Goal: Task Accomplishment & Management: Complete application form

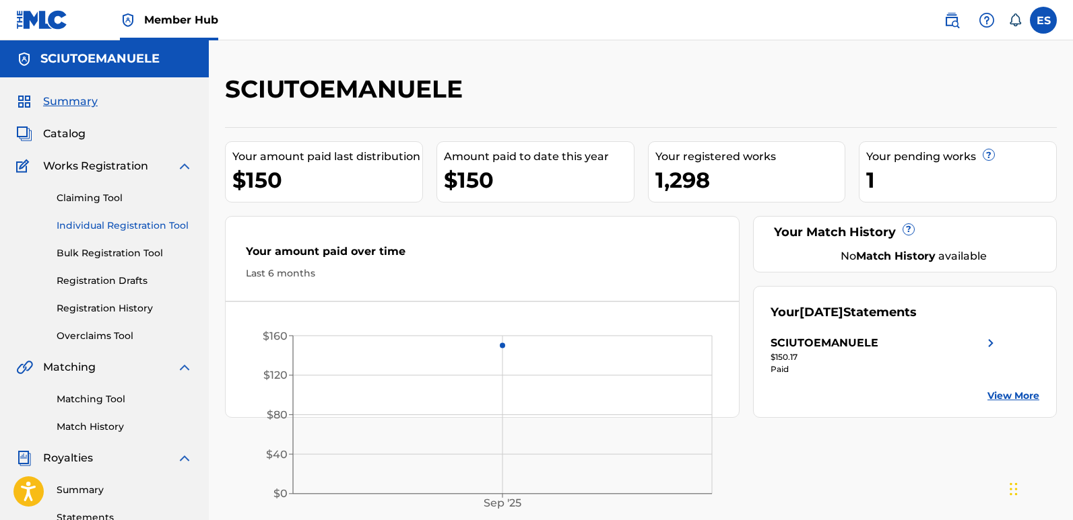
click at [147, 224] on link "Individual Registration Tool" at bounding box center [125, 226] width 136 height 14
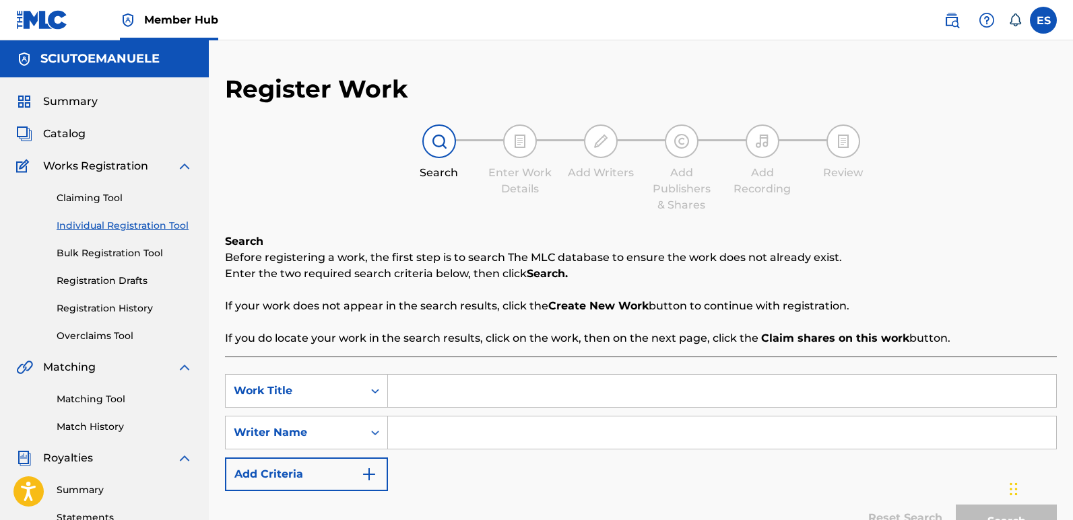
click at [473, 395] on input "Search Form" at bounding box center [722, 391] width 668 height 32
paste input "[PERSON_NAME]´s Midnight Song"
type input "[PERSON_NAME]´s Midnight Song"
click at [440, 434] on input "Search Form" at bounding box center [722, 433] width 668 height 32
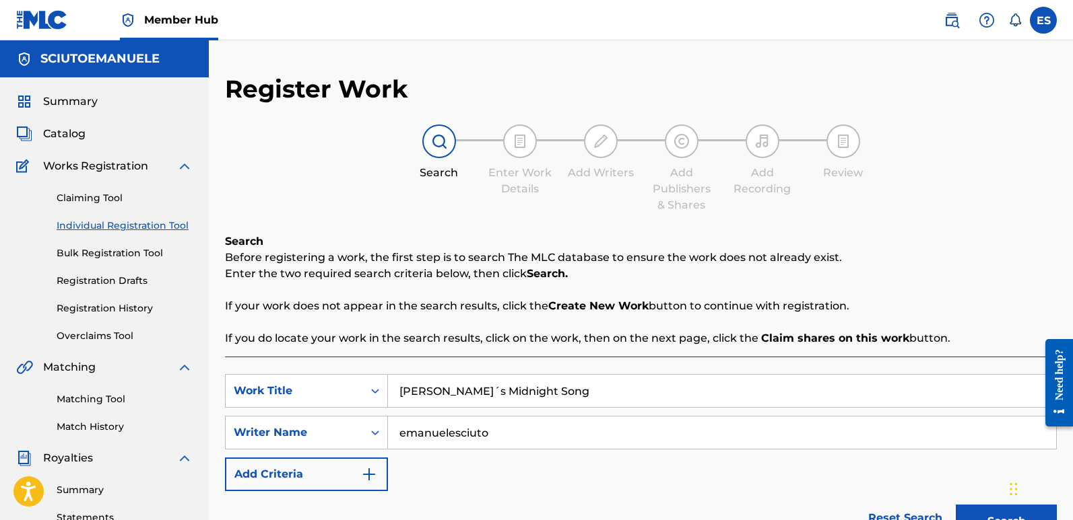
type input "emanuelesciuto"
click at [955, 505] on button "Search" at bounding box center [1005, 522] width 101 height 34
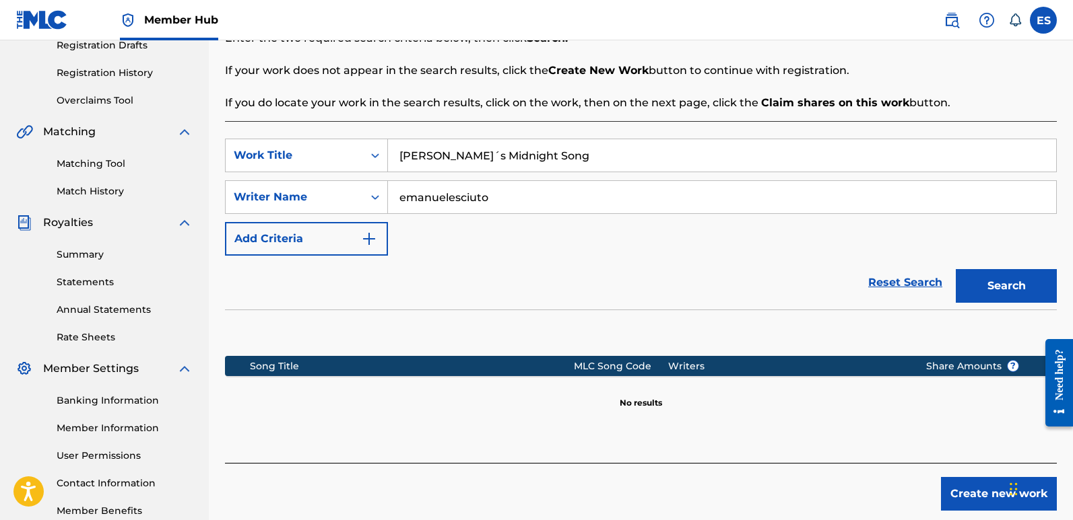
scroll to position [238, 0]
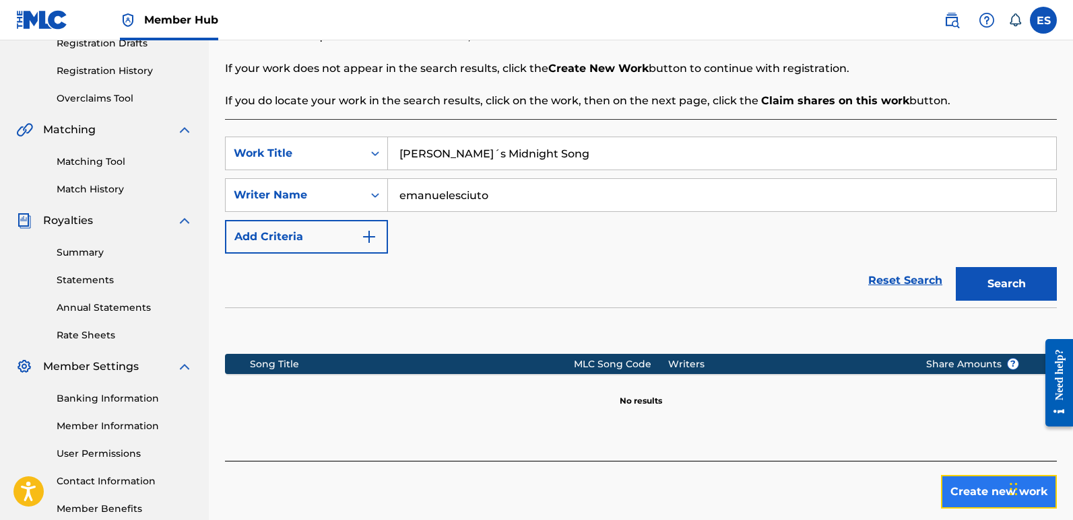
click at [980, 500] on button "Create new work" at bounding box center [999, 492] width 116 height 34
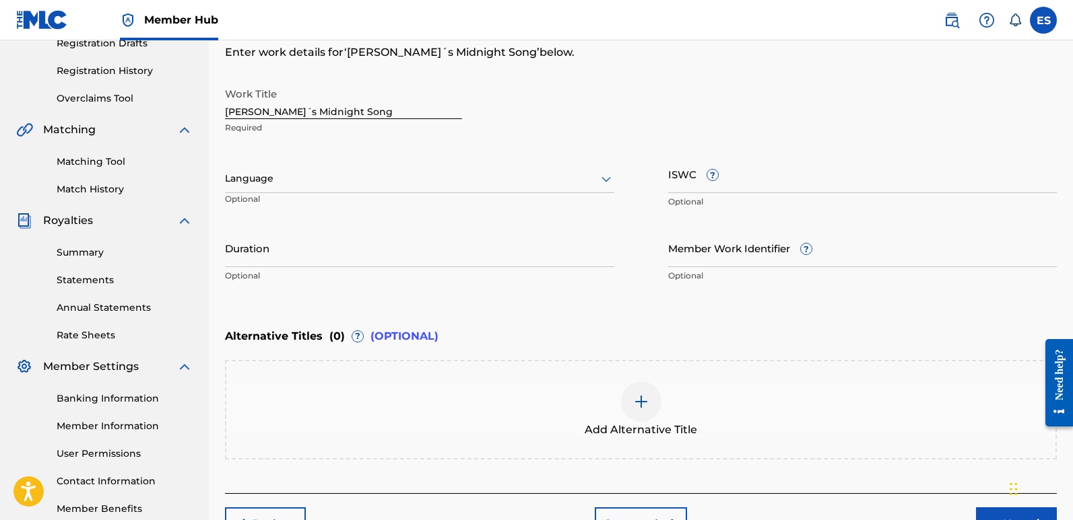
click at [411, 181] on div at bounding box center [419, 178] width 389 height 17
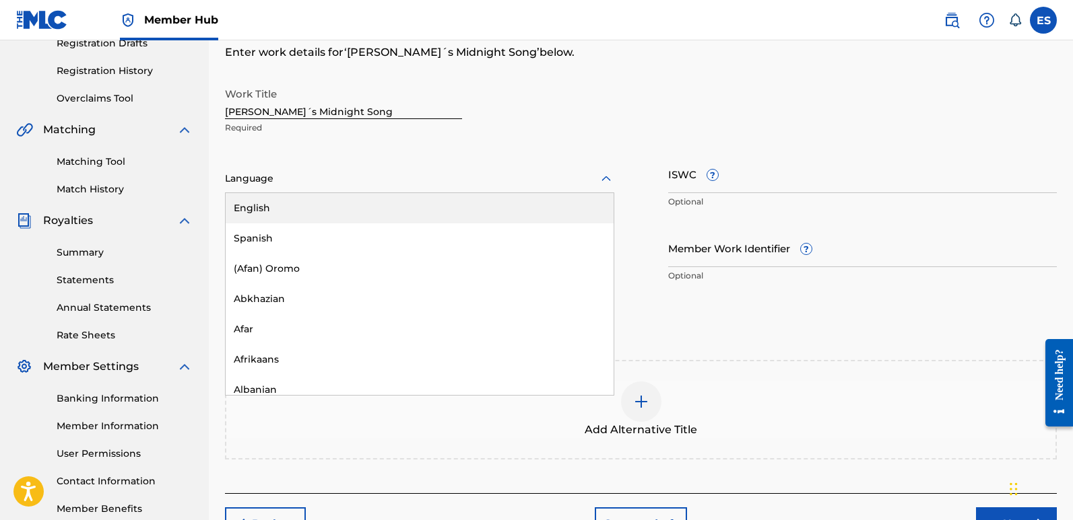
click at [338, 206] on div "English" at bounding box center [420, 208] width 388 height 30
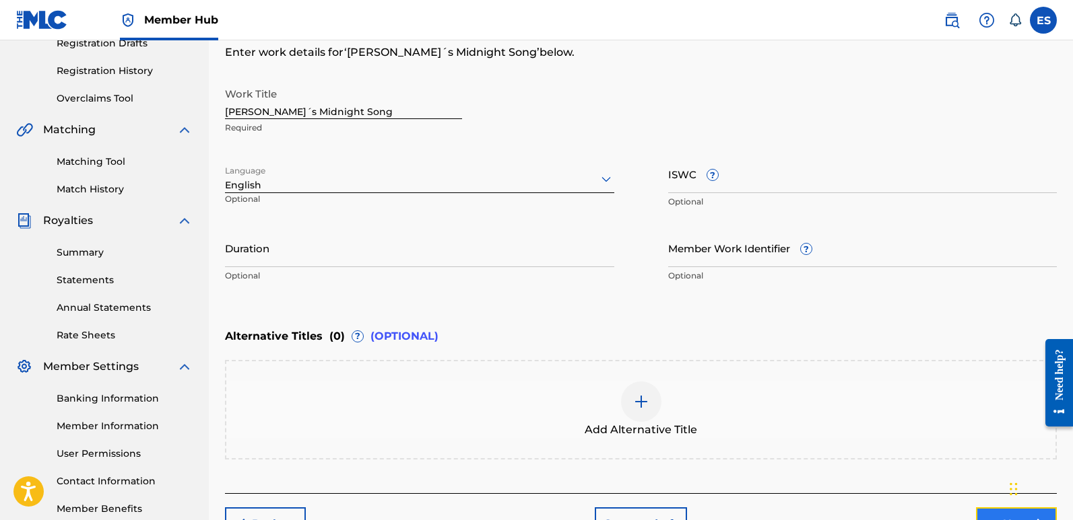
click at [990, 511] on button "Next" at bounding box center [1016, 525] width 81 height 34
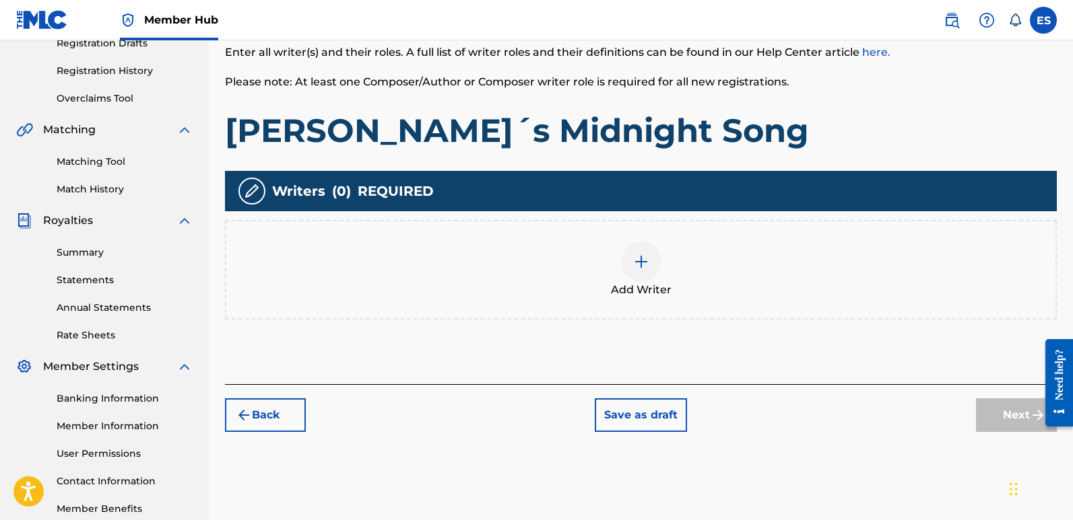
scroll to position [61, 0]
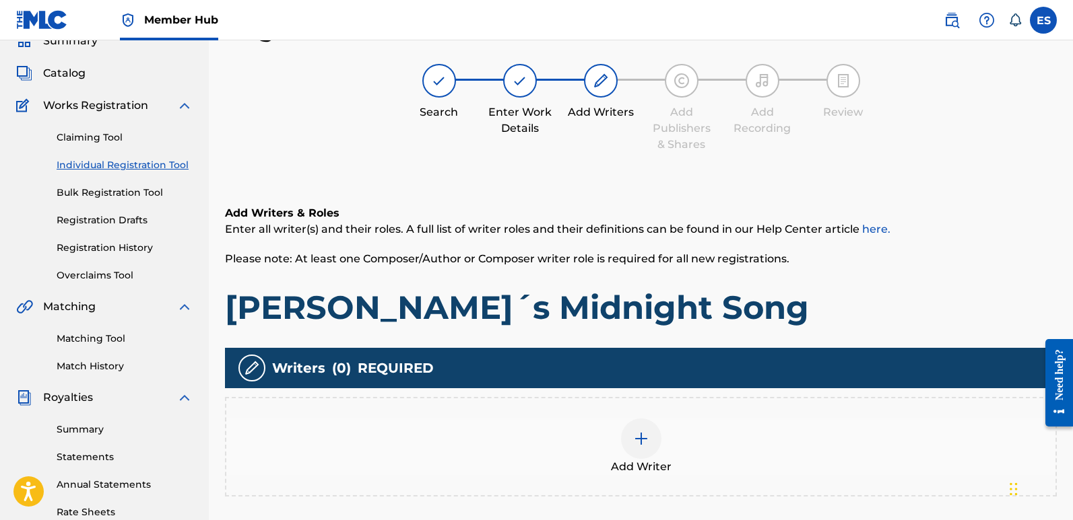
click at [637, 414] on div "Add Writer" at bounding box center [641, 447] width 832 height 100
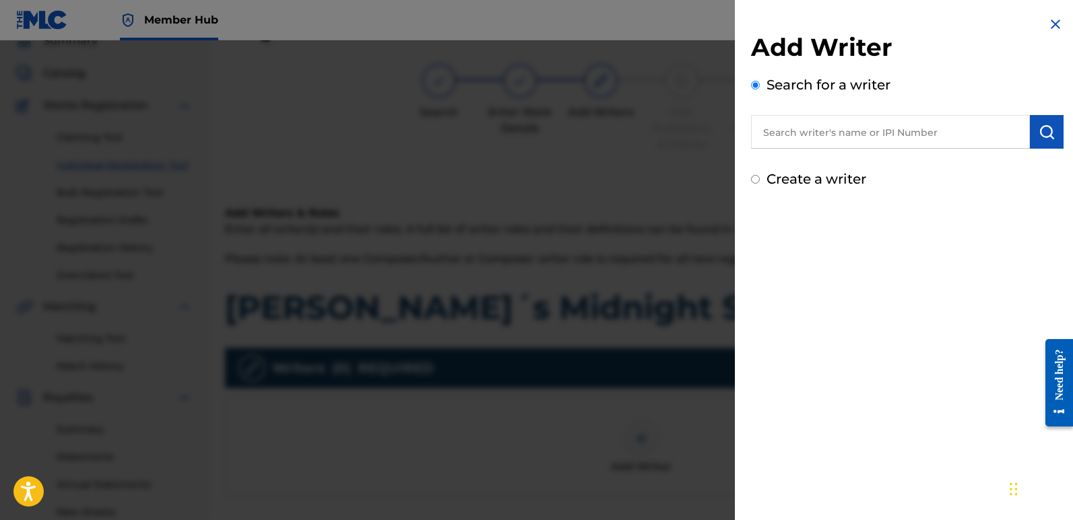
click at [862, 134] on input "text" at bounding box center [890, 132] width 279 height 34
type input "emanuelesciuto"
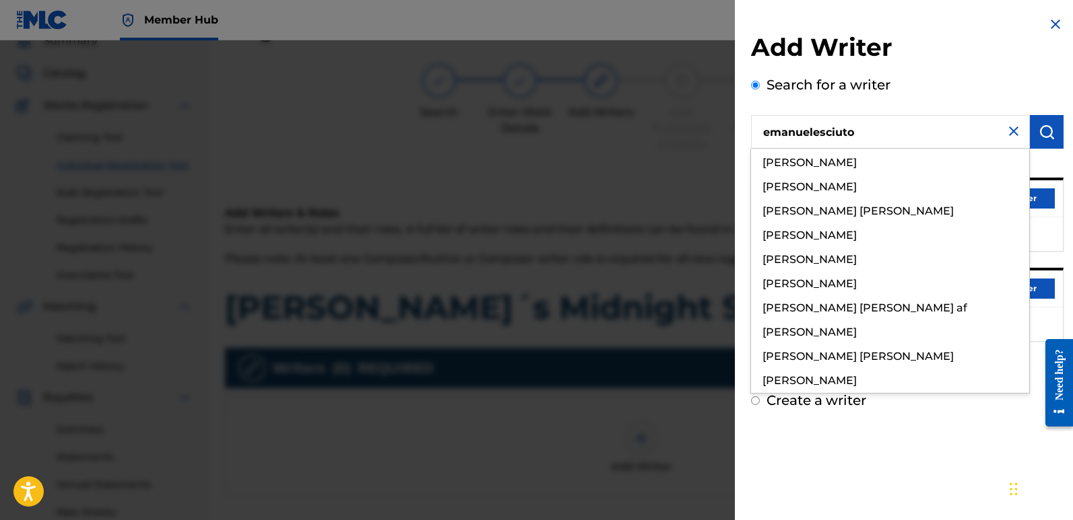
click at [916, 447] on div "Add Writer Search for a writer emanuelesciuto [PERSON_NAME] [PERSON_NAME] [PERS…" at bounding box center [907, 260] width 345 height 520
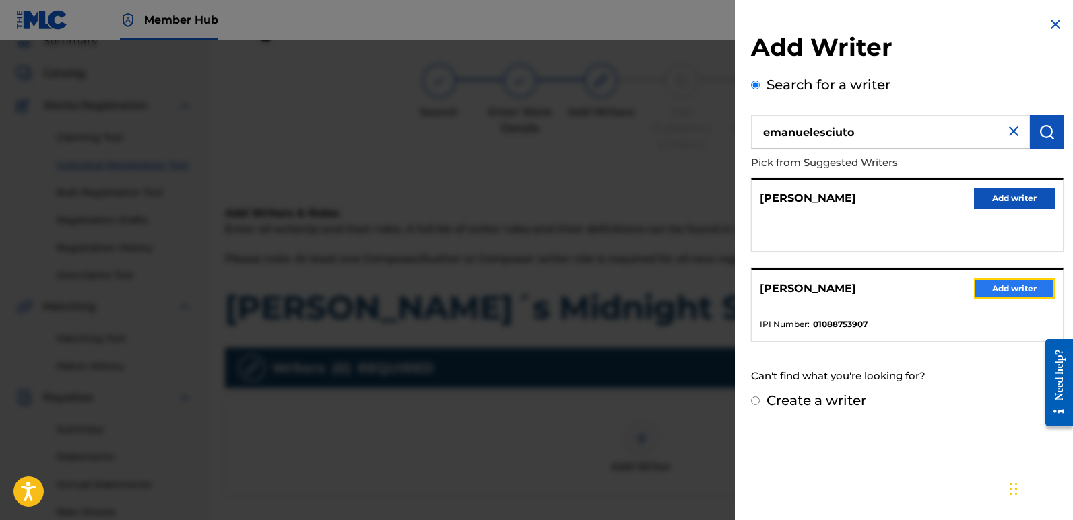
click at [1025, 295] on button "Add writer" at bounding box center [1014, 289] width 81 height 20
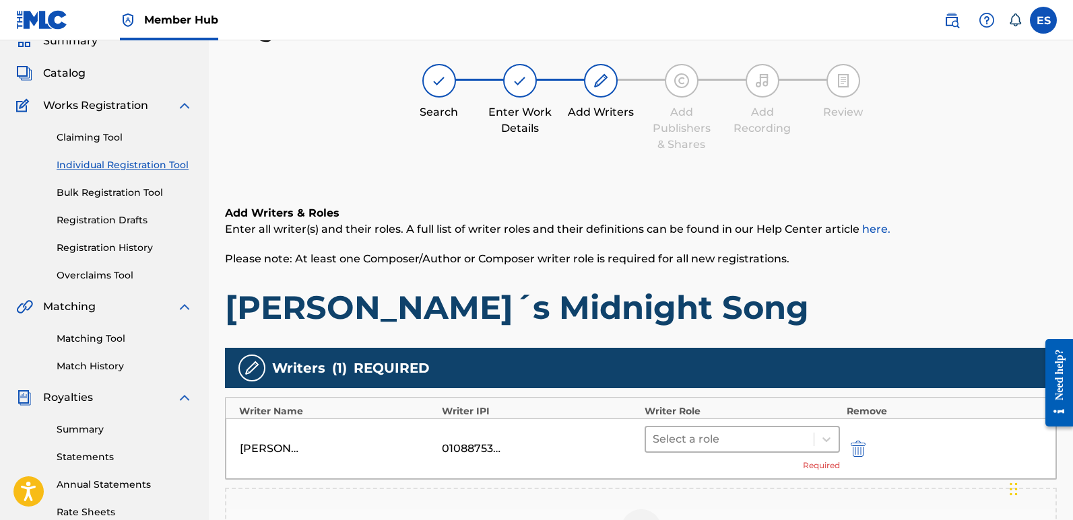
click at [748, 431] on div at bounding box center [729, 439] width 154 height 19
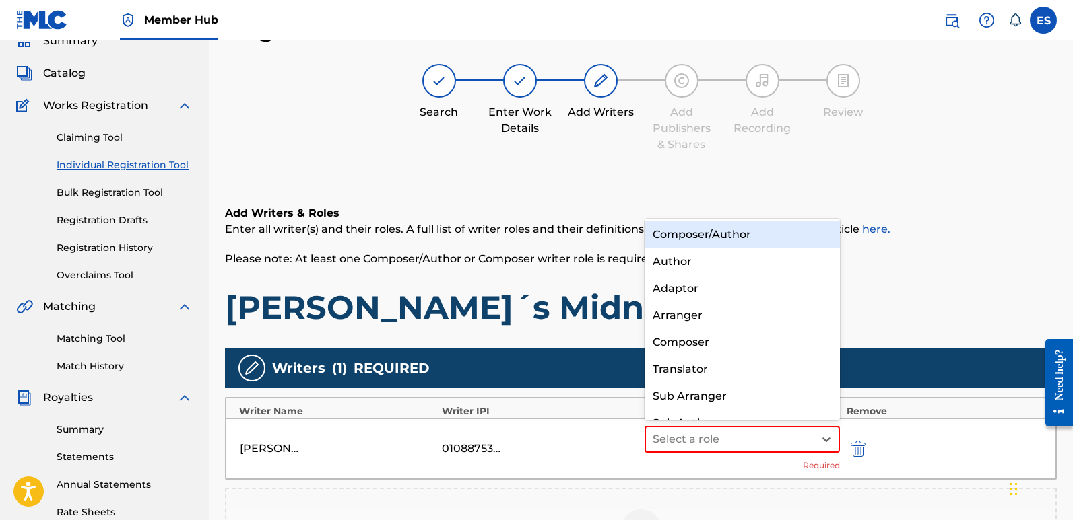
click at [702, 235] on div "Composer/Author" at bounding box center [741, 235] width 195 height 27
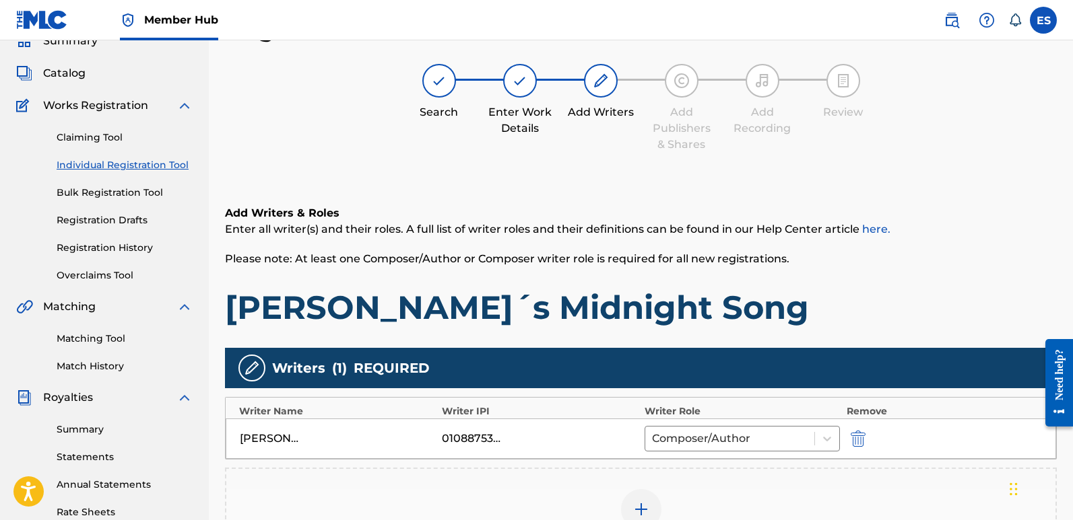
scroll to position [296, 0]
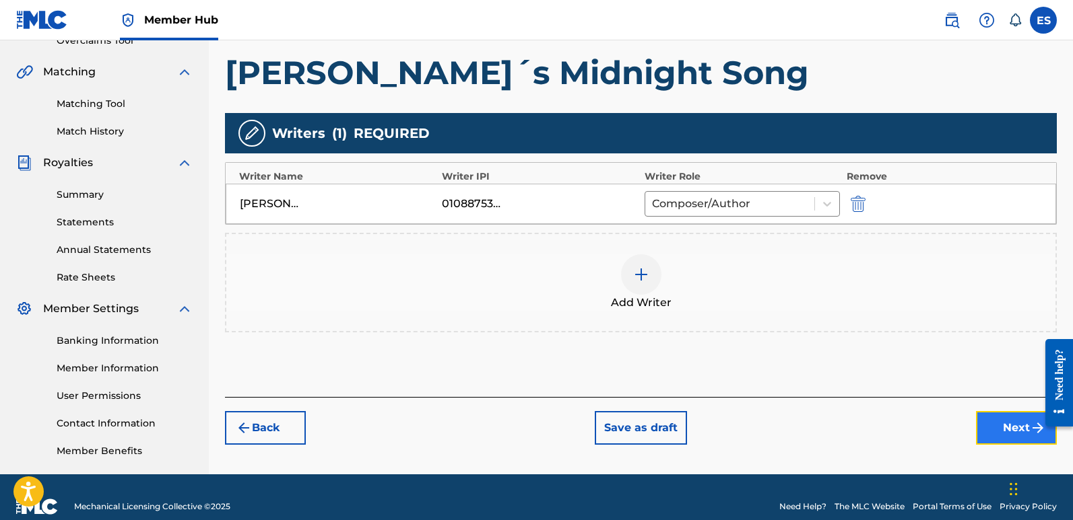
click at [1004, 426] on button "Next" at bounding box center [1016, 428] width 81 height 34
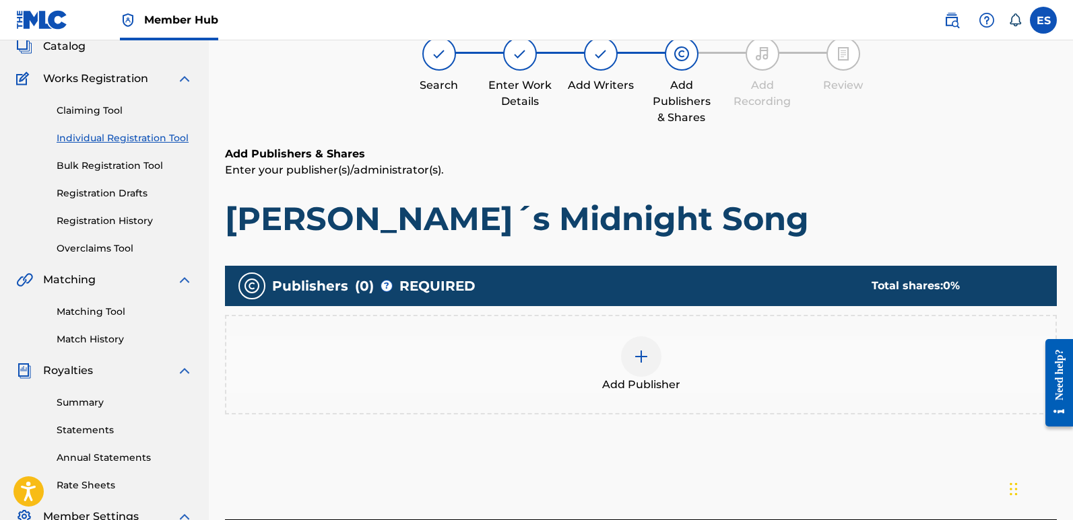
scroll to position [61, 0]
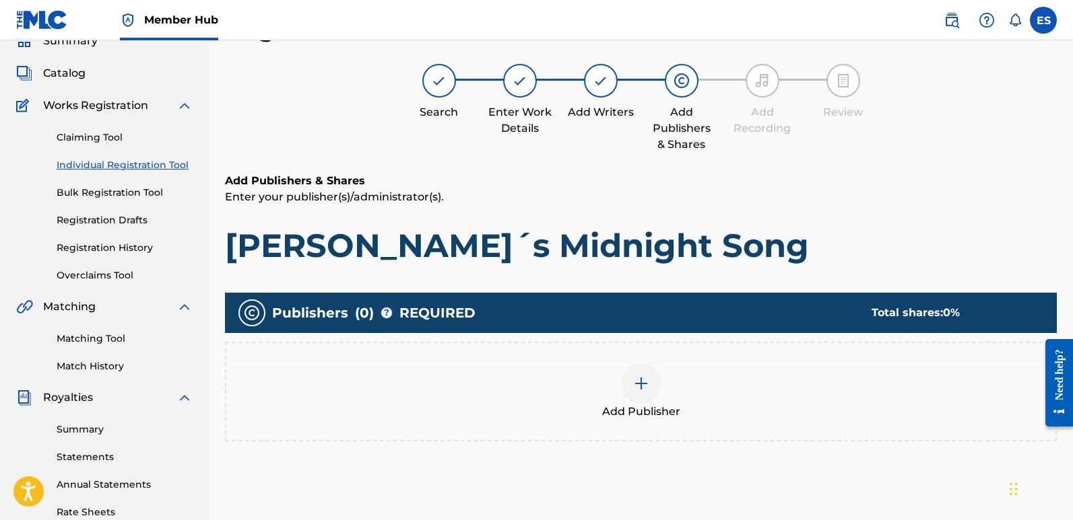
click at [644, 401] on div at bounding box center [641, 384] width 40 height 40
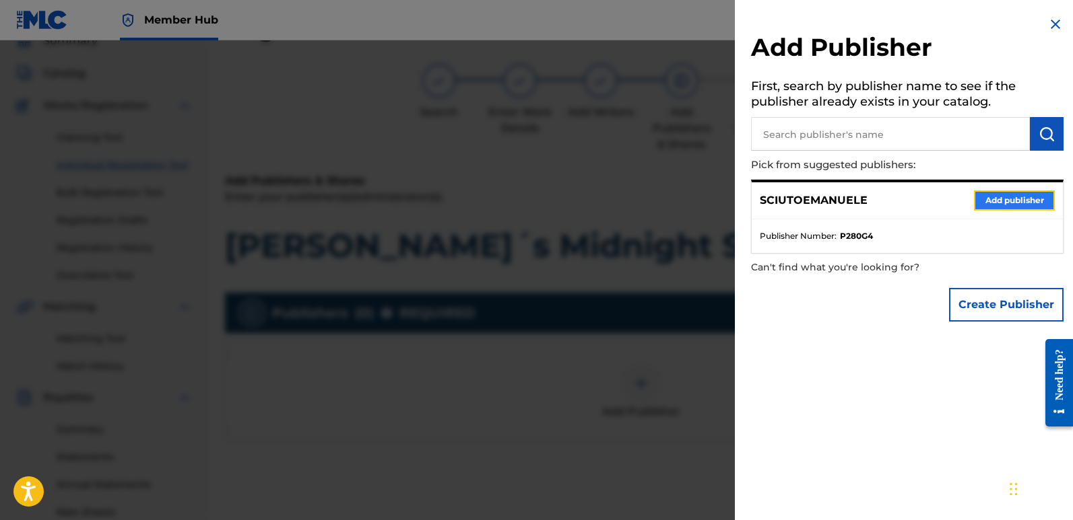
click at [1021, 199] on button "Add publisher" at bounding box center [1014, 201] width 81 height 20
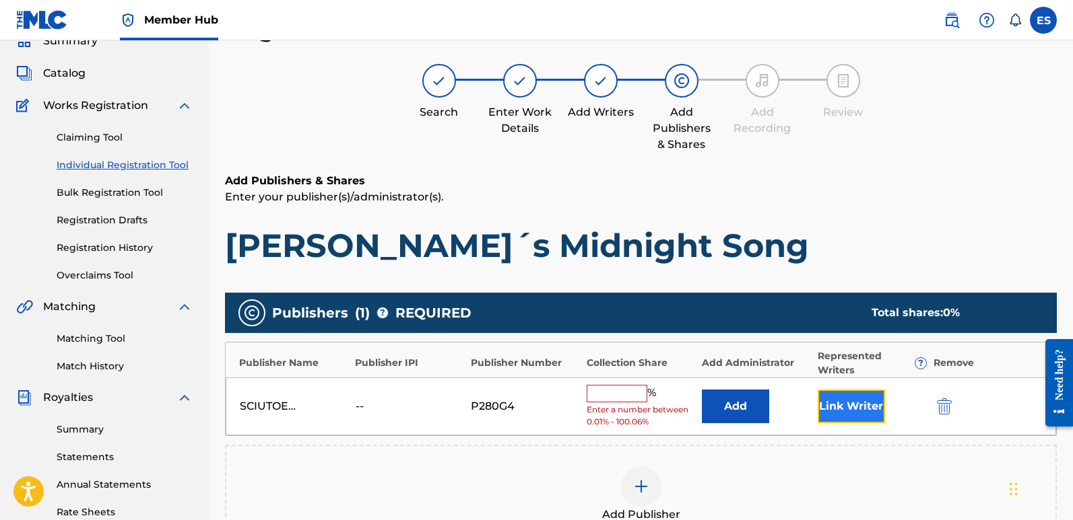
click at [844, 397] on button "Link Writer" at bounding box center [850, 407] width 67 height 34
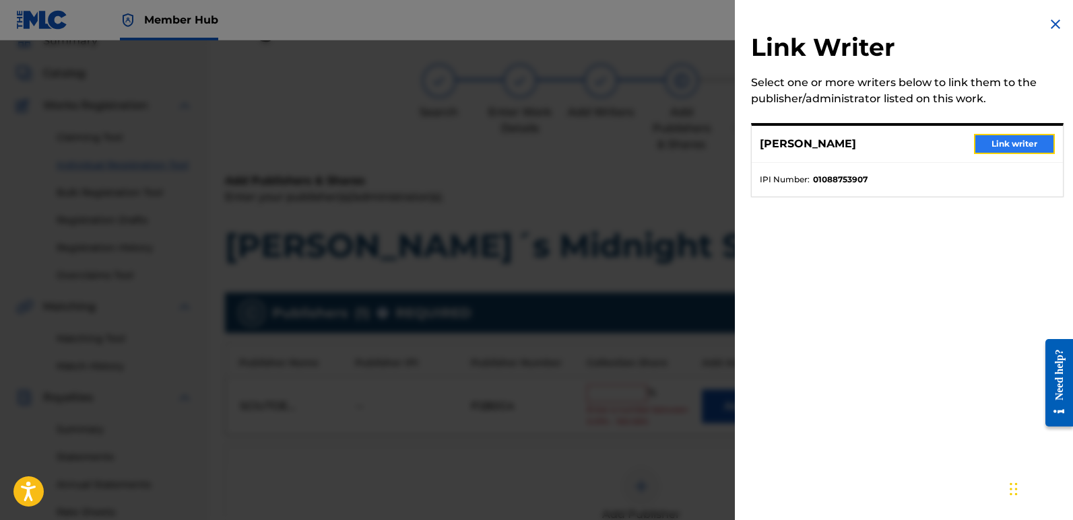
click at [1005, 141] on button "Link writer" at bounding box center [1014, 144] width 81 height 20
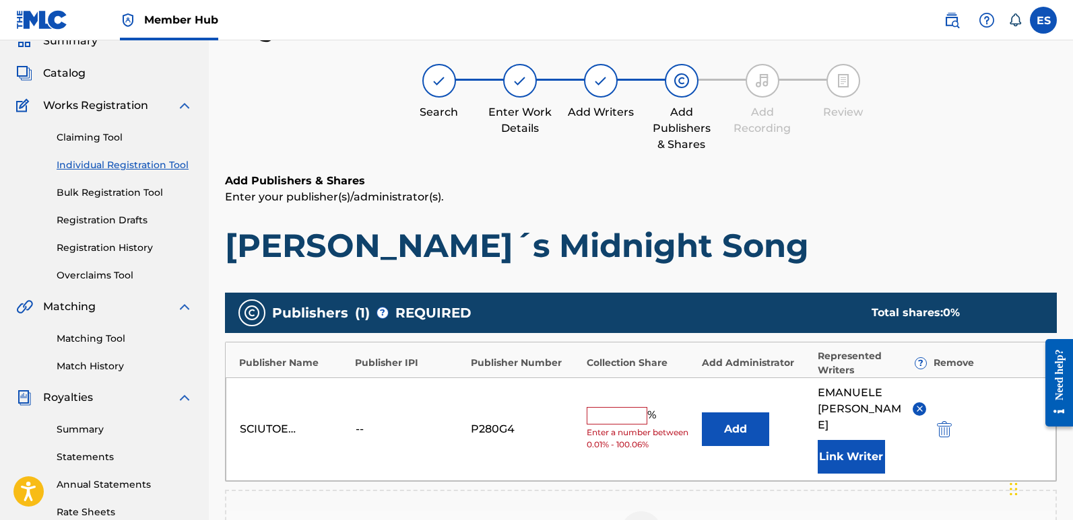
click at [615, 407] on input "text" at bounding box center [616, 416] width 61 height 18
type input "100"
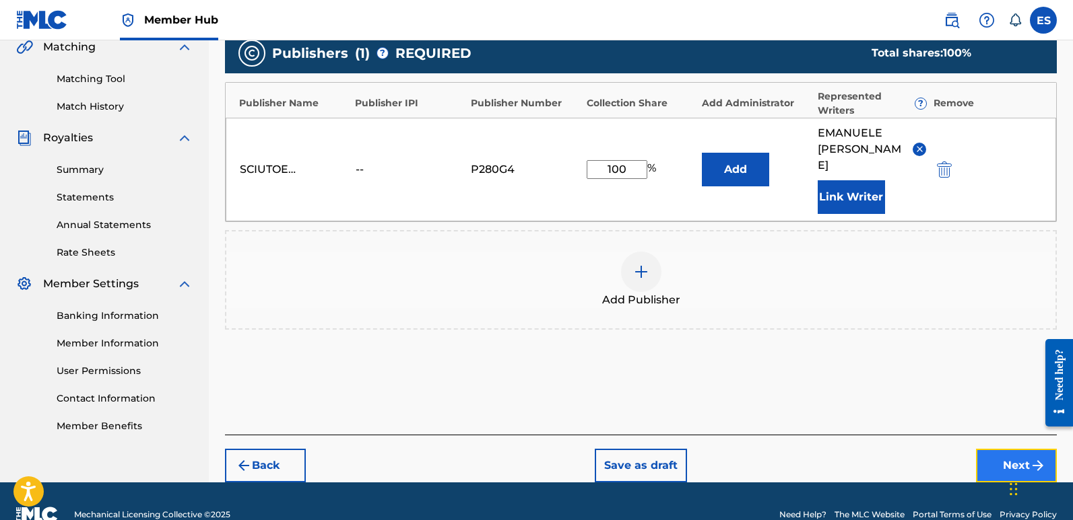
click at [1002, 449] on button "Next" at bounding box center [1016, 466] width 81 height 34
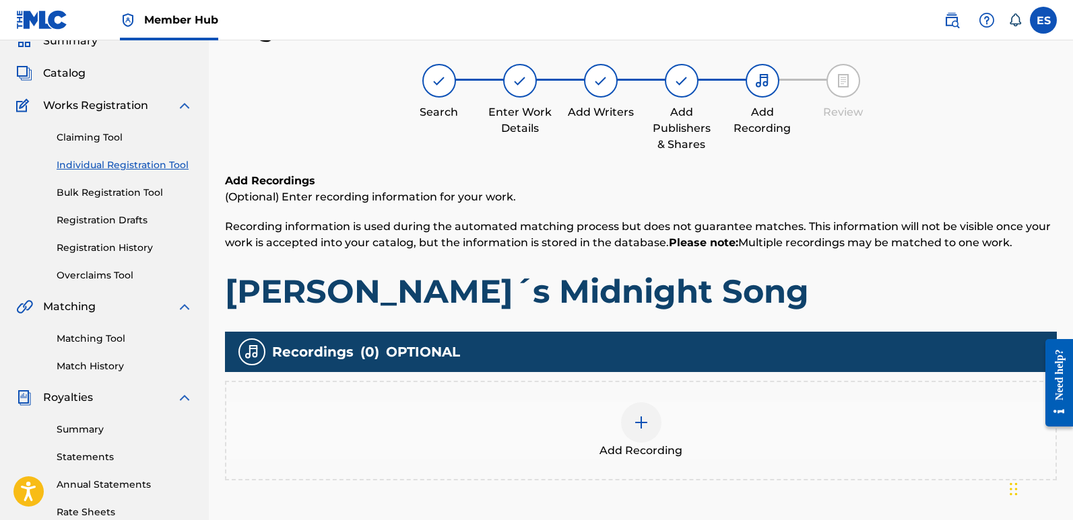
click at [667, 419] on div "Add Recording" at bounding box center [640, 431] width 829 height 57
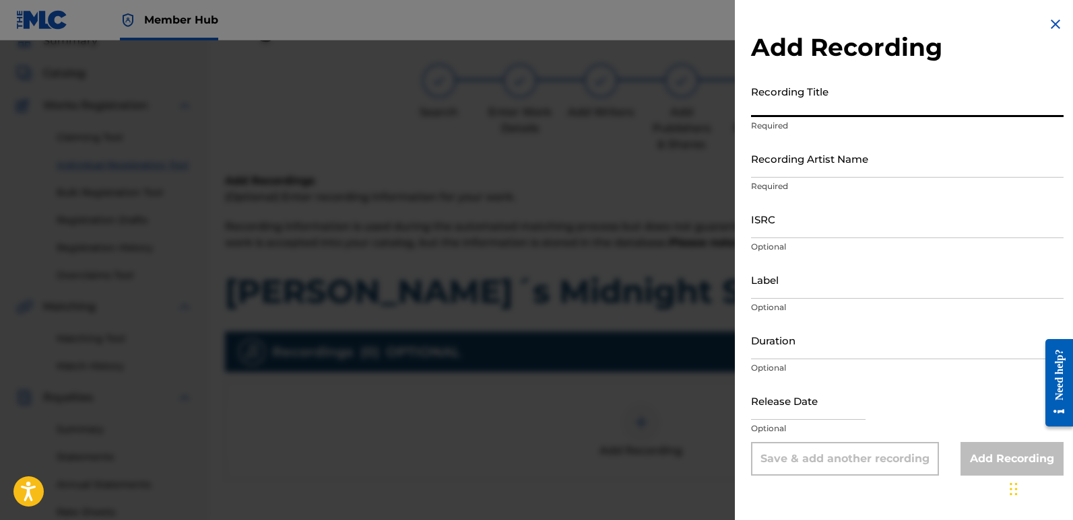
paste input "[PERSON_NAME]´s Midnight Song"
type input "[PERSON_NAME]´s Midnight Song"
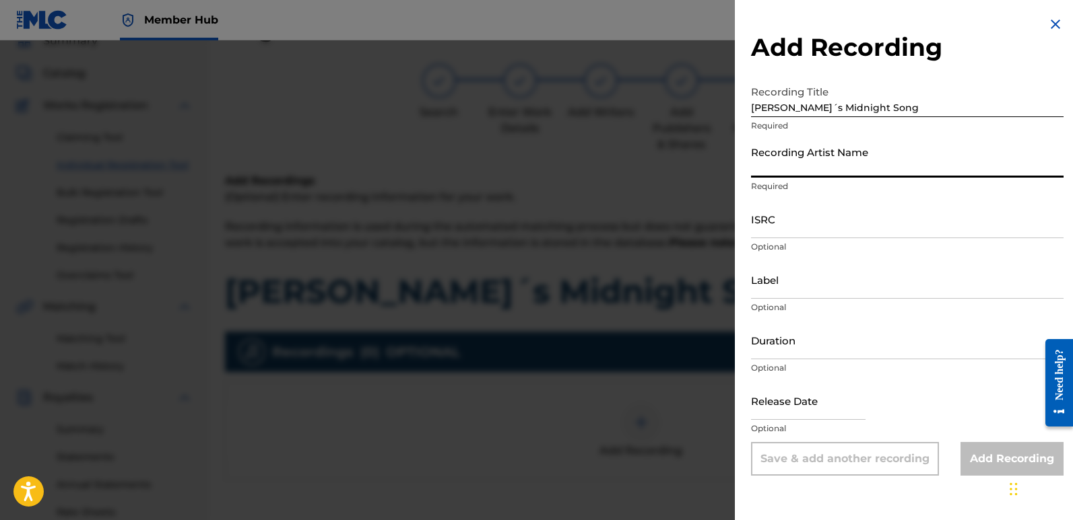
click at [834, 160] on input "Recording Artist Name" at bounding box center [907, 158] width 312 height 38
type input "Frequencia"
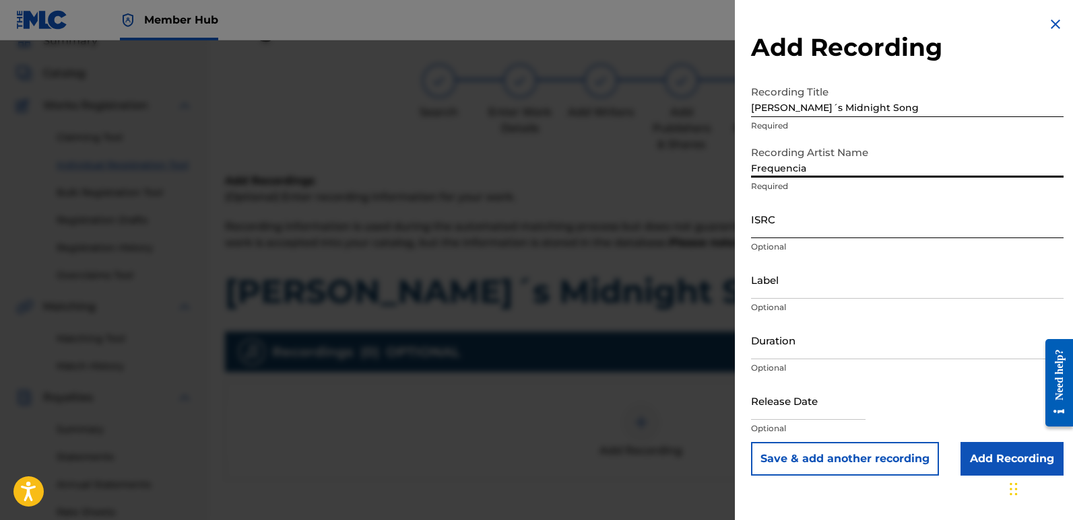
click at [791, 211] on input "ISRC" at bounding box center [907, 219] width 312 height 38
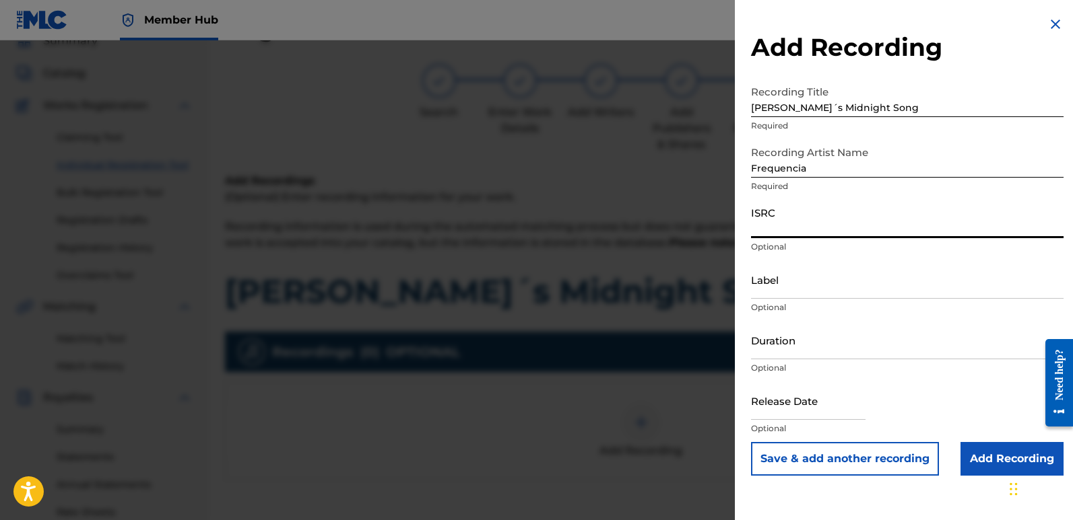
paste input "QT3F62506205"
type input "QT3F62506205"
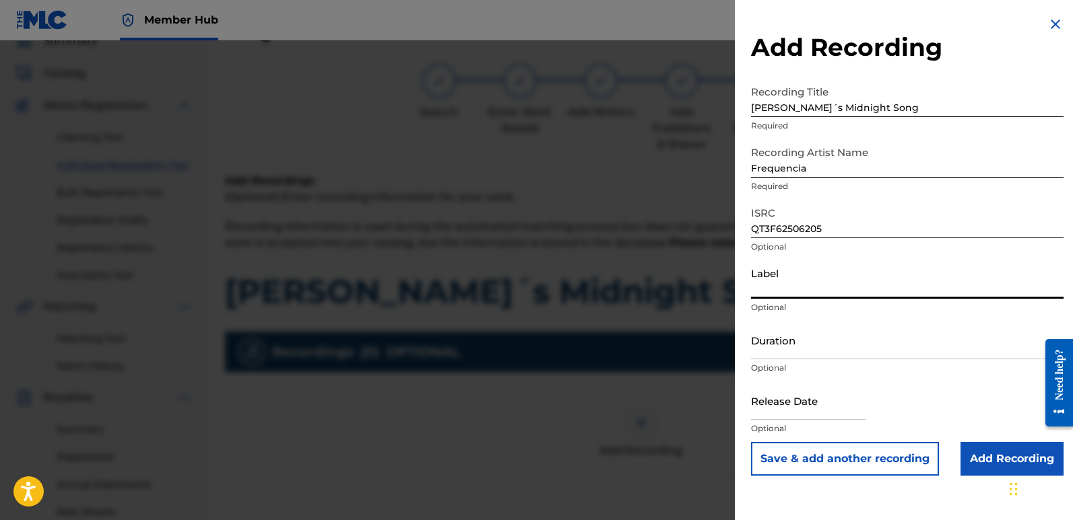
click at [811, 282] on input "Label" at bounding box center [907, 280] width 312 height 38
type input "Divinebeats"
click at [801, 393] on input "text" at bounding box center [808, 401] width 114 height 38
select select "8"
select select "2025"
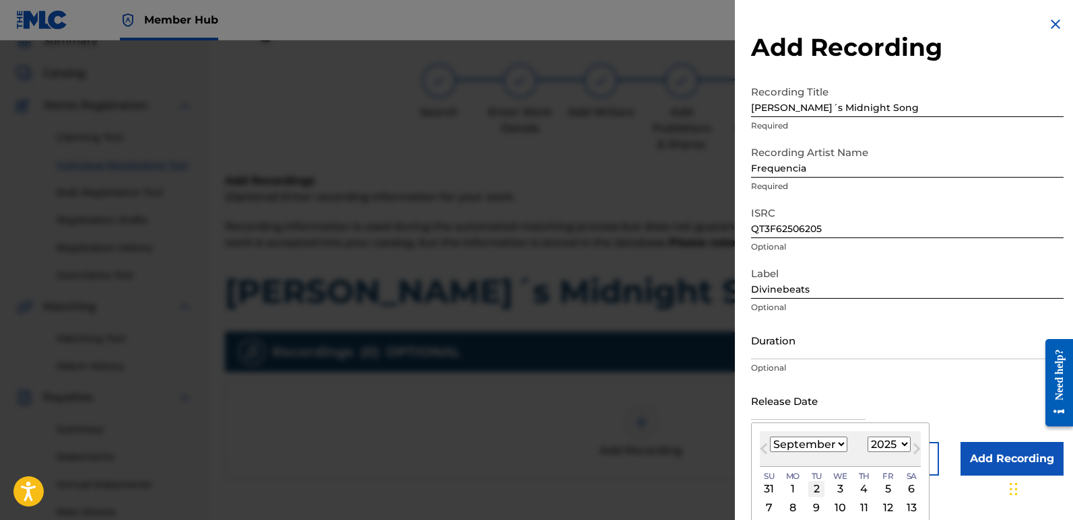
click at [816, 484] on div "2" at bounding box center [816, 489] width 16 height 16
type input "[DATE]"
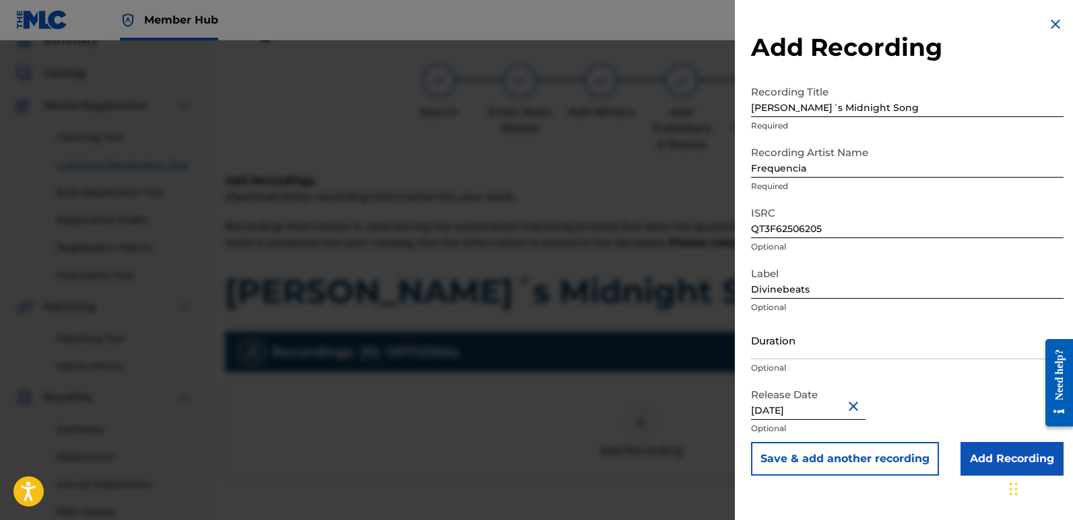
click at [812, 409] on input "[DATE]" at bounding box center [808, 401] width 114 height 38
select select "8"
select select "2025"
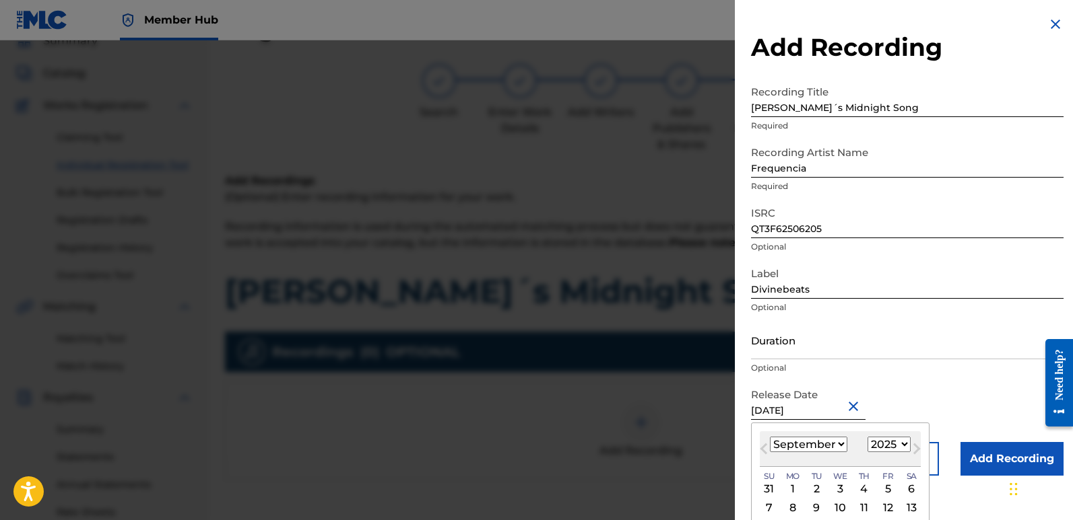
type input "[DATE]"
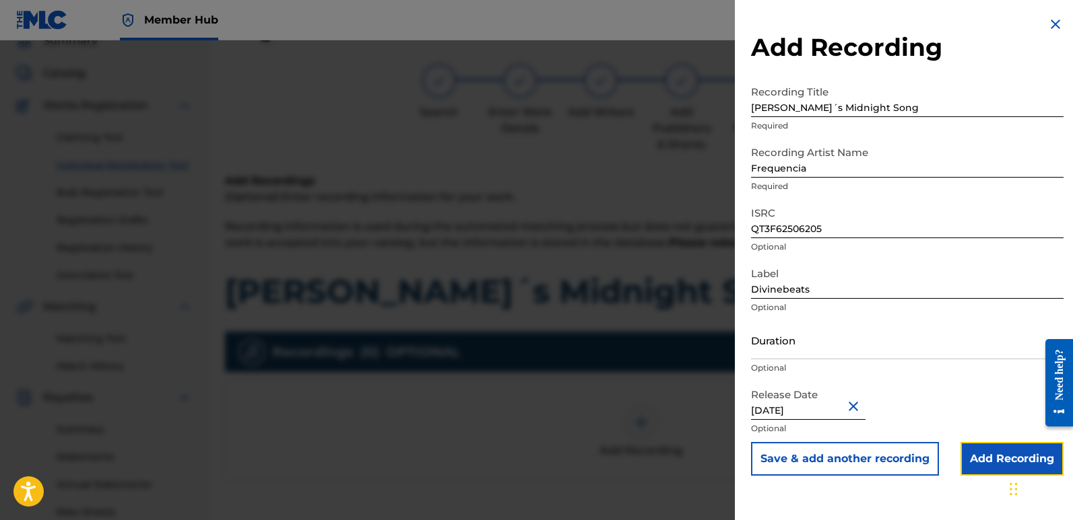
click at [978, 454] on input "Add Recording" at bounding box center [1011, 459] width 103 height 34
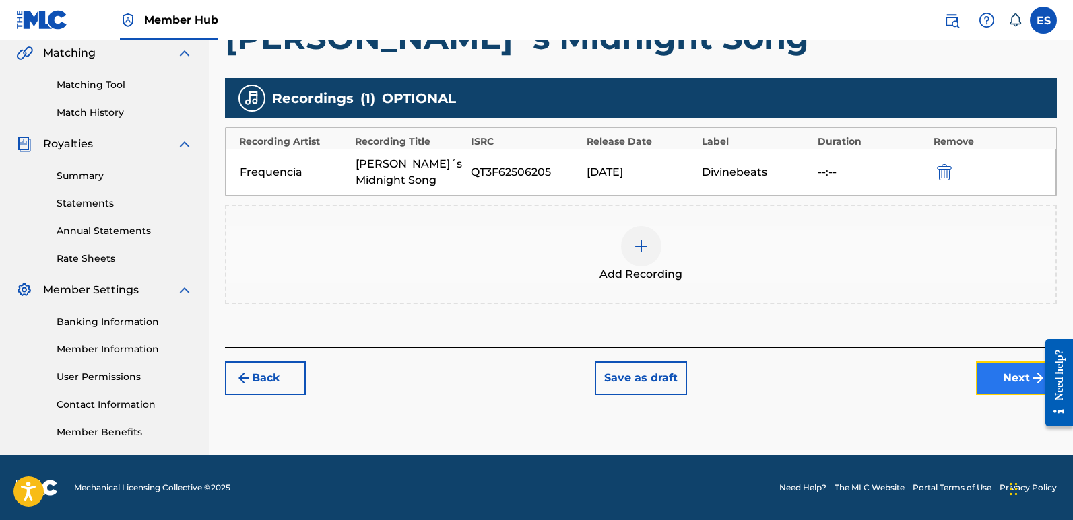
click at [1016, 382] on button "Next" at bounding box center [1016, 379] width 81 height 34
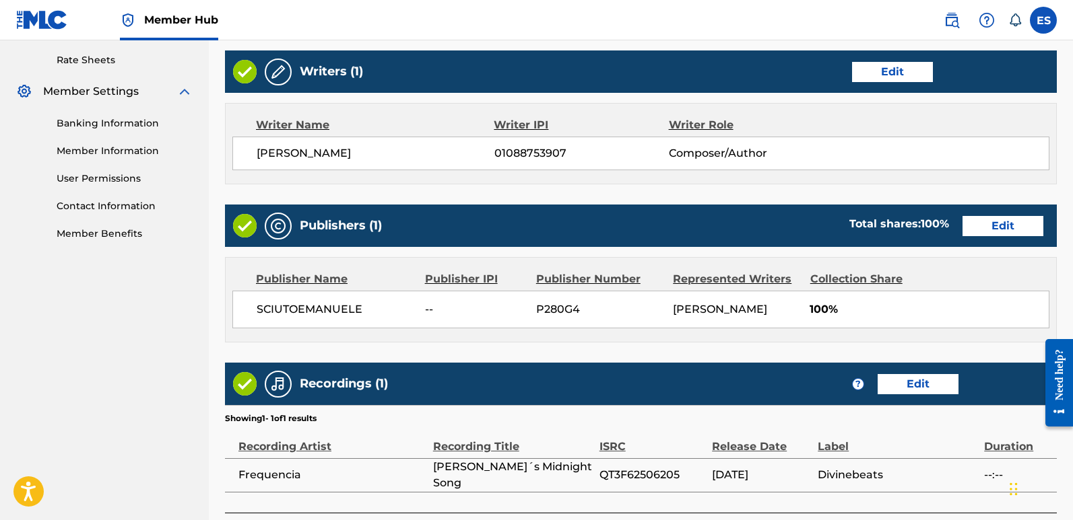
scroll to position [618, 0]
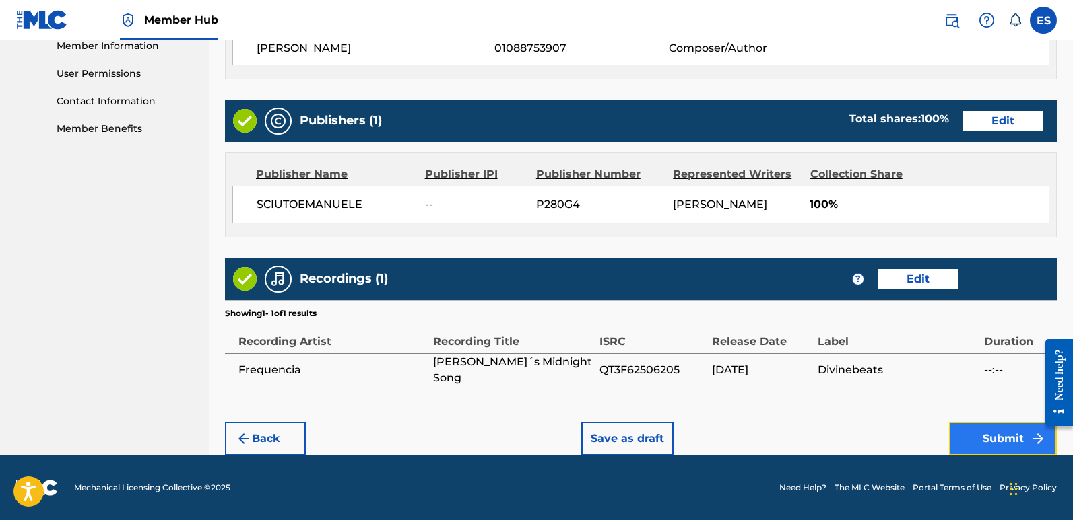
click at [988, 442] on button "Submit" at bounding box center [1003, 439] width 108 height 34
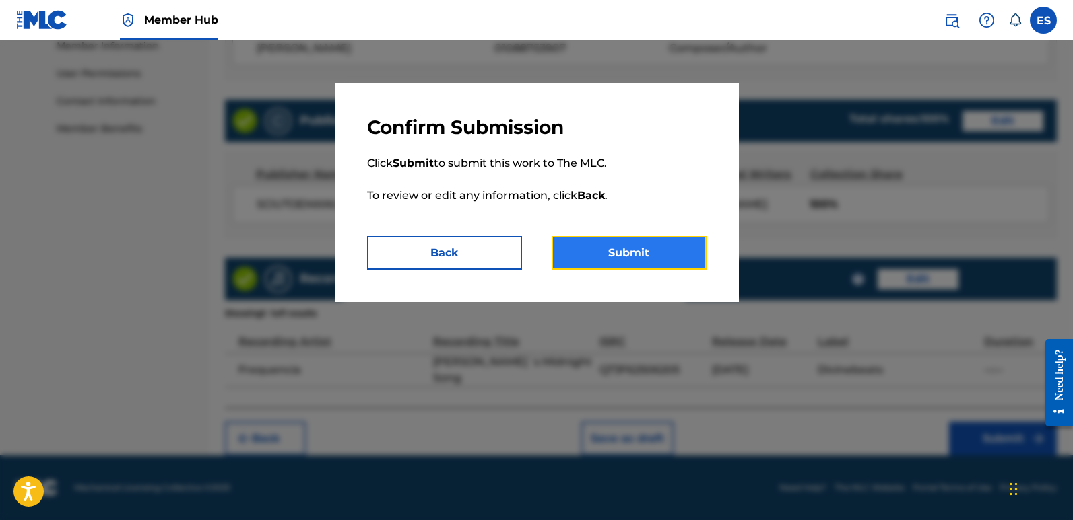
click at [664, 250] on button "Submit" at bounding box center [628, 253] width 155 height 34
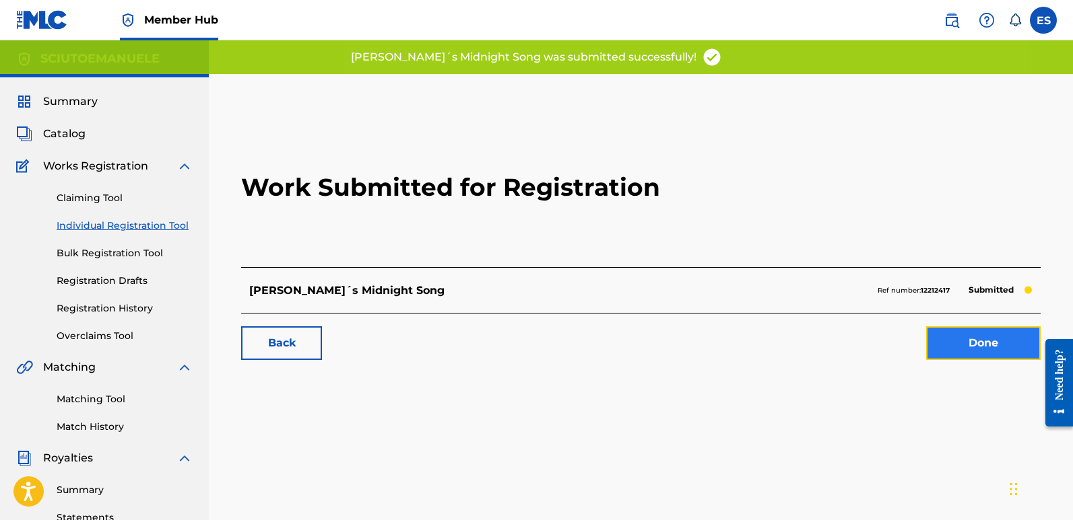
click at [988, 341] on link "Done" at bounding box center [983, 344] width 114 height 34
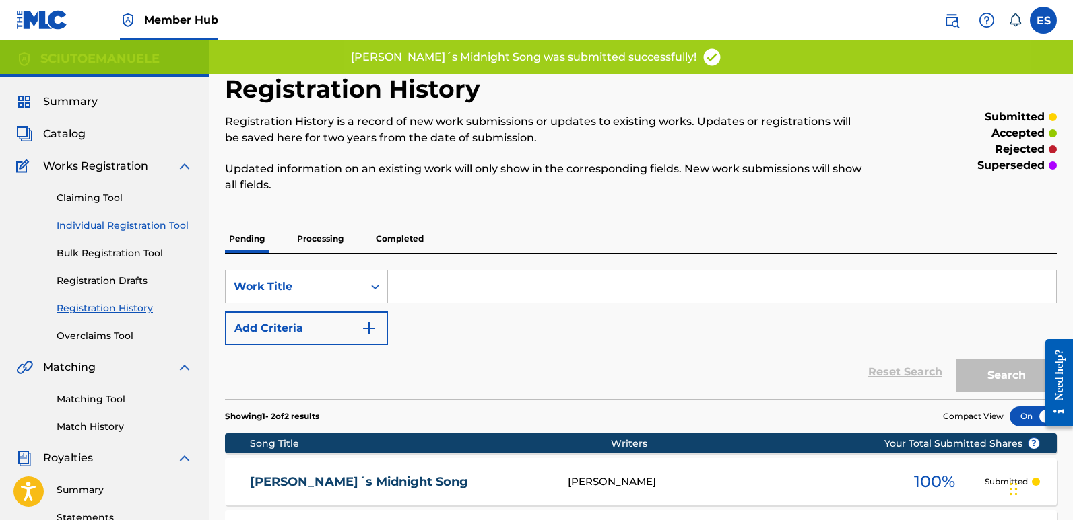
click at [127, 230] on link "Individual Registration Tool" at bounding box center [125, 226] width 136 height 14
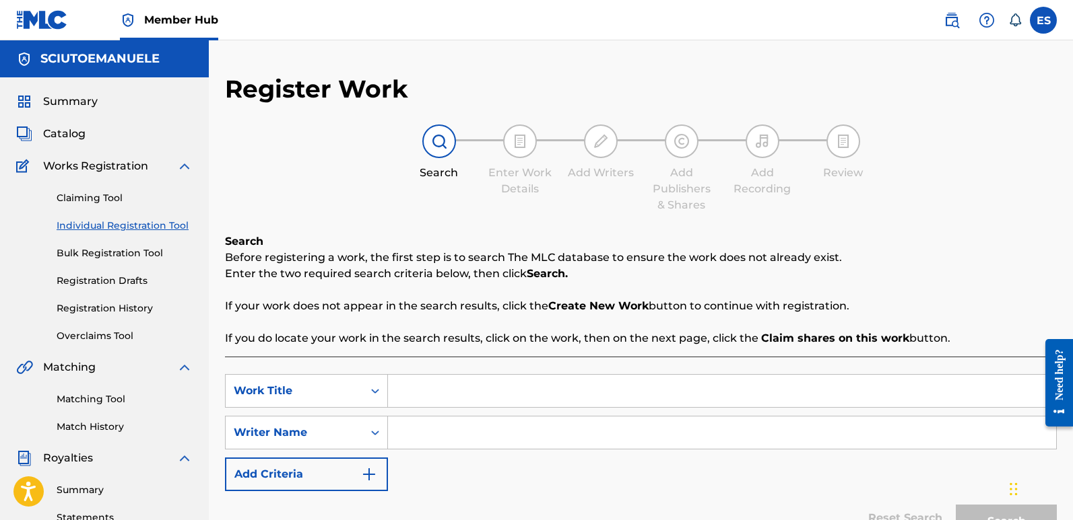
click at [436, 393] on input "Search Form" at bounding box center [722, 391] width 668 height 32
paste input "[PERSON_NAME]"
type input "[PERSON_NAME]"
click at [446, 431] on input "Search Form" at bounding box center [722, 433] width 668 height 32
type input "emanuelesciuto"
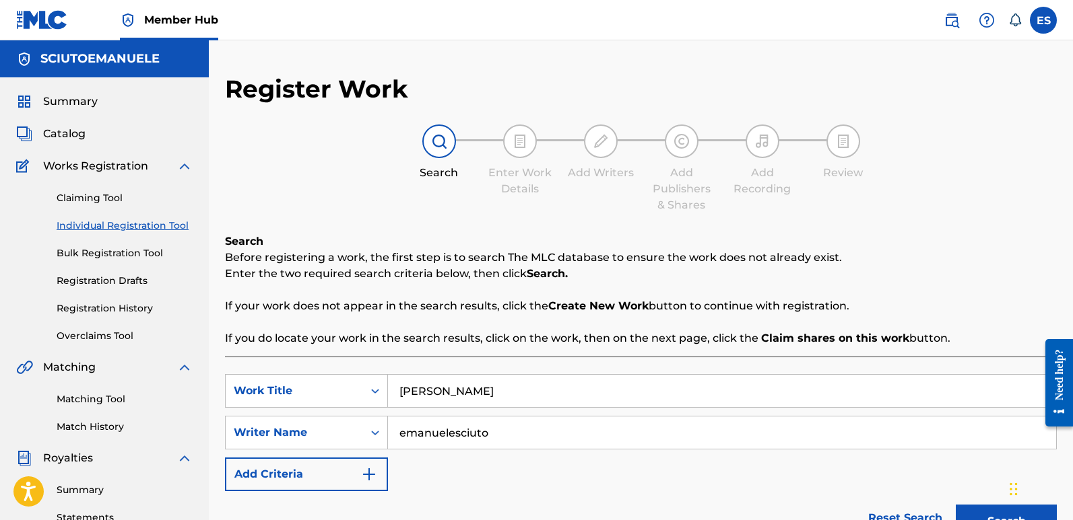
click at [955, 505] on button "Search" at bounding box center [1005, 522] width 101 height 34
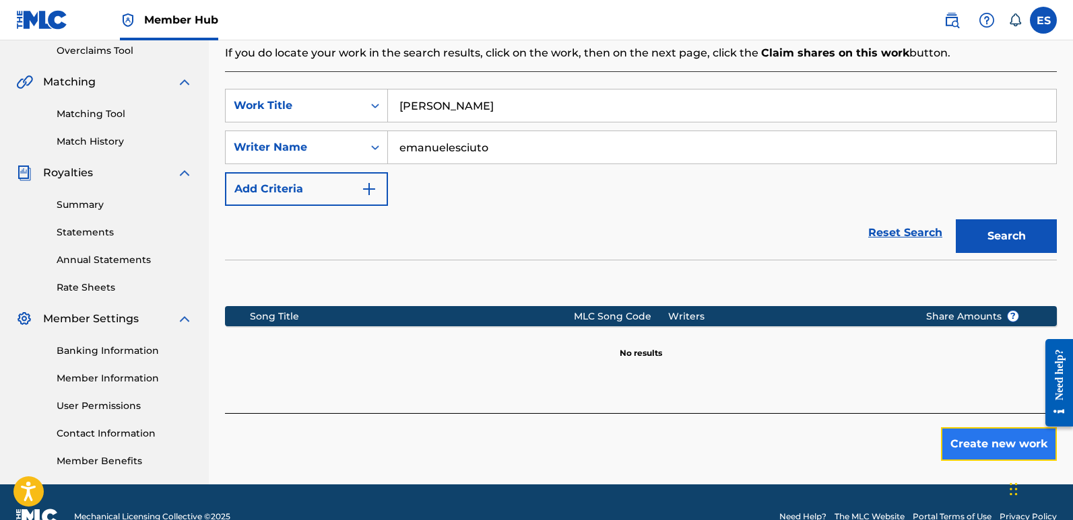
click at [979, 447] on button "Create new work" at bounding box center [999, 445] width 116 height 34
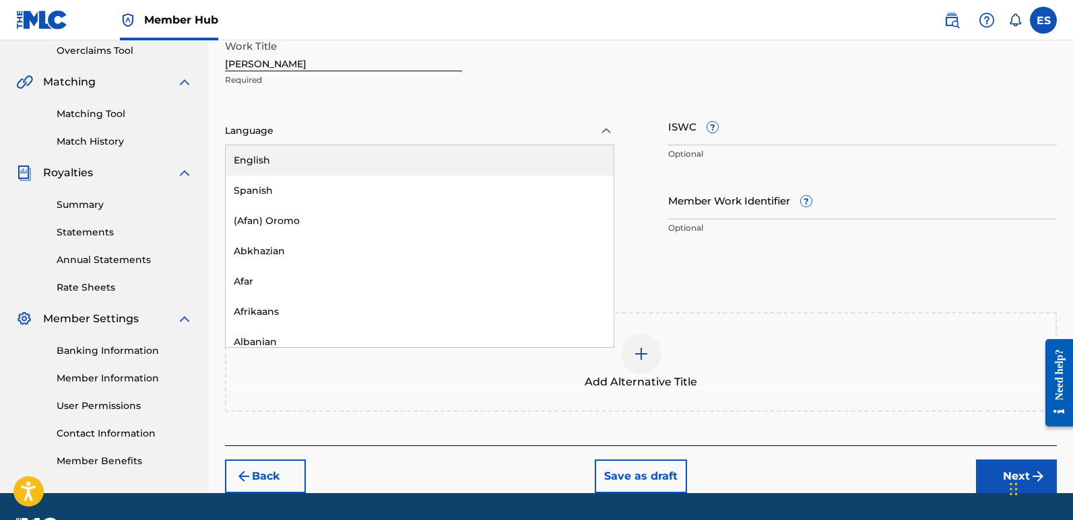
click at [300, 127] on div at bounding box center [419, 131] width 389 height 17
click at [323, 156] on div "English" at bounding box center [420, 160] width 388 height 30
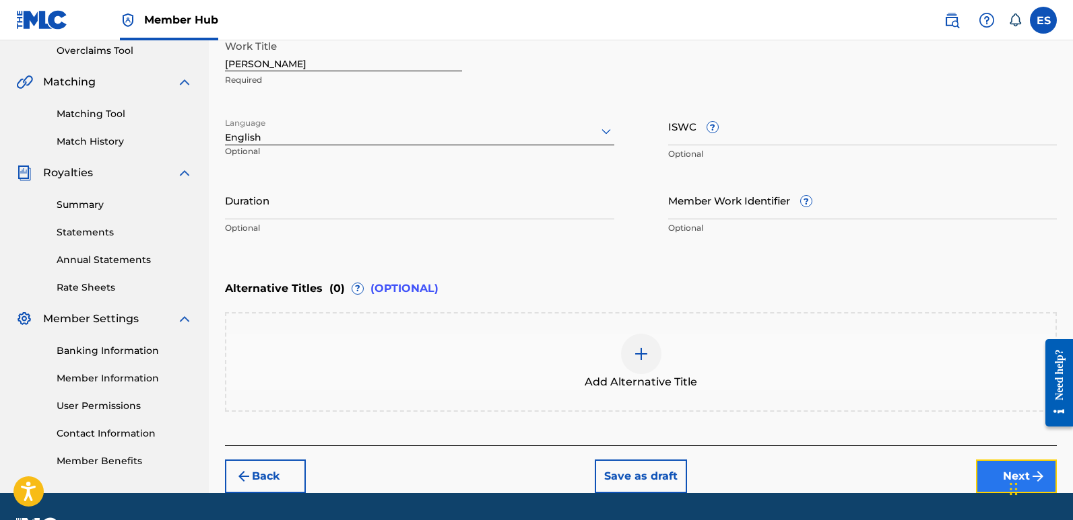
click at [988, 474] on button "Next" at bounding box center [1016, 477] width 81 height 34
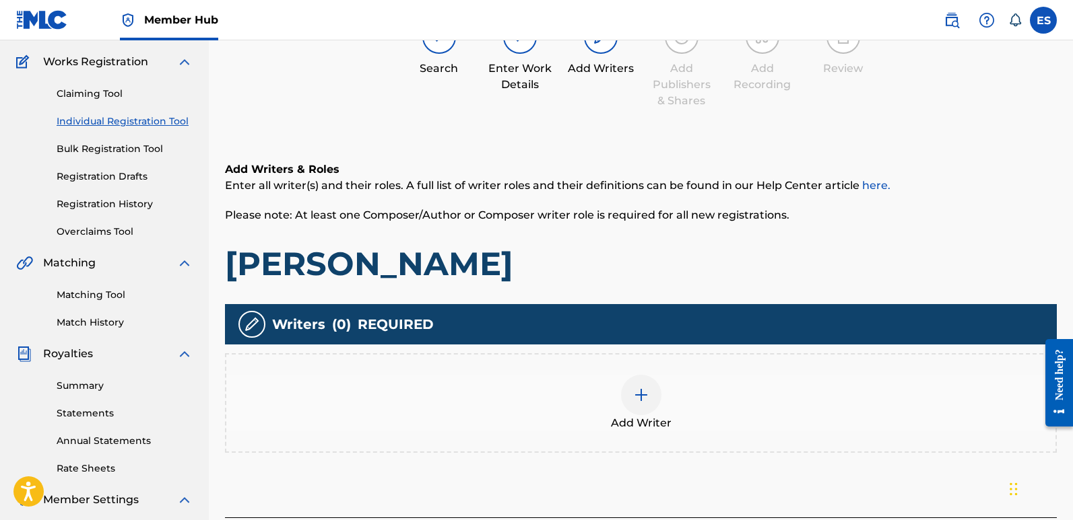
scroll to position [61, 0]
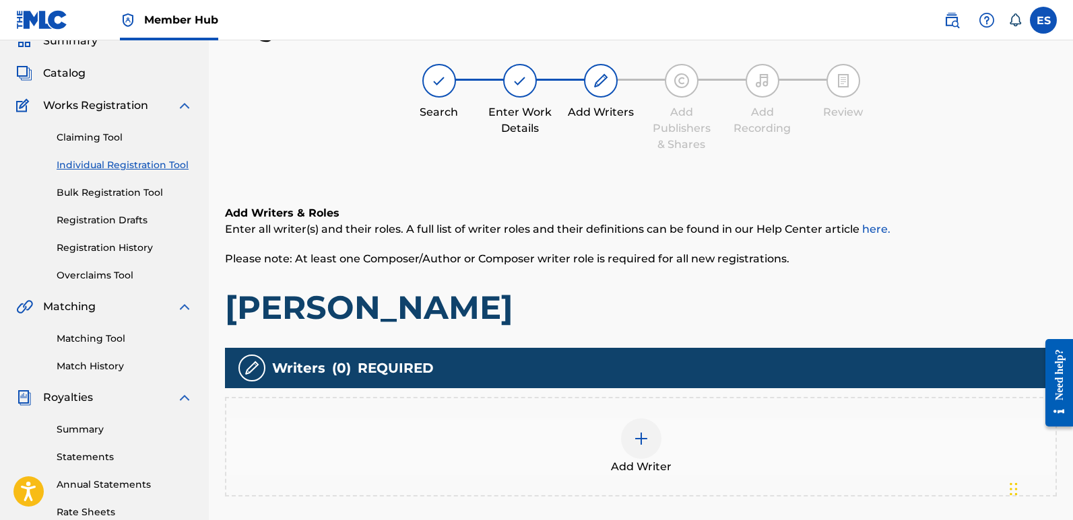
click at [620, 469] on span "Add Writer" at bounding box center [641, 467] width 61 height 16
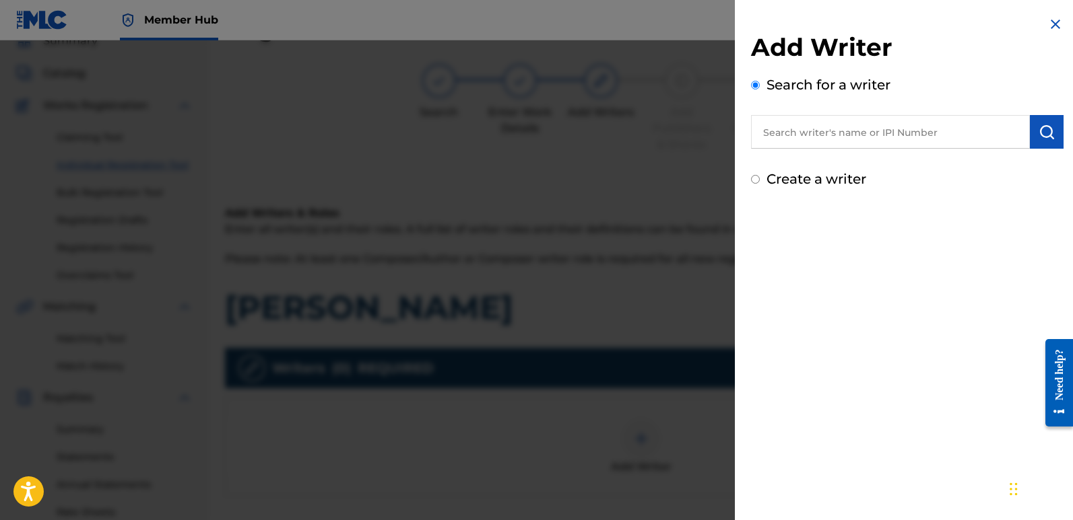
click at [854, 128] on input "text" at bounding box center [890, 132] width 279 height 34
type input "emanuelesciuto"
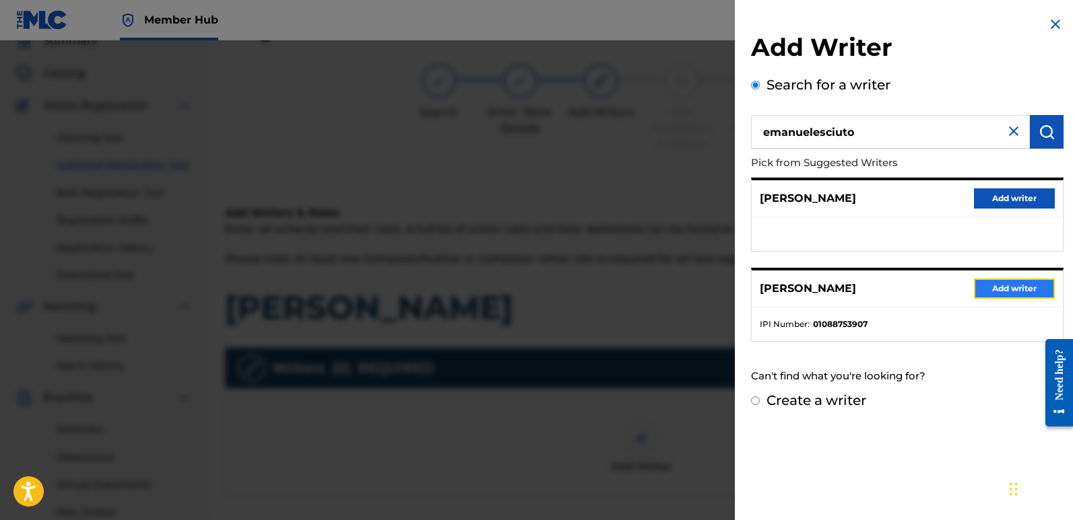
click at [1011, 283] on button "Add writer" at bounding box center [1014, 289] width 81 height 20
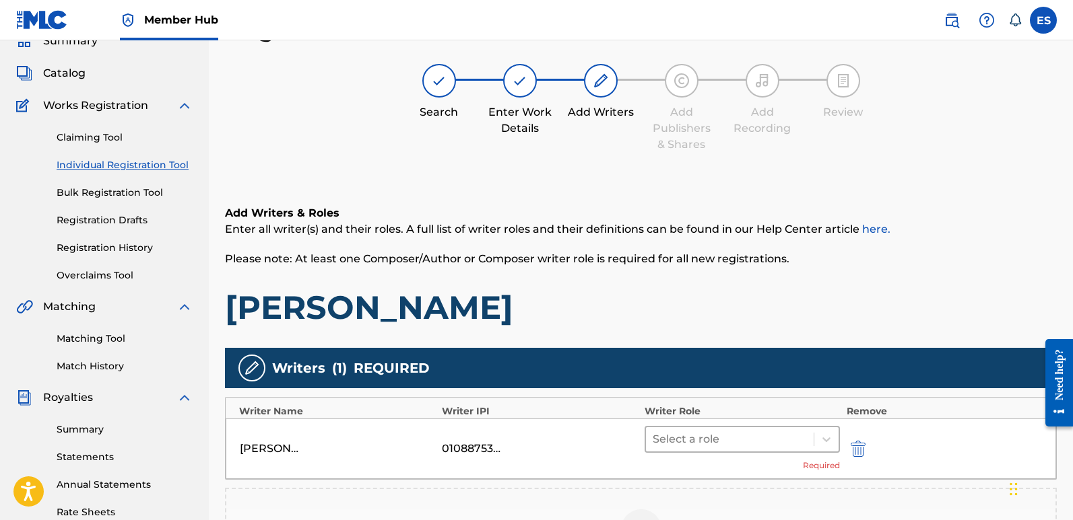
click at [777, 444] on div at bounding box center [729, 439] width 154 height 19
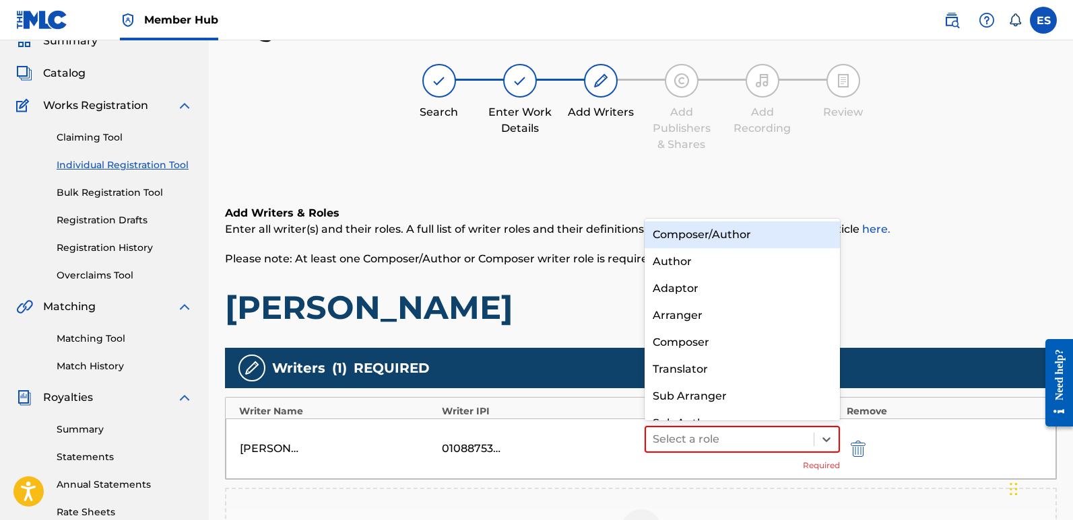
scroll to position [19, 0]
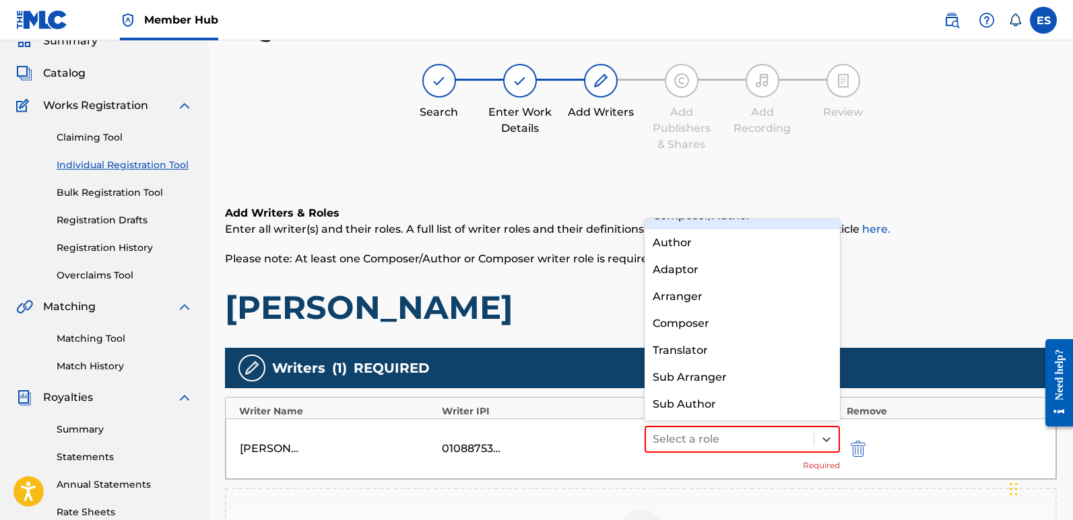
click at [743, 226] on div "Composer/Author" at bounding box center [741, 216] width 195 height 27
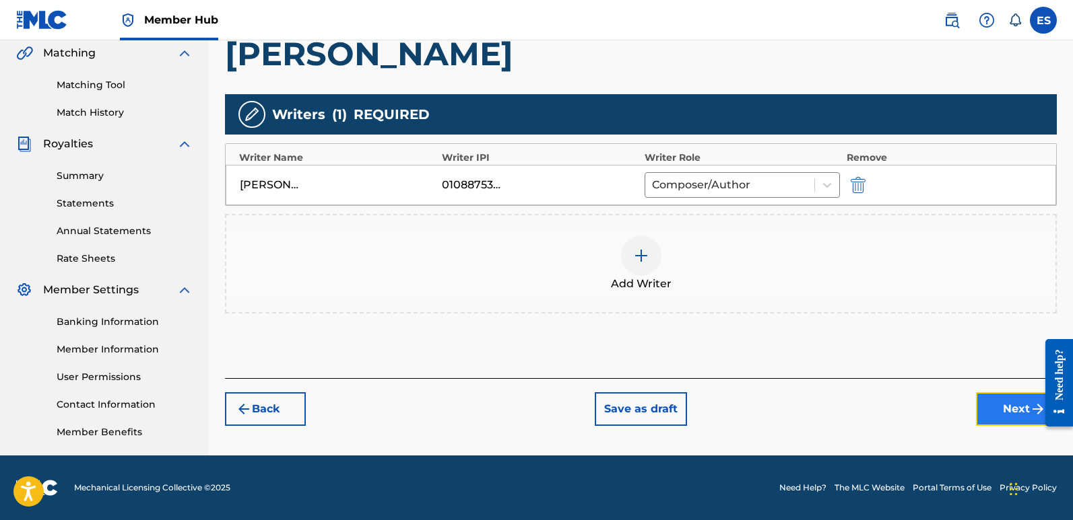
click at [1002, 420] on button "Next" at bounding box center [1016, 410] width 81 height 34
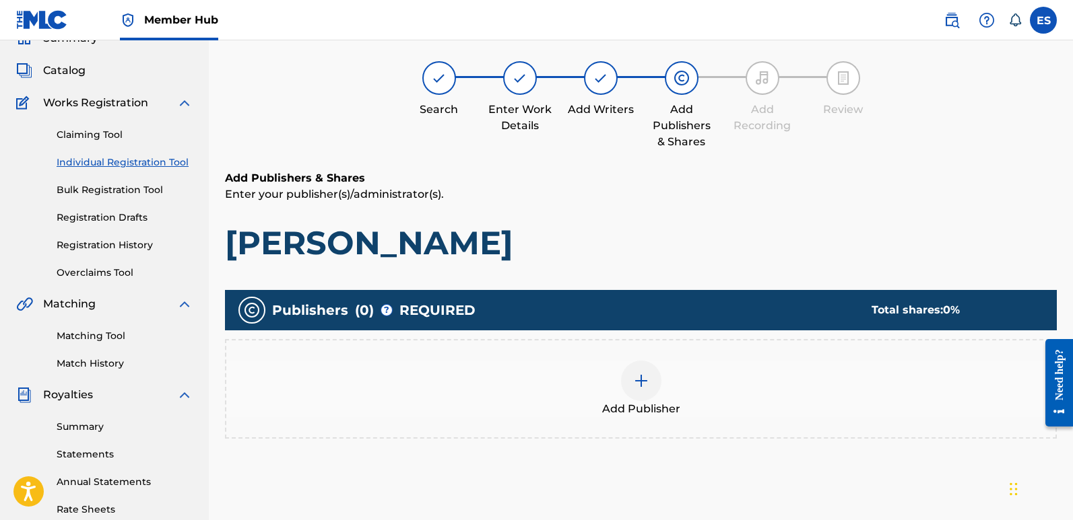
scroll to position [61, 0]
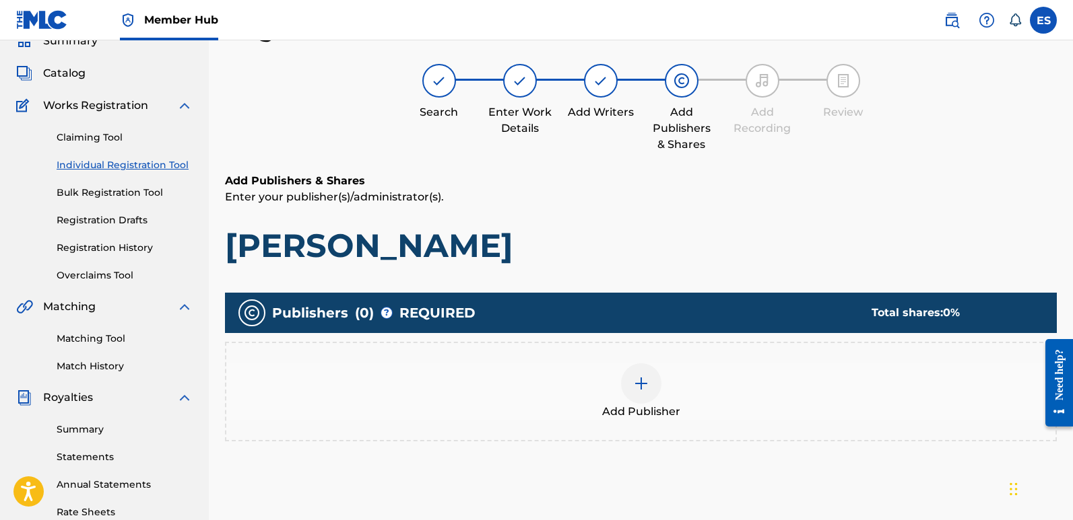
click at [658, 401] on div "Add Publisher" at bounding box center [640, 392] width 829 height 57
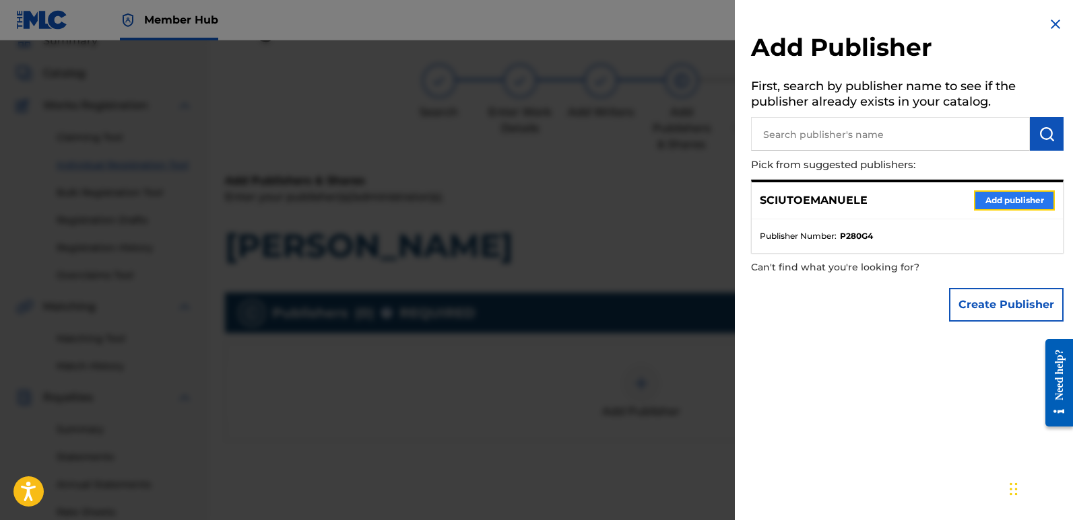
click at [1001, 202] on button "Add publisher" at bounding box center [1014, 201] width 81 height 20
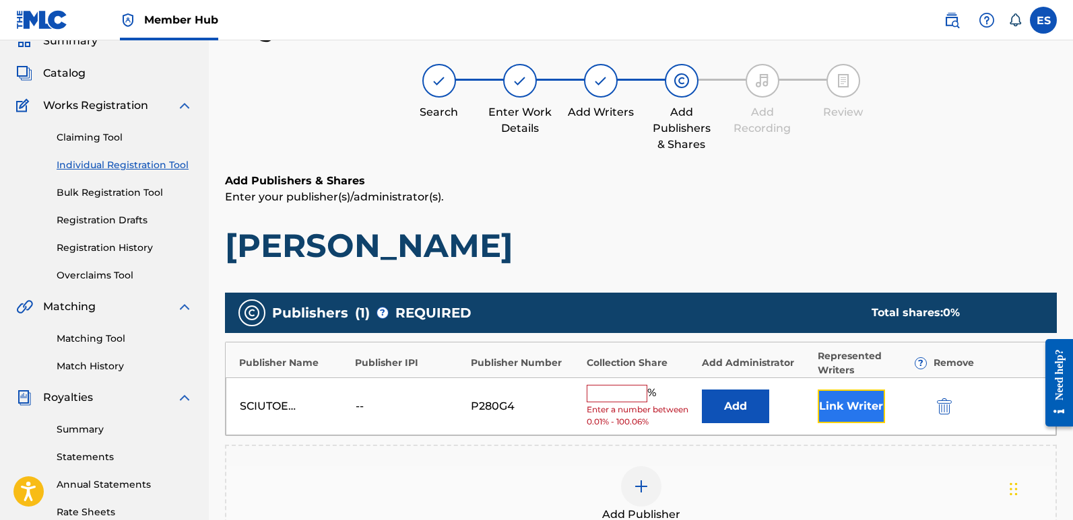
click at [830, 411] on button "Link Writer" at bounding box center [850, 407] width 67 height 34
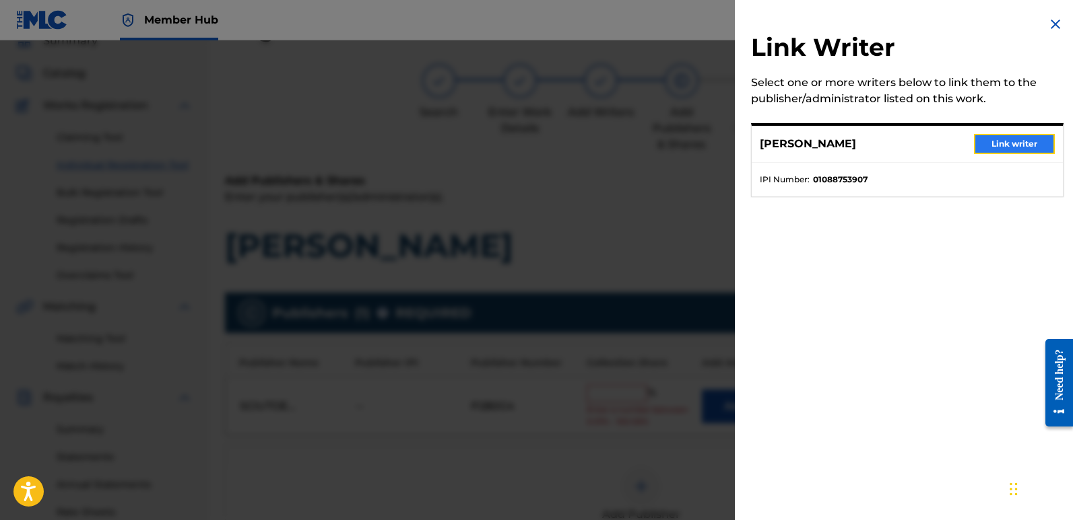
click at [1002, 144] on button "Link writer" at bounding box center [1014, 144] width 81 height 20
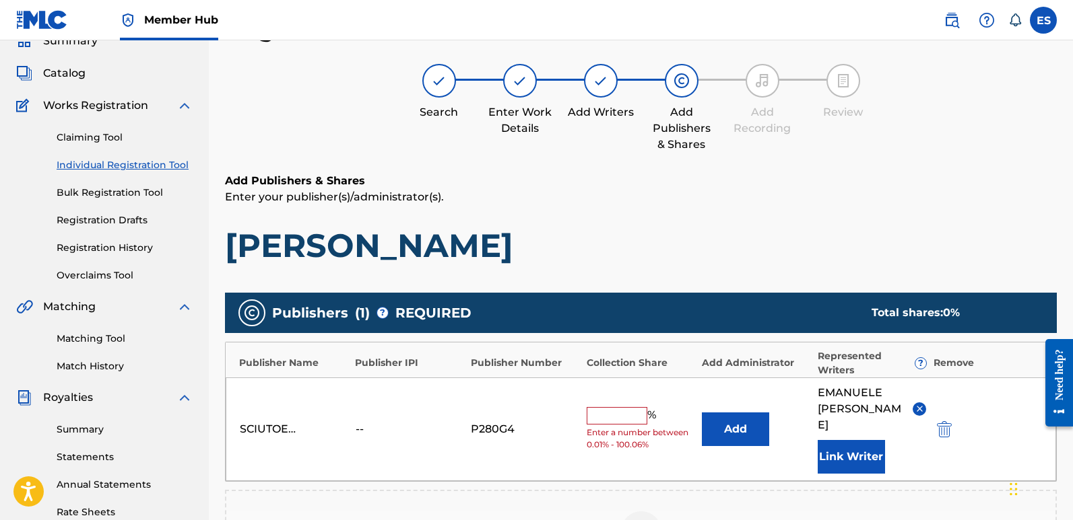
click at [612, 407] on input "text" at bounding box center [616, 416] width 61 height 18
type input "100"
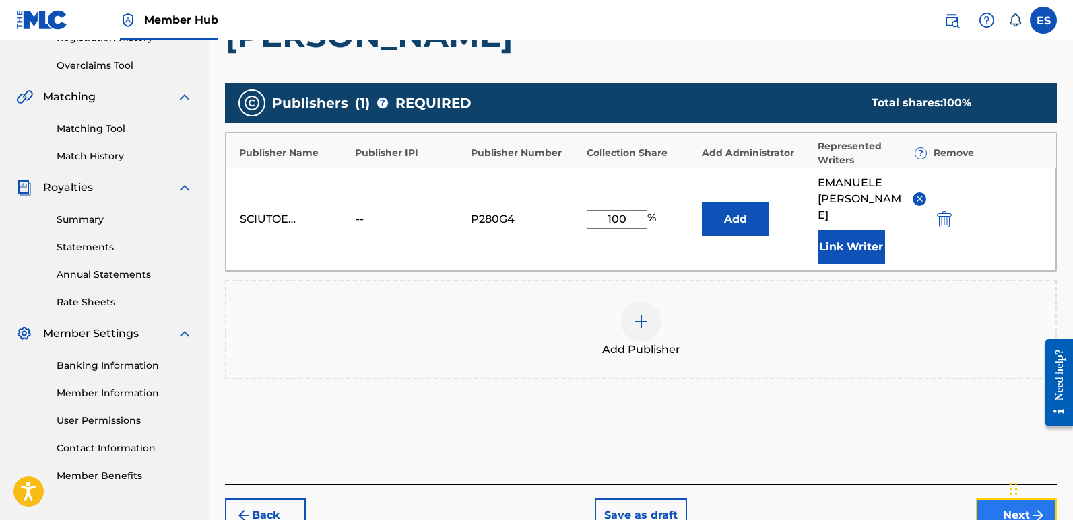
click at [987, 499] on button "Next" at bounding box center [1016, 516] width 81 height 34
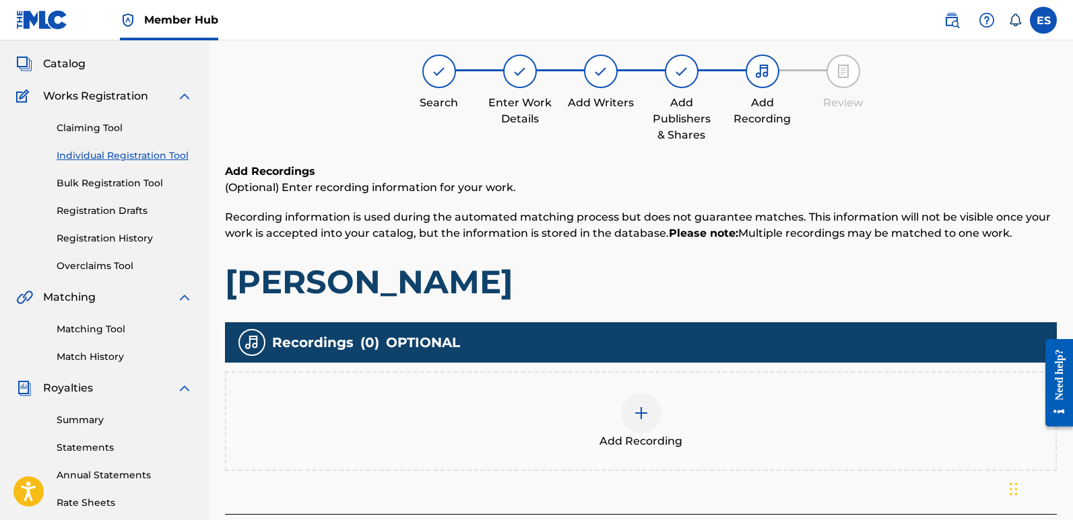
scroll to position [61, 0]
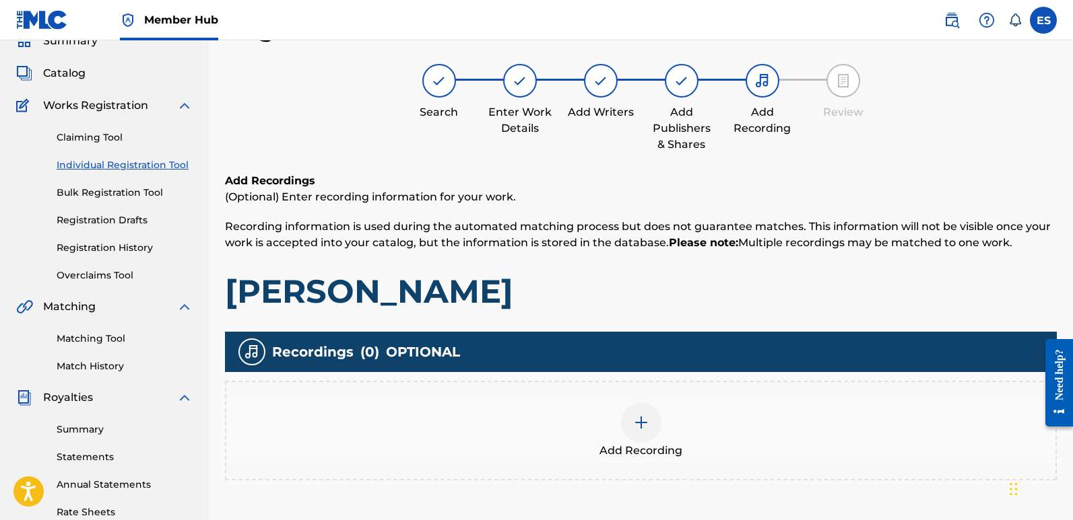
drag, startPoint x: 635, startPoint y: 430, endPoint x: 630, endPoint y: 446, distance: 17.0
click at [630, 446] on span "Add Recording" at bounding box center [640, 451] width 83 height 16
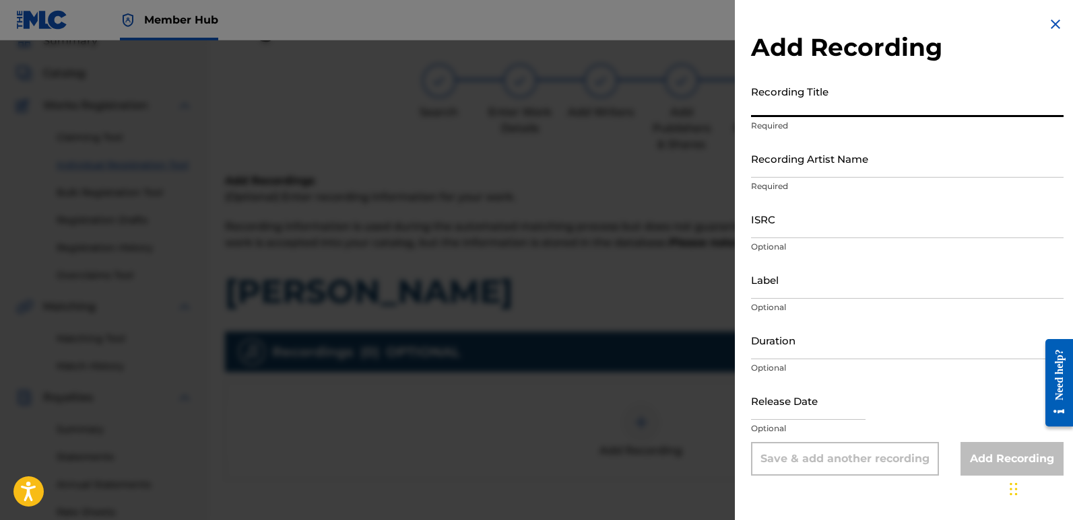
paste input "[PERSON_NAME]"
type input "[PERSON_NAME]"
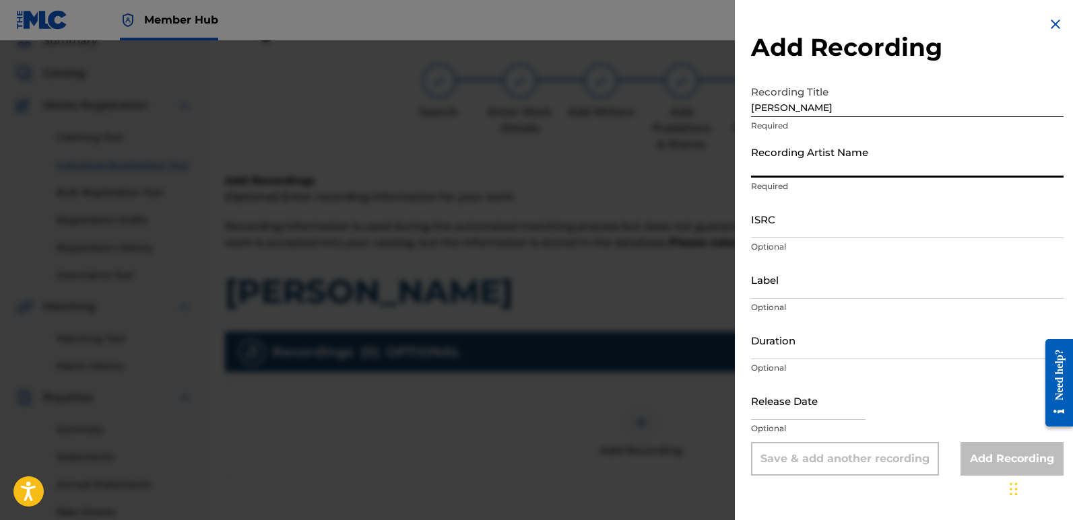
click at [867, 151] on input "Recording Artist Name" at bounding box center [907, 158] width 312 height 38
type input "Frequencia"
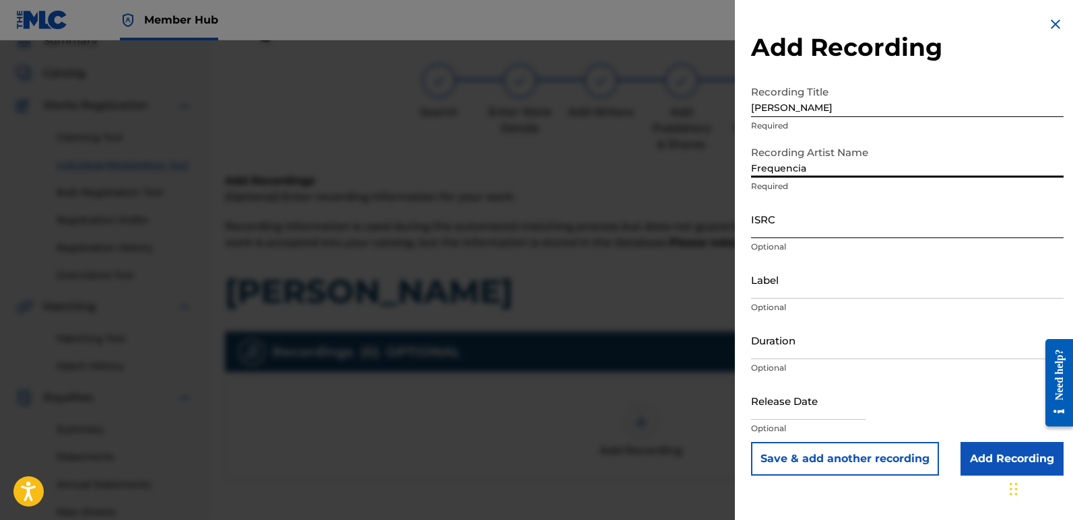
click at [791, 215] on input "ISRC" at bounding box center [907, 219] width 312 height 38
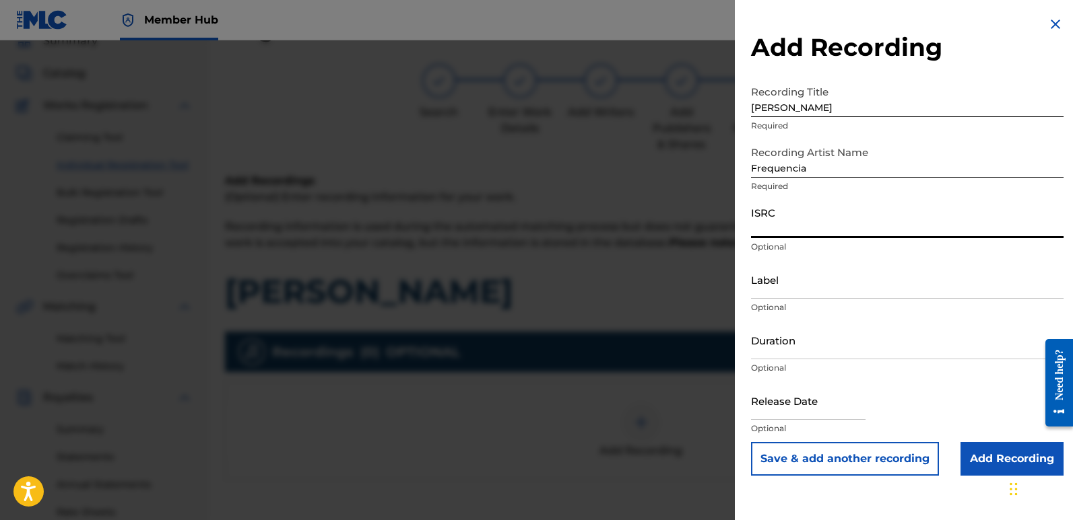
paste input "QT3F62506206"
type input "QT3F62506206"
click at [829, 273] on input "Label" at bounding box center [907, 280] width 312 height 38
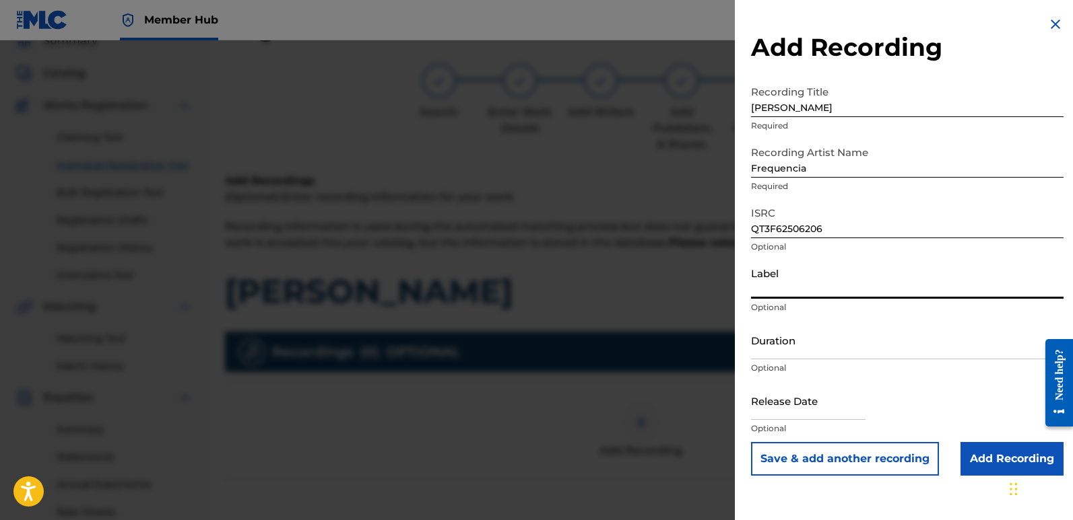
type input "Divinebeats"
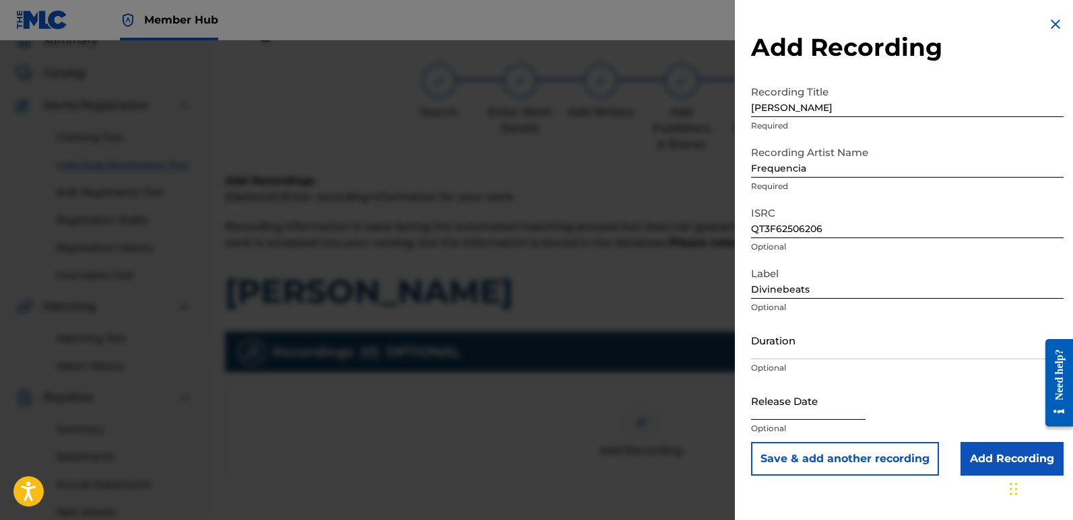
click at [788, 409] on input "text" at bounding box center [808, 401] width 114 height 38
select select "8"
select select "2025"
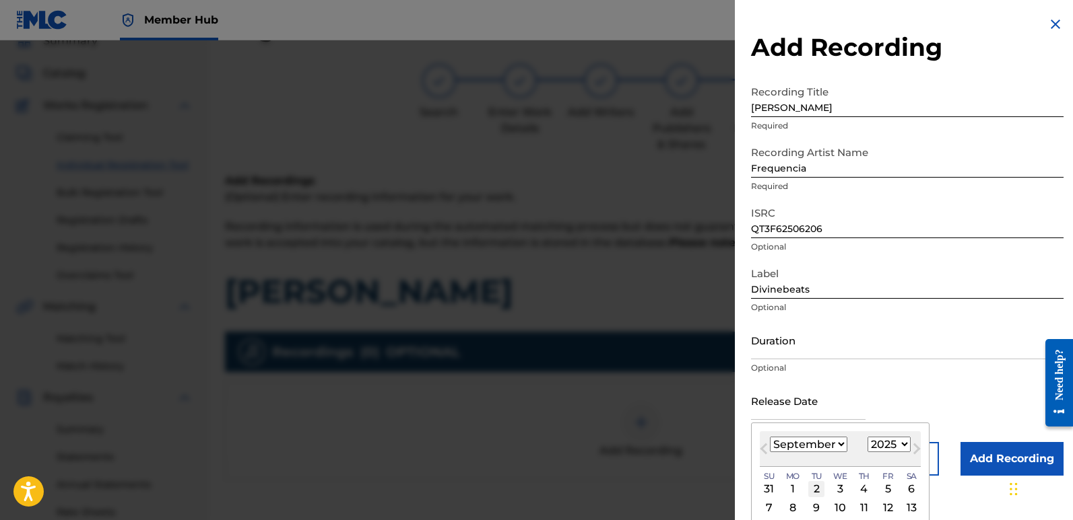
click at [816, 487] on div "2" at bounding box center [816, 489] width 16 height 16
type input "[DATE]"
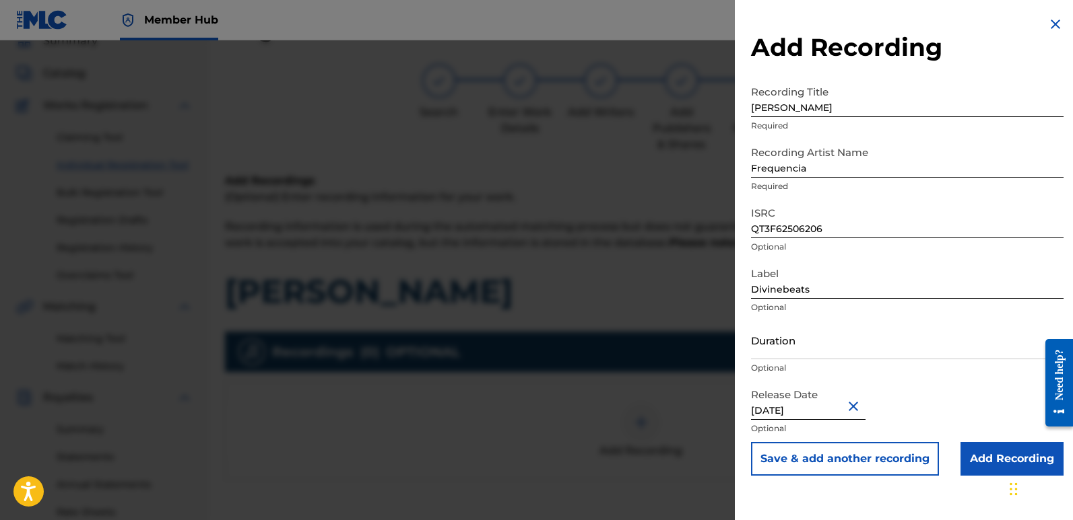
click at [813, 402] on input "[DATE]" at bounding box center [808, 401] width 114 height 38
select select "8"
select select "2025"
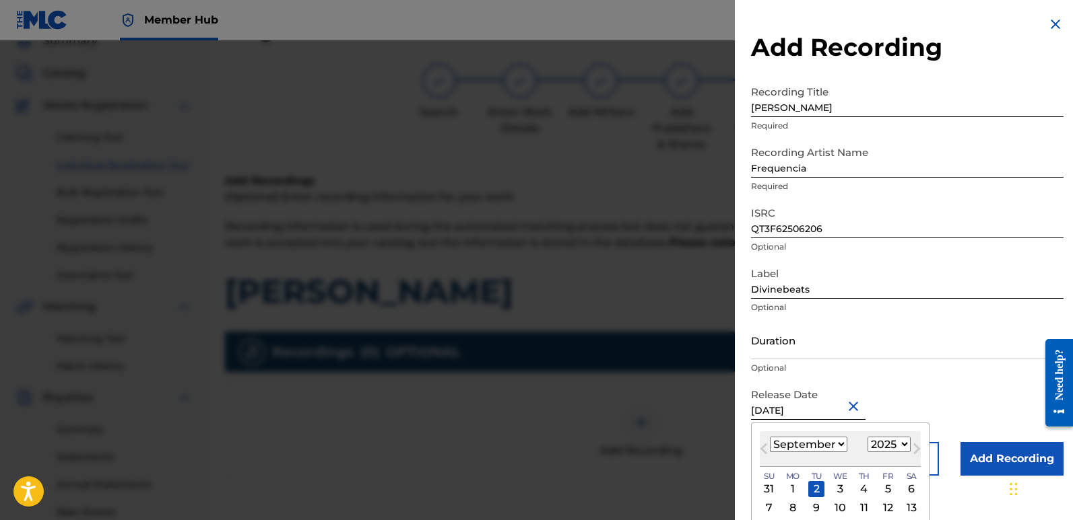
click at [813, 402] on input "[DATE]" at bounding box center [808, 401] width 114 height 38
type input "[DATE]"
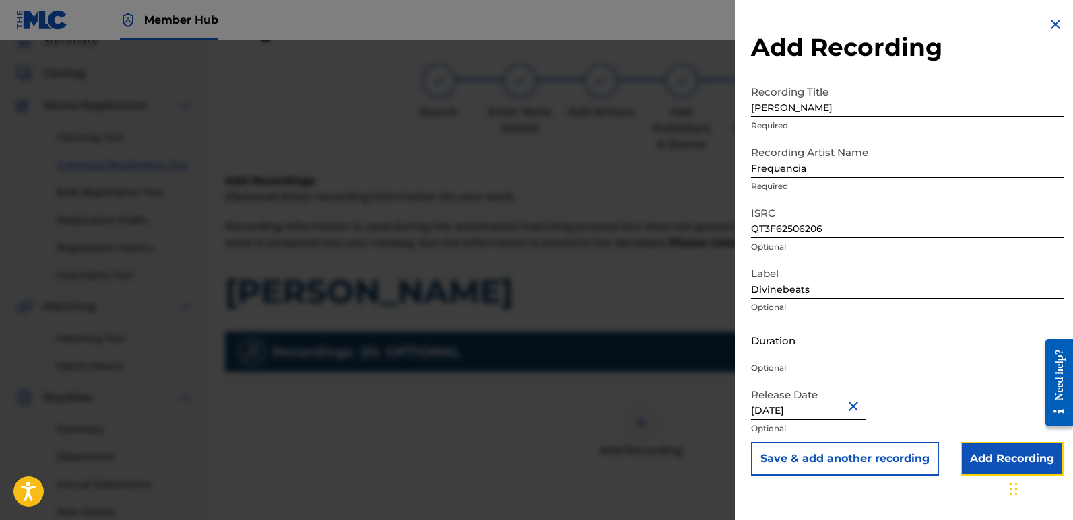
click at [990, 454] on input "Add Recording" at bounding box center [1011, 459] width 103 height 34
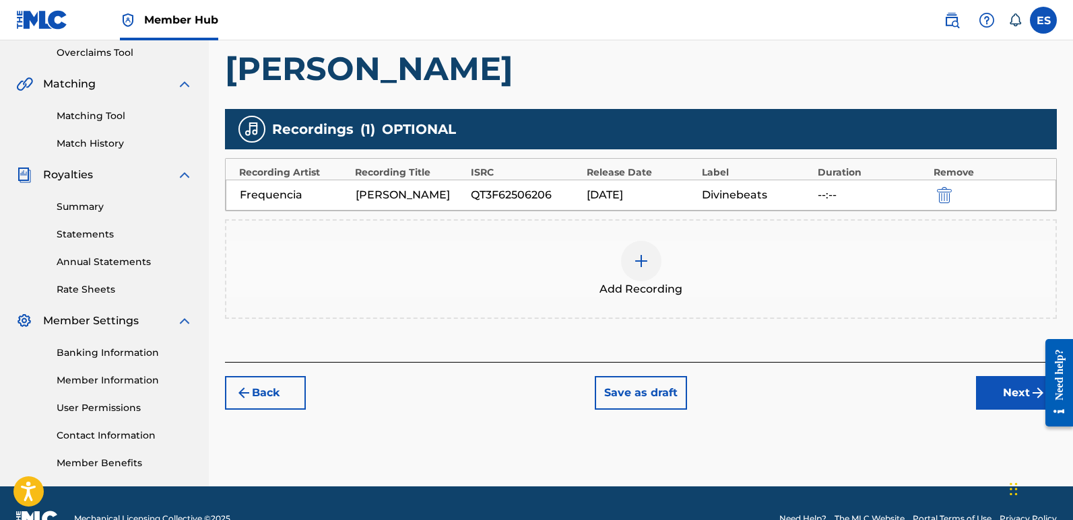
scroll to position [314, 0]
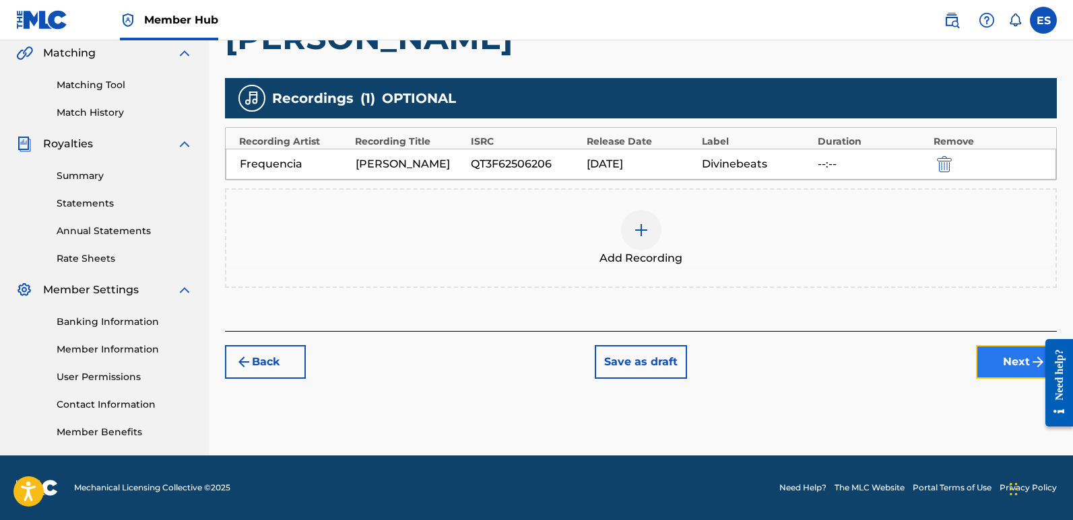
click at [1005, 368] on button "Next" at bounding box center [1016, 362] width 81 height 34
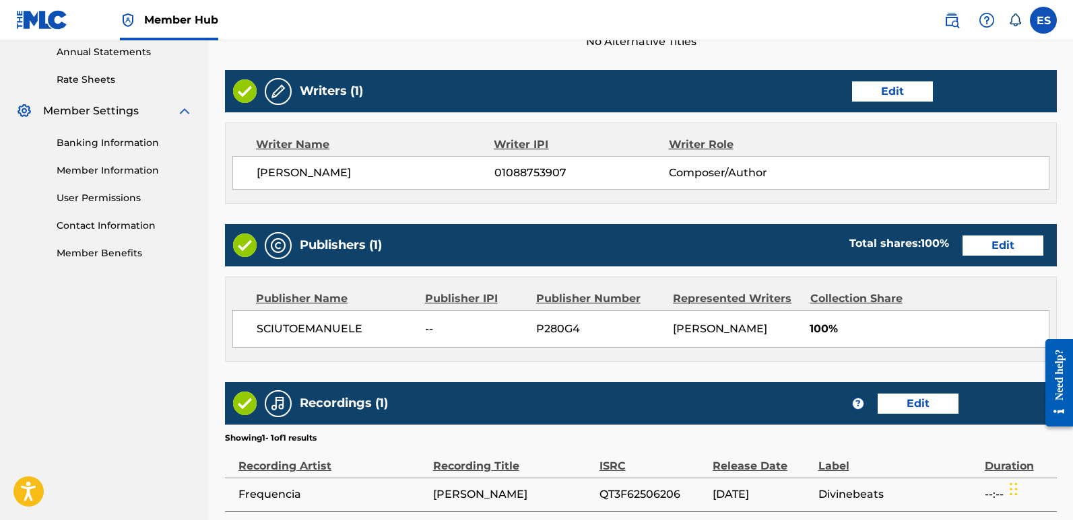
scroll to position [618, 0]
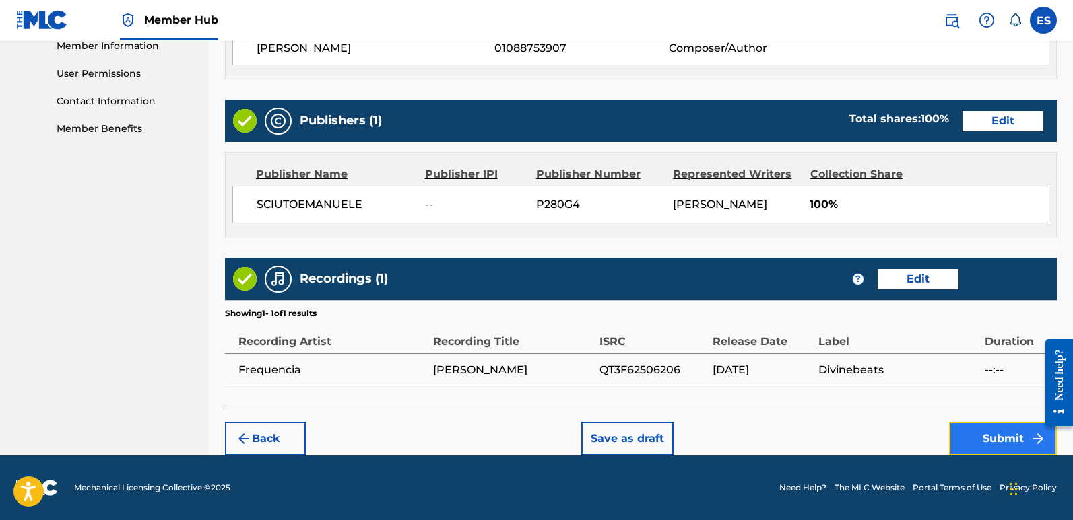
click at [988, 440] on button "Submit" at bounding box center [1003, 439] width 108 height 34
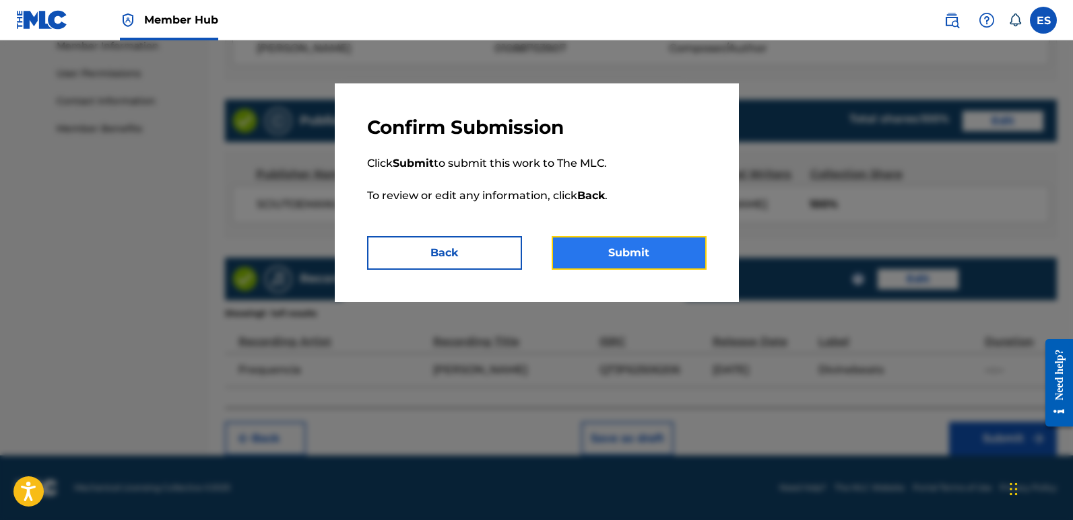
click at [619, 248] on button "Submit" at bounding box center [628, 253] width 155 height 34
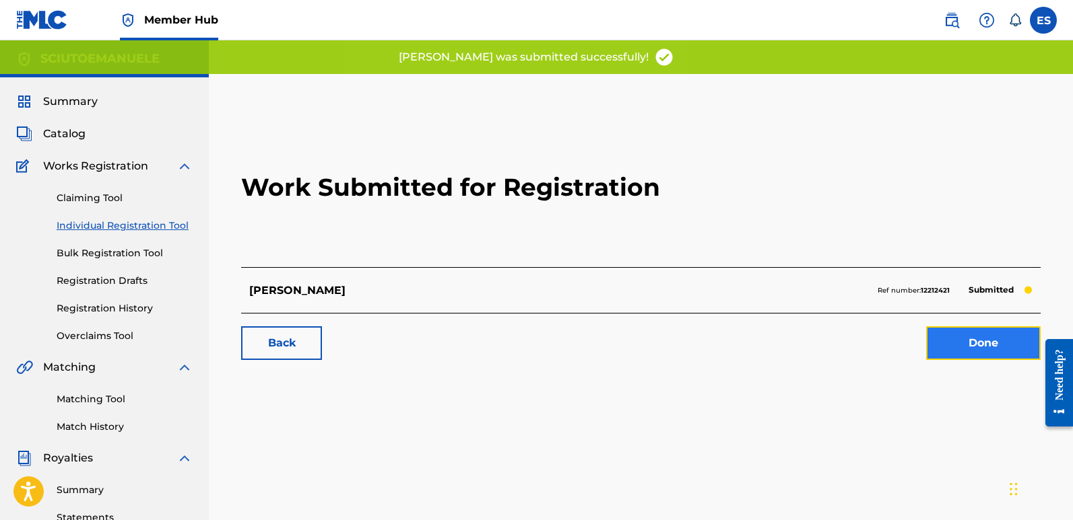
click at [964, 342] on link "Done" at bounding box center [983, 344] width 114 height 34
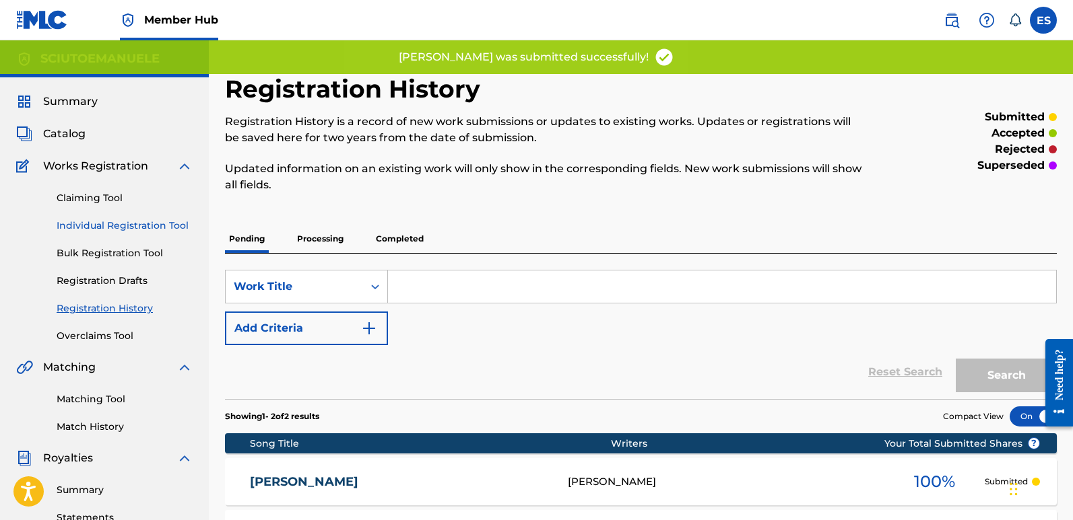
click at [116, 224] on link "Individual Registration Tool" at bounding box center [125, 226] width 136 height 14
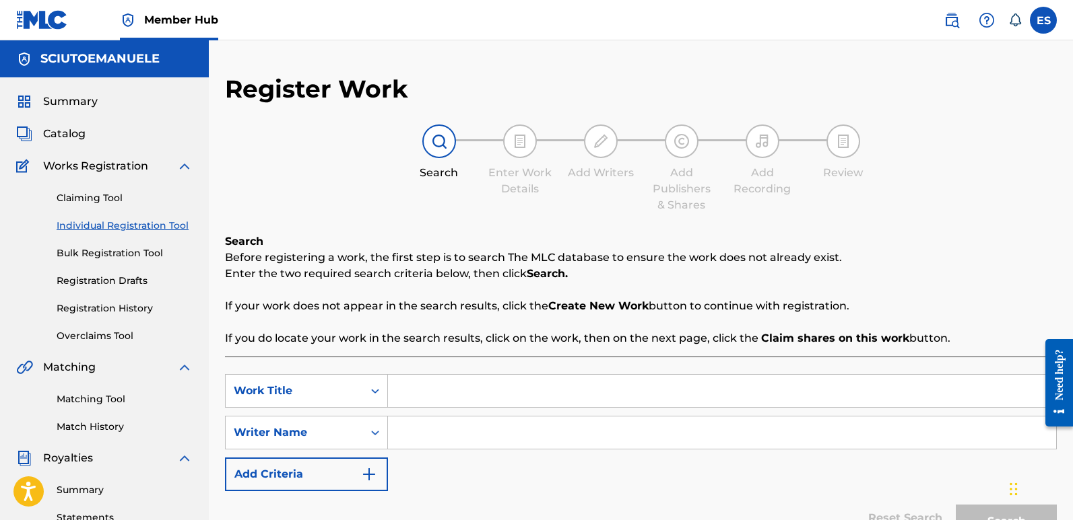
click at [436, 386] on input "Search Form" at bounding box center [722, 391] width 668 height 32
paste input "[PERSON_NAME] [PERSON_NAME]"
type input "[PERSON_NAME] [PERSON_NAME]"
click at [433, 434] on input "Search Form" at bounding box center [722, 433] width 668 height 32
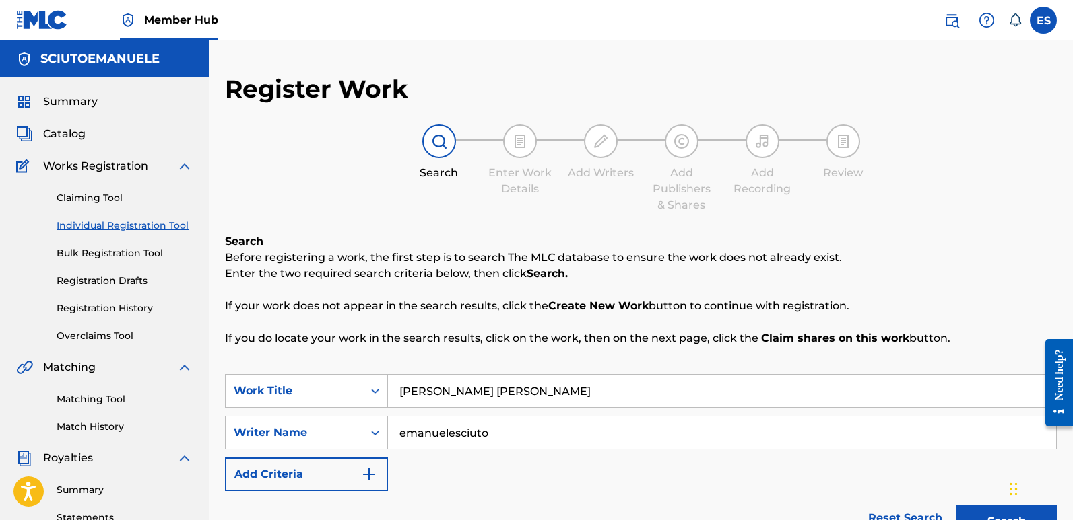
type input "emanuelesciuto"
click at [955, 505] on button "Search" at bounding box center [1005, 522] width 101 height 34
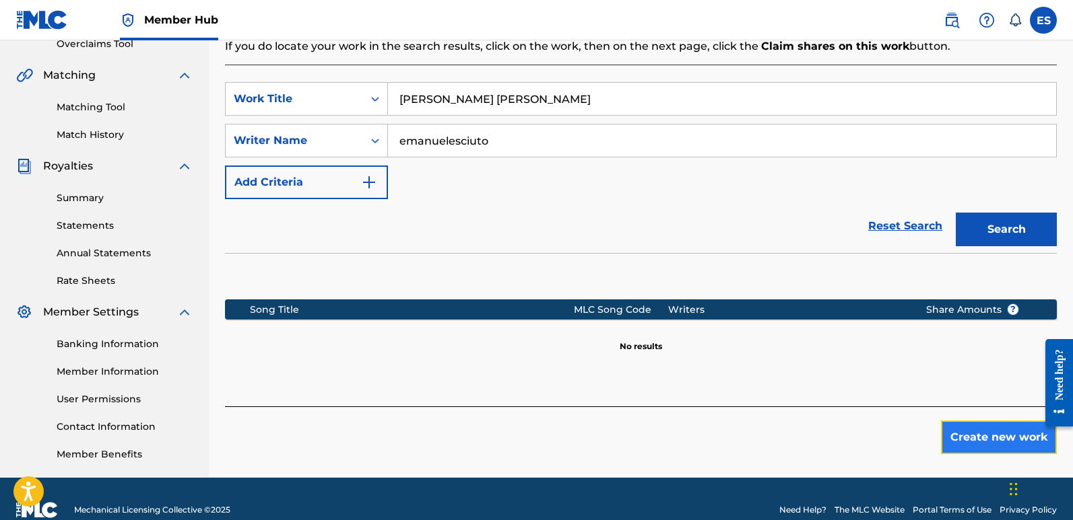
click at [963, 449] on button "Create new work" at bounding box center [999, 438] width 116 height 34
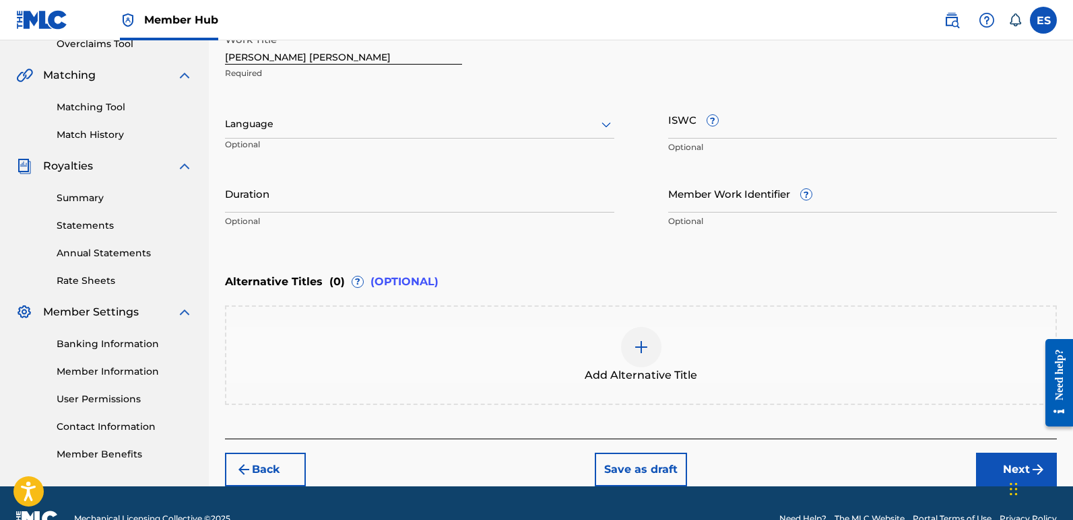
click at [370, 132] on div at bounding box center [419, 124] width 389 height 17
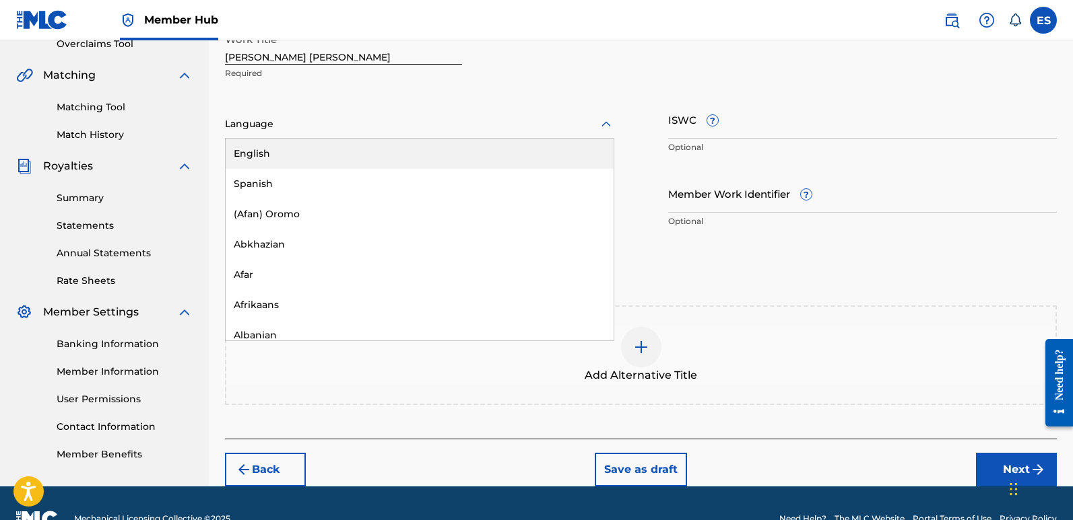
click at [300, 152] on div "English" at bounding box center [420, 154] width 388 height 30
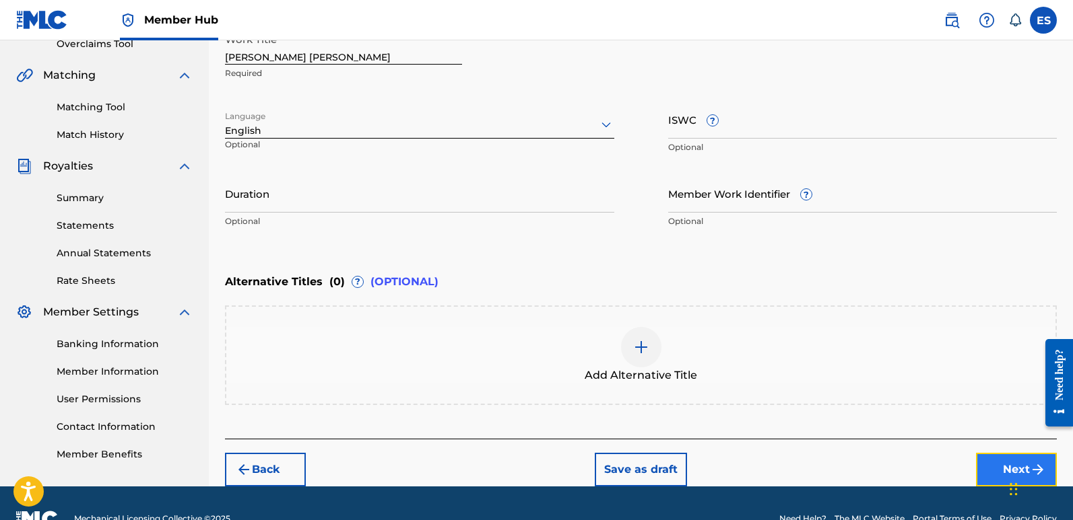
click at [982, 462] on button "Next" at bounding box center [1016, 470] width 81 height 34
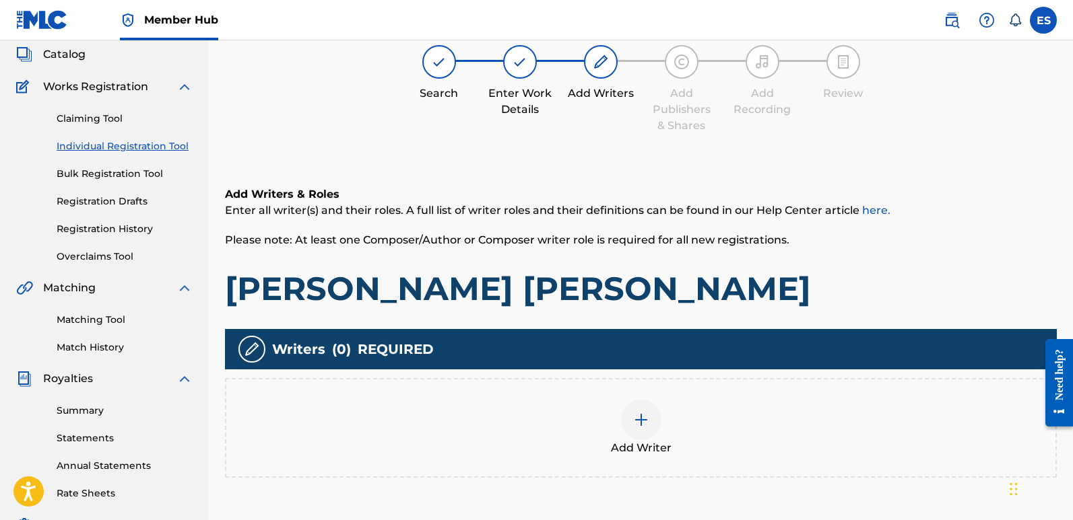
scroll to position [61, 0]
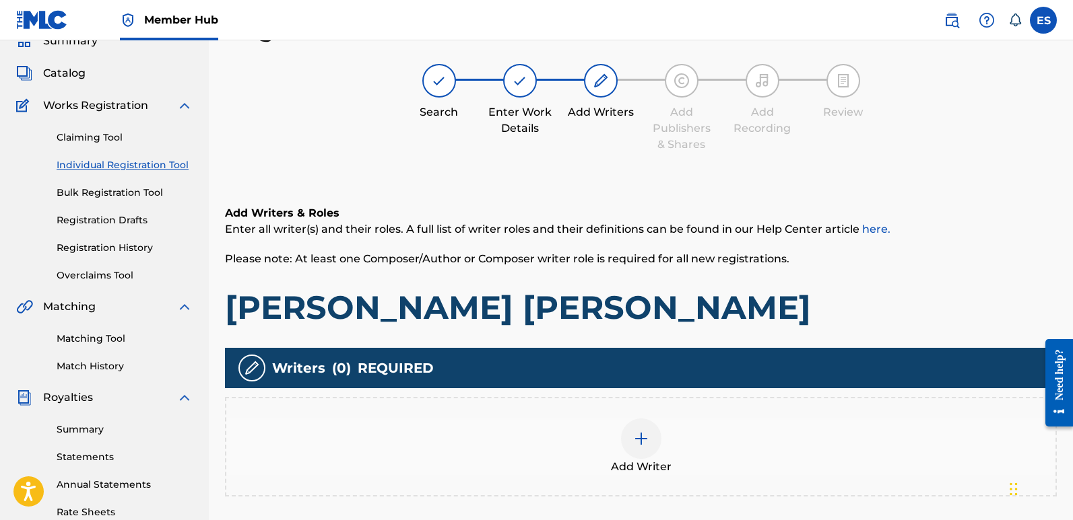
click at [648, 436] on img at bounding box center [641, 439] width 16 height 16
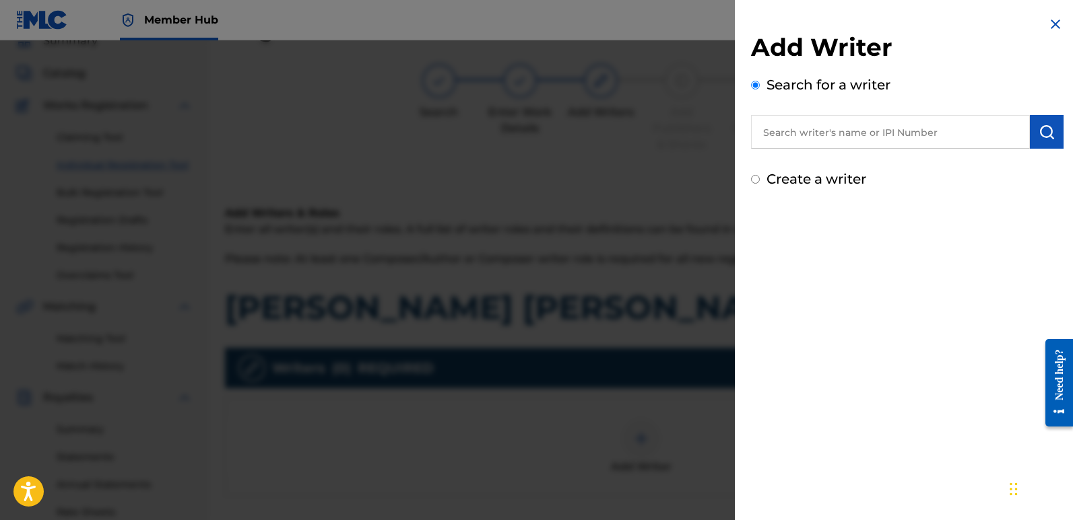
click at [882, 123] on input "text" at bounding box center [890, 132] width 279 height 34
type input "emanuelesciuto"
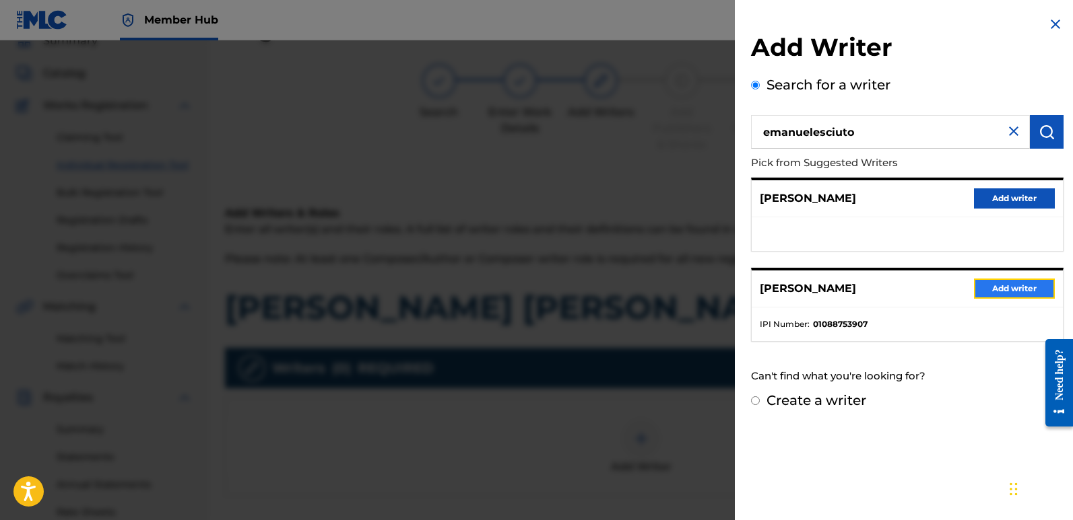
click at [1018, 287] on button "Add writer" at bounding box center [1014, 289] width 81 height 20
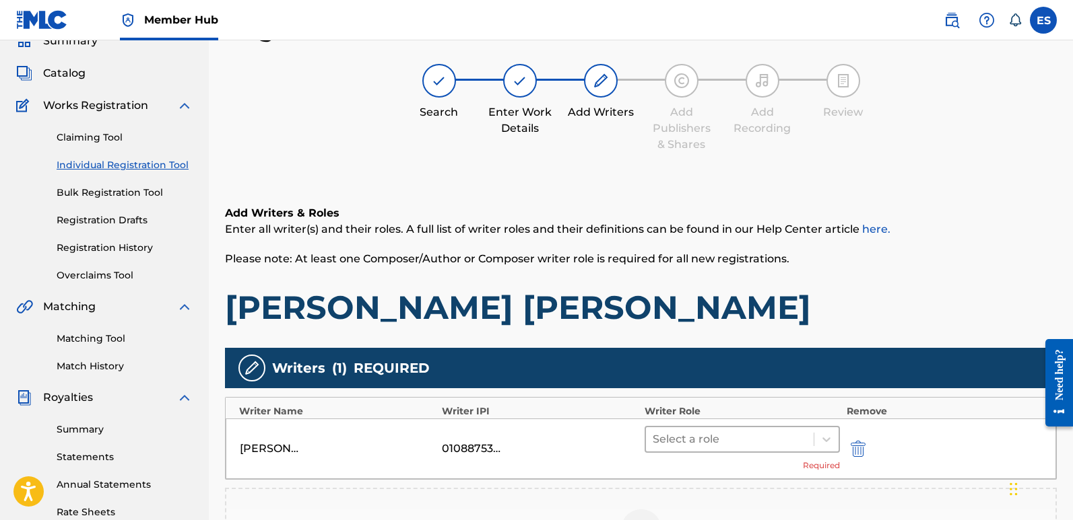
click at [733, 437] on div at bounding box center [729, 439] width 154 height 19
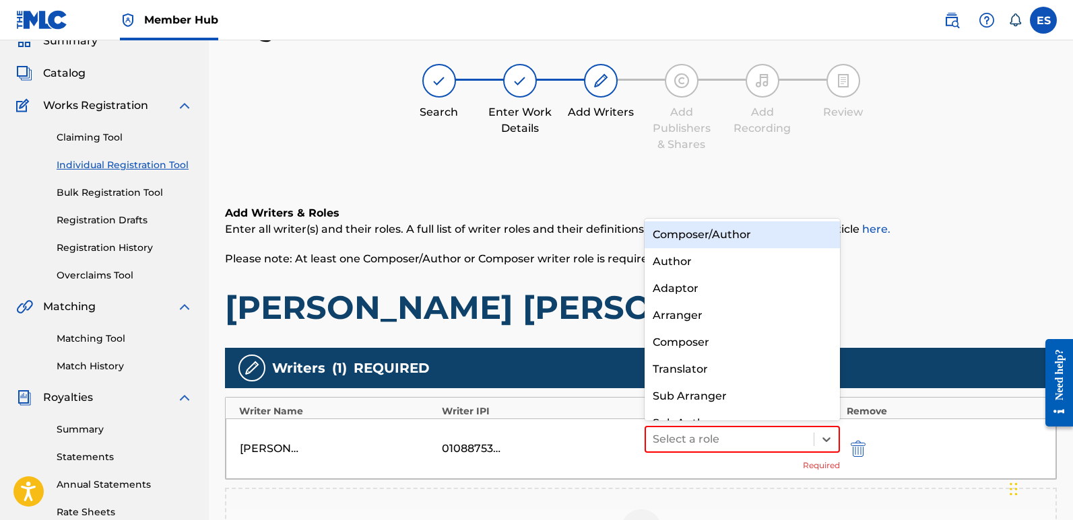
click at [706, 241] on div "Composer/Author" at bounding box center [741, 235] width 195 height 27
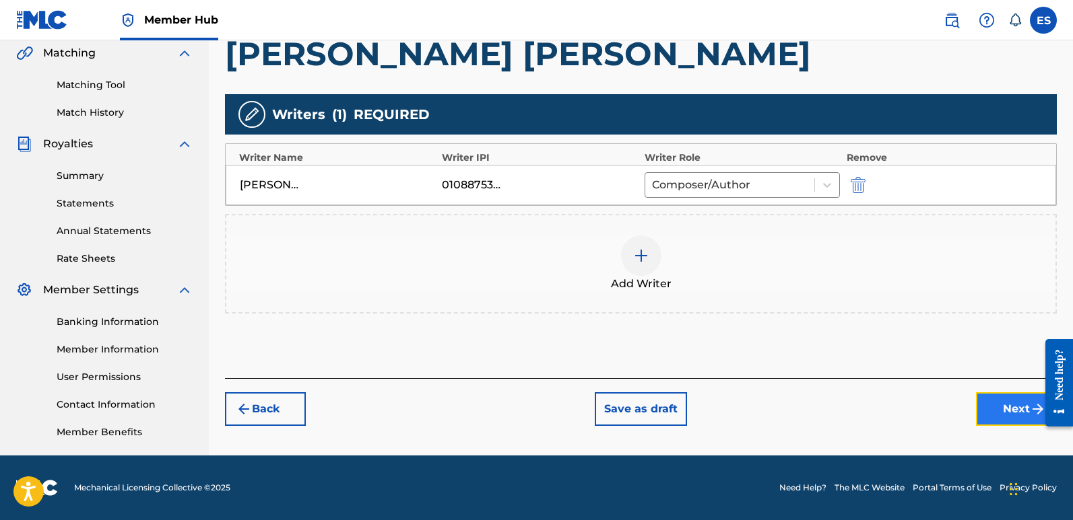
click at [1003, 408] on button "Next" at bounding box center [1016, 410] width 81 height 34
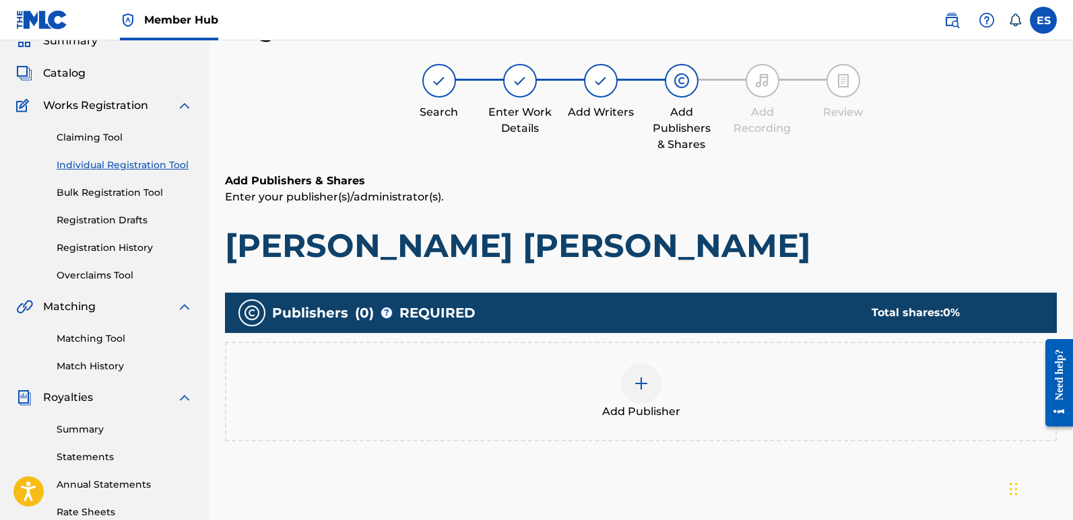
click at [656, 390] on div at bounding box center [641, 384] width 40 height 40
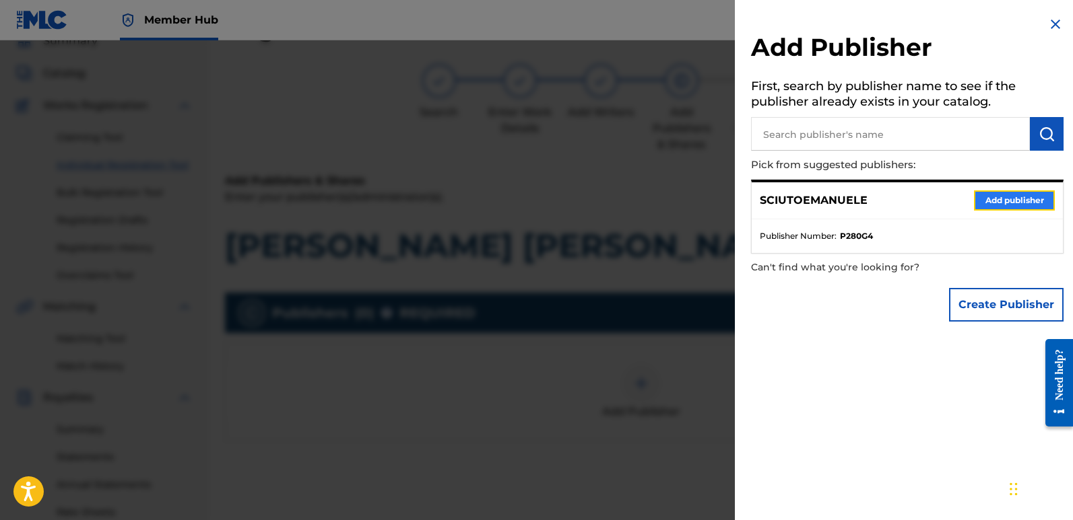
click at [1005, 201] on button "Add publisher" at bounding box center [1014, 201] width 81 height 20
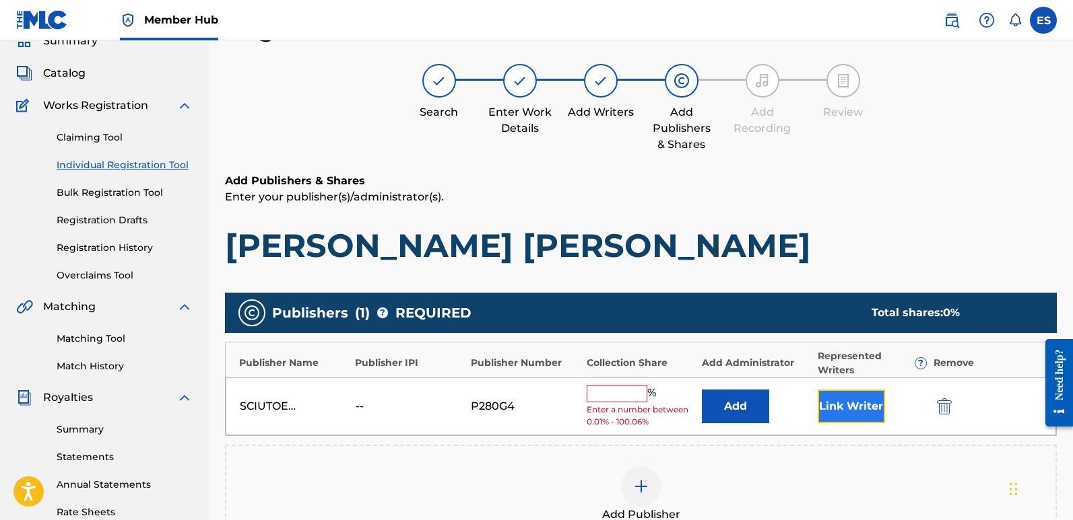
click at [846, 411] on button "Link Writer" at bounding box center [850, 407] width 67 height 34
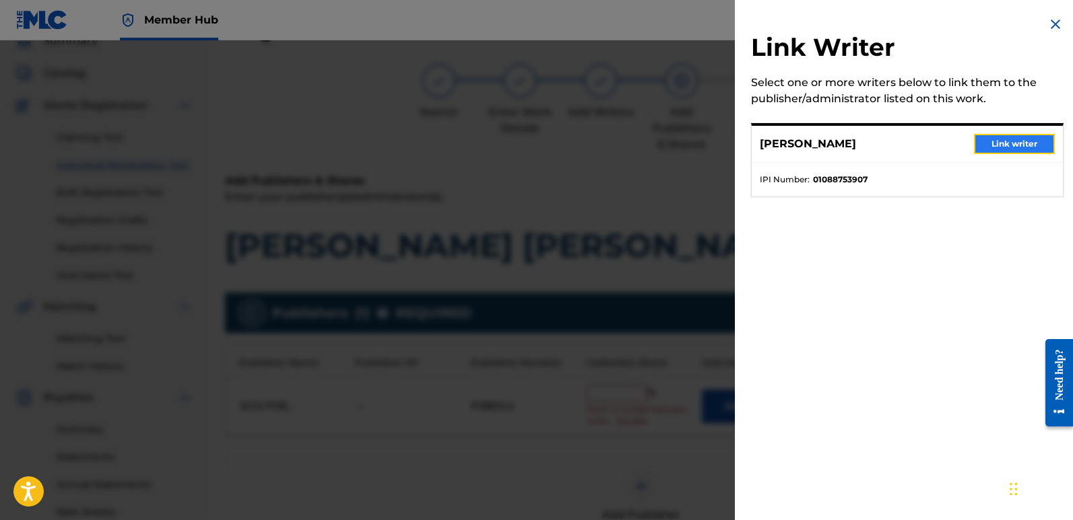
click at [1009, 136] on button "Link writer" at bounding box center [1014, 144] width 81 height 20
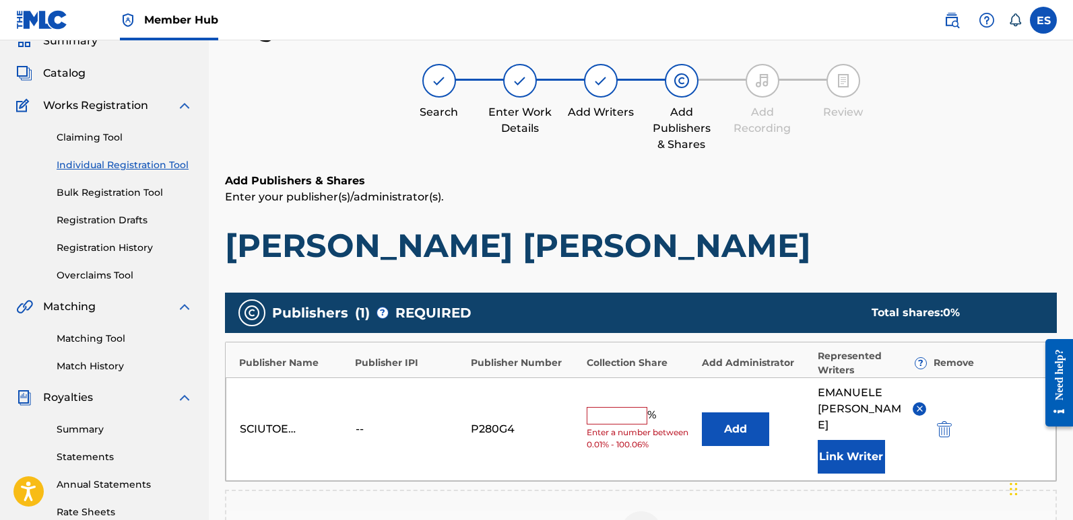
click at [621, 407] on input "text" at bounding box center [616, 416] width 61 height 18
type input "100"
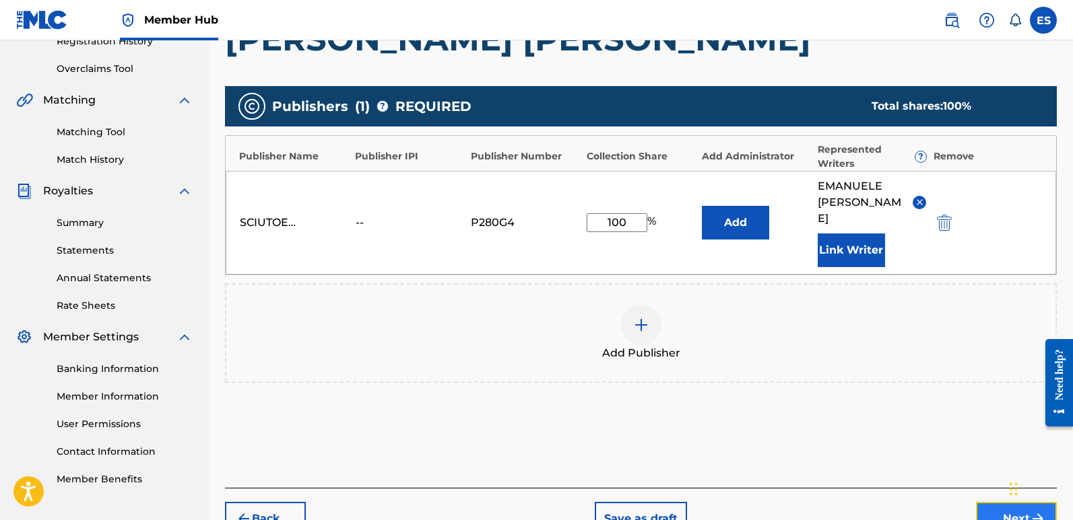
click at [988, 502] on button "Next" at bounding box center [1016, 519] width 81 height 34
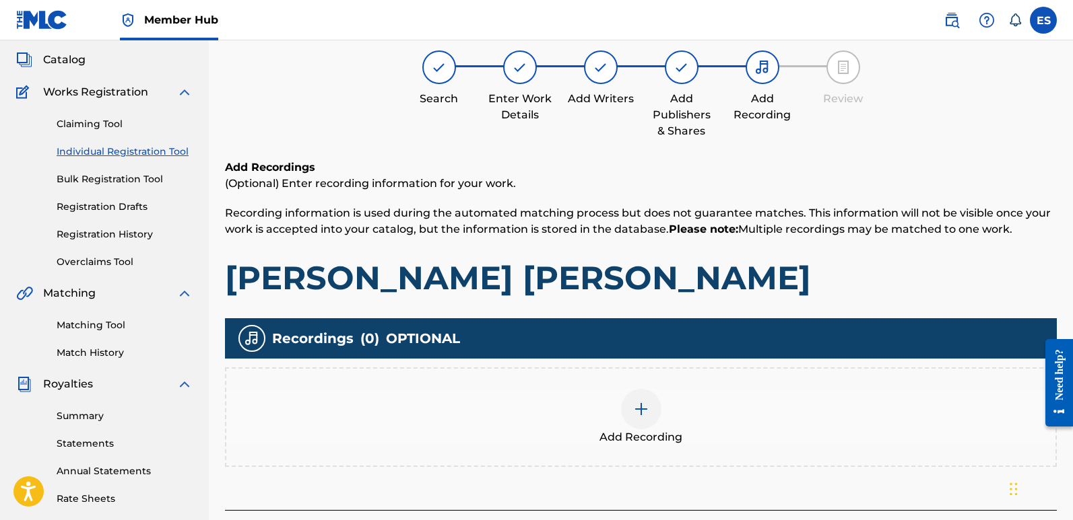
scroll to position [61, 0]
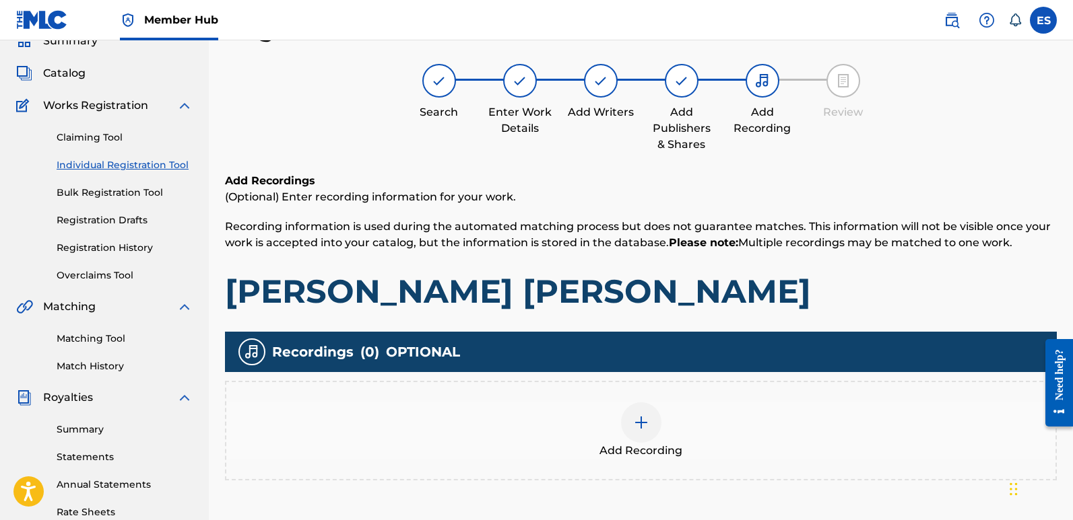
click at [650, 411] on div at bounding box center [641, 423] width 40 height 40
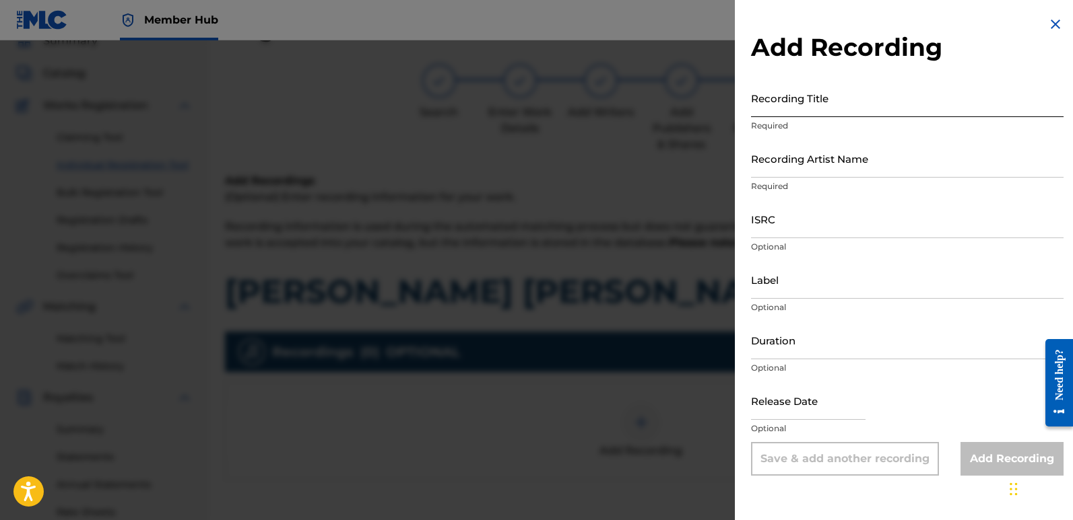
click at [874, 93] on input "Recording Title" at bounding box center [907, 98] width 312 height 38
paste input "[PERSON_NAME] [PERSON_NAME]"
type input "[PERSON_NAME] [PERSON_NAME]"
click at [821, 156] on input "Recording Artist Name" at bounding box center [907, 158] width 312 height 38
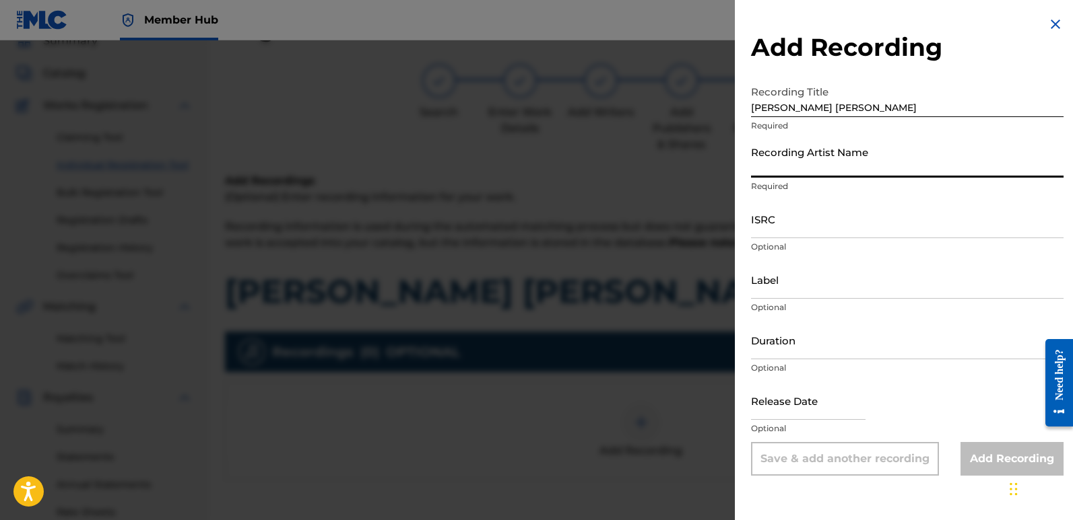
type input "Frequencia"
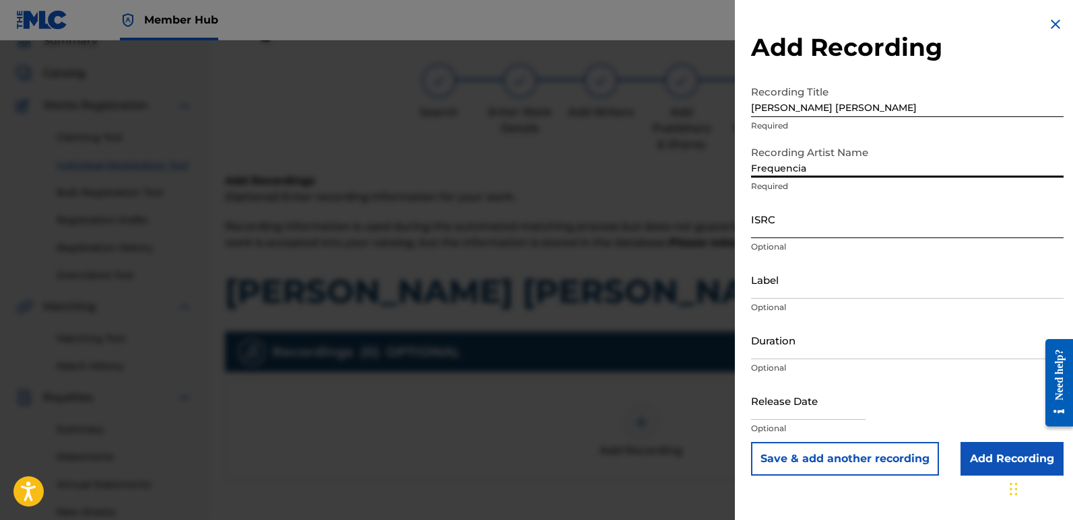
click at [800, 222] on input "ISRC" at bounding box center [907, 219] width 312 height 38
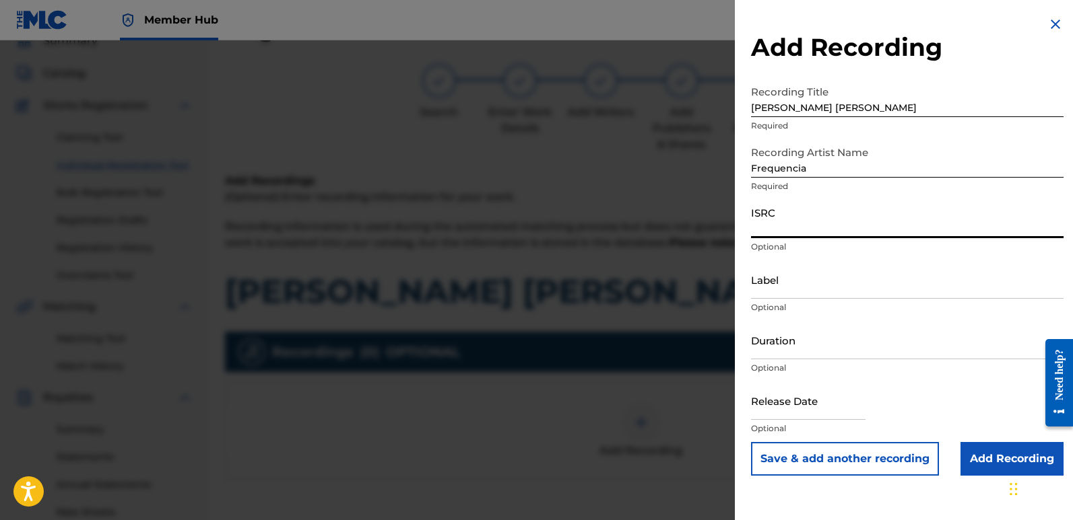
paste input "QT3F62506207"
type input "QT3F62506207"
click at [840, 296] on input "Label" at bounding box center [907, 280] width 312 height 38
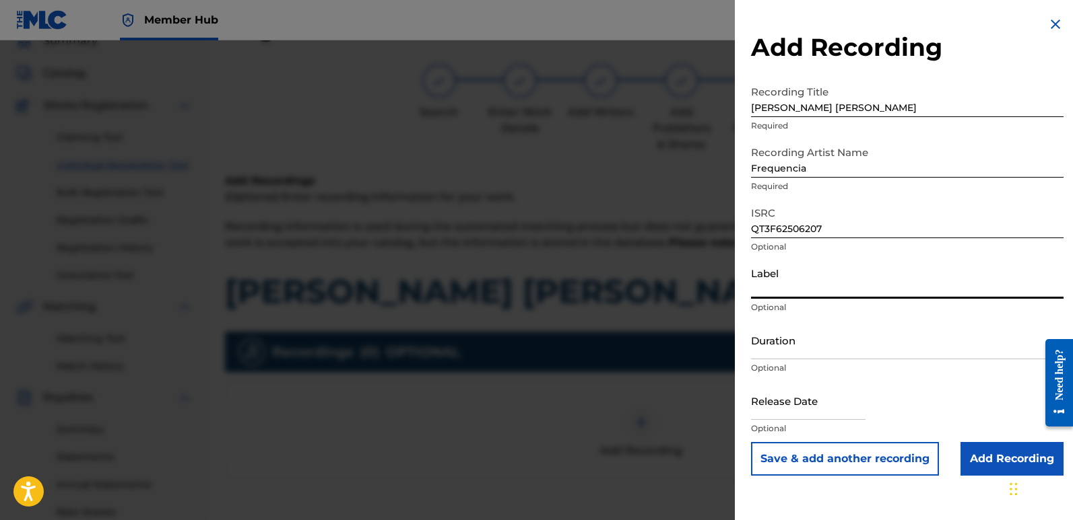
type input "Divinebeats"
click at [776, 415] on input "text" at bounding box center [808, 401] width 114 height 38
select select "8"
select select "2025"
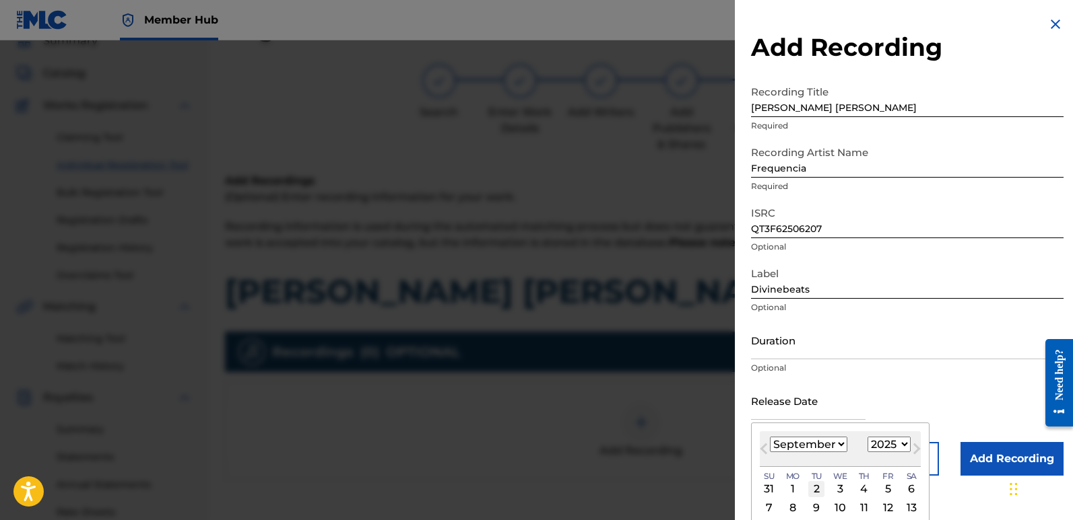
click at [811, 489] on div "2" at bounding box center [816, 489] width 16 height 16
type input "[DATE]"
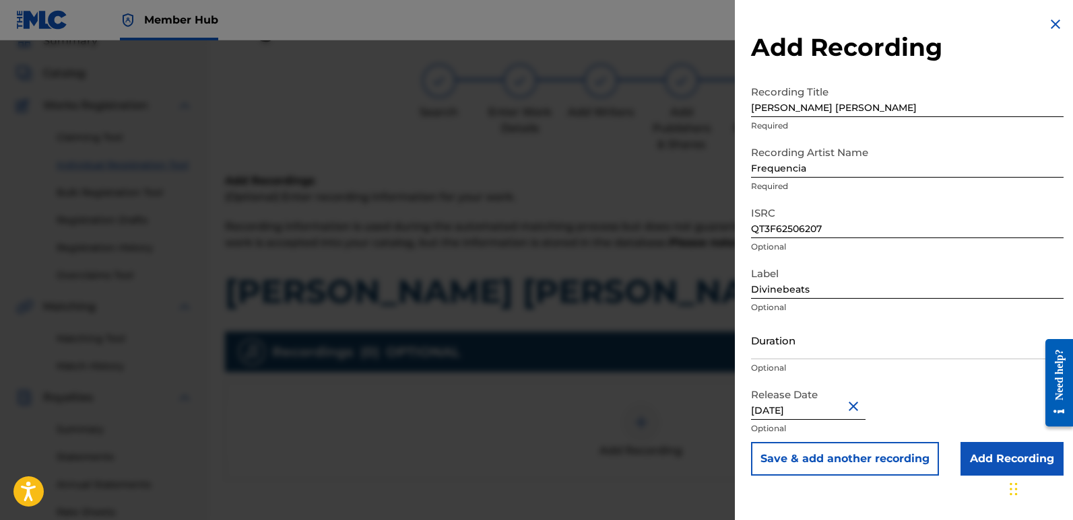
click at [811, 405] on input "[DATE]" at bounding box center [808, 401] width 114 height 38
select select "8"
select select "2025"
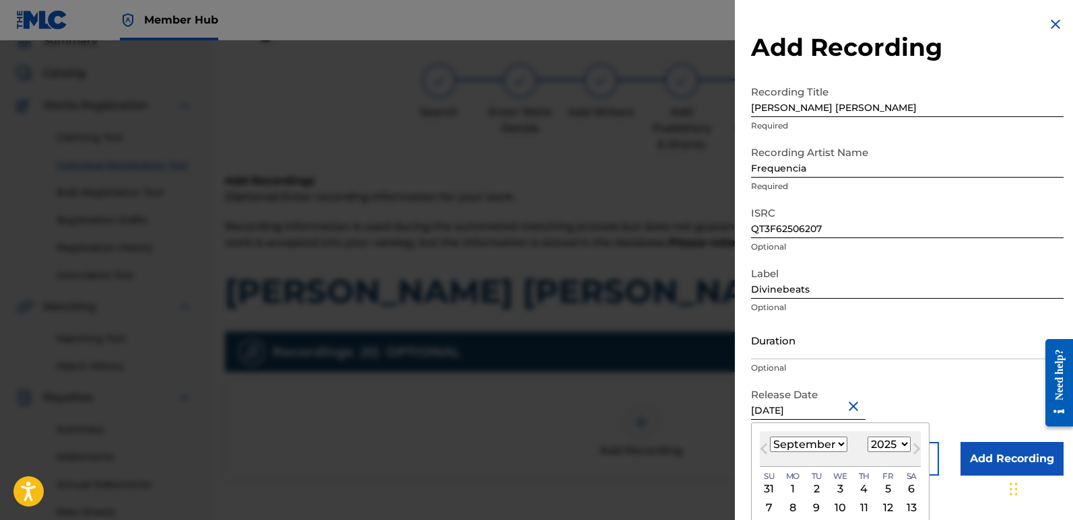
type input "[DATE]"
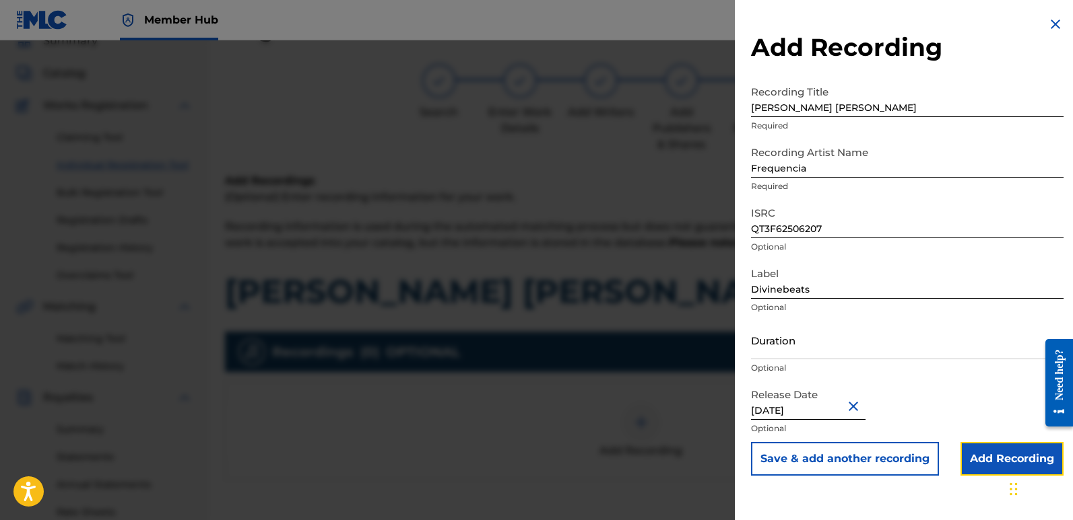
click at [980, 452] on input "Add Recording" at bounding box center [1011, 459] width 103 height 34
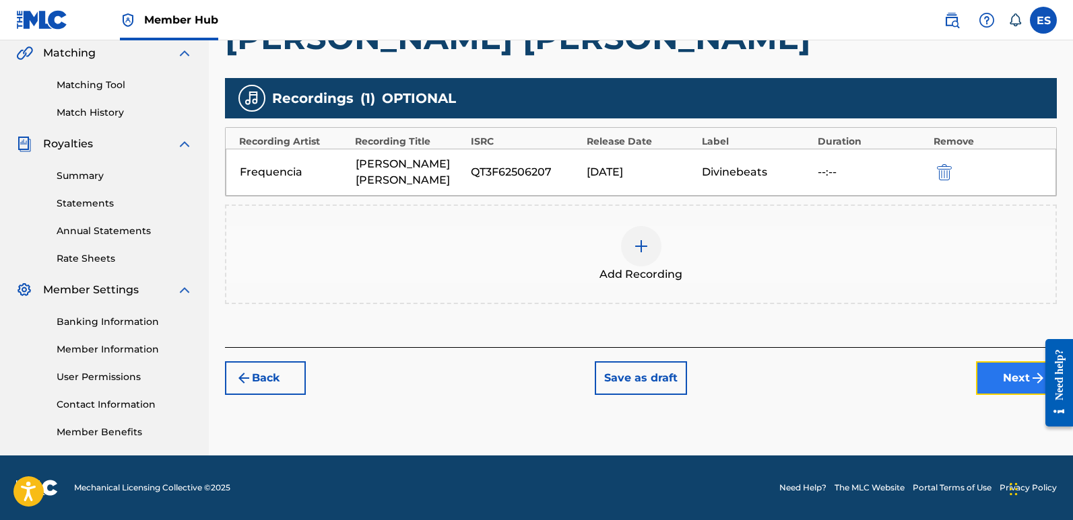
click at [1003, 371] on button "Next" at bounding box center [1016, 379] width 81 height 34
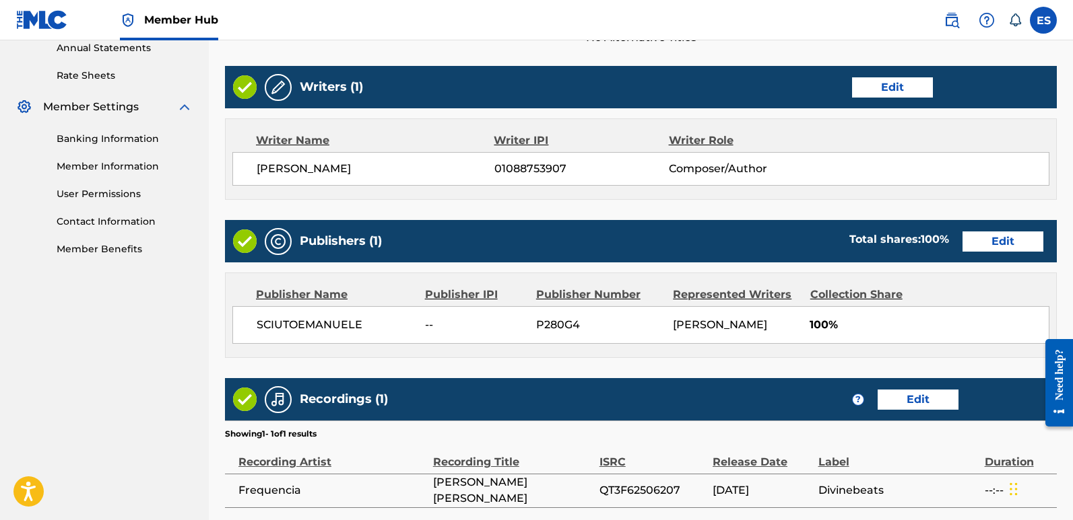
scroll to position [618, 0]
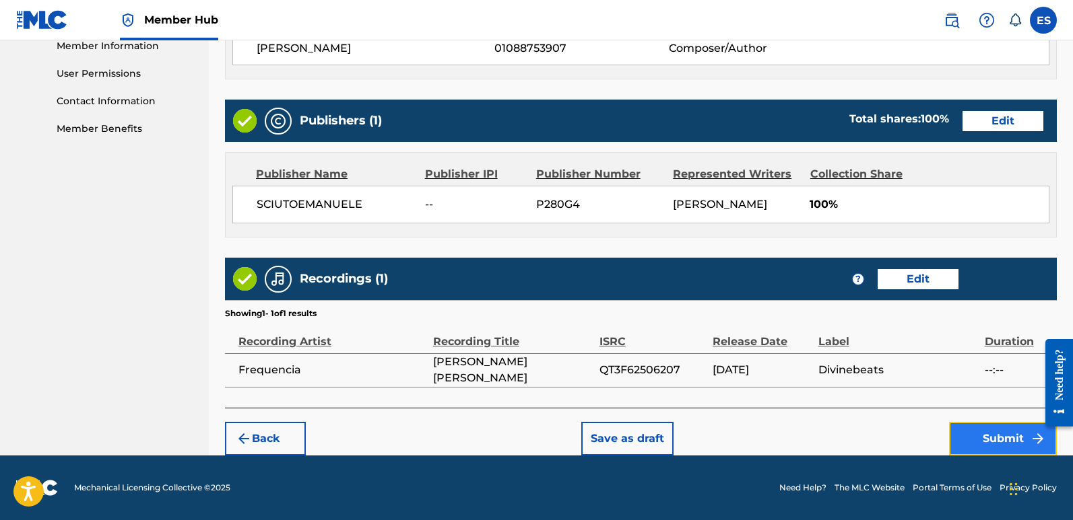
click at [1011, 449] on button "Submit" at bounding box center [1003, 439] width 108 height 34
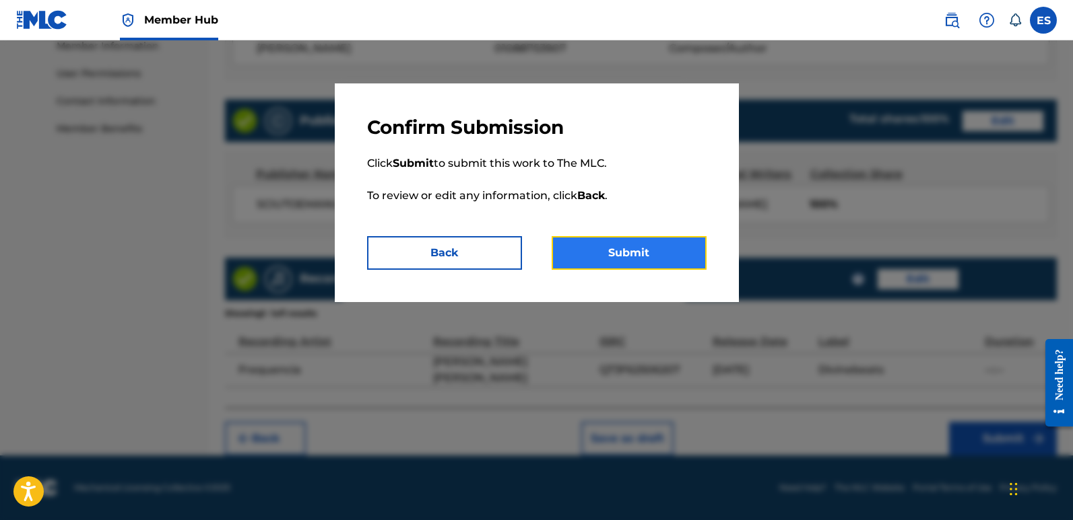
click at [605, 246] on button "Submit" at bounding box center [628, 253] width 155 height 34
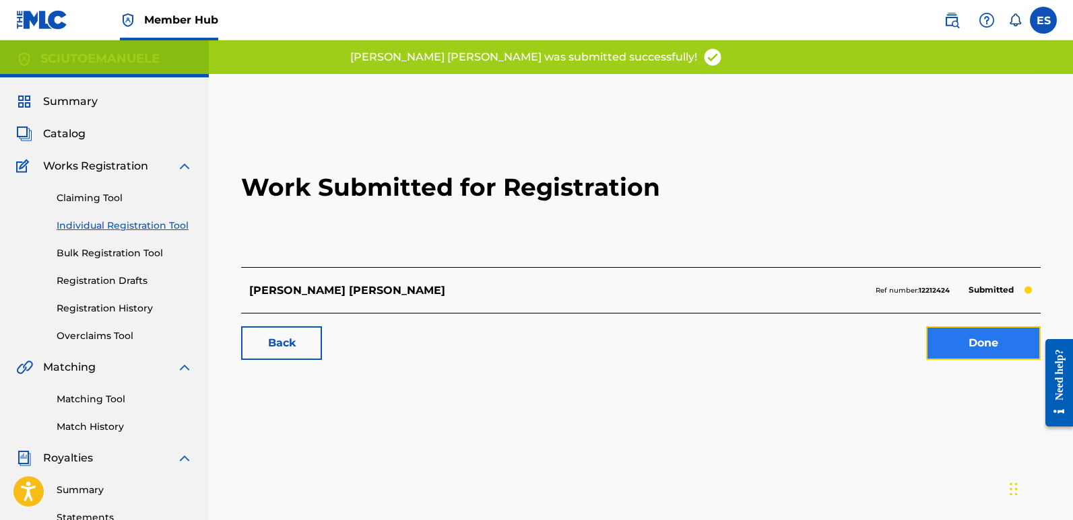
click at [969, 341] on link "Done" at bounding box center [983, 344] width 114 height 34
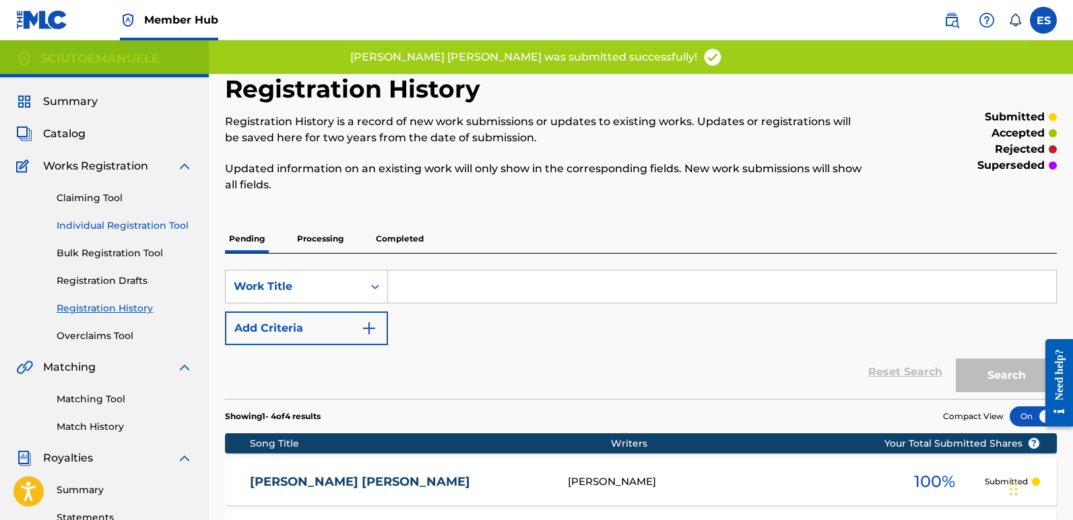
click at [168, 228] on link "Individual Registration Tool" at bounding box center [125, 226] width 136 height 14
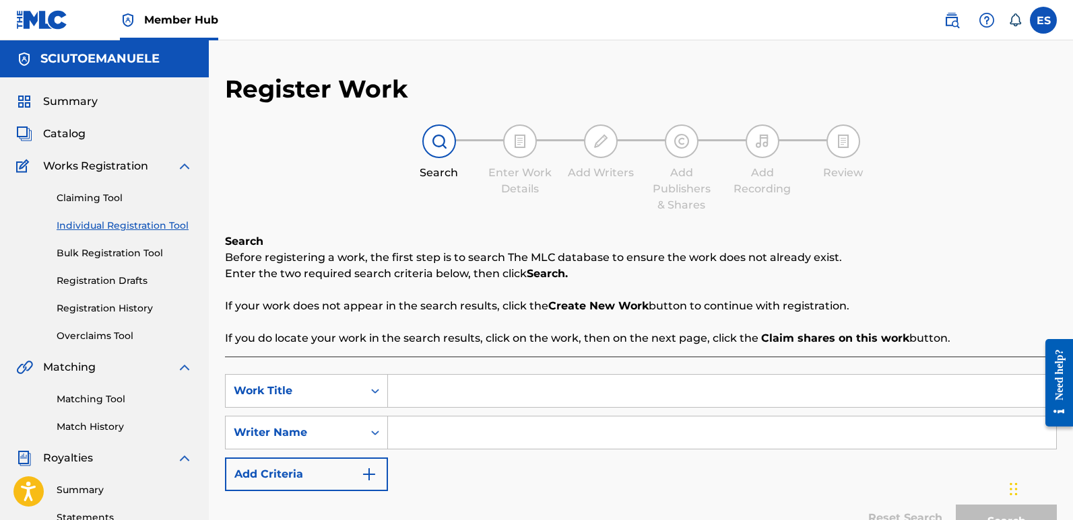
click at [429, 393] on input "Search Form" at bounding box center [722, 391] width 668 height 32
paste input "[PERSON_NAME] [PERSON_NAME] Blues"
type input "[PERSON_NAME] [PERSON_NAME] Blues"
click at [455, 431] on input "Search Form" at bounding box center [722, 433] width 668 height 32
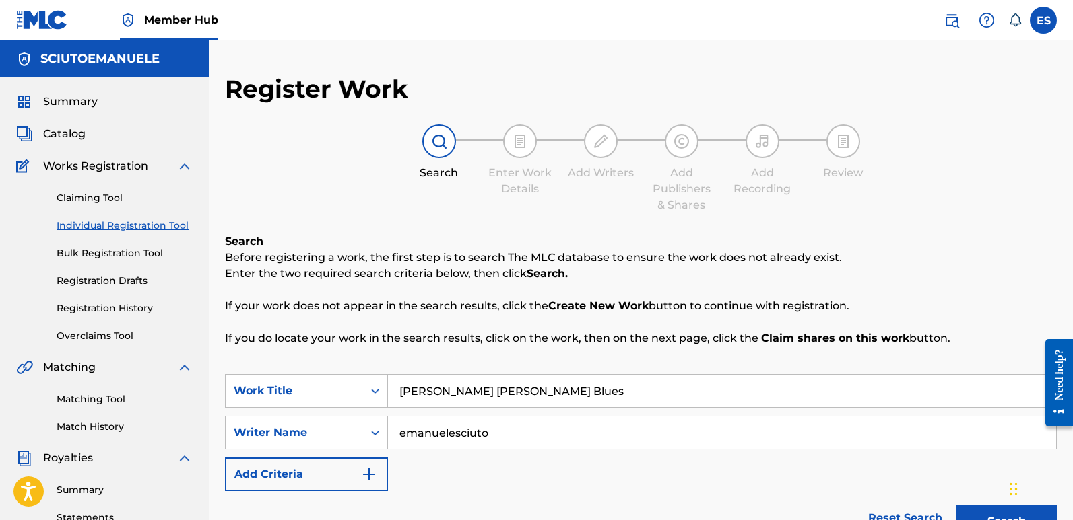
type input "emanuelesciuto"
click at [955, 505] on button "Search" at bounding box center [1005, 522] width 101 height 34
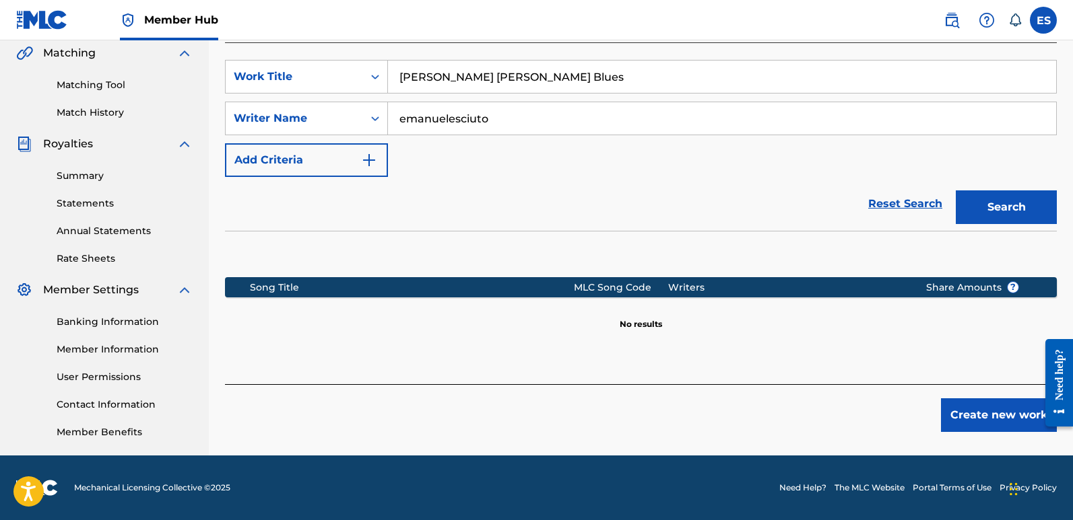
click at [985, 435] on div "Register Work Search Enter Work Details Add Writers Add Publishers & Shares Add…" at bounding box center [641, 108] width 864 height 696
click at [971, 412] on button "Create new work" at bounding box center [999, 416] width 116 height 34
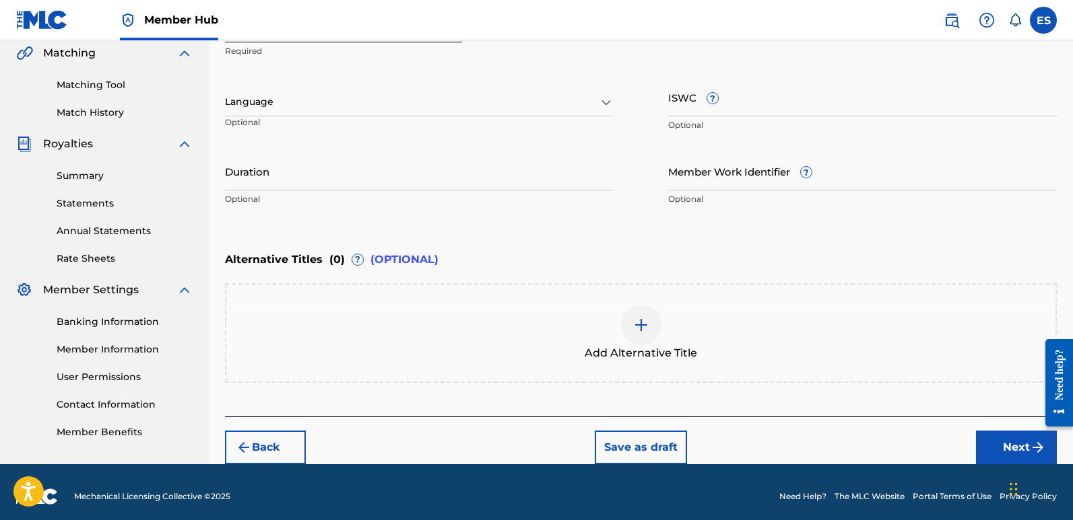
click at [335, 99] on div at bounding box center [419, 102] width 389 height 17
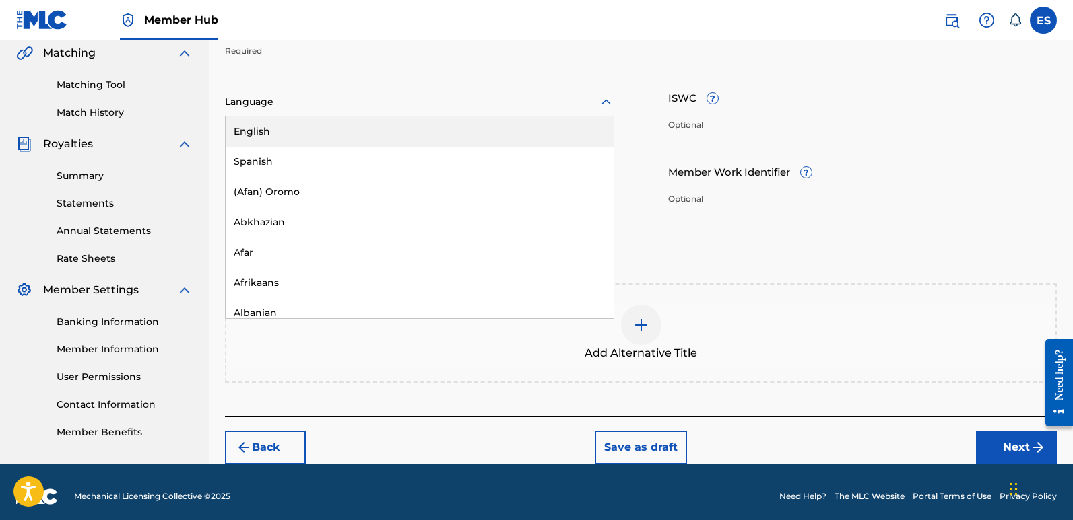
click at [283, 129] on div "English" at bounding box center [420, 131] width 388 height 30
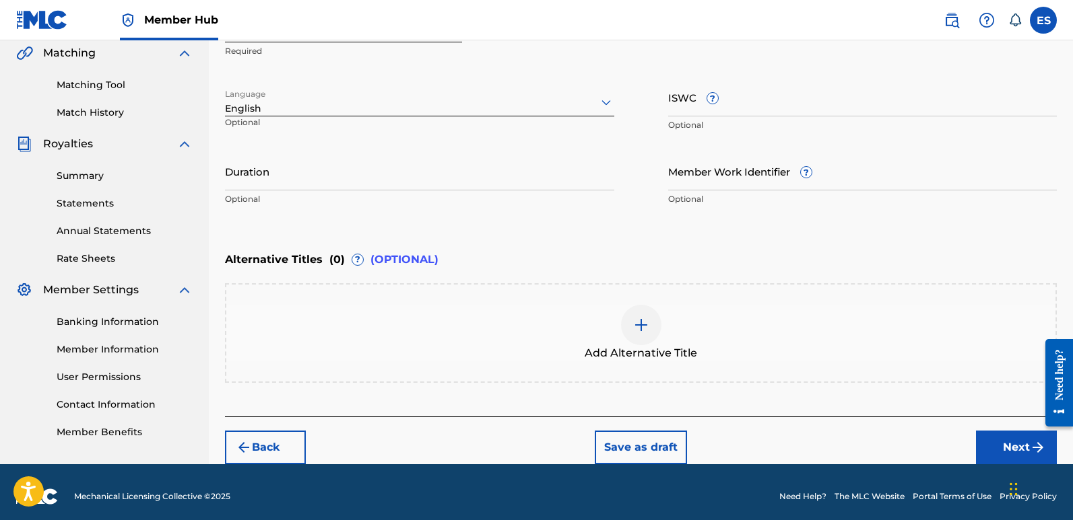
scroll to position [218, 0]
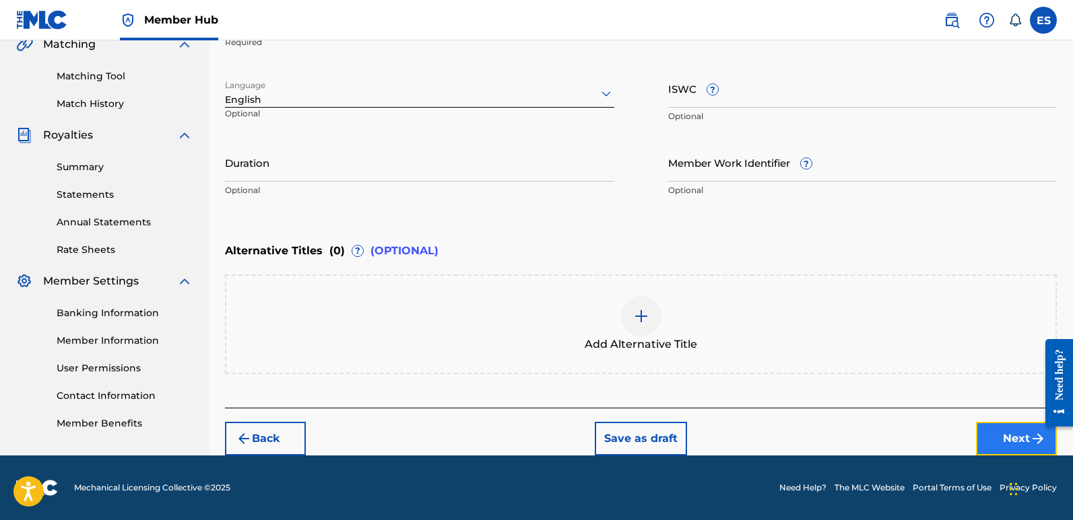
click at [1010, 446] on button "Next" at bounding box center [1016, 439] width 81 height 34
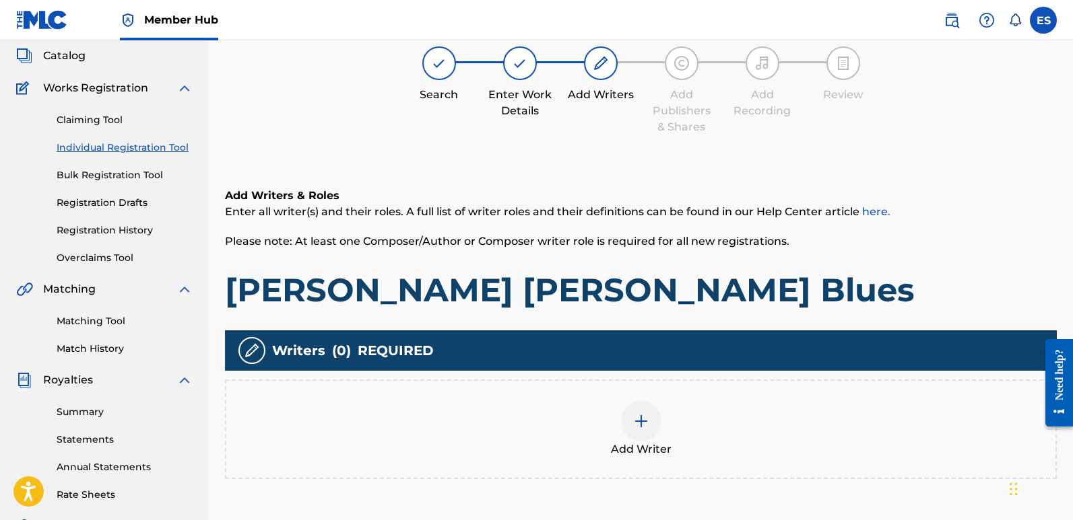
scroll to position [61, 0]
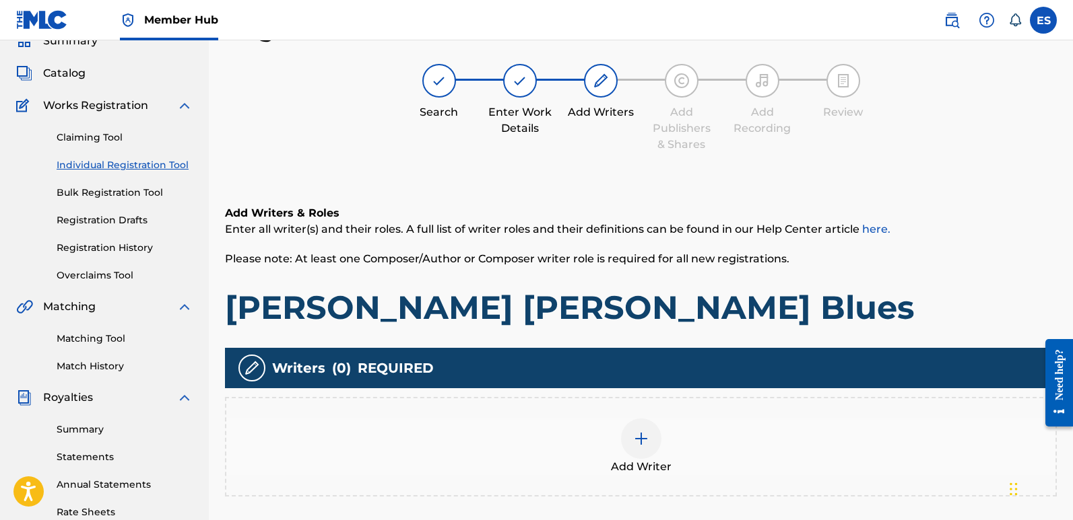
click at [650, 459] on span "Add Writer" at bounding box center [641, 467] width 61 height 16
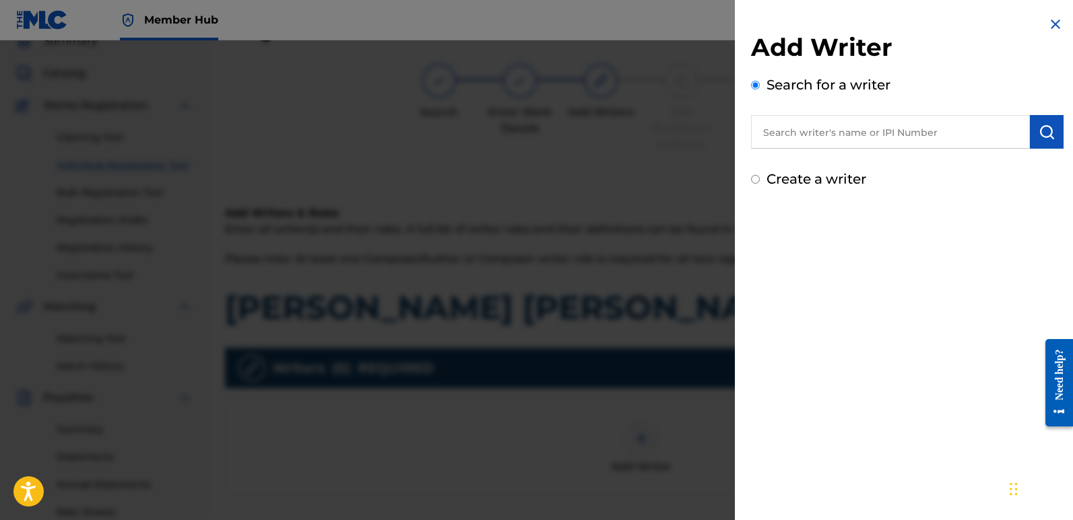
click at [809, 129] on input "text" at bounding box center [890, 132] width 279 height 34
type input "emanuelesciuto"
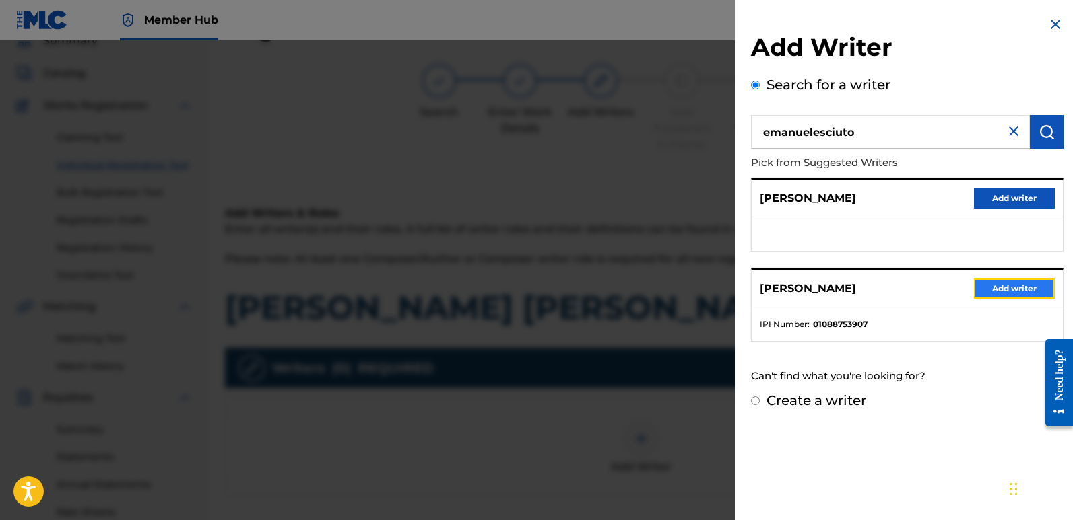
click at [1006, 287] on button "Add writer" at bounding box center [1014, 289] width 81 height 20
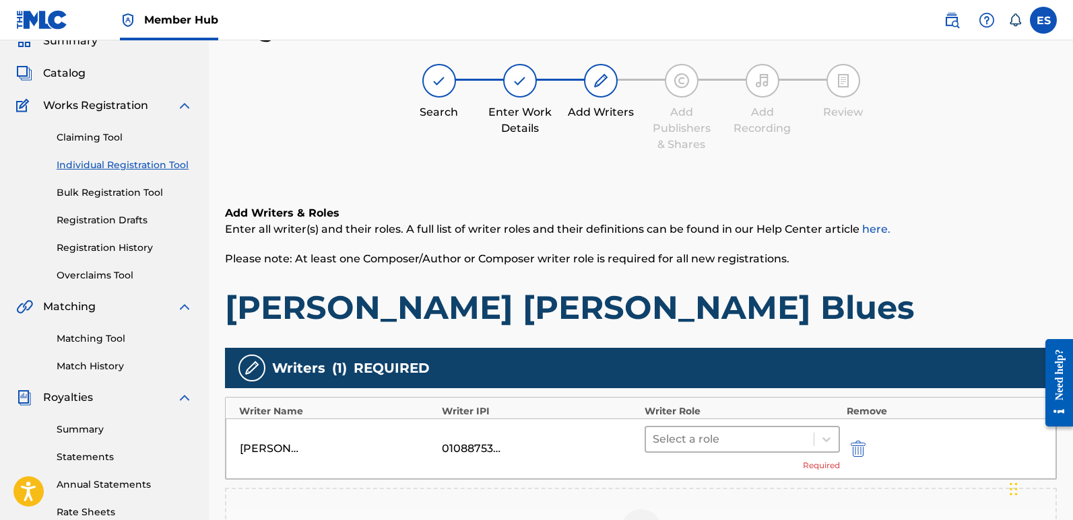
click at [741, 433] on div at bounding box center [729, 439] width 154 height 19
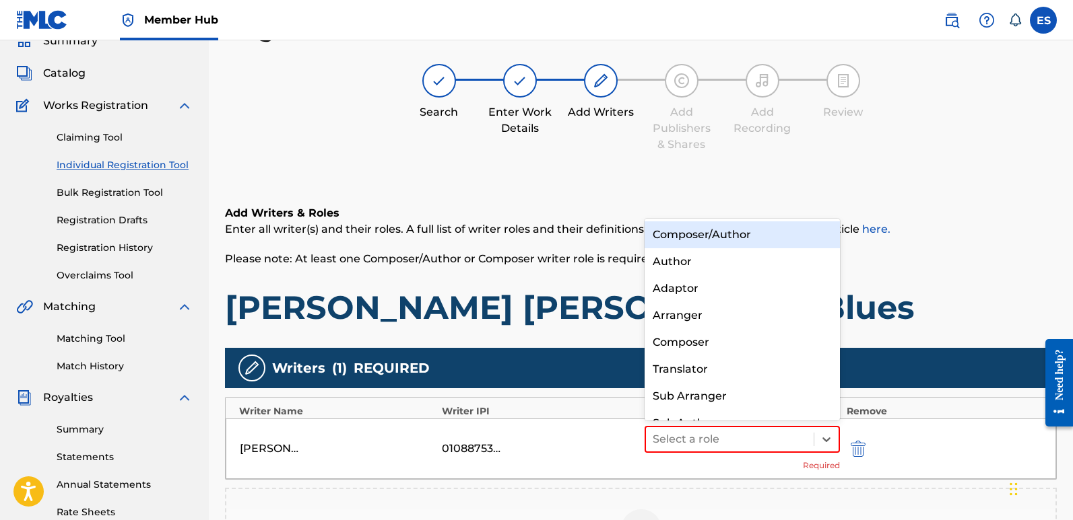
click at [722, 228] on div "Composer/Author" at bounding box center [741, 235] width 195 height 27
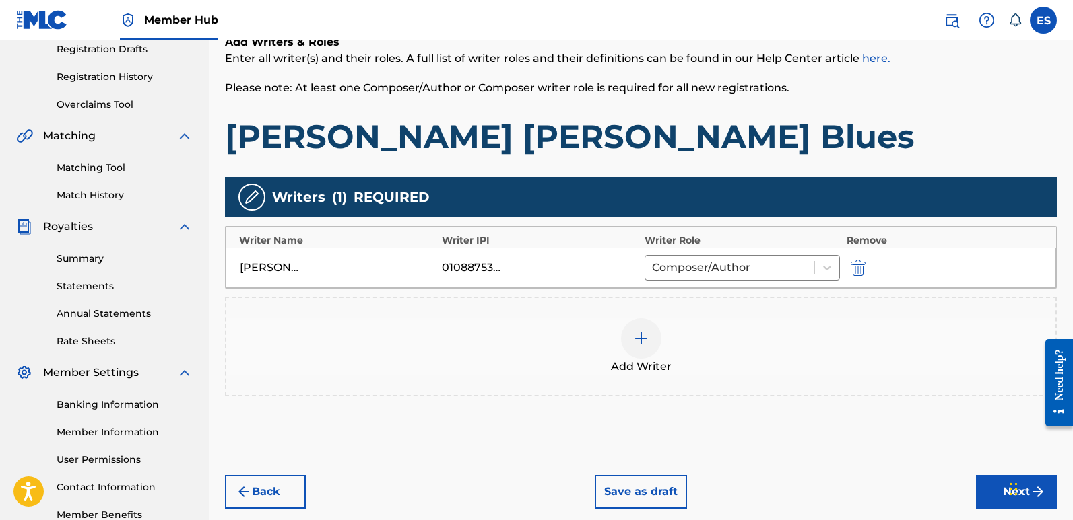
scroll to position [272, 0]
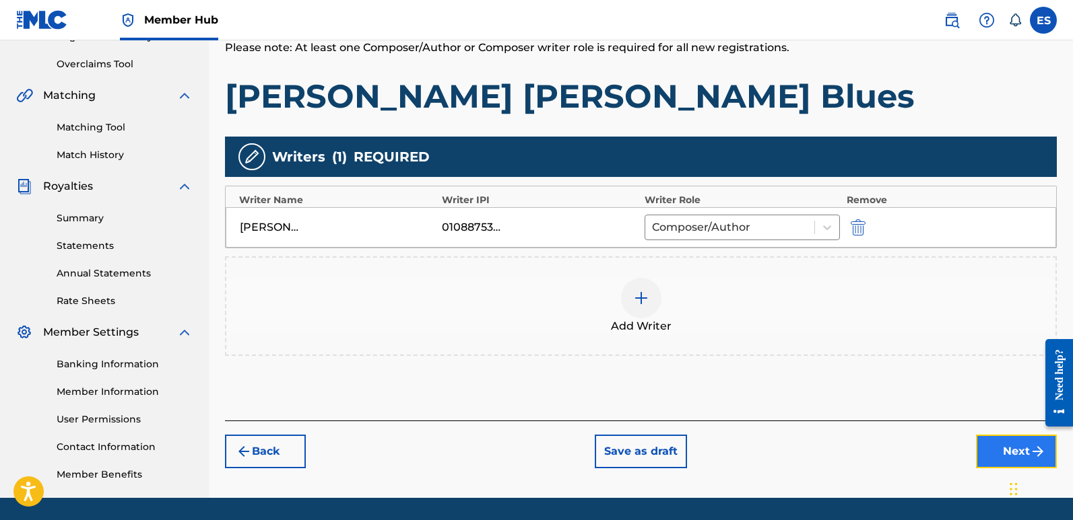
click at [1003, 446] on button "Next" at bounding box center [1016, 452] width 81 height 34
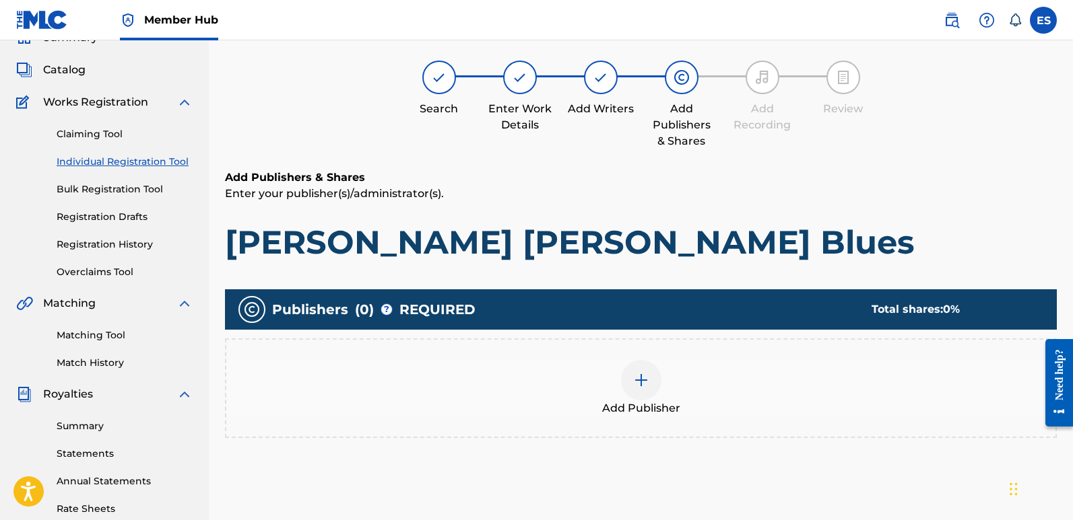
scroll to position [61, 0]
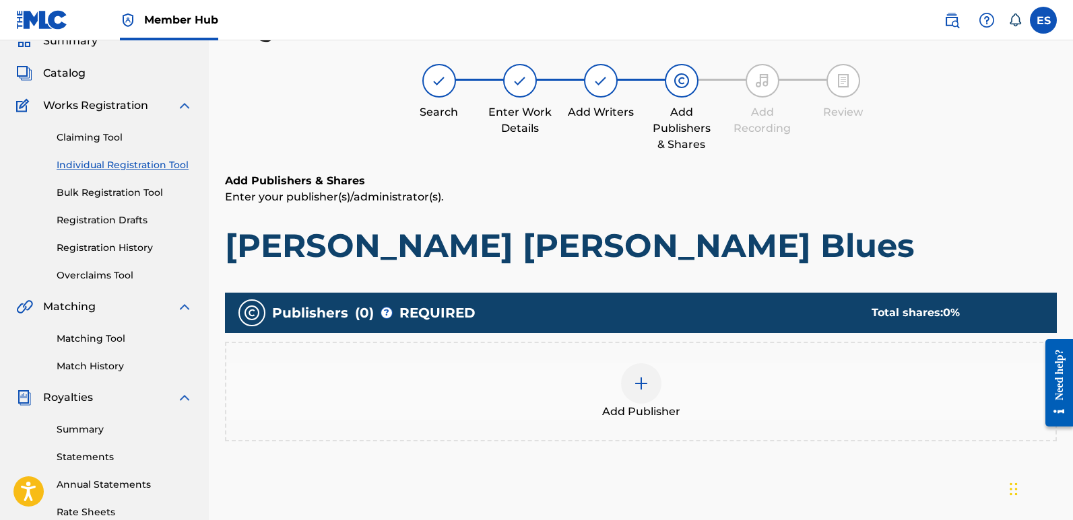
click at [620, 393] on div "Add Publisher" at bounding box center [640, 392] width 829 height 57
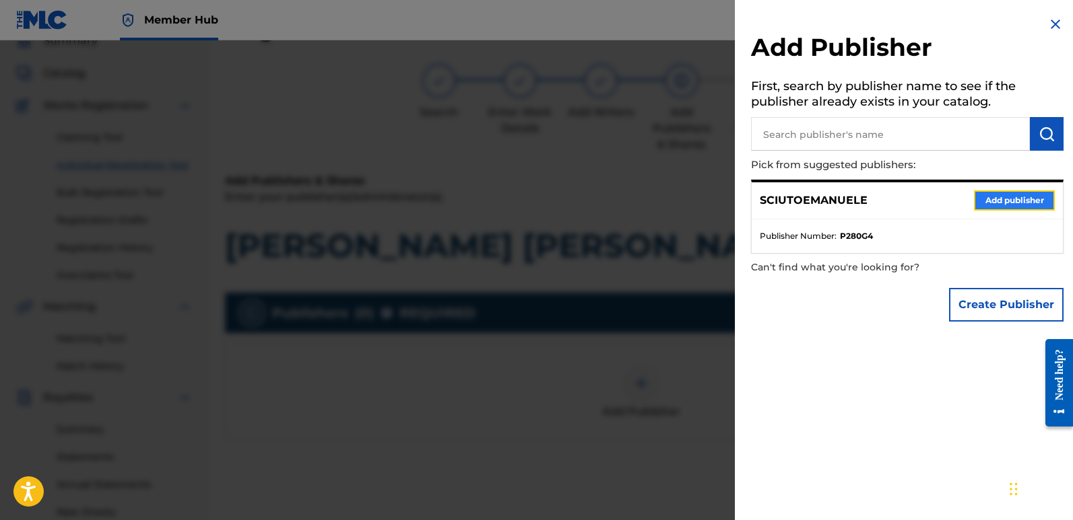
click at [1001, 194] on button "Add publisher" at bounding box center [1014, 201] width 81 height 20
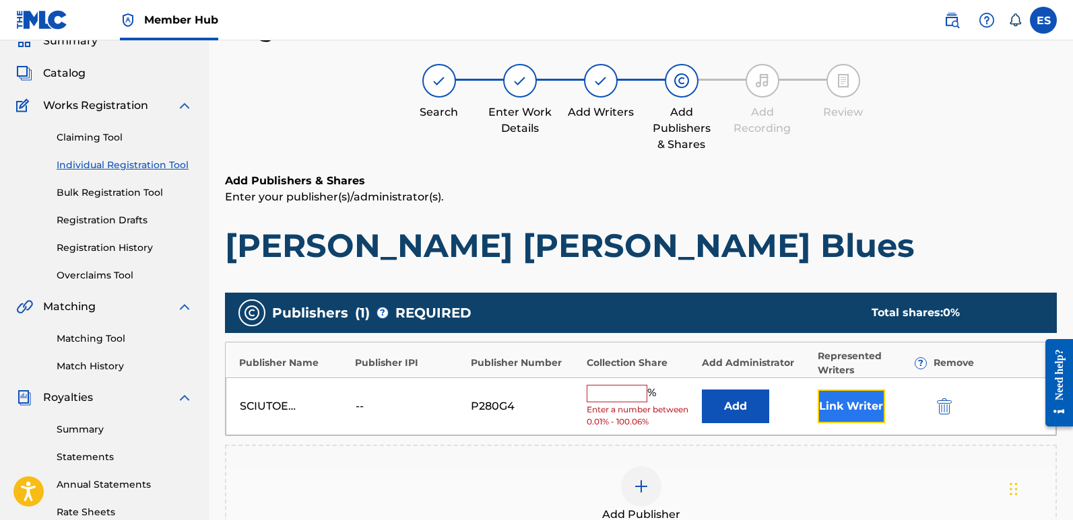
click at [845, 419] on button "Link Writer" at bounding box center [850, 407] width 67 height 34
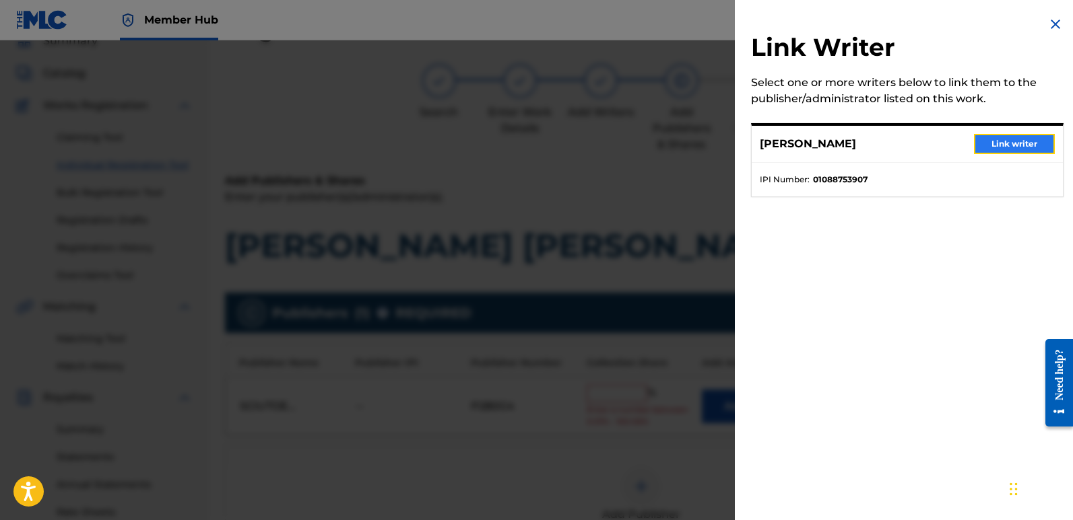
click at [1014, 140] on button "Link writer" at bounding box center [1014, 144] width 81 height 20
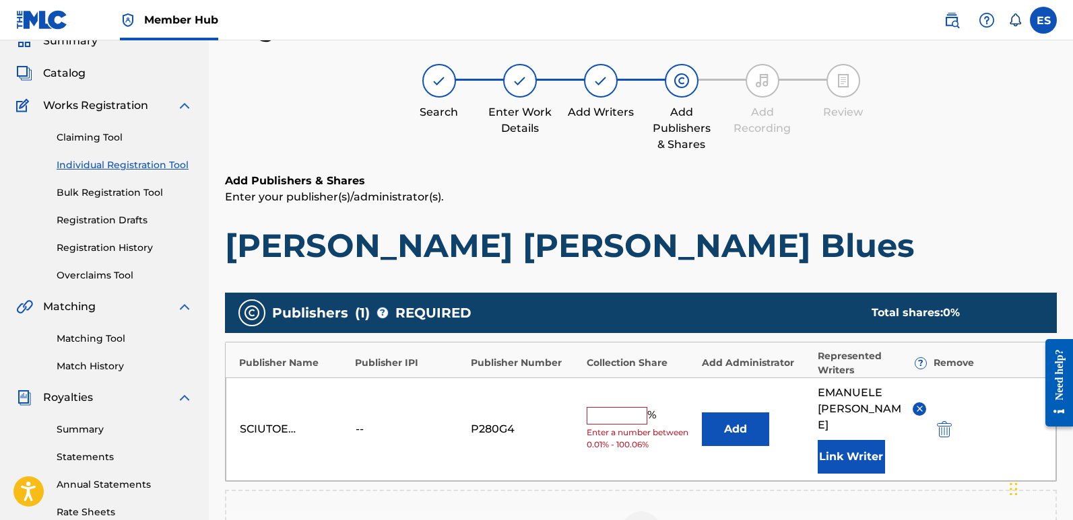
click at [606, 412] on input "text" at bounding box center [616, 416] width 61 height 18
type input "100"
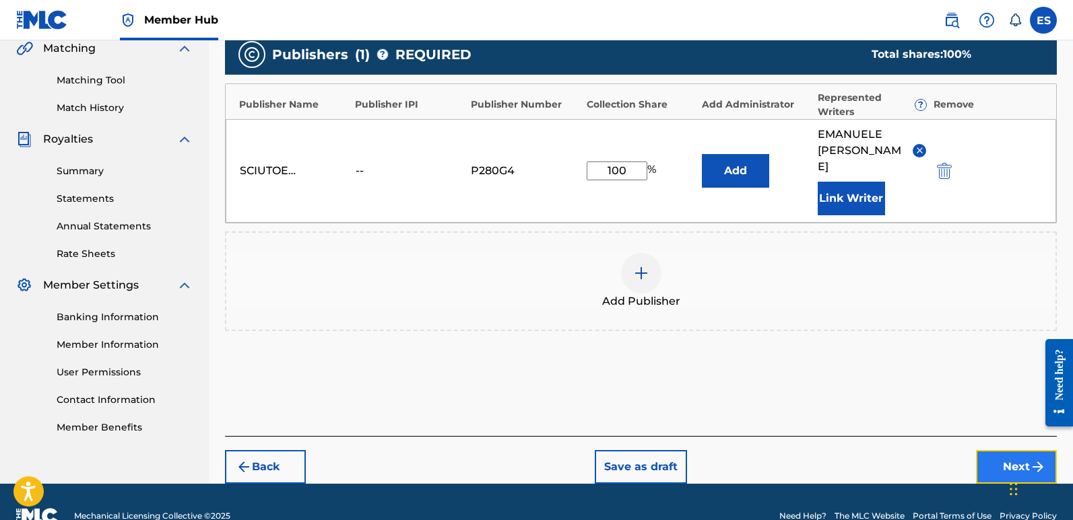
click at [1010, 450] on button "Next" at bounding box center [1016, 467] width 81 height 34
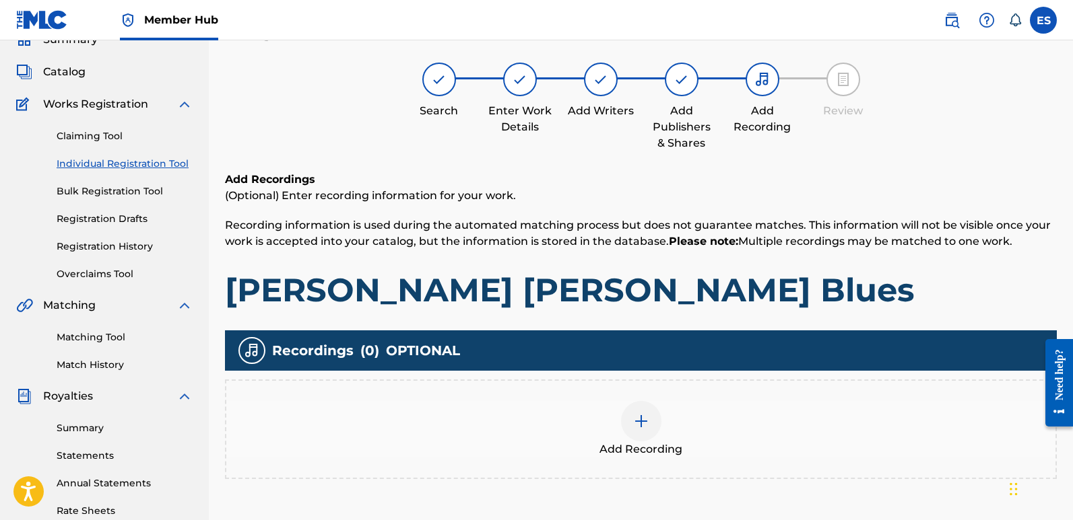
scroll to position [61, 0]
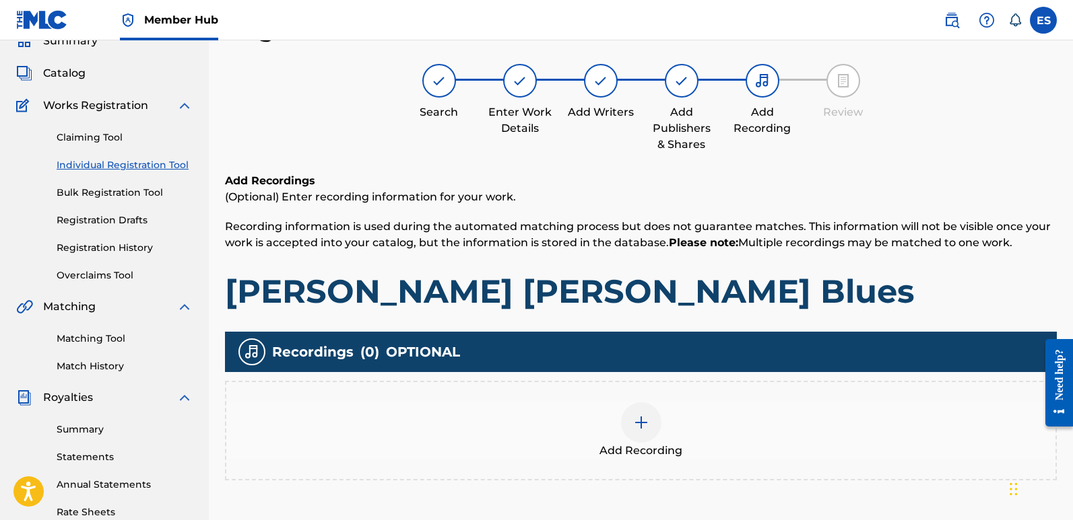
click at [646, 430] on img at bounding box center [641, 423] width 16 height 16
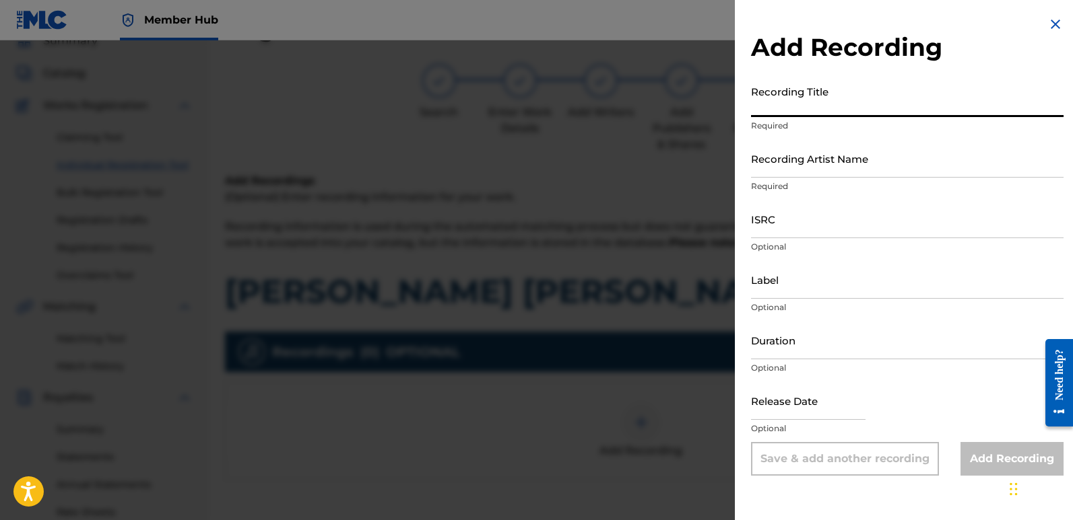
paste input "[PERSON_NAME] [PERSON_NAME] Blues"
type input "[PERSON_NAME] [PERSON_NAME] Blues"
click at [847, 145] on input "Recording Artist Name" at bounding box center [907, 158] width 312 height 38
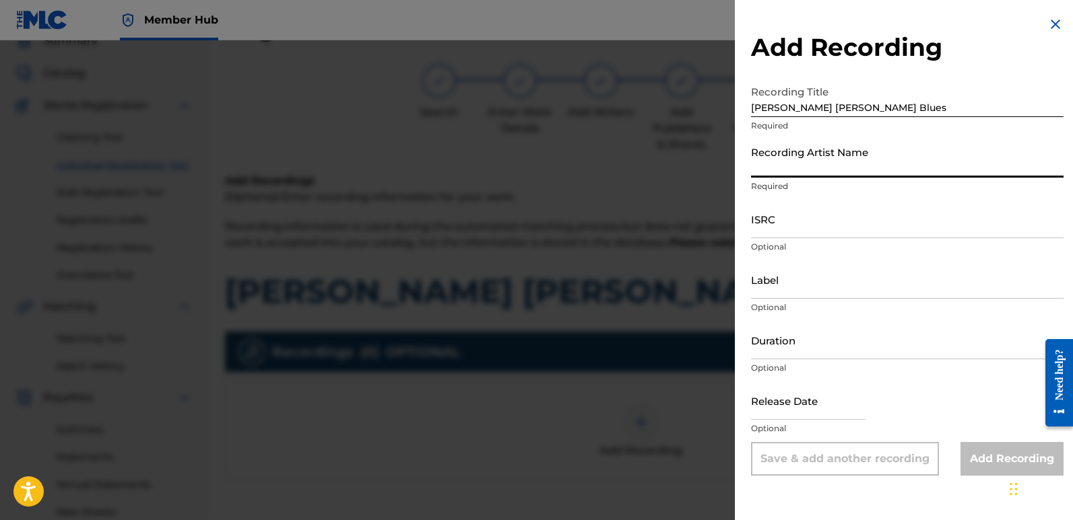
type input "Frequencia"
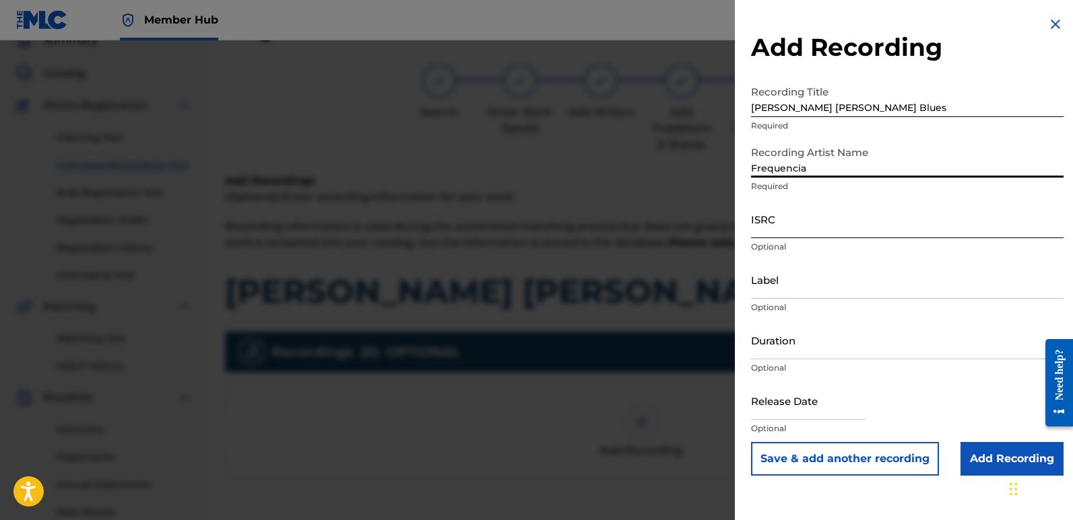
click at [798, 222] on input "ISRC" at bounding box center [907, 219] width 312 height 38
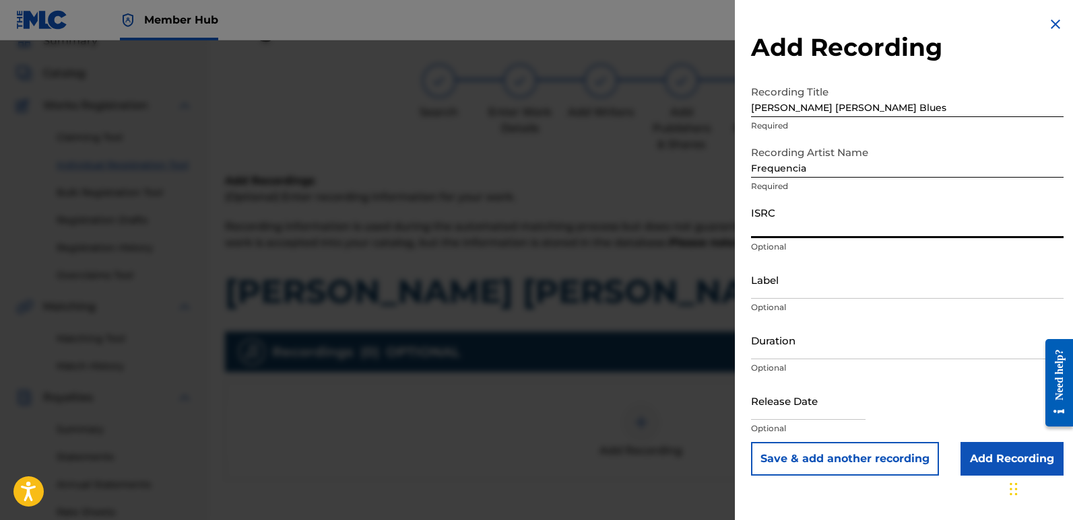
paste input "QT3F62506208"
type input "QT3F62506208"
click at [842, 276] on input "Label" at bounding box center [907, 280] width 312 height 38
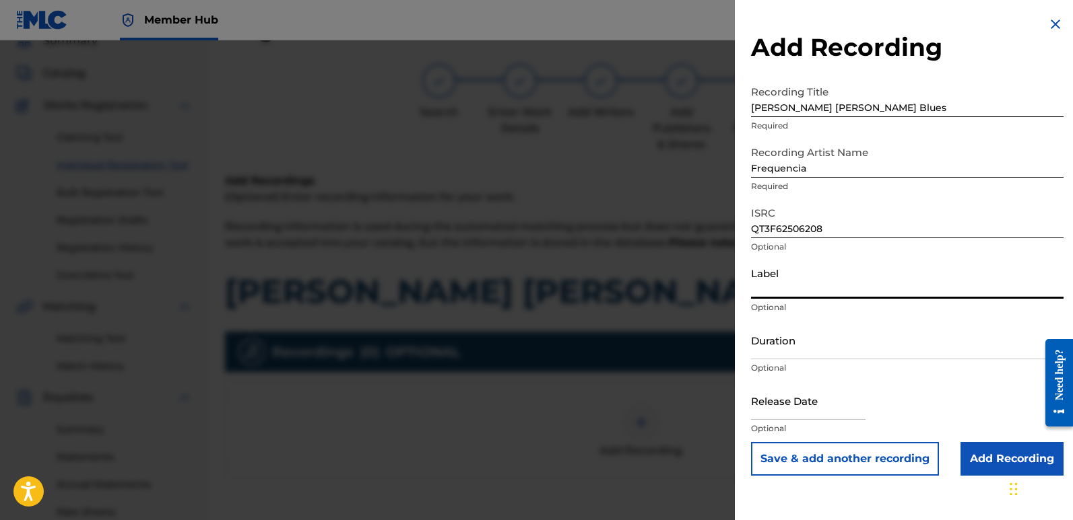
type input "Divinebeats"
click at [769, 415] on input "text" at bounding box center [808, 401] width 114 height 38
select select "8"
select select "2025"
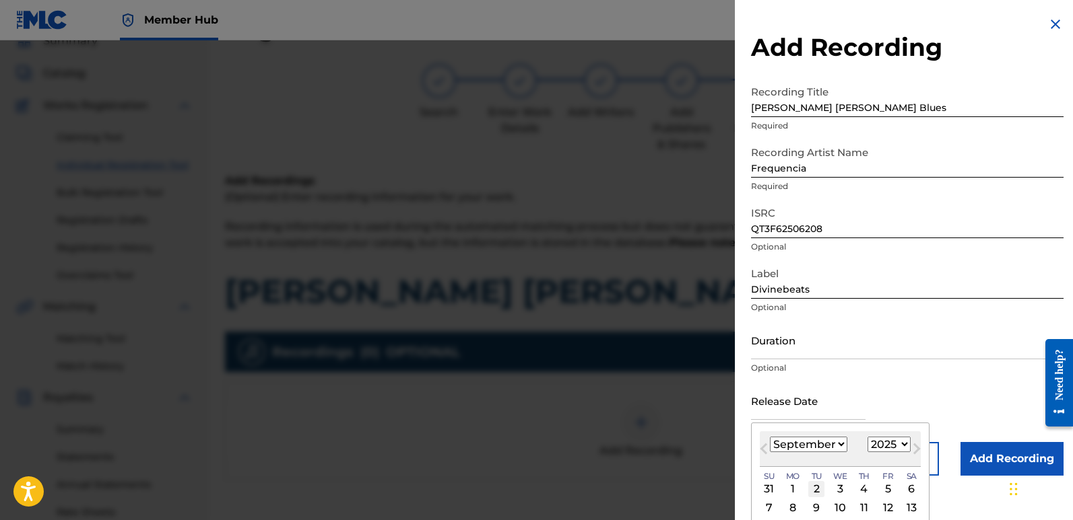
click at [818, 489] on div "2" at bounding box center [816, 489] width 16 height 16
type input "[DATE]"
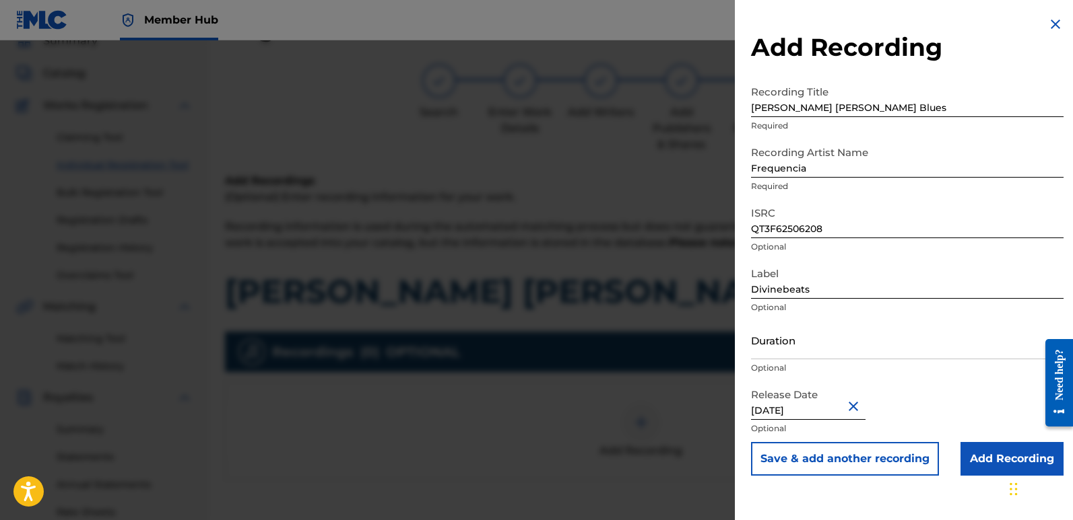
click at [812, 405] on input "[DATE]" at bounding box center [808, 401] width 114 height 38
select select "8"
select select "2025"
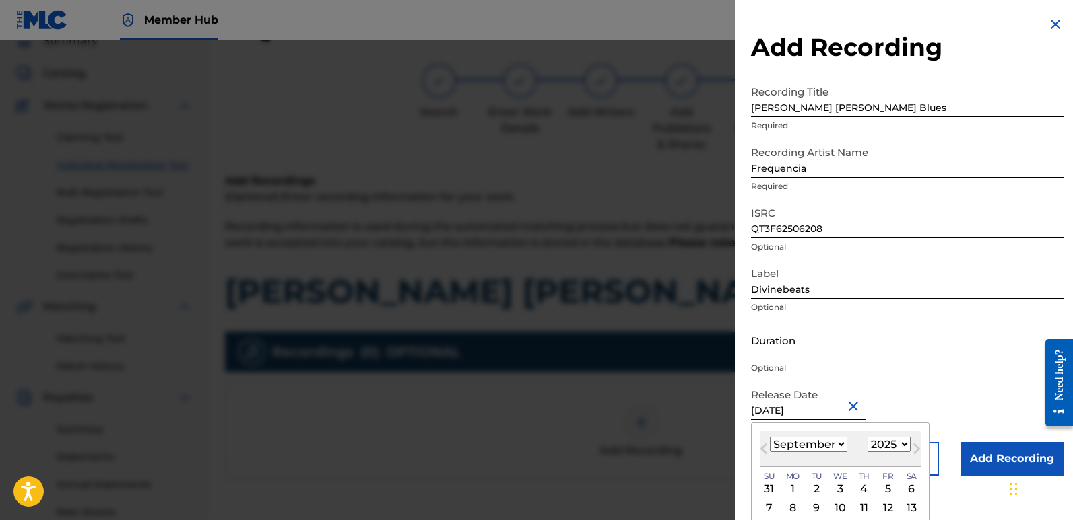
type input "[DATE]"
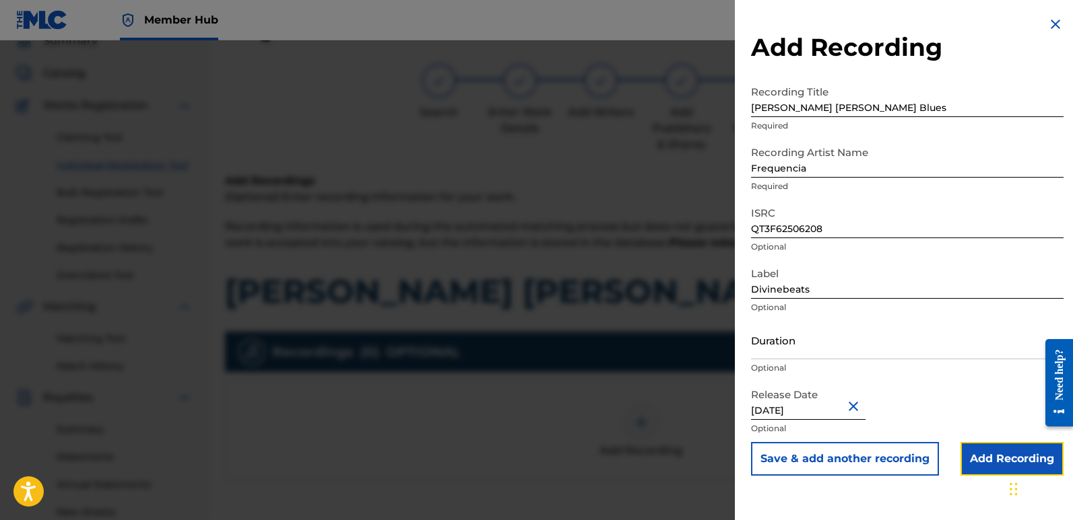
click at [977, 452] on input "Add Recording" at bounding box center [1011, 459] width 103 height 34
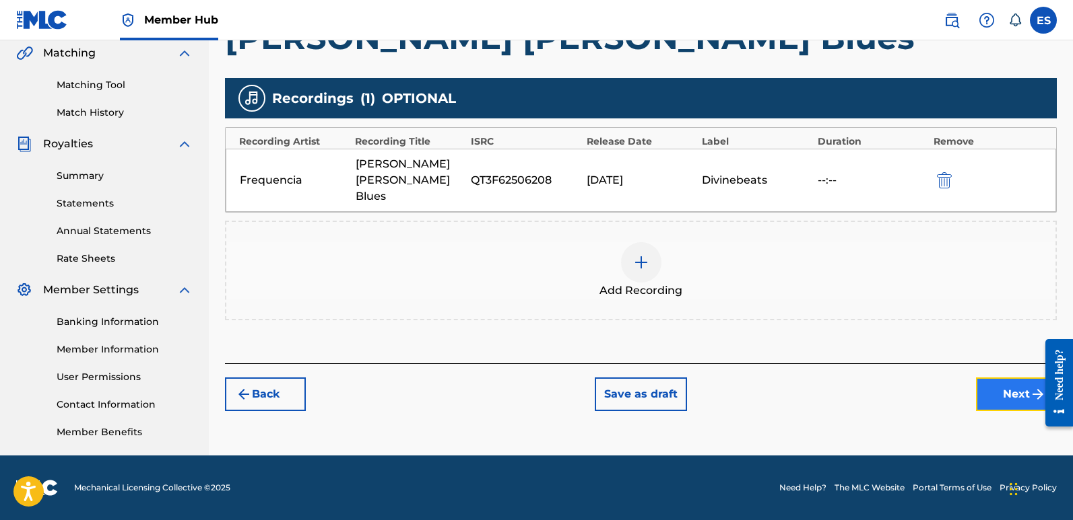
click at [1020, 378] on button "Next" at bounding box center [1016, 395] width 81 height 34
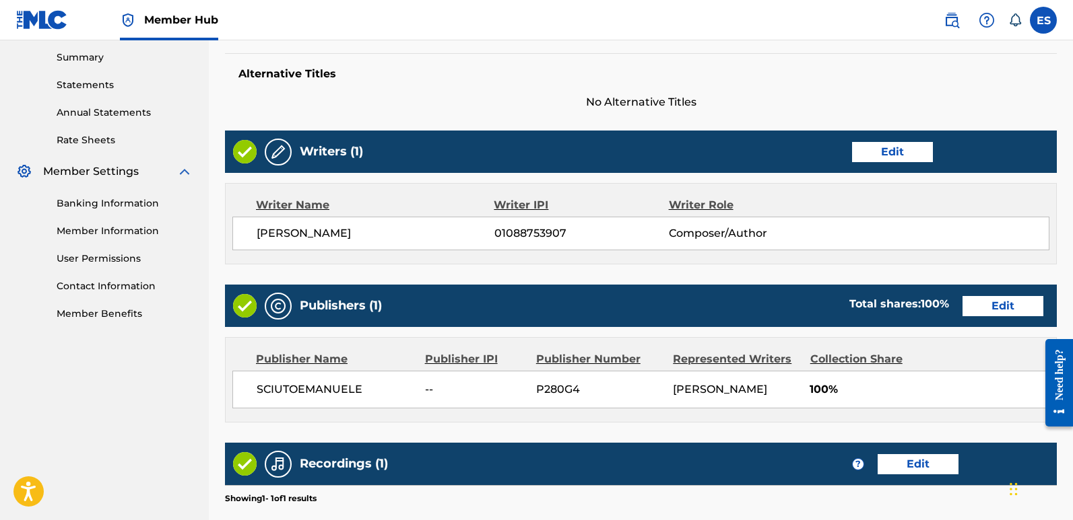
scroll to position [618, 0]
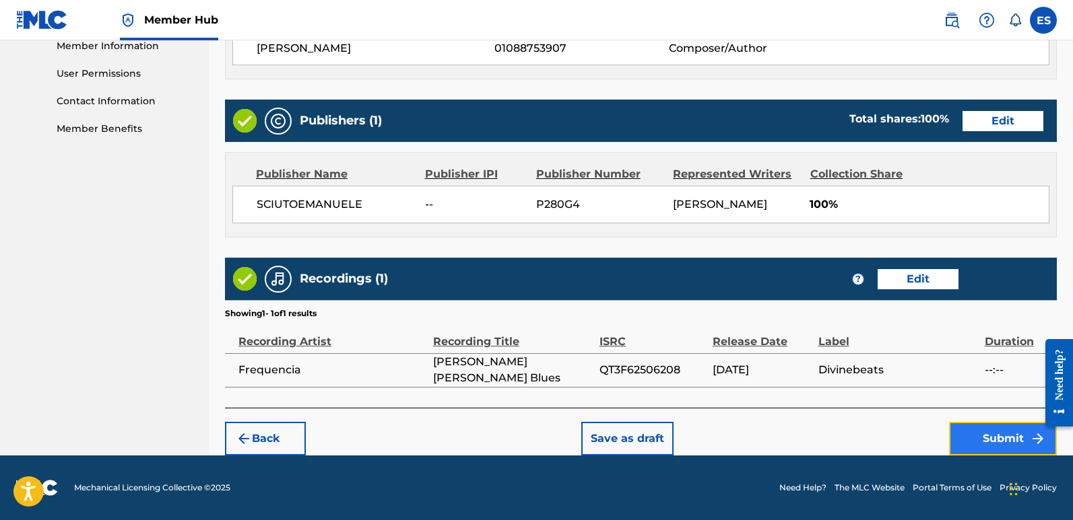
click at [996, 433] on button "Submit" at bounding box center [1003, 439] width 108 height 34
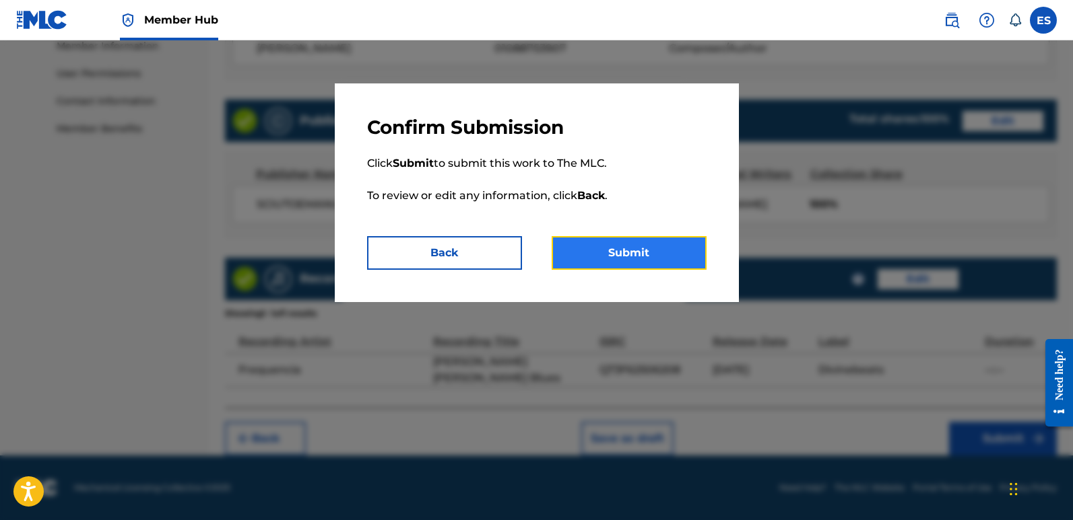
click at [639, 247] on button "Submit" at bounding box center [628, 253] width 155 height 34
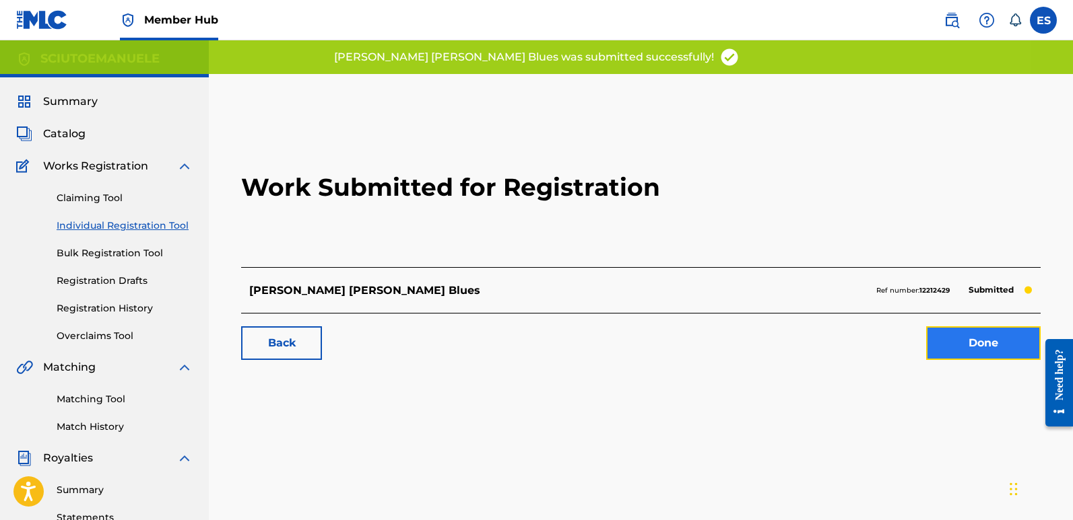
click at [1008, 339] on link "Done" at bounding box center [983, 344] width 114 height 34
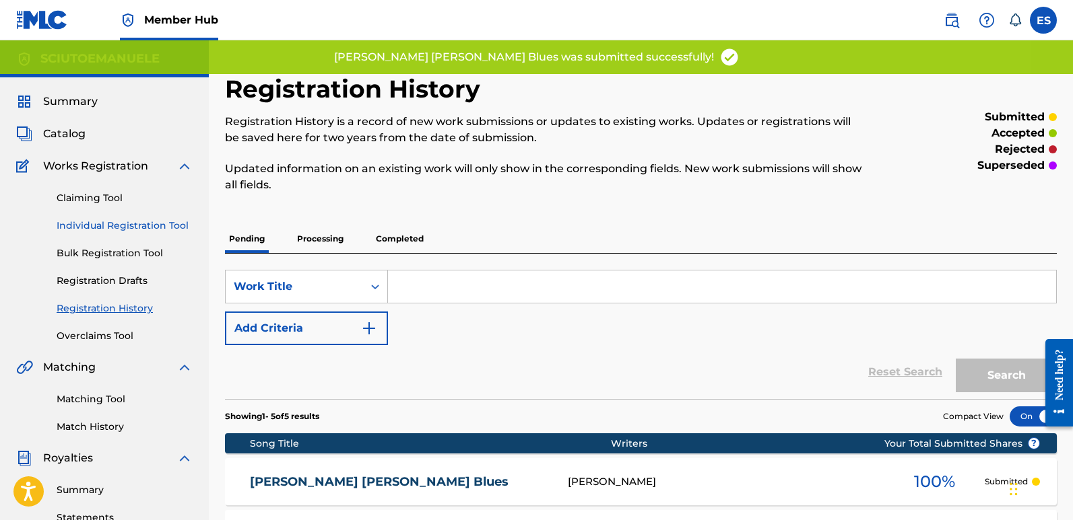
click at [152, 224] on link "Individual Registration Tool" at bounding box center [125, 226] width 136 height 14
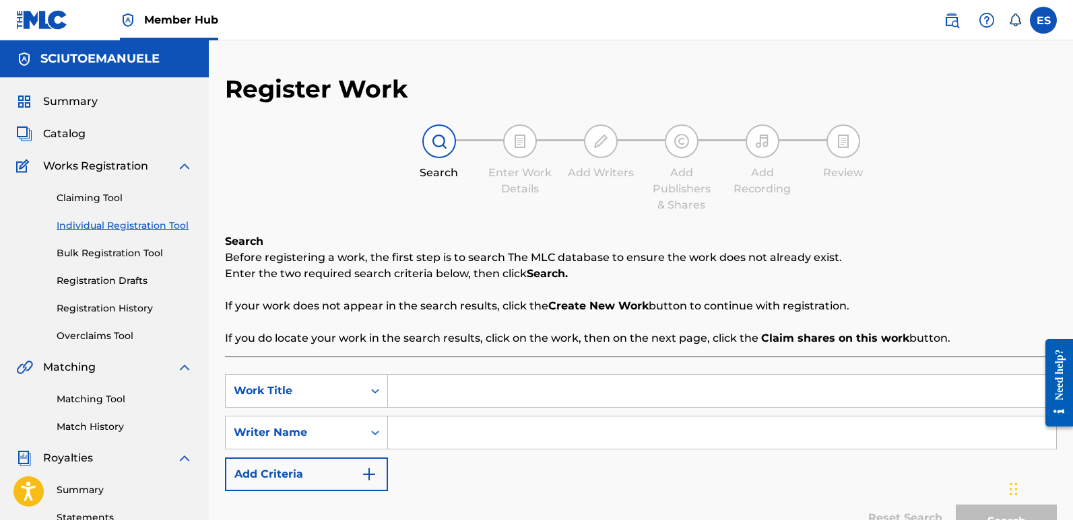
paste input "My [PERSON_NAME]"
type input "My [PERSON_NAME]"
click at [441, 432] on input "Search Form" at bounding box center [722, 433] width 668 height 32
type input "emanuelesciuto"
click at [955, 505] on button "Search" at bounding box center [1005, 522] width 101 height 34
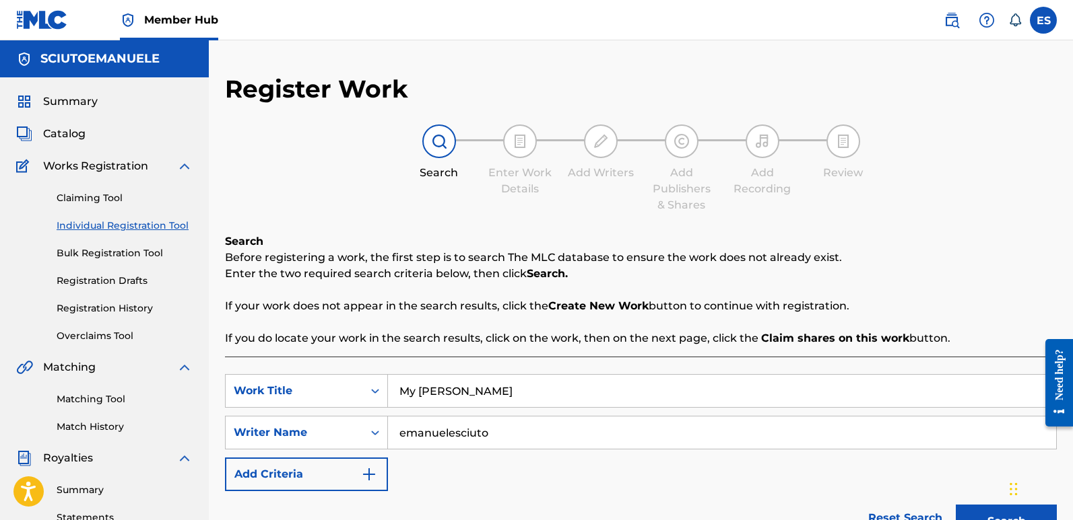
scroll to position [304, 0]
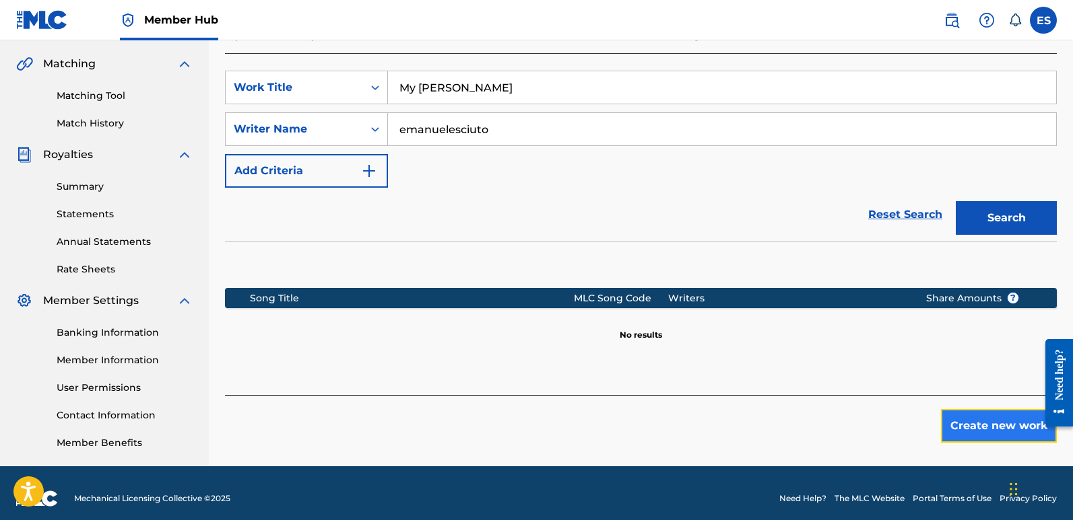
click at [982, 433] on button "Create new work" at bounding box center [999, 426] width 116 height 34
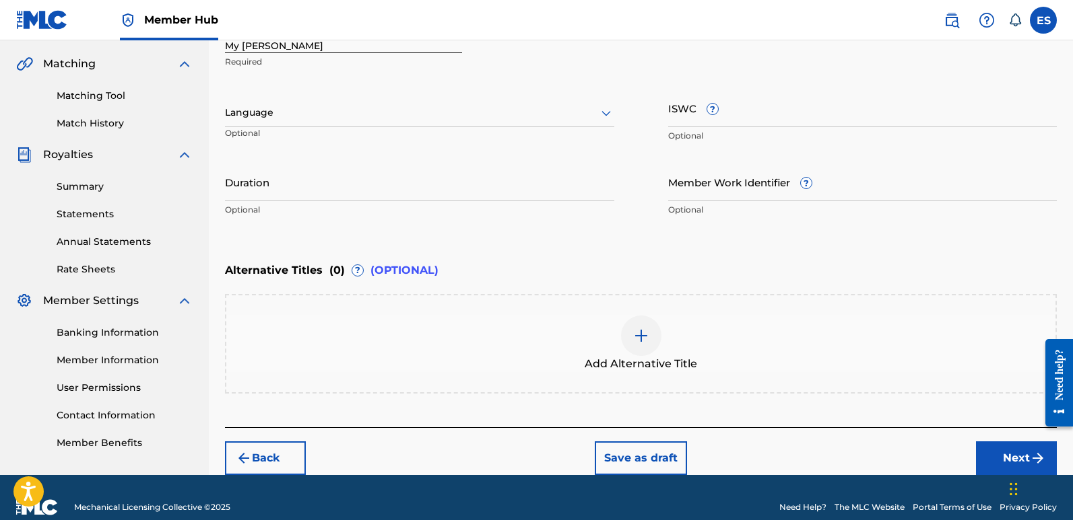
click at [411, 116] on div at bounding box center [419, 112] width 389 height 17
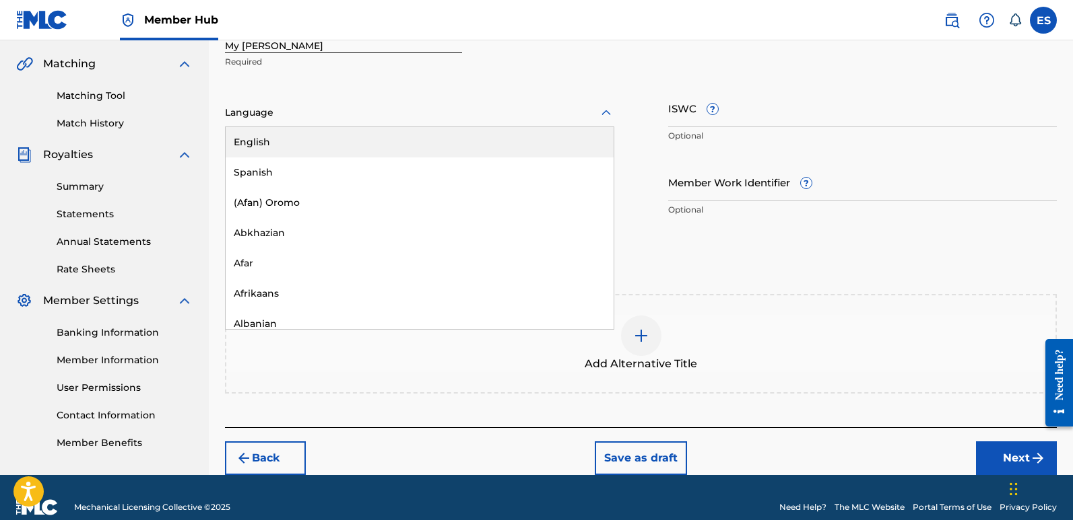
click at [296, 147] on div "English" at bounding box center [420, 142] width 388 height 30
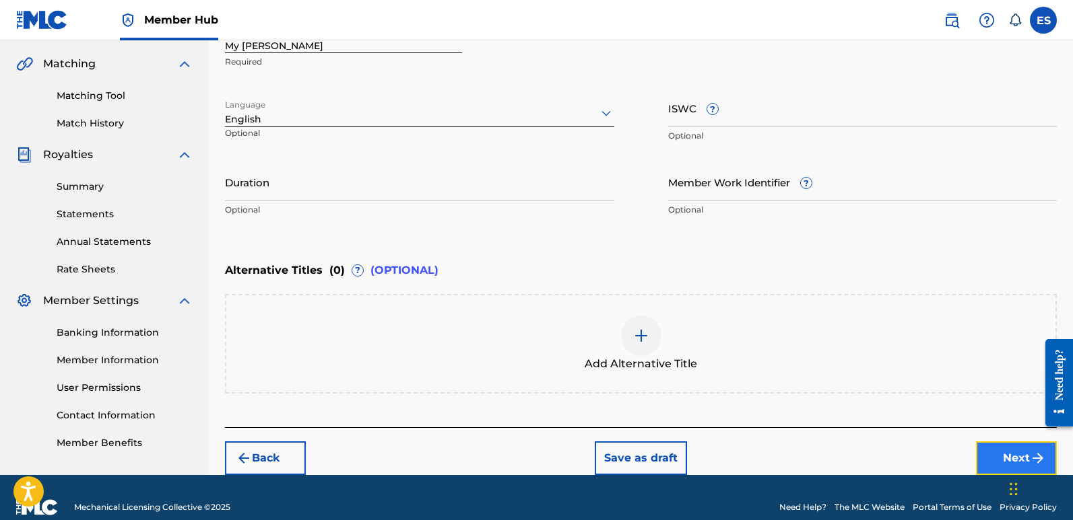
click at [1001, 455] on button "Next" at bounding box center [1016, 459] width 81 height 34
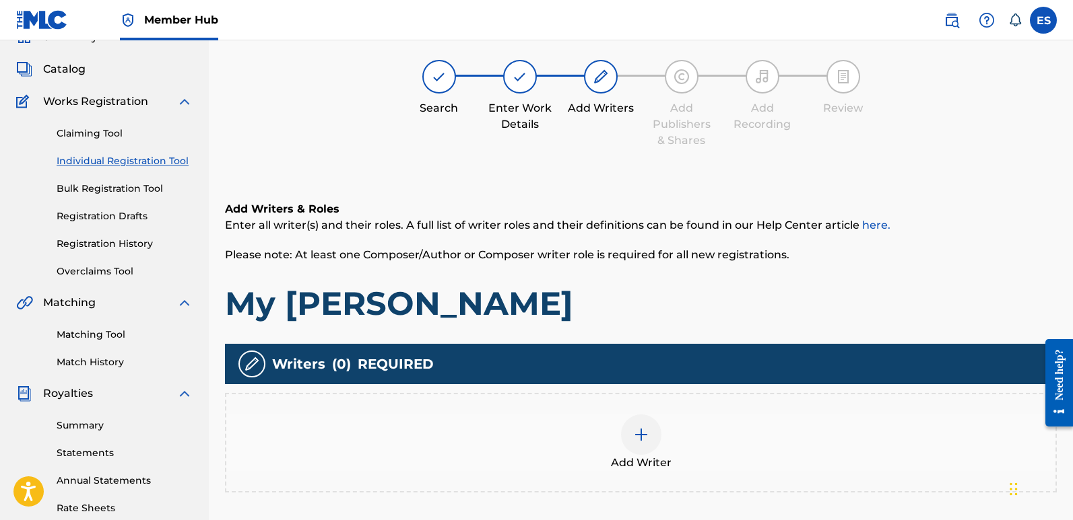
scroll to position [61, 0]
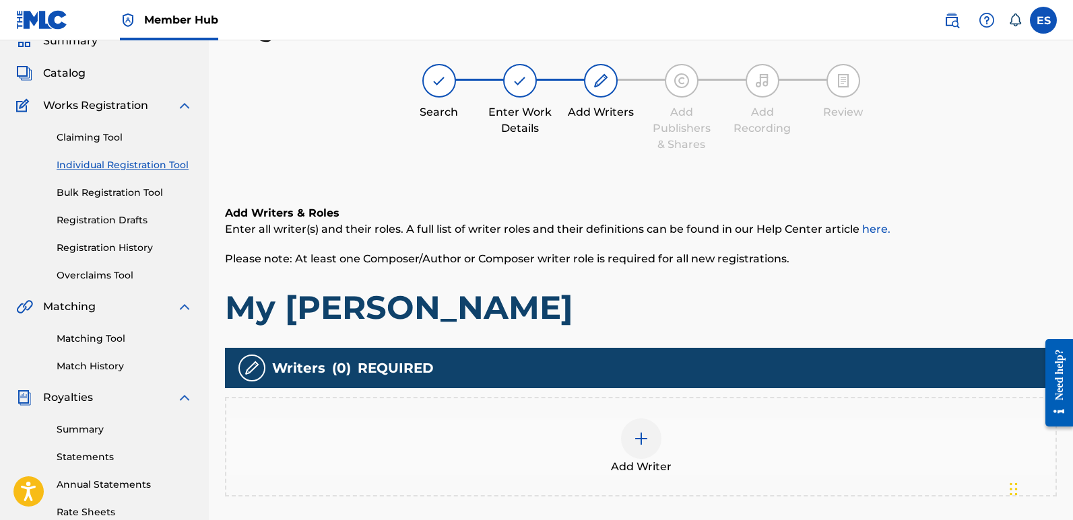
click at [651, 464] on span "Add Writer" at bounding box center [641, 467] width 61 height 16
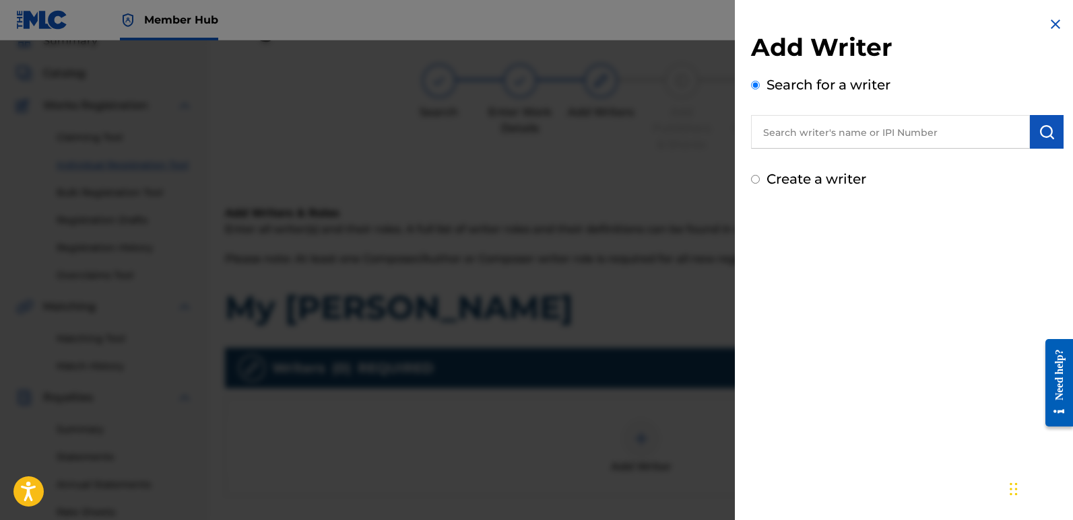
click at [869, 137] on input "text" at bounding box center [890, 132] width 279 height 34
type input "emanuelesciuto"
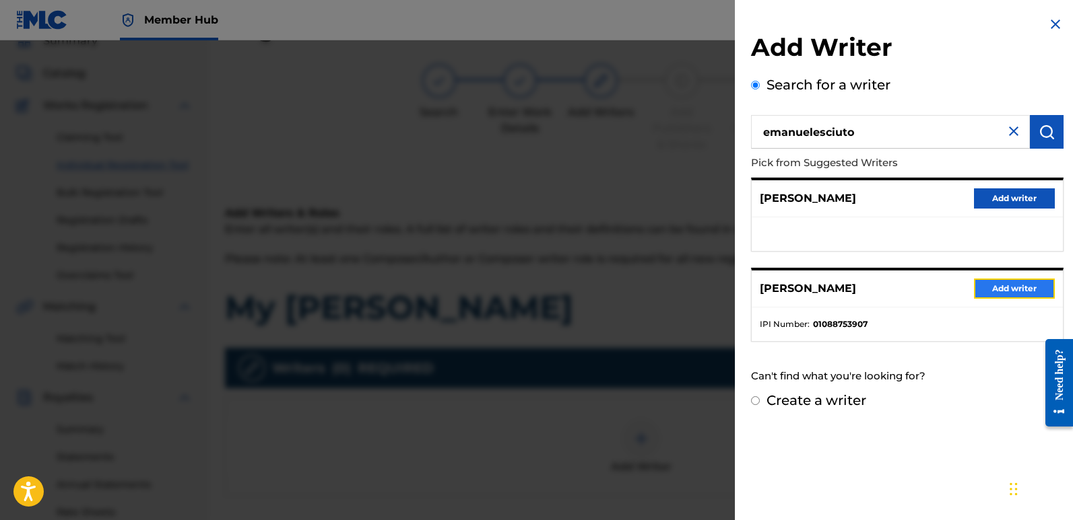
click at [1015, 283] on button "Add writer" at bounding box center [1014, 289] width 81 height 20
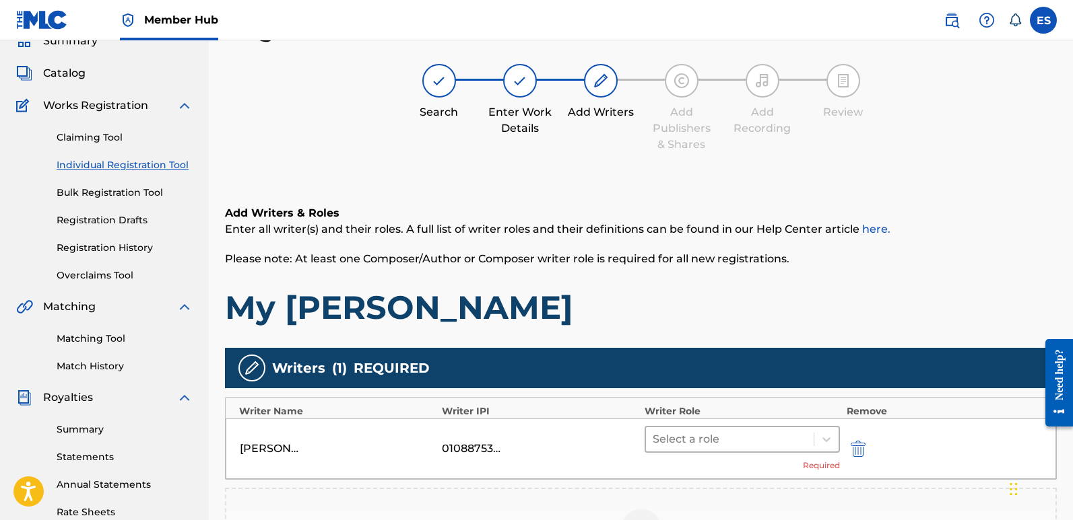
click at [724, 445] on div at bounding box center [729, 439] width 154 height 19
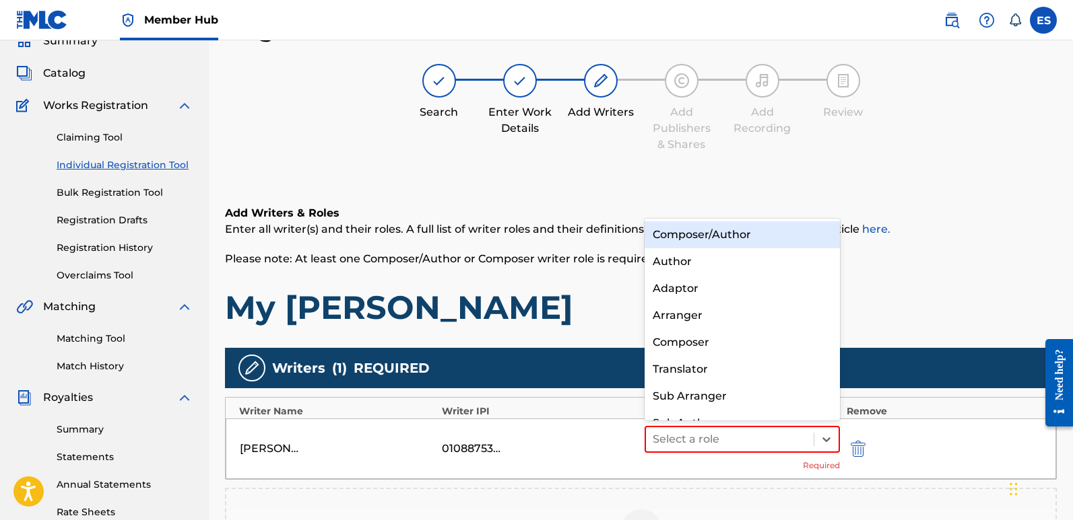
click at [698, 225] on div "Composer/Author" at bounding box center [741, 235] width 195 height 27
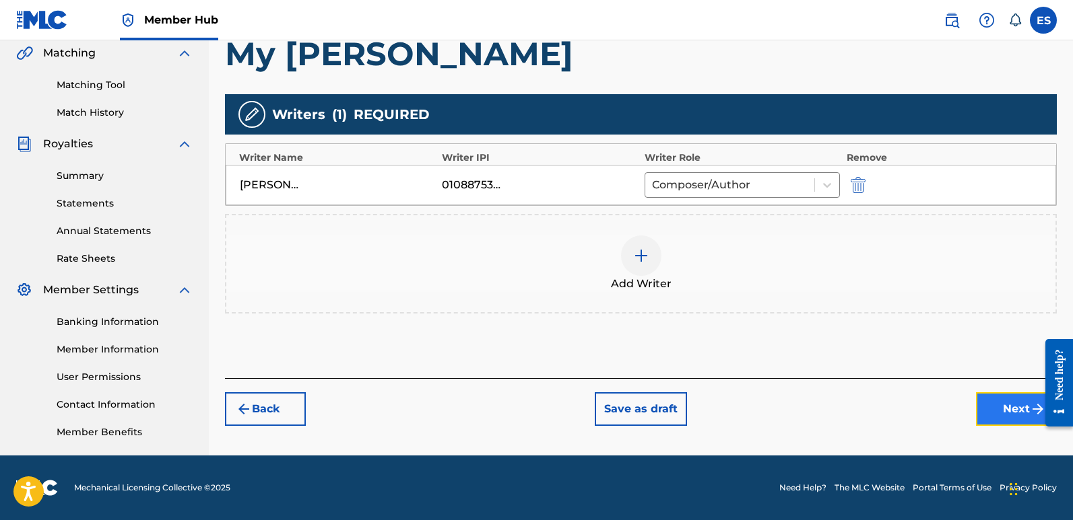
click at [996, 404] on button "Next" at bounding box center [1016, 410] width 81 height 34
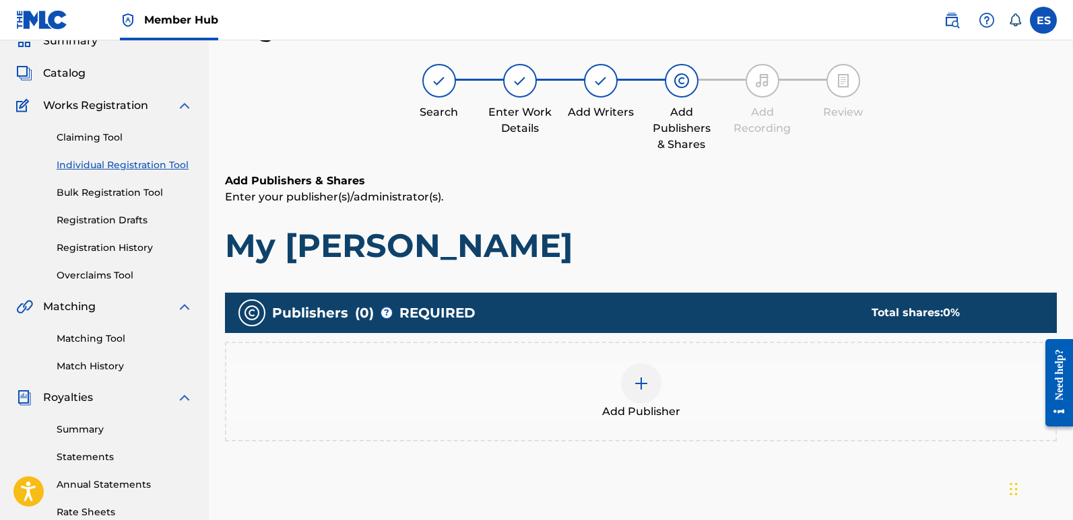
click at [629, 396] on div at bounding box center [641, 384] width 40 height 40
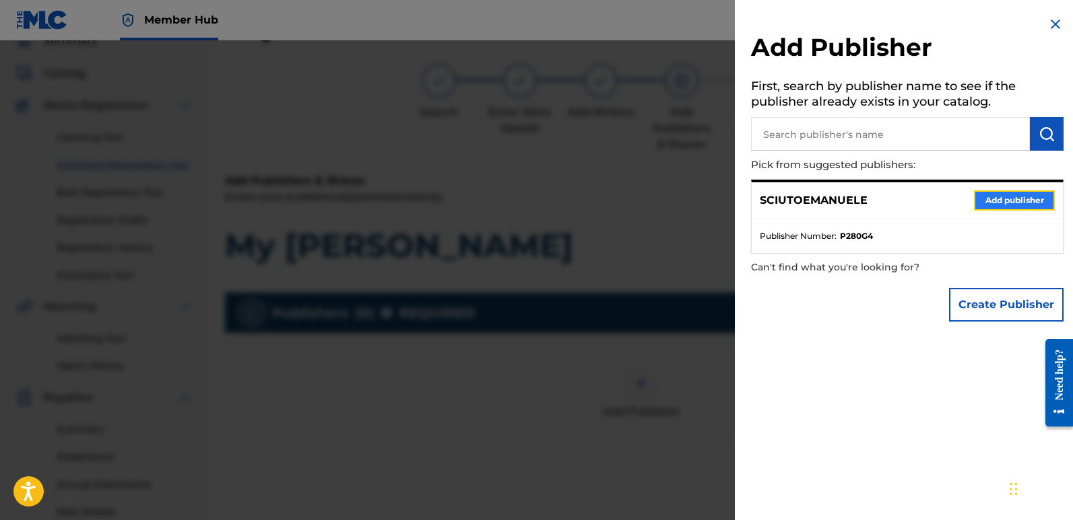
click at [986, 199] on button "Add publisher" at bounding box center [1014, 201] width 81 height 20
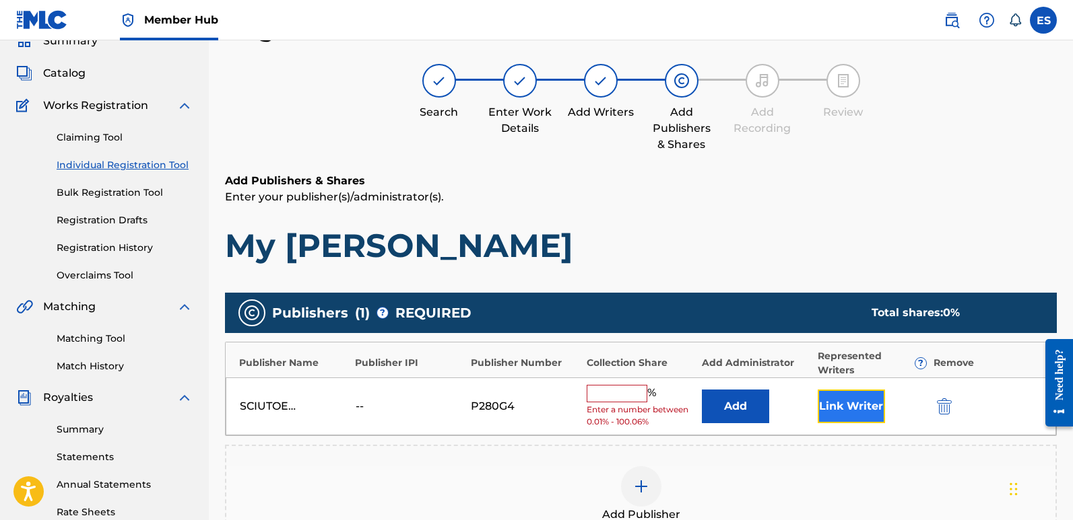
click at [854, 396] on button "Link Writer" at bounding box center [850, 407] width 67 height 34
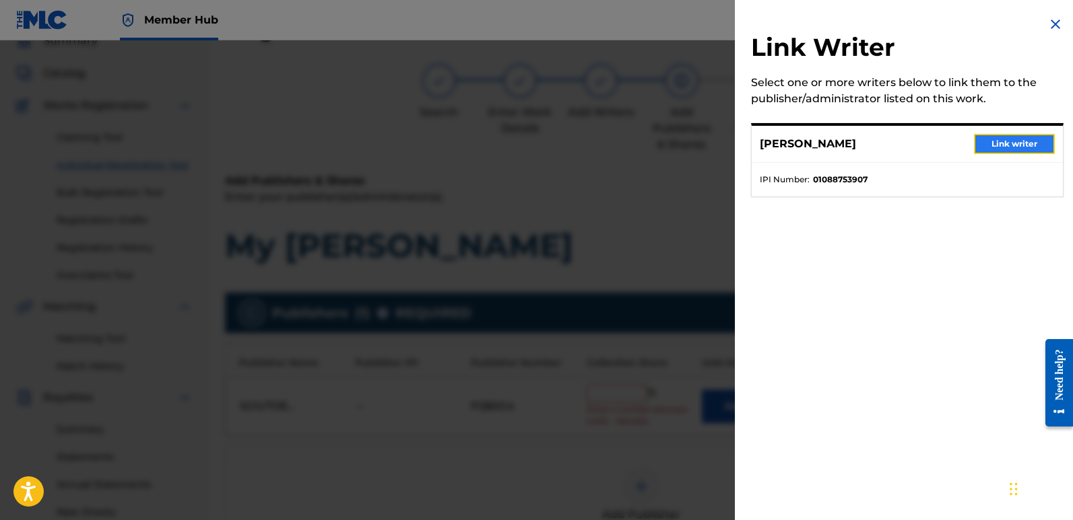
click at [1013, 134] on button "Link writer" at bounding box center [1014, 144] width 81 height 20
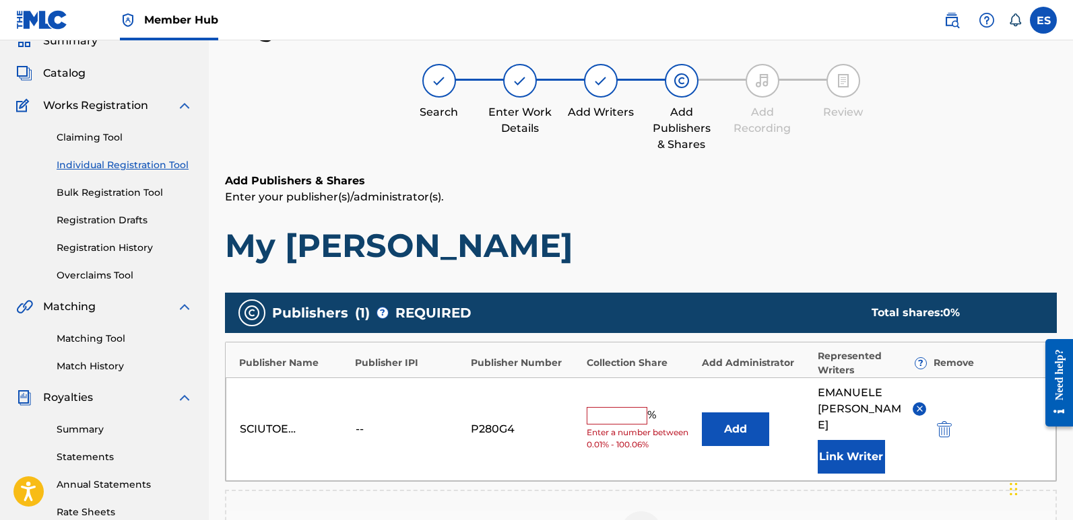
click at [602, 407] on input "text" at bounding box center [616, 416] width 61 height 18
type input "100"
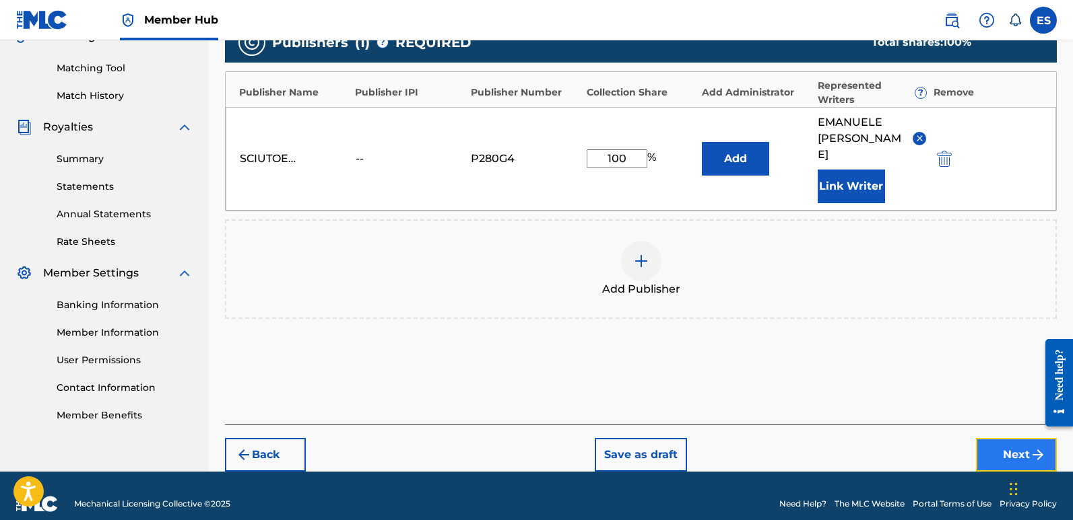
click at [1000, 438] on button "Next" at bounding box center [1016, 455] width 81 height 34
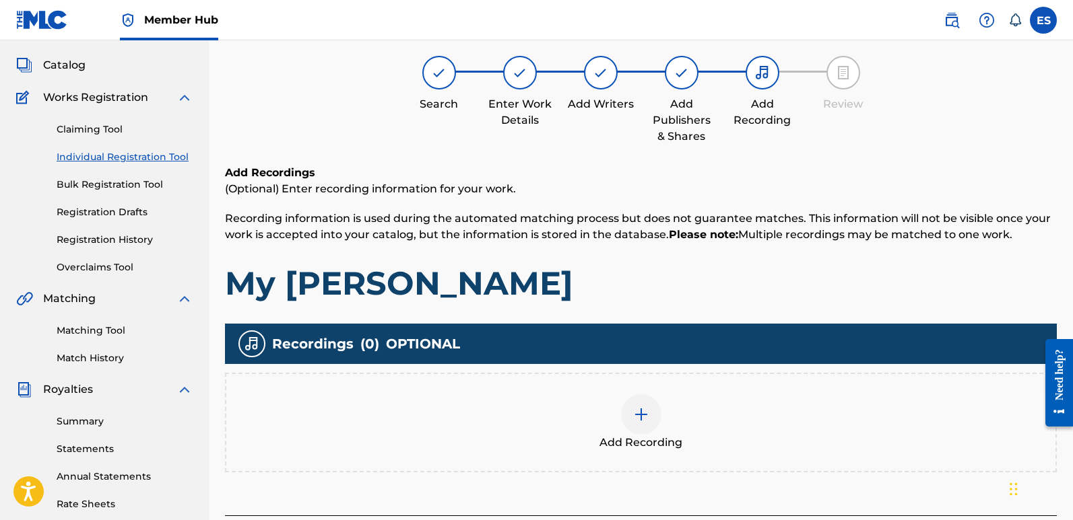
scroll to position [61, 0]
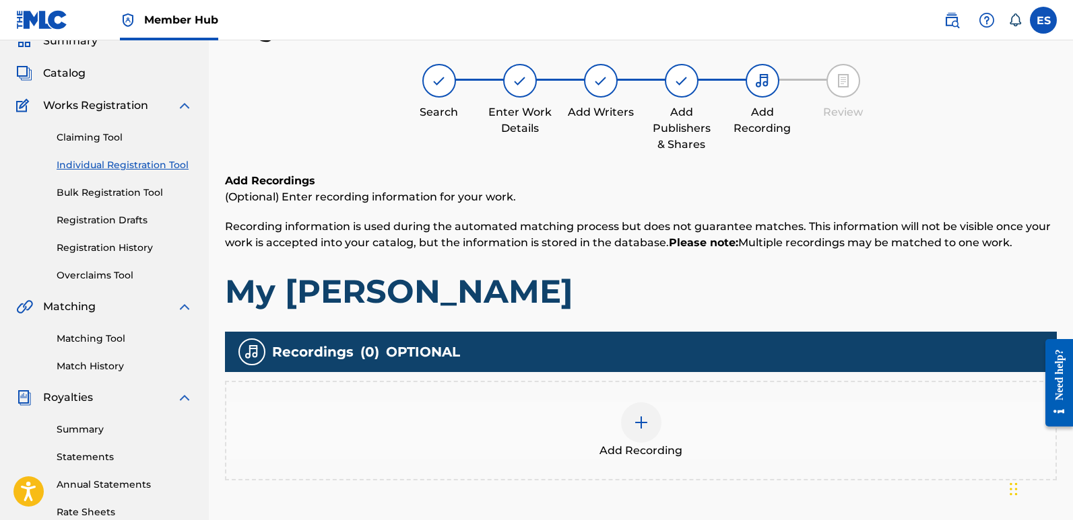
click at [640, 415] on img at bounding box center [641, 423] width 16 height 16
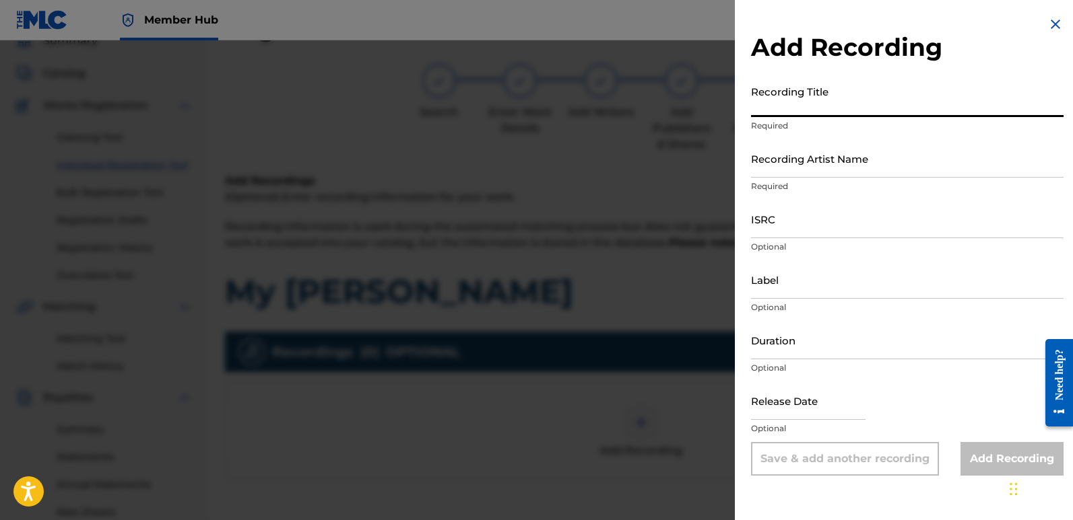
paste input "My [PERSON_NAME]"
type input "My [PERSON_NAME]"
click at [826, 176] on input "Recording Artist Name" at bounding box center [907, 158] width 312 height 38
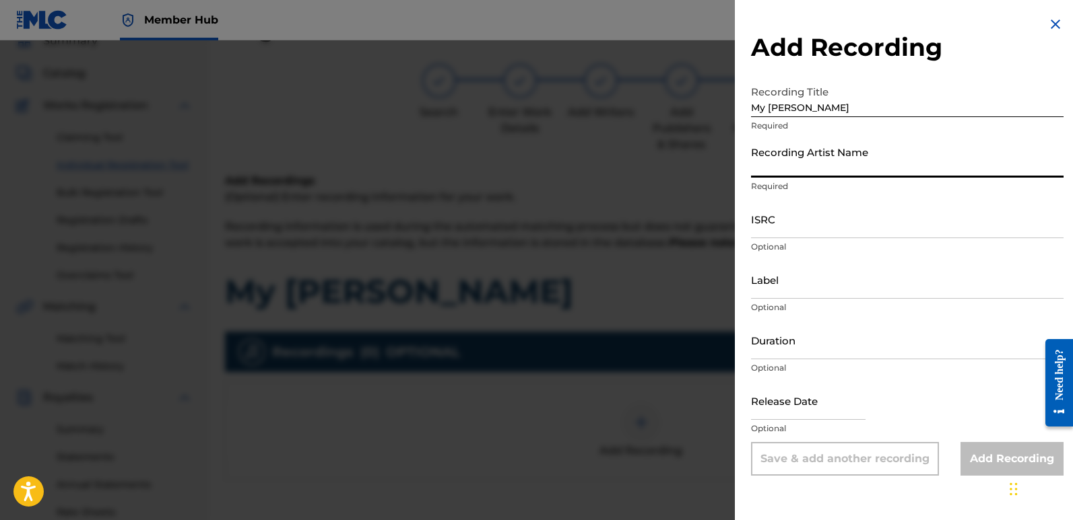
type input "Frequencia"
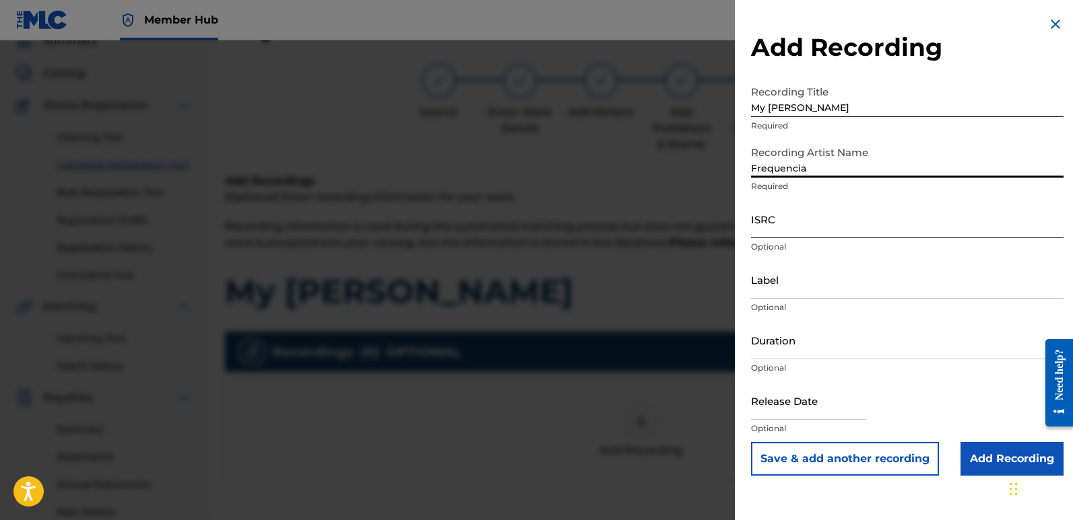
click at [777, 222] on input "ISRC" at bounding box center [907, 219] width 312 height 38
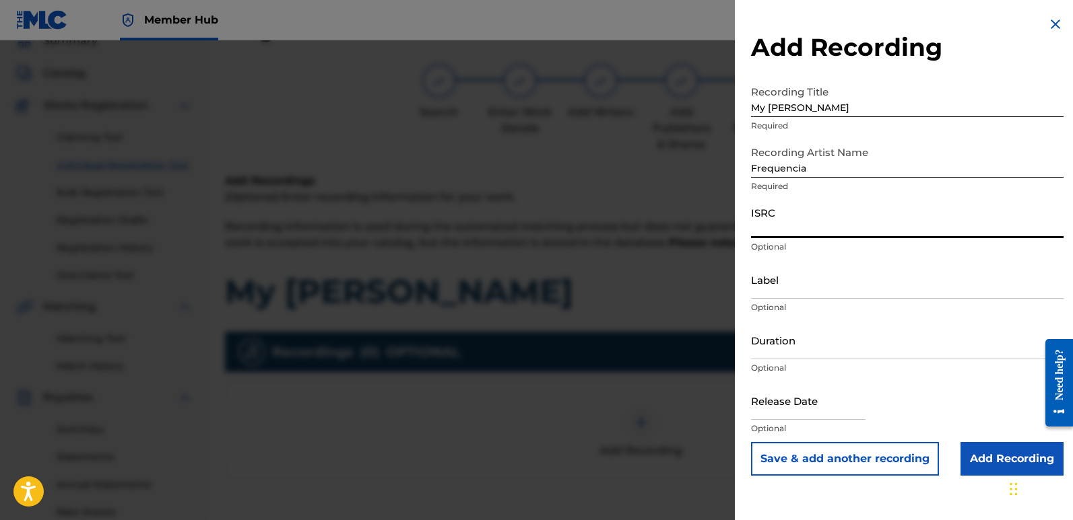
paste input "QT3F62506209"
type input "QT3F62506209"
click at [833, 293] on input "Label" at bounding box center [907, 280] width 312 height 38
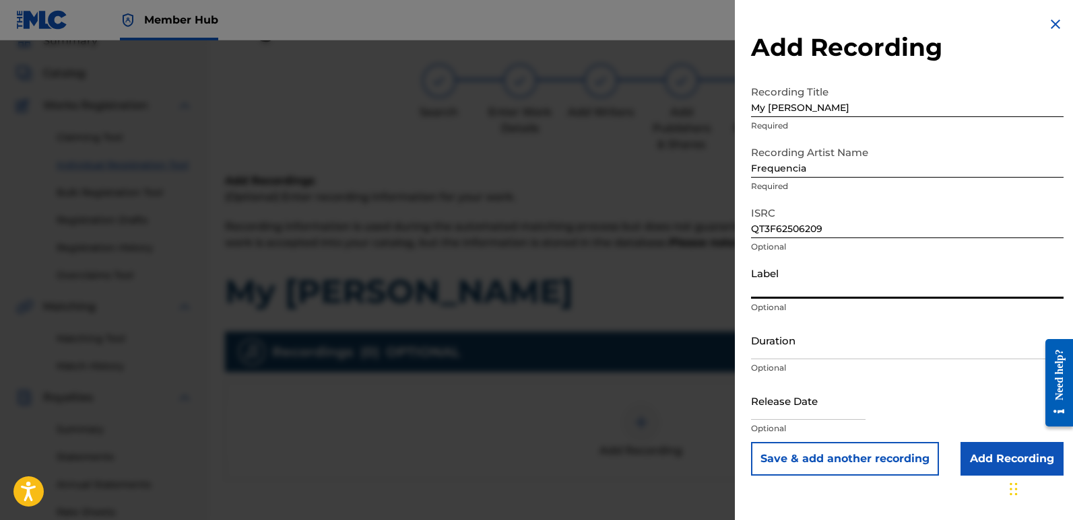
type input "Divinebeats"
click at [791, 399] on input "text" at bounding box center [808, 401] width 114 height 38
select select "8"
select select "2025"
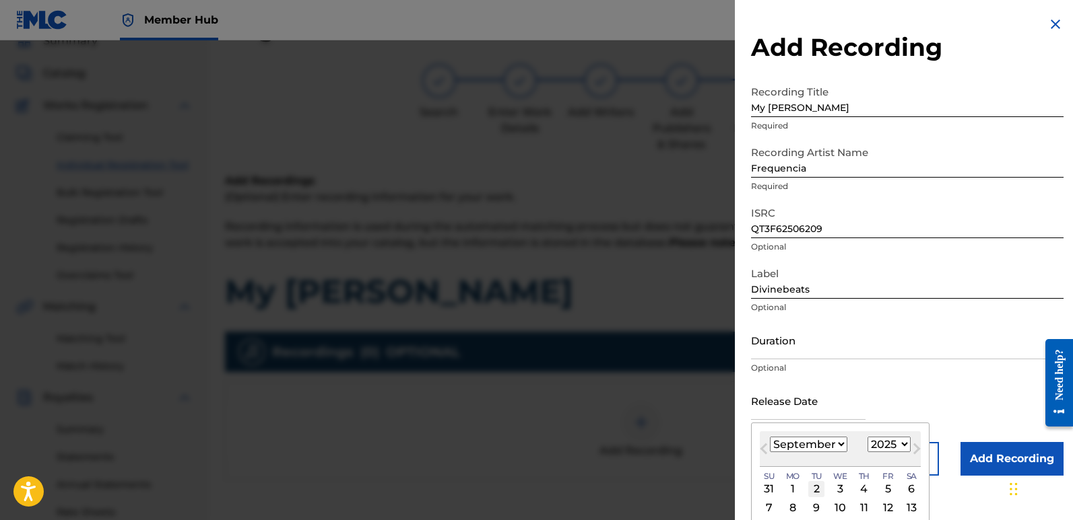
click at [814, 490] on div "2" at bounding box center [816, 489] width 16 height 16
type input "[DATE]"
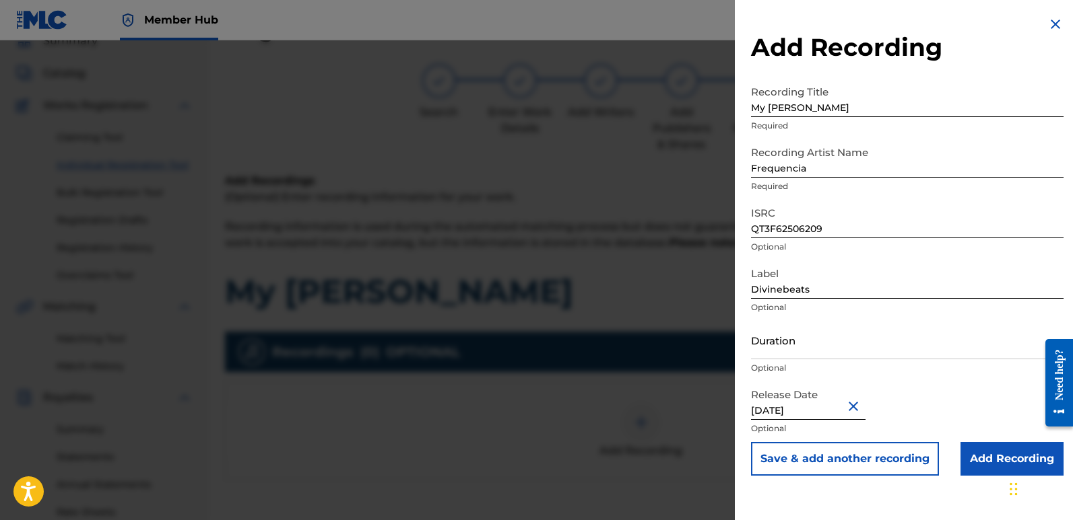
click at [811, 401] on input "[DATE]" at bounding box center [808, 401] width 114 height 38
select select "8"
select select "2025"
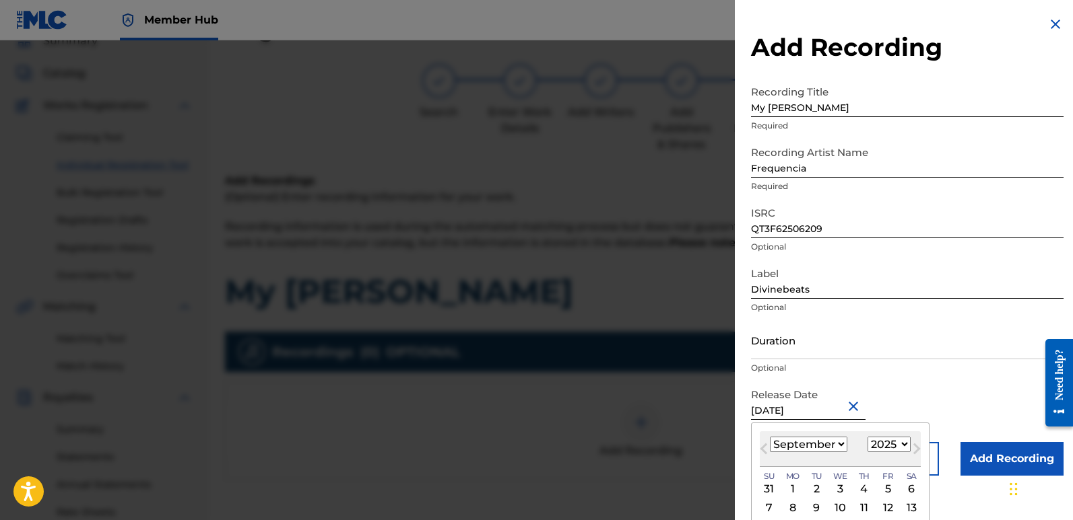
type input "[DATE]"
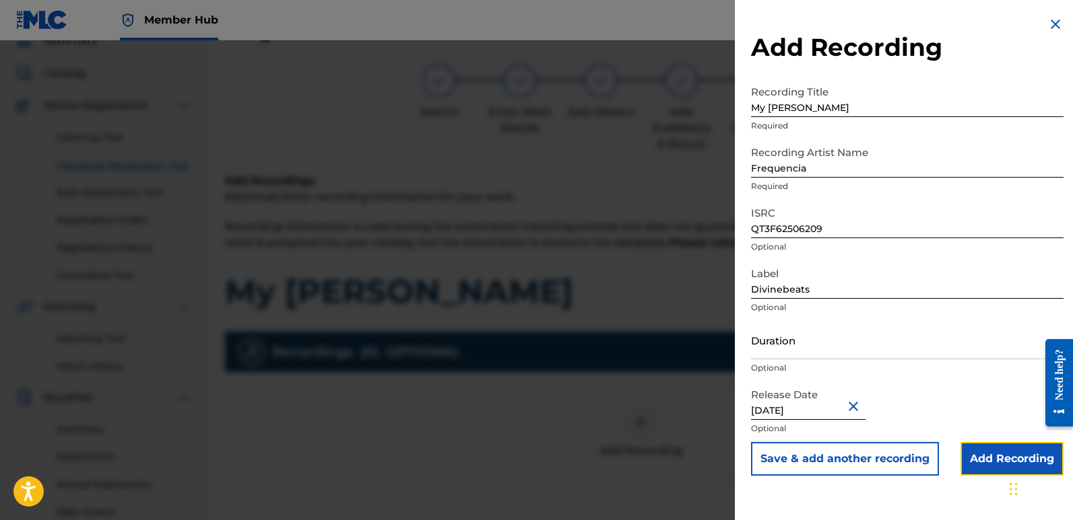
click at [977, 449] on input "Add Recording" at bounding box center [1011, 459] width 103 height 34
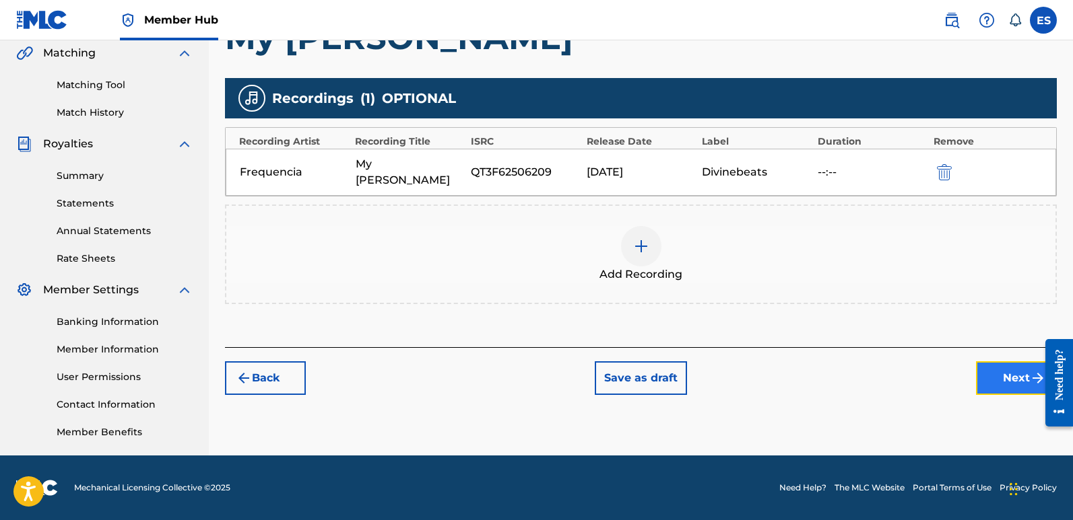
click at [1013, 372] on button "Next" at bounding box center [1016, 379] width 81 height 34
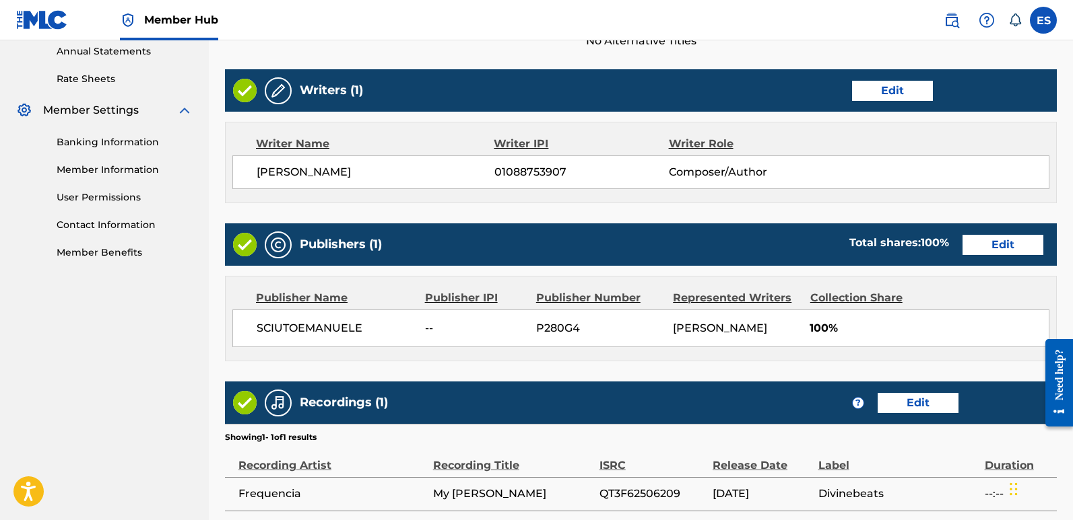
scroll to position [618, 0]
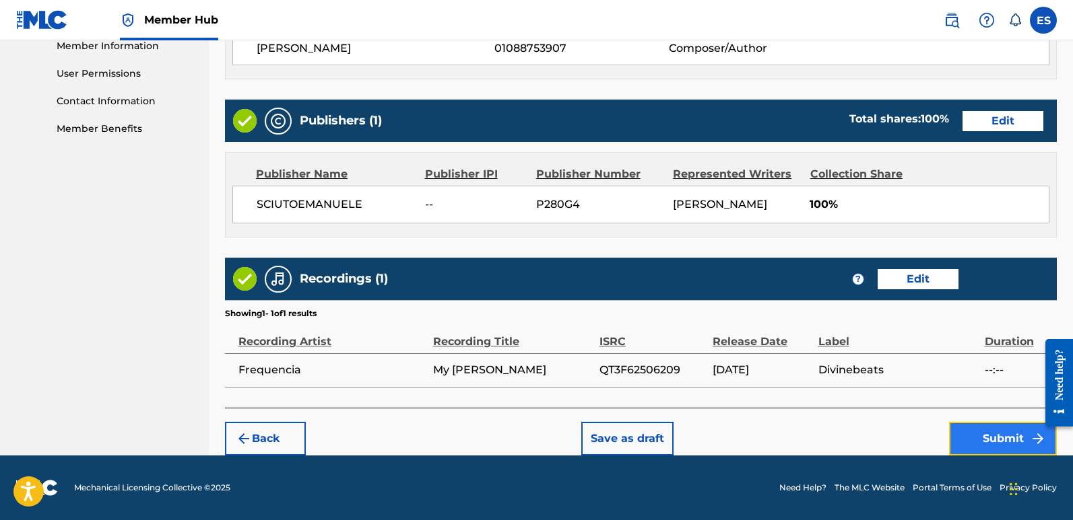
click at [1013, 428] on button "Submit" at bounding box center [1003, 439] width 108 height 34
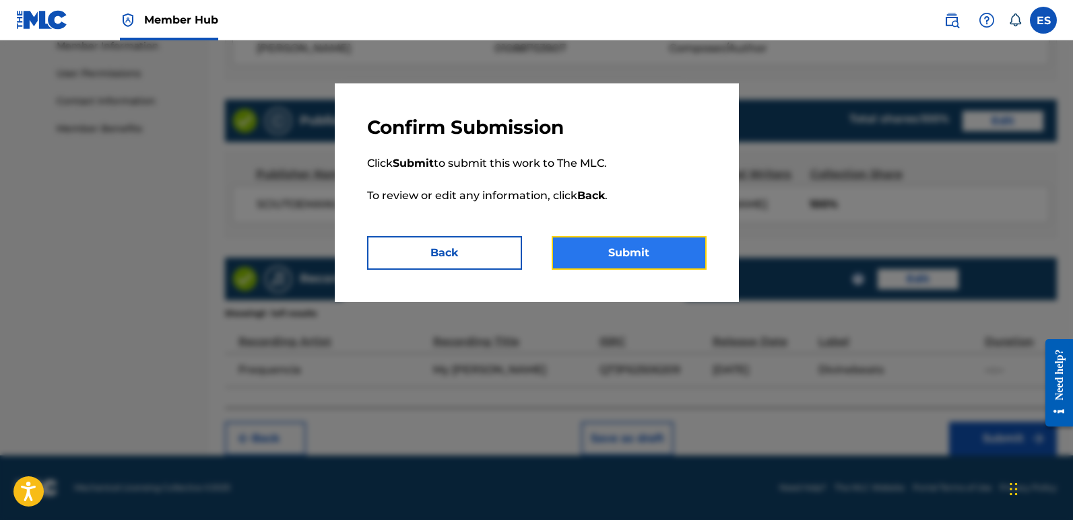
click at [656, 240] on button "Submit" at bounding box center [628, 253] width 155 height 34
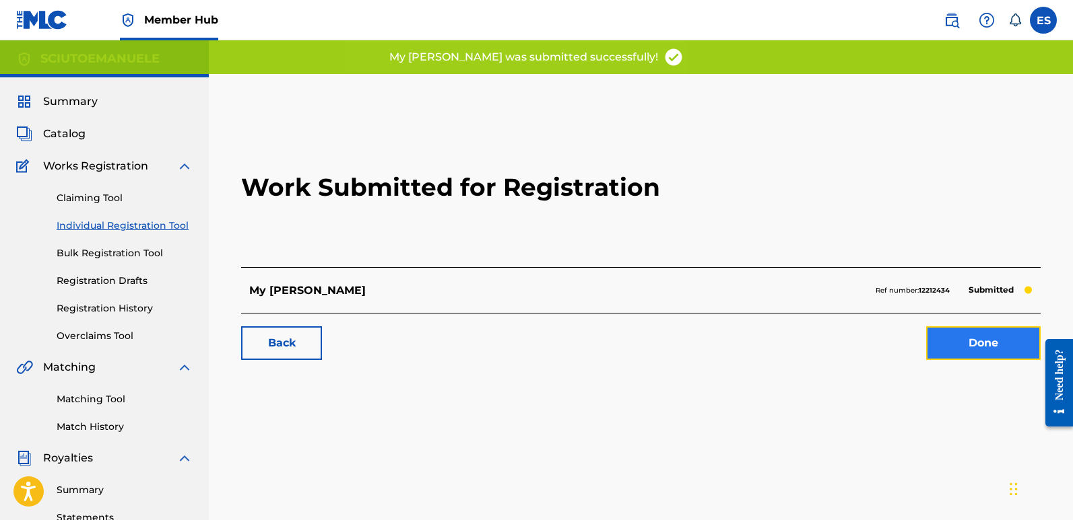
click at [982, 340] on link "Done" at bounding box center [983, 344] width 114 height 34
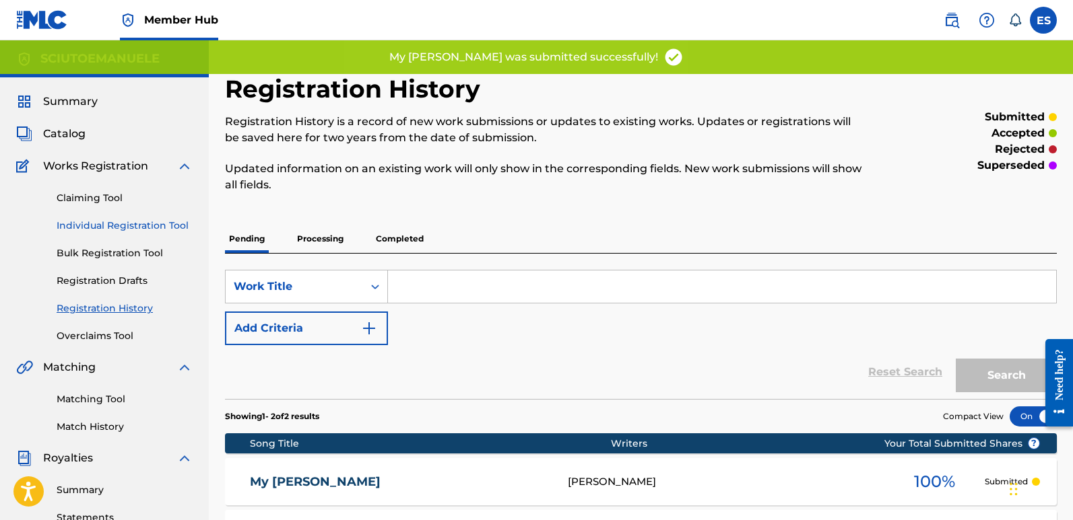
click at [129, 227] on link "Individual Registration Tool" at bounding box center [125, 226] width 136 height 14
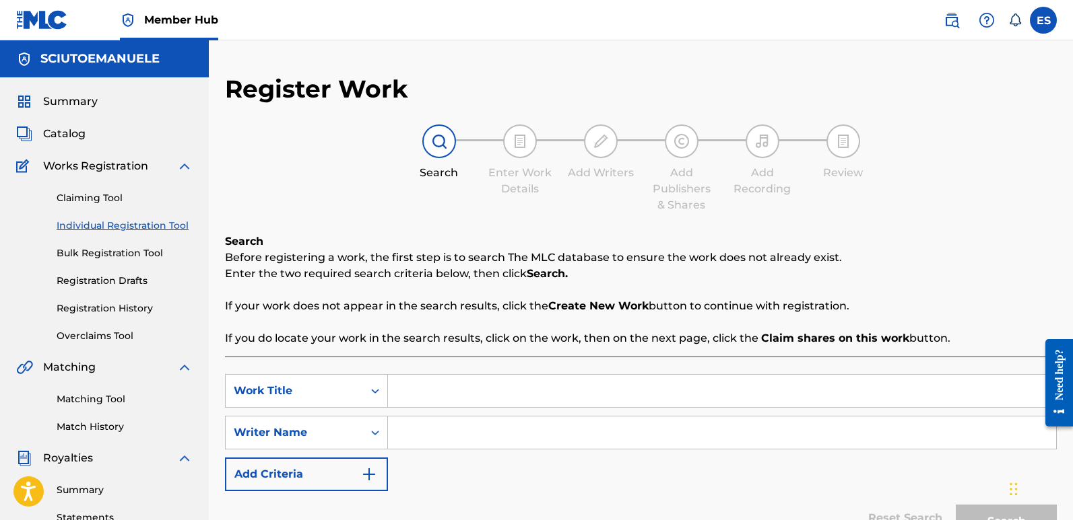
click at [410, 396] on input "Search Form" at bounding box center [722, 391] width 668 height 32
paste input "Stella By Starlight"
type input "Stella By Starlight"
click at [446, 436] on input "Search Form" at bounding box center [722, 433] width 668 height 32
type input "emanuelesciuto"
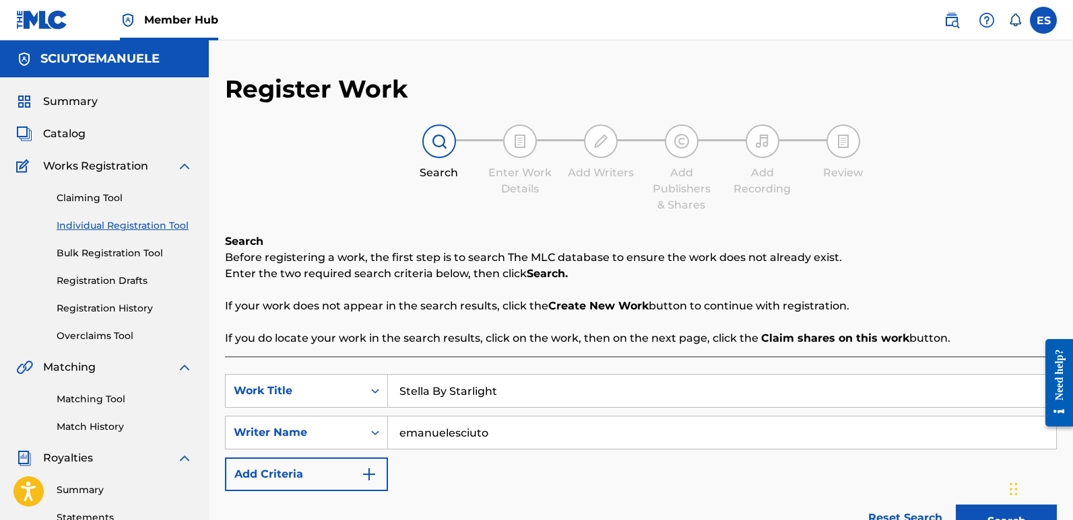
click at [955, 505] on button "Search" at bounding box center [1005, 522] width 101 height 34
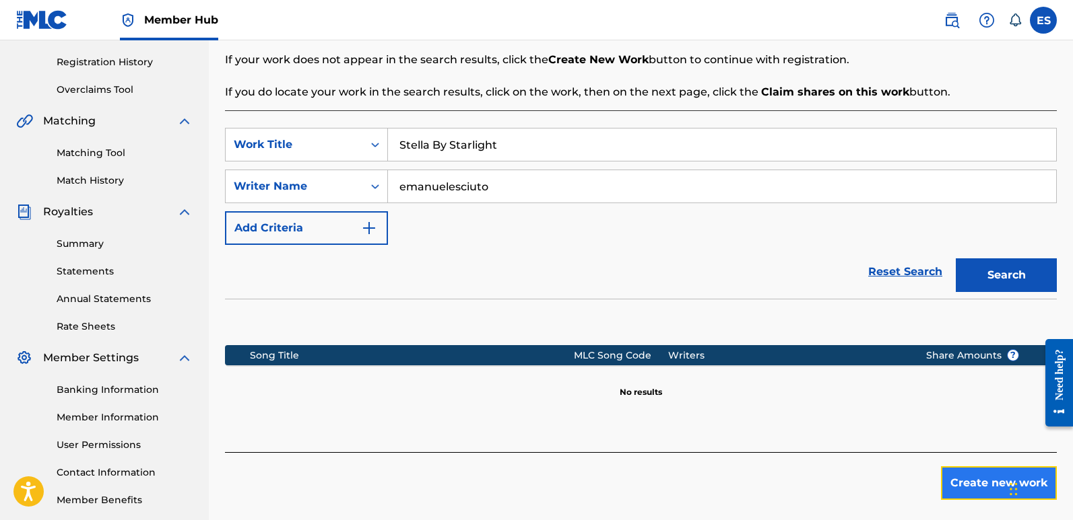
click at [955, 477] on button "Create new work" at bounding box center [999, 484] width 116 height 34
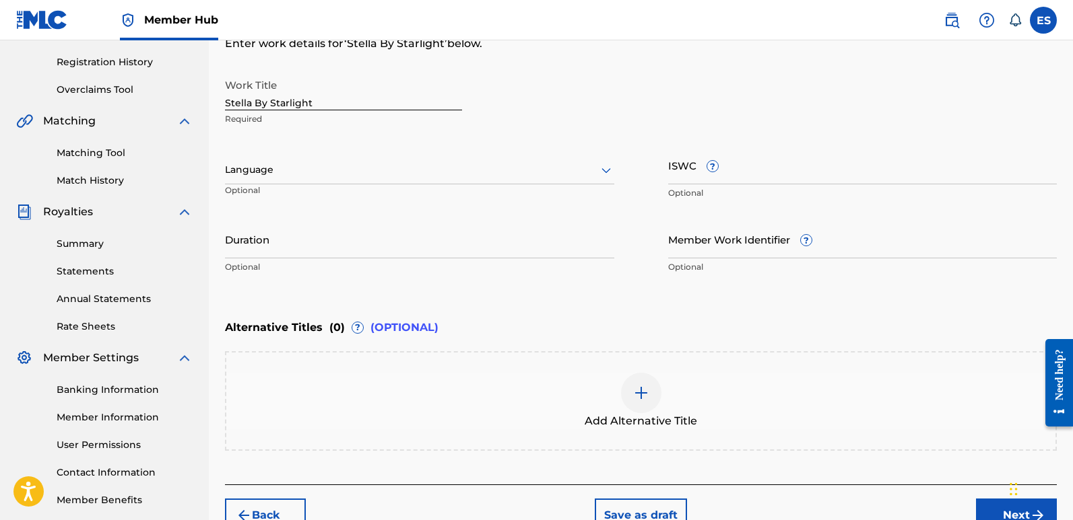
click at [367, 191] on div "Language Optional" at bounding box center [419, 176] width 389 height 61
click at [304, 174] on div at bounding box center [419, 170] width 389 height 17
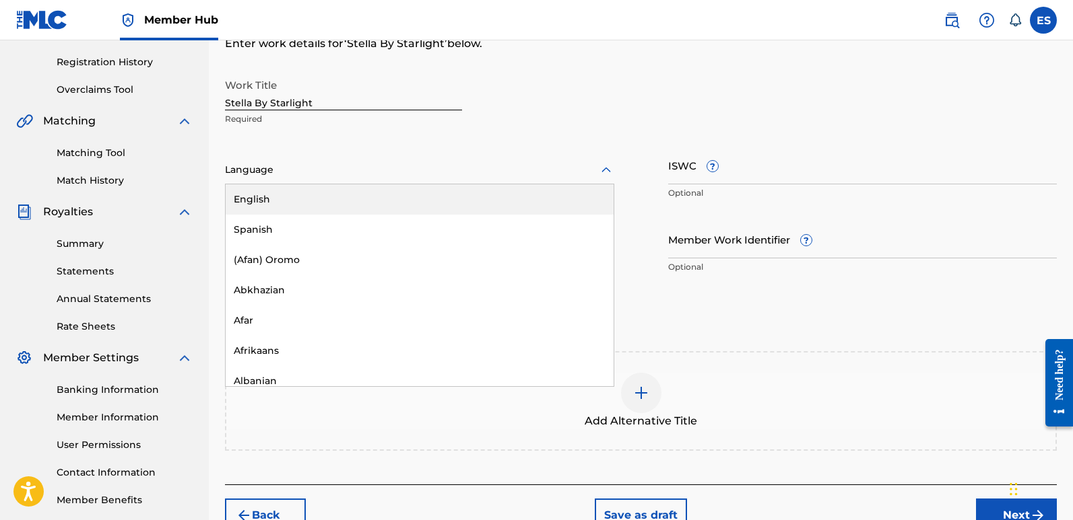
click at [288, 195] on div "English" at bounding box center [420, 199] width 388 height 30
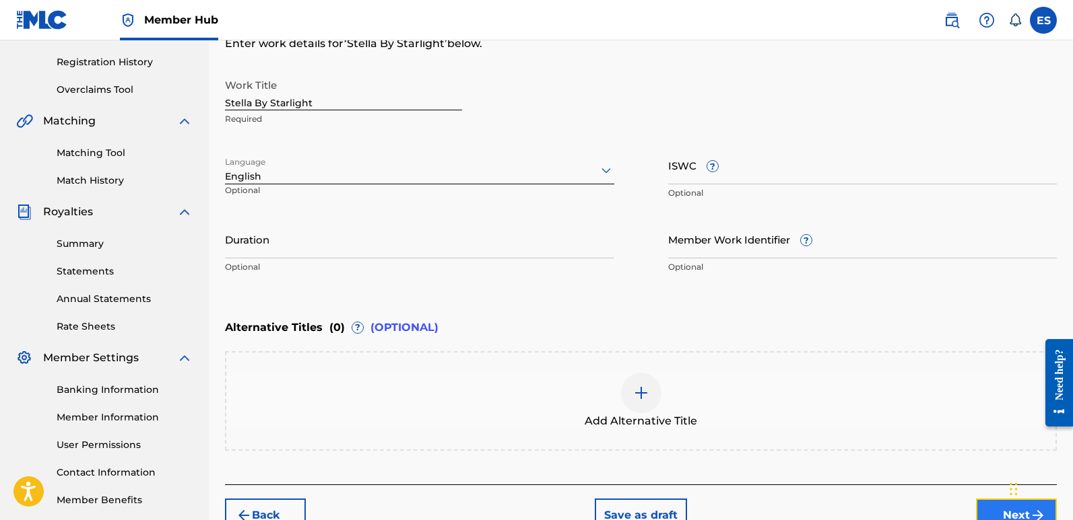
click at [991, 508] on button "Next" at bounding box center [1016, 516] width 81 height 34
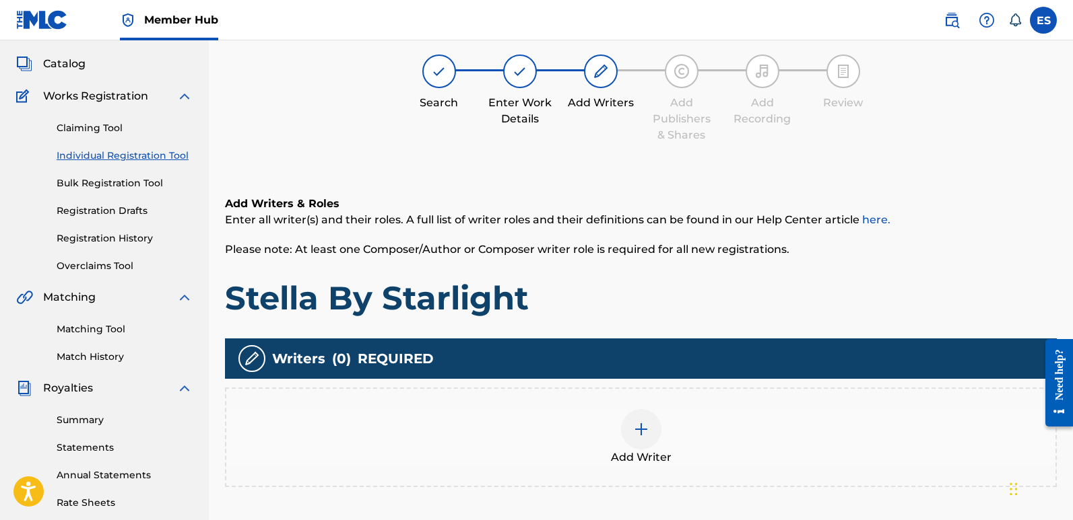
scroll to position [61, 0]
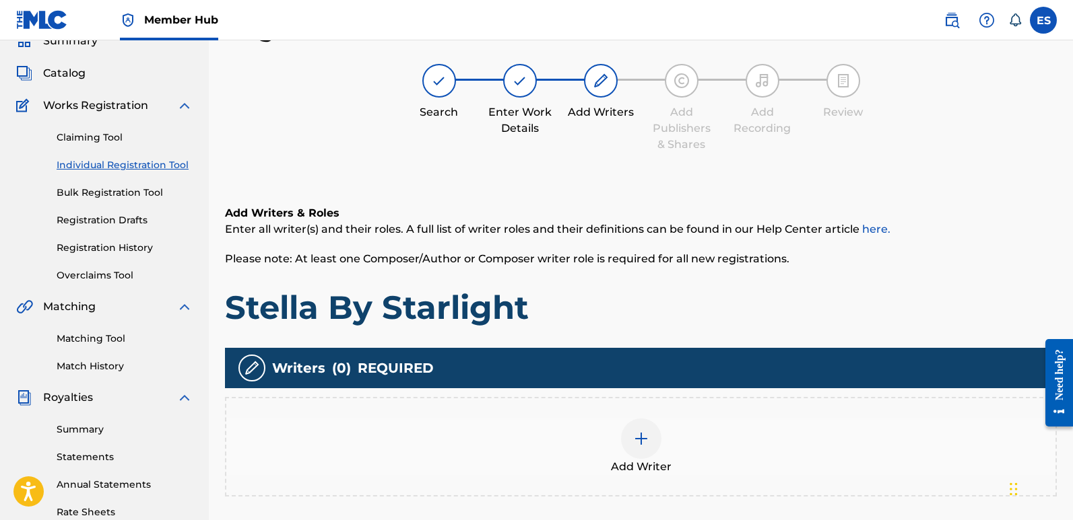
click at [639, 451] on div at bounding box center [641, 439] width 40 height 40
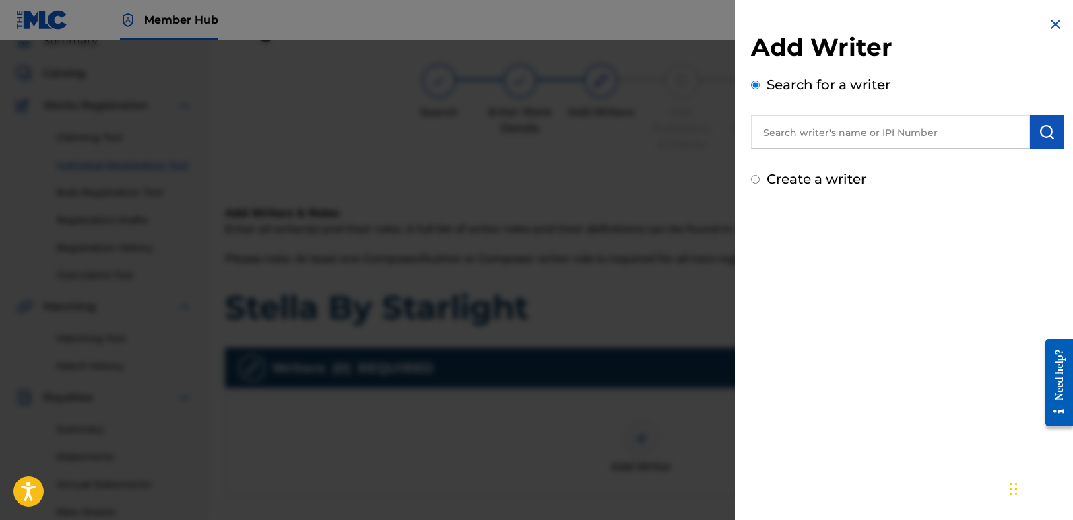
click at [849, 128] on input "text" at bounding box center [890, 132] width 279 height 34
type input "emanuelesciuto"
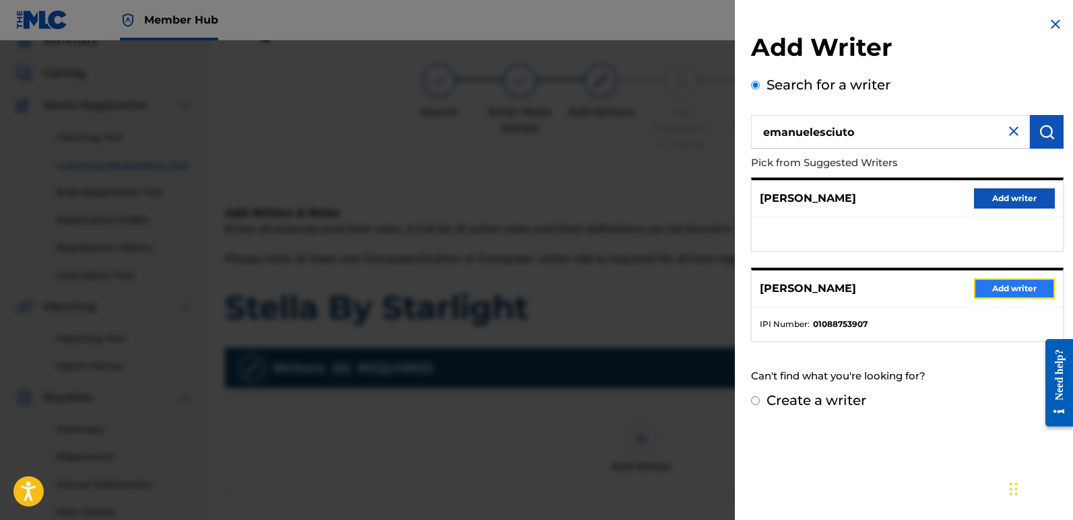
click at [1014, 291] on button "Add writer" at bounding box center [1014, 289] width 81 height 20
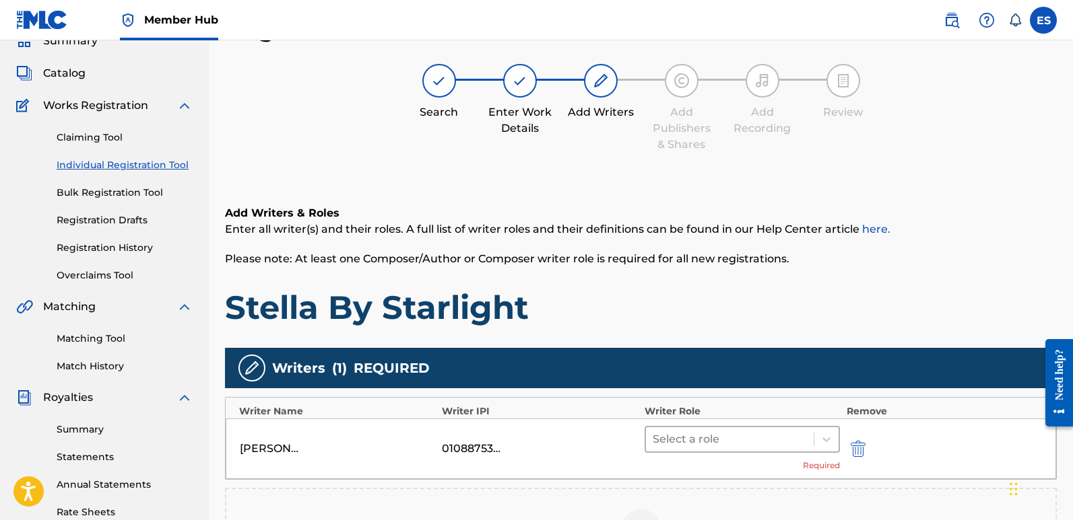
click at [701, 444] on div at bounding box center [729, 439] width 154 height 19
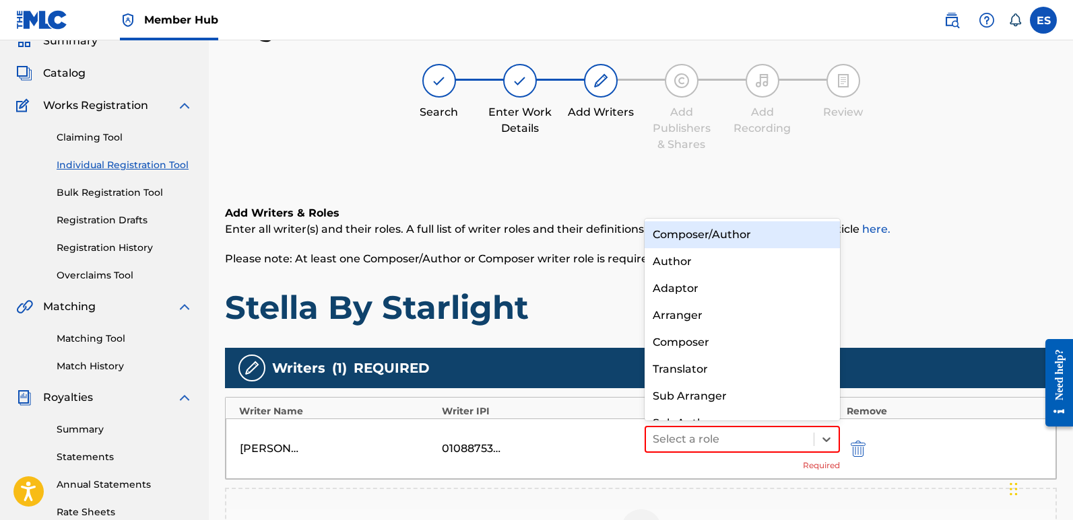
scroll to position [19, 0]
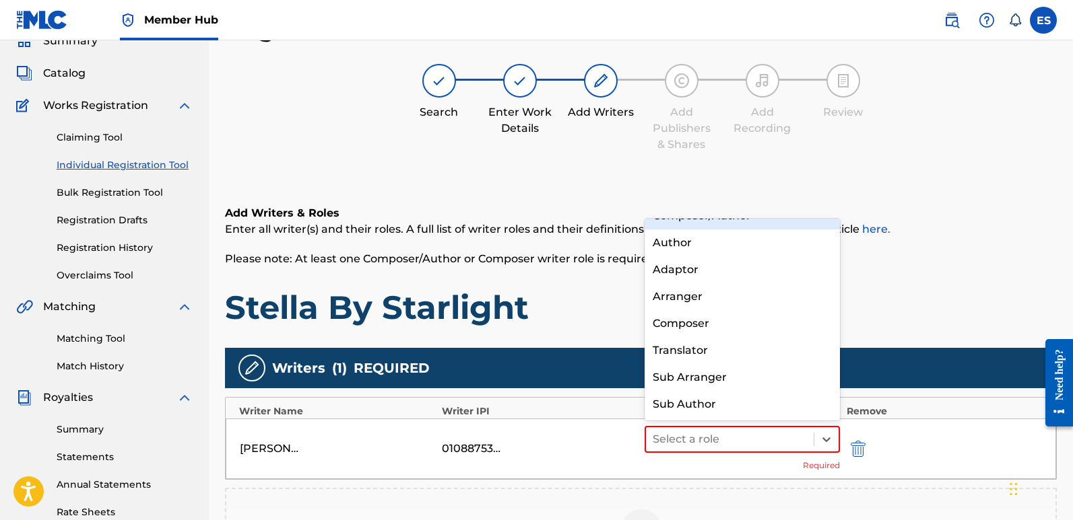
click at [693, 225] on div "Composer/Author" at bounding box center [741, 216] width 195 height 27
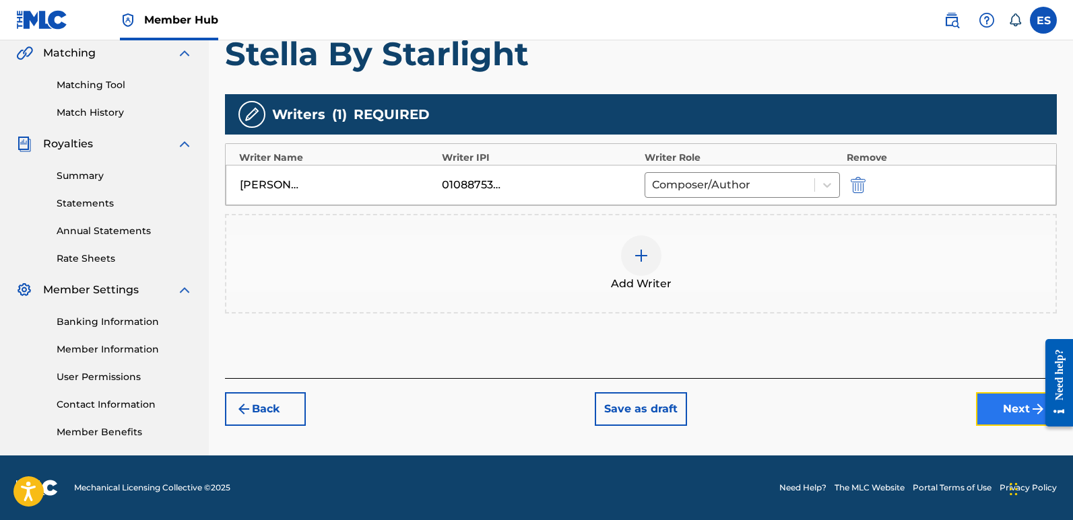
click at [1002, 411] on button "Next" at bounding box center [1016, 410] width 81 height 34
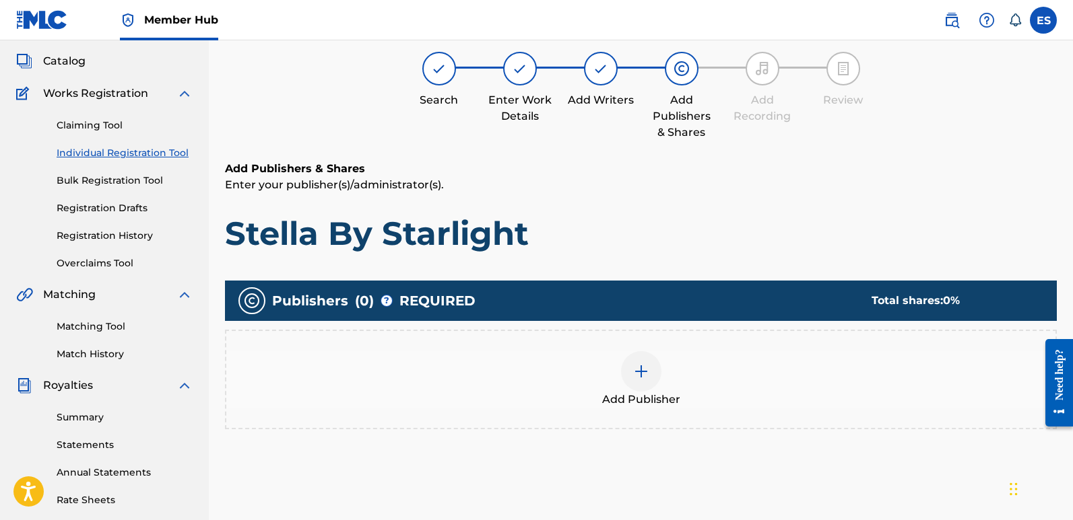
scroll to position [61, 0]
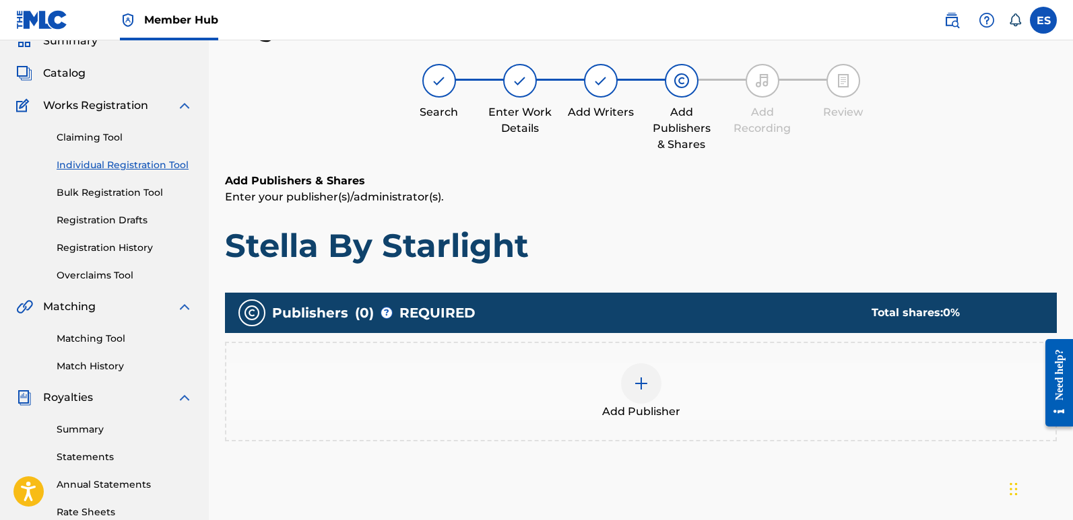
click at [629, 391] on div at bounding box center [641, 384] width 40 height 40
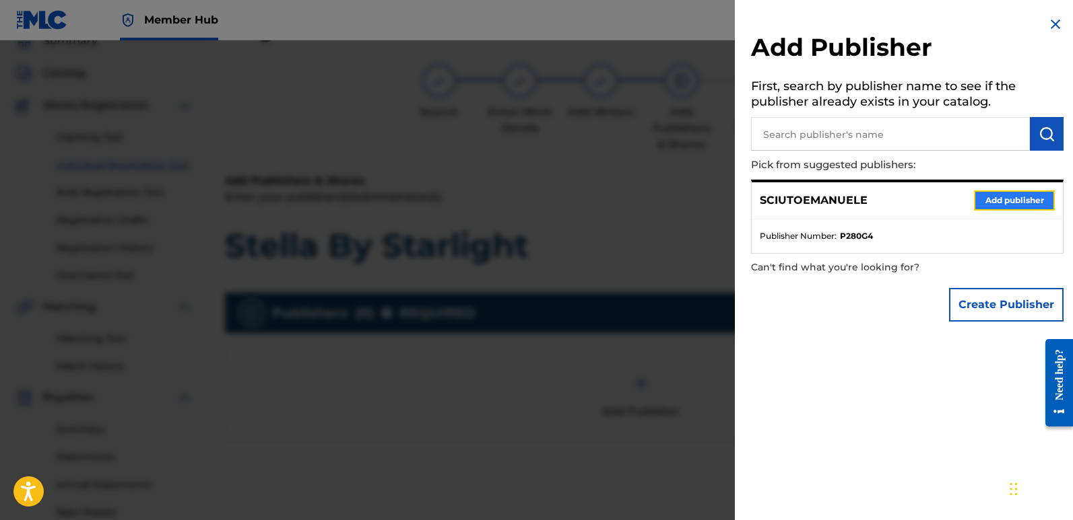
click at [1005, 198] on button "Add publisher" at bounding box center [1014, 201] width 81 height 20
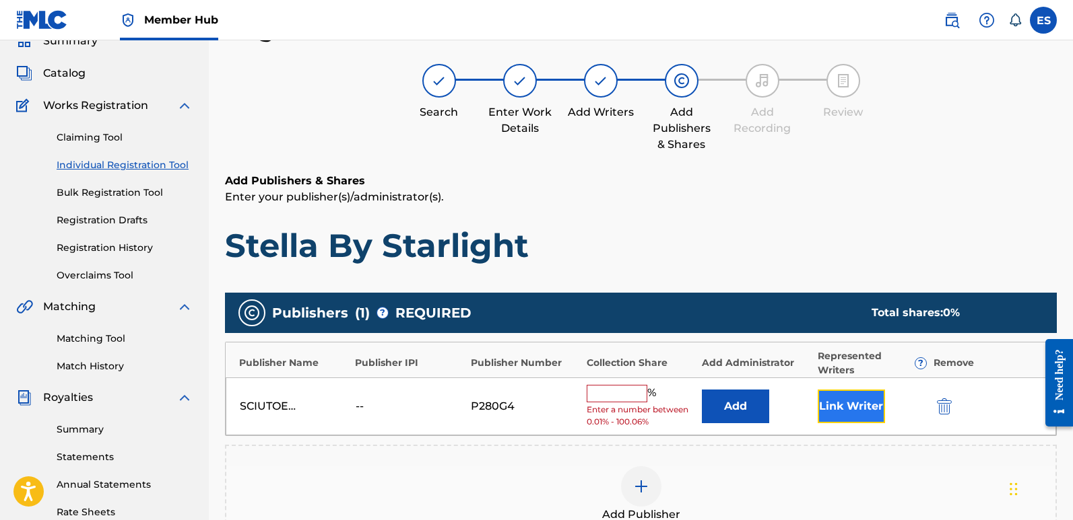
click at [862, 398] on button "Link Writer" at bounding box center [850, 407] width 67 height 34
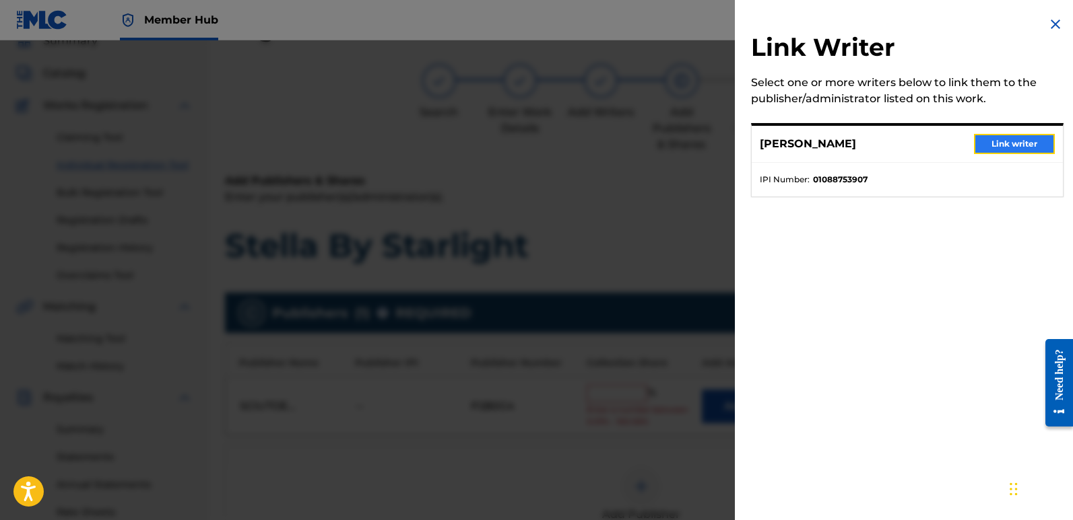
click at [1011, 146] on button "Link writer" at bounding box center [1014, 144] width 81 height 20
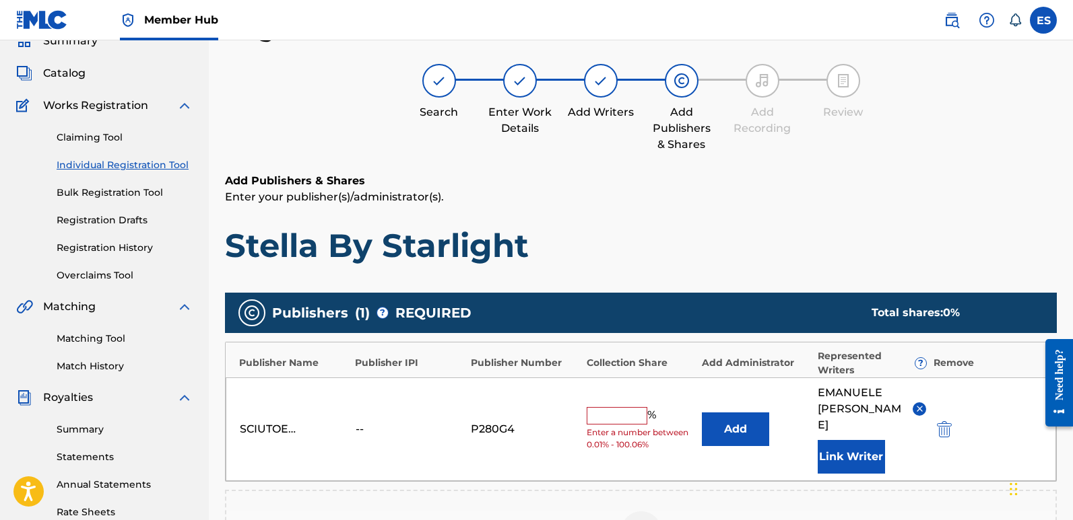
click at [615, 407] on input "text" at bounding box center [616, 416] width 61 height 18
type input "100"
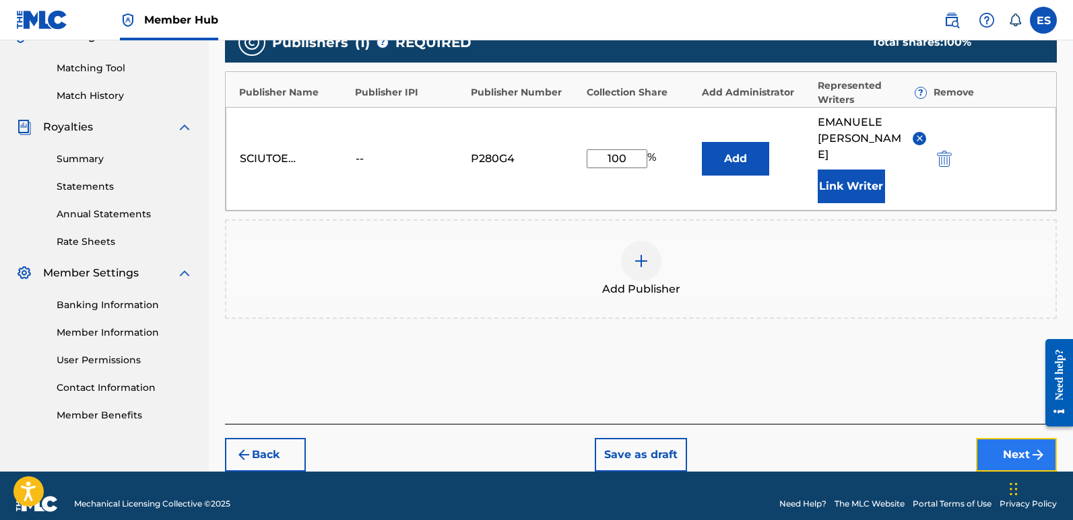
click at [1004, 438] on button "Next" at bounding box center [1016, 455] width 81 height 34
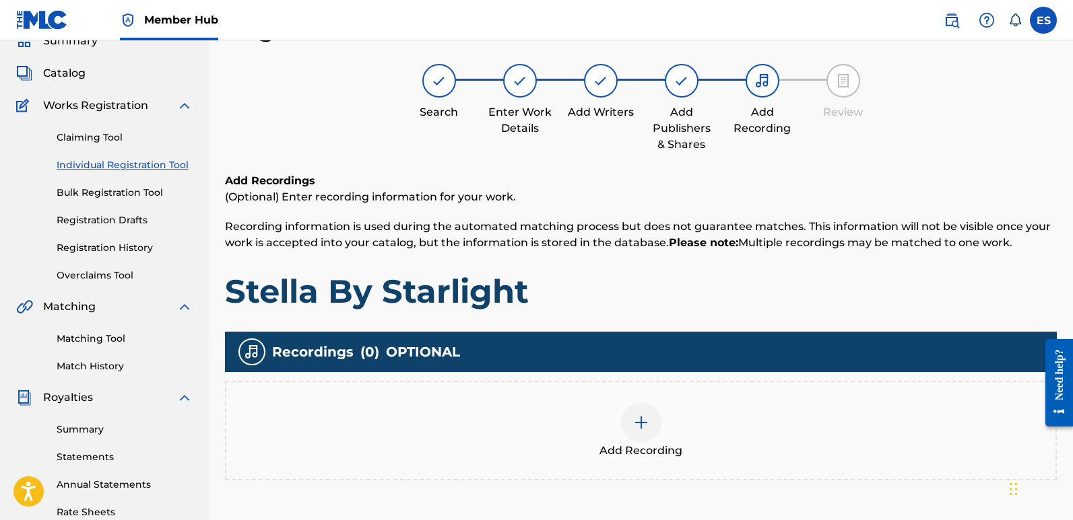
click at [648, 413] on div at bounding box center [641, 423] width 40 height 40
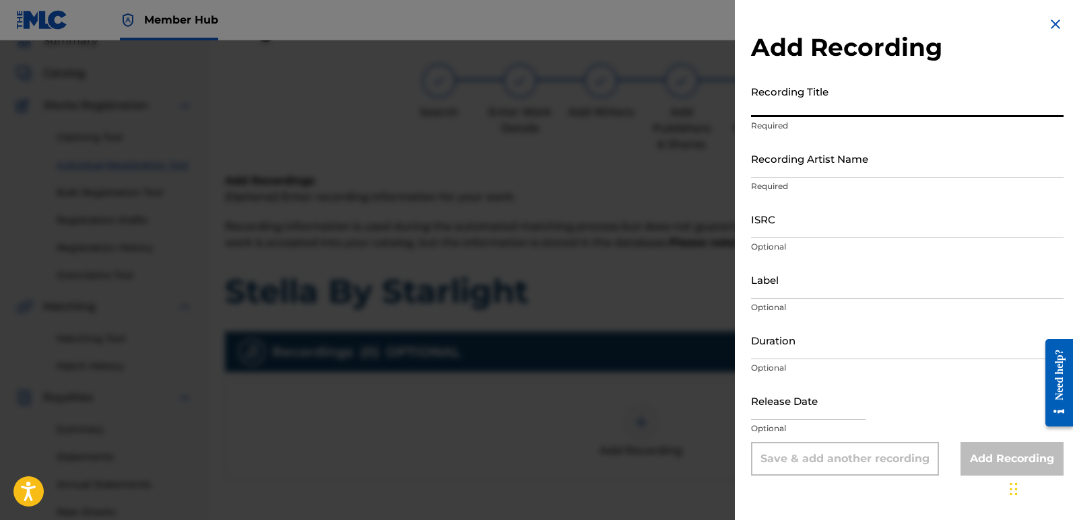
paste input "Stella By Starlight"
type input "Stella By Starlight"
click at [840, 172] on input "Recording Artist Name" at bounding box center [907, 158] width 312 height 38
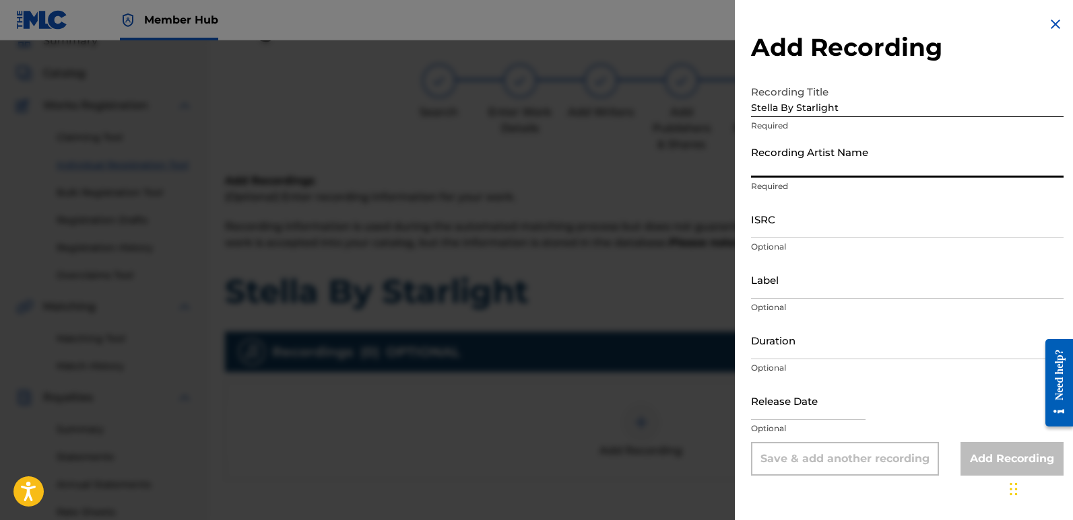
type input "Frequencia"
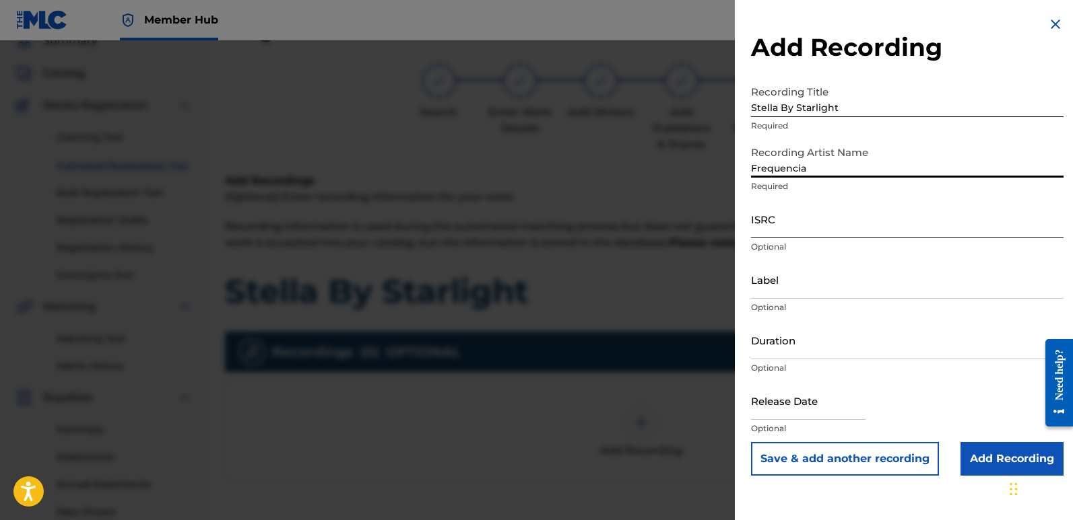
click at [797, 219] on input "ISRC" at bounding box center [907, 219] width 312 height 38
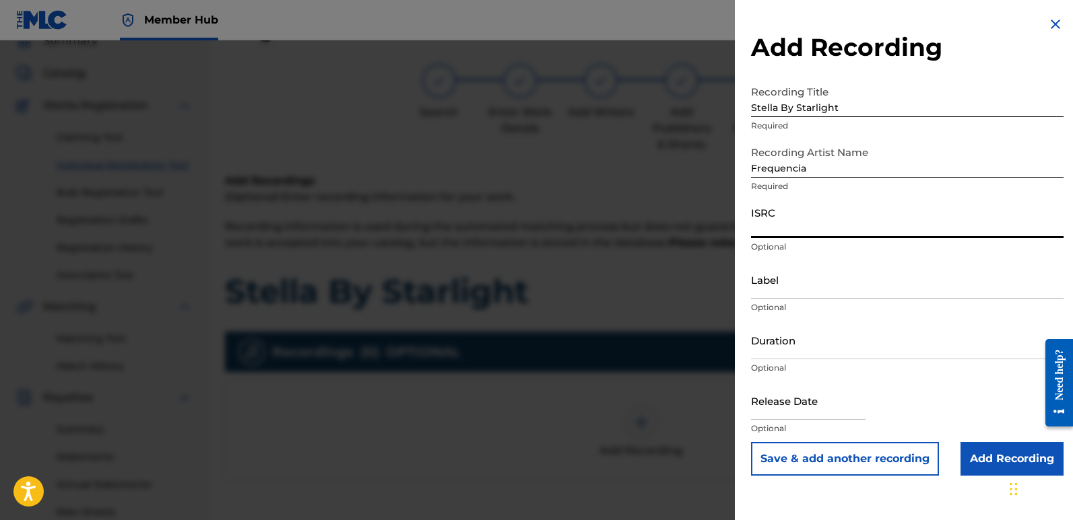
paste input "QT3F62506210"
type input "QT3F62506210"
click at [846, 284] on input "Label" at bounding box center [907, 280] width 312 height 38
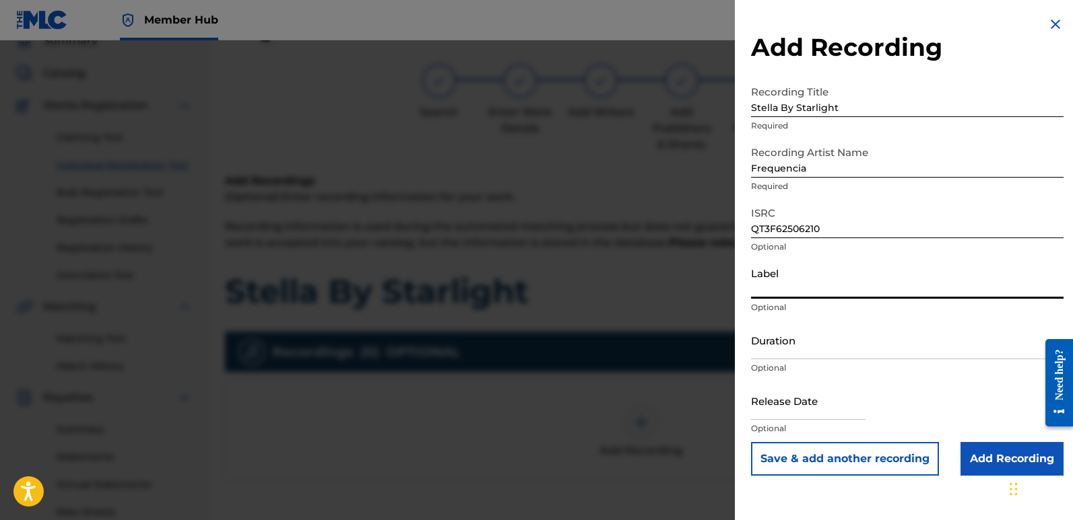
type input "Divinebeats"
click at [774, 409] on input "text" at bounding box center [808, 401] width 114 height 38
select select "8"
select select "2025"
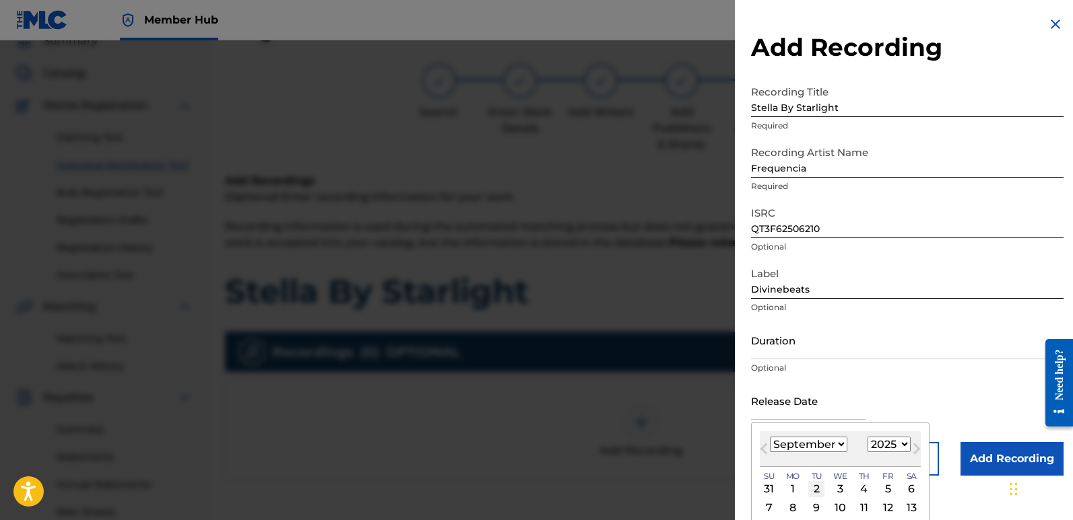
click at [815, 484] on div "2" at bounding box center [816, 489] width 16 height 16
type input "[DATE]"
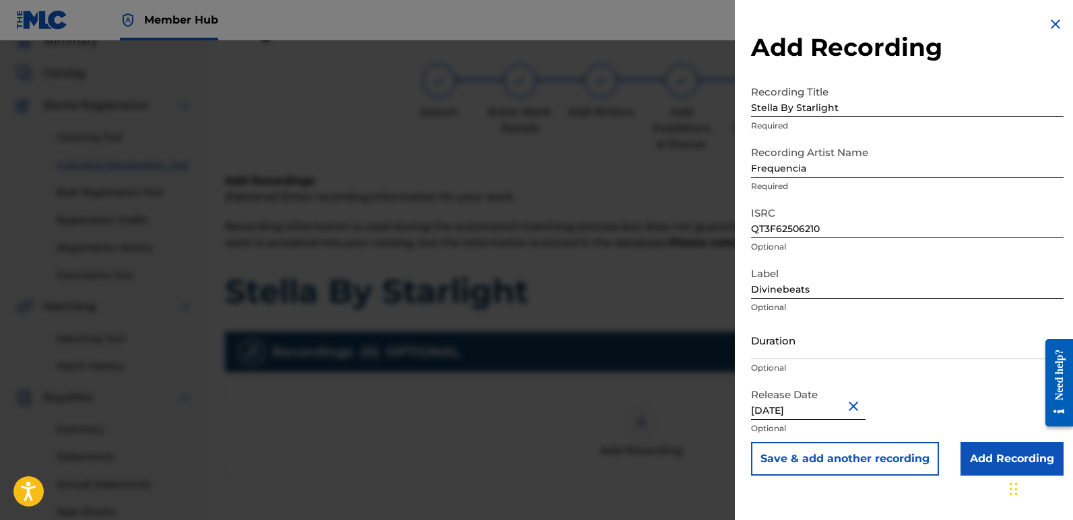
click at [811, 405] on input "[DATE]" at bounding box center [808, 401] width 114 height 38
select select "8"
select select "2025"
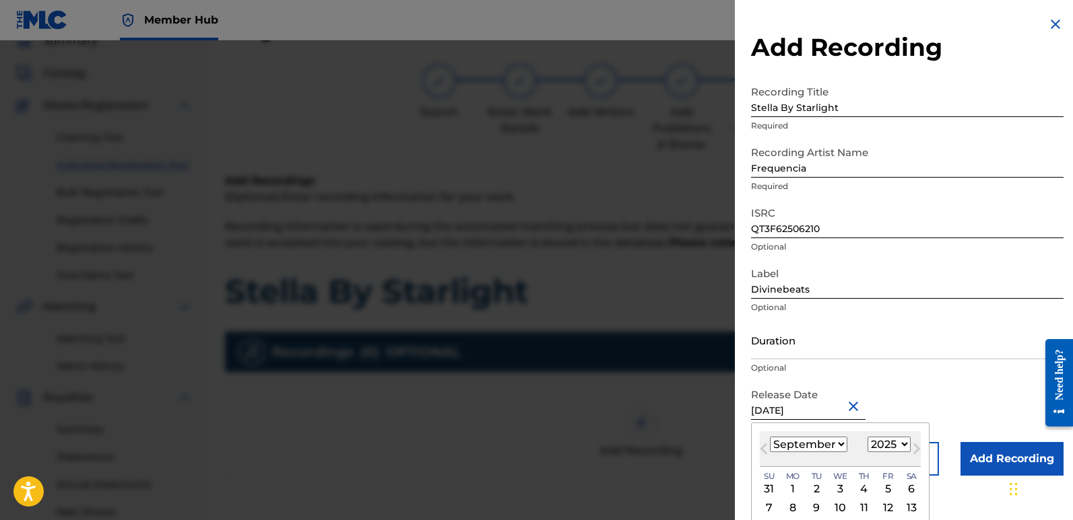
type input "[DATE]"
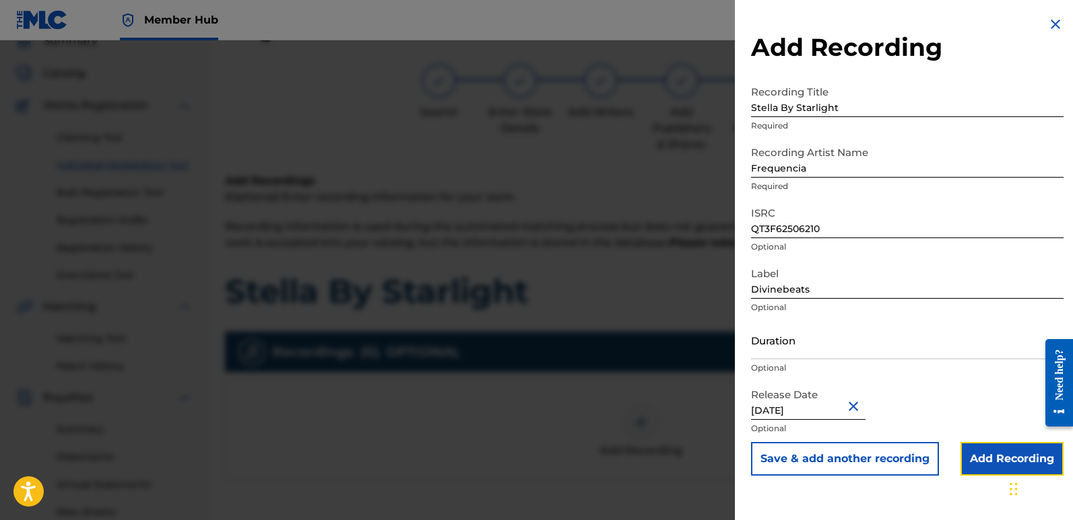
click at [986, 451] on input "Add Recording" at bounding box center [1011, 459] width 103 height 34
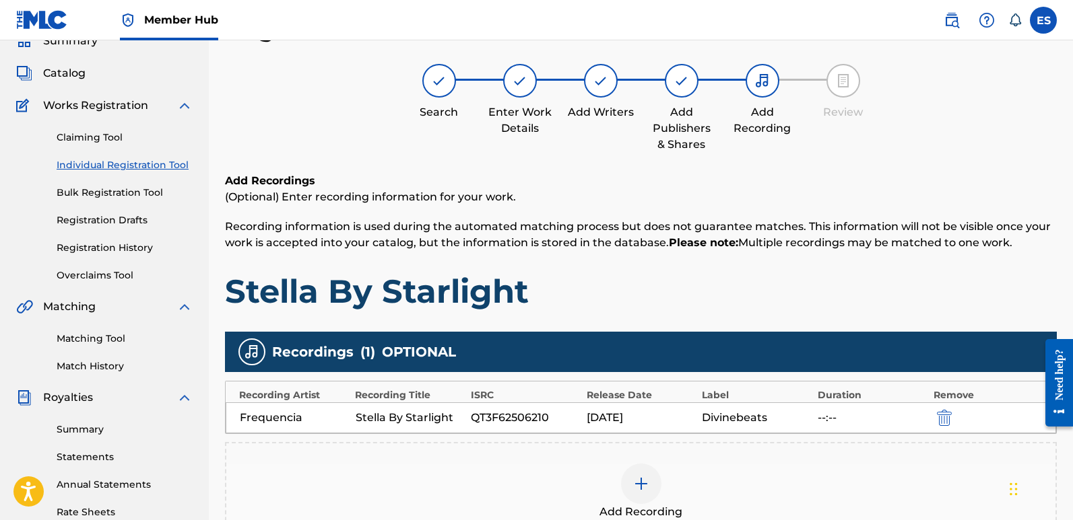
scroll to position [314, 0]
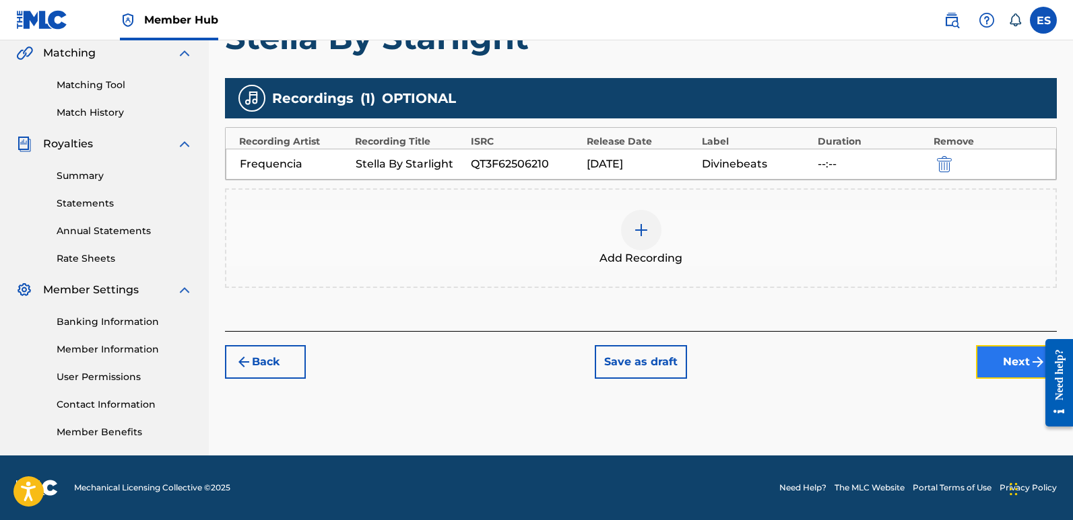
click at [1017, 368] on button "Next" at bounding box center [1016, 362] width 81 height 34
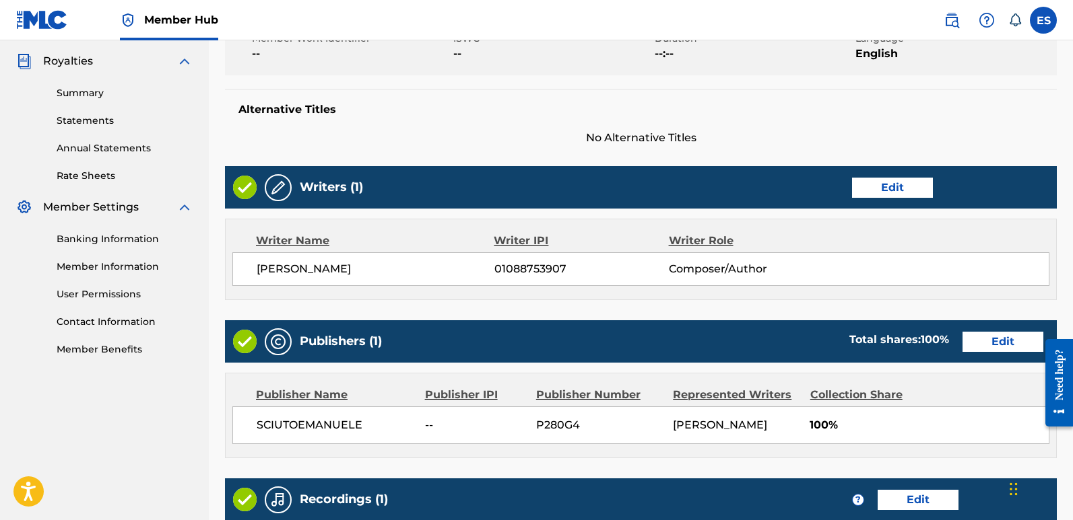
scroll to position [615, 0]
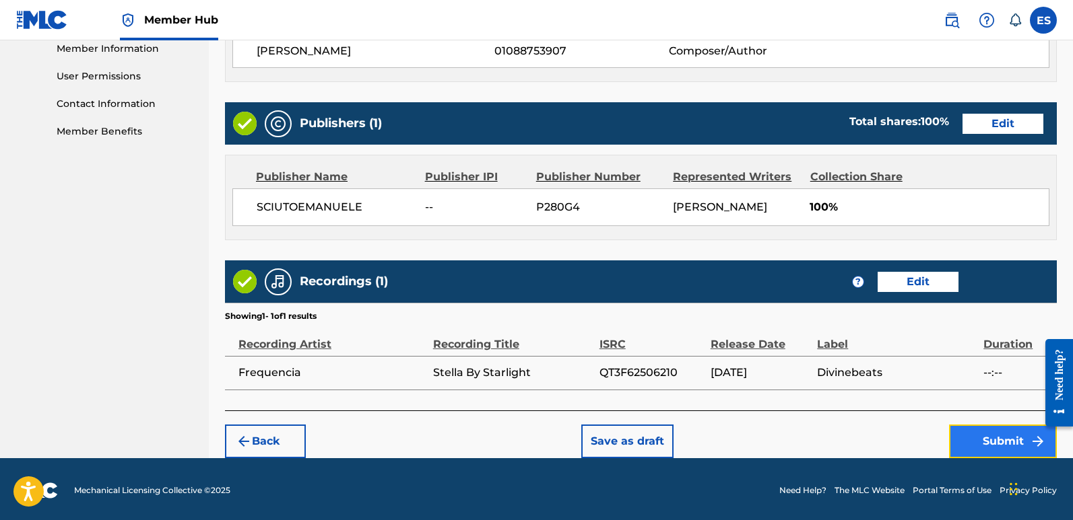
click at [1001, 440] on button "Submit" at bounding box center [1003, 442] width 108 height 34
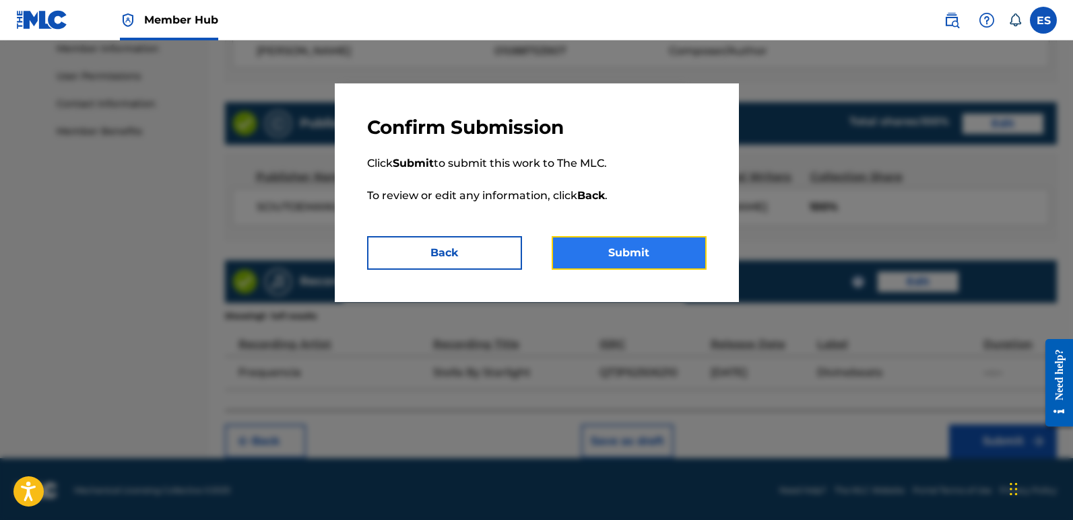
click at [658, 251] on button "Submit" at bounding box center [628, 253] width 155 height 34
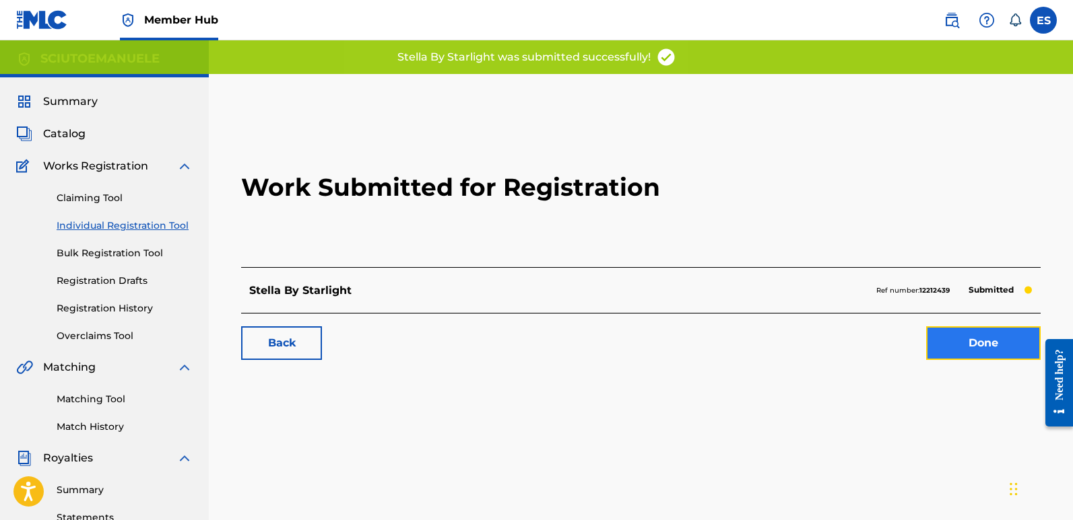
click at [976, 350] on link "Done" at bounding box center [983, 344] width 114 height 34
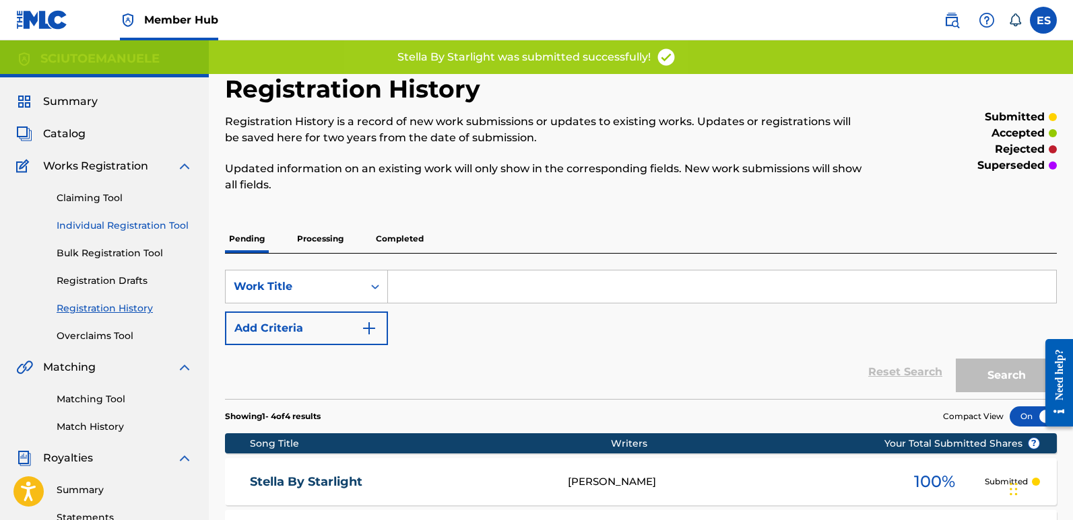
click at [135, 225] on link "Individual Registration Tool" at bounding box center [125, 226] width 136 height 14
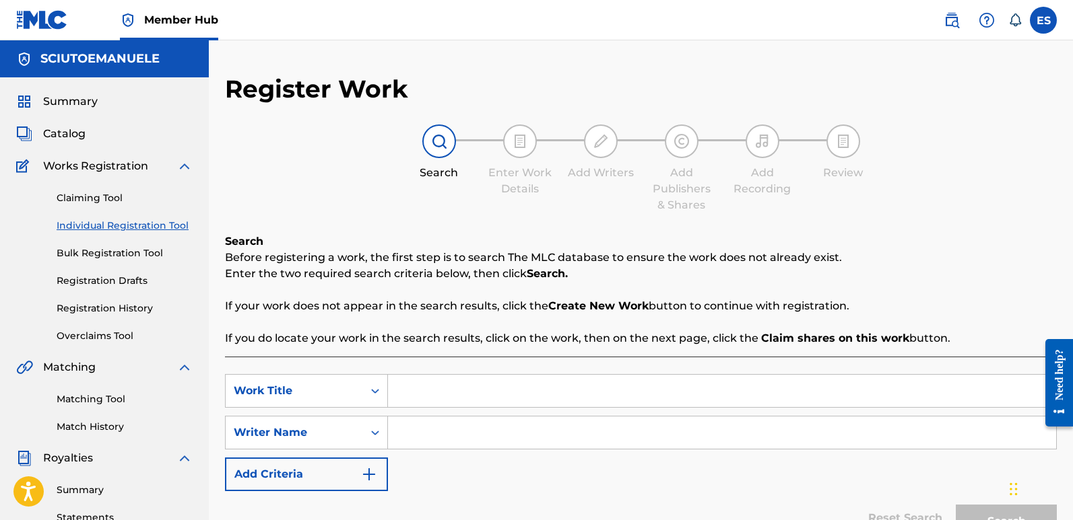
click at [462, 381] on input "Search Form" at bounding box center [722, 391] width 668 height 32
paste input "[PERSON_NAME]"
type input "[PERSON_NAME]"
click at [438, 438] on input "Search Form" at bounding box center [722, 433] width 668 height 32
type input "emanuelesciuto"
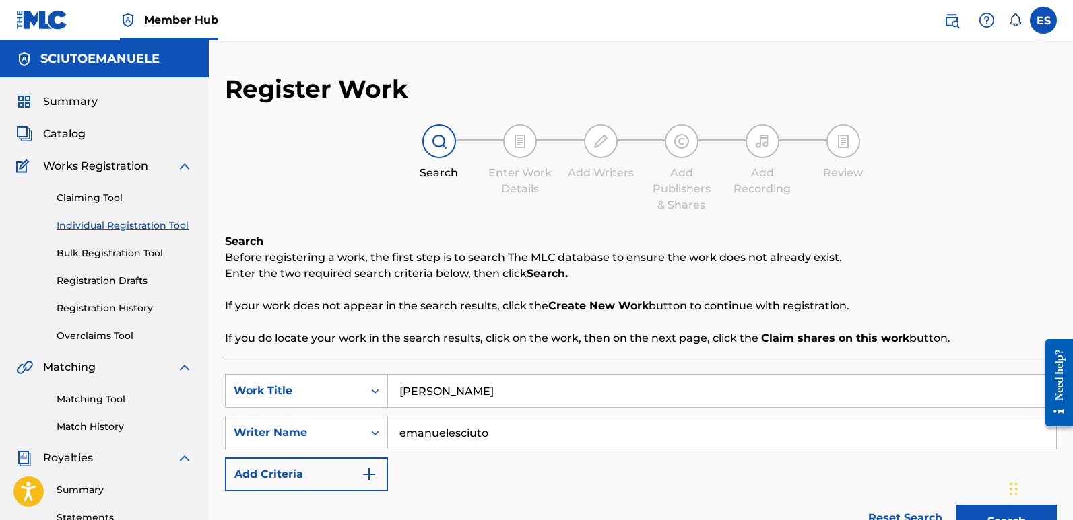
click at [955, 505] on button "Search" at bounding box center [1005, 522] width 101 height 34
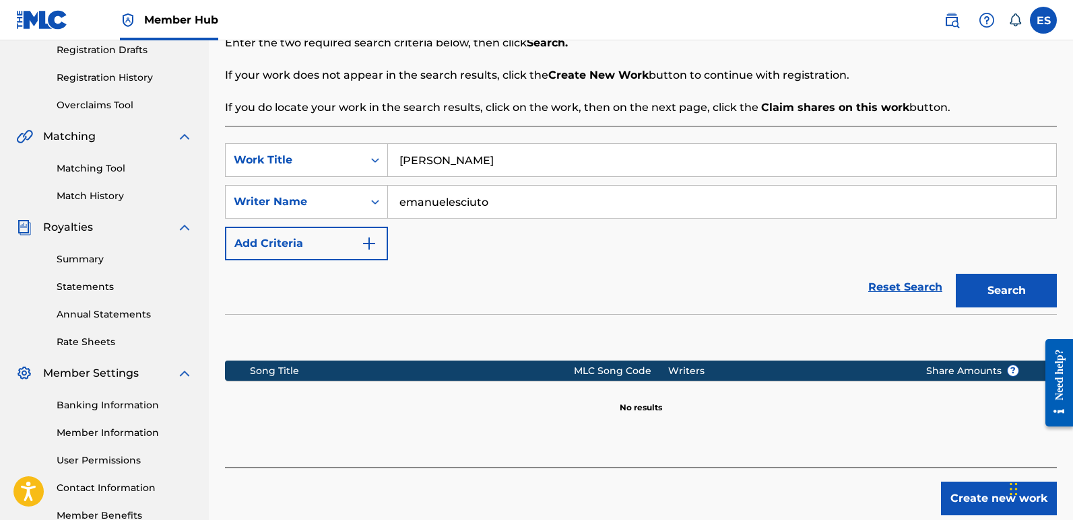
scroll to position [254, 0]
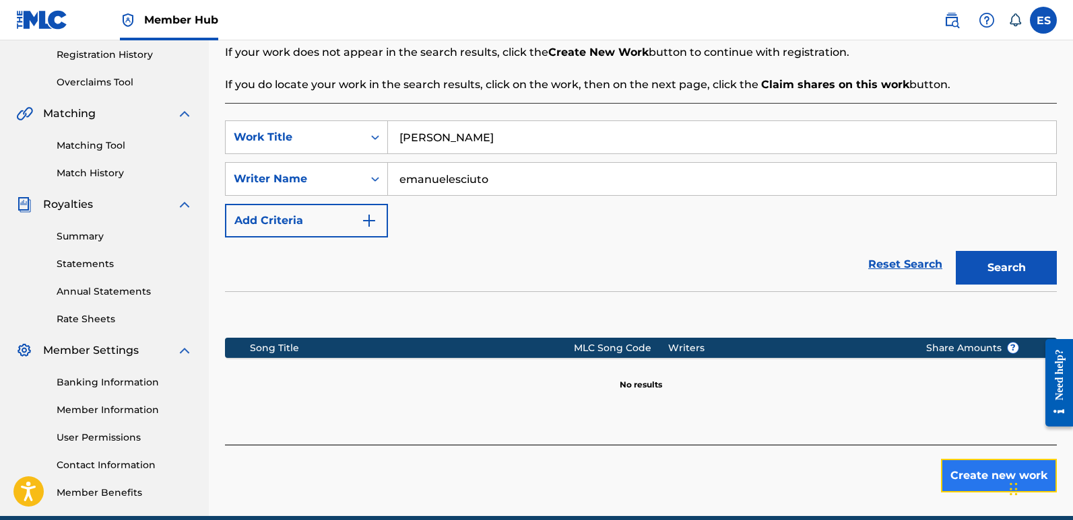
click at [988, 472] on button "Create new work" at bounding box center [999, 476] width 116 height 34
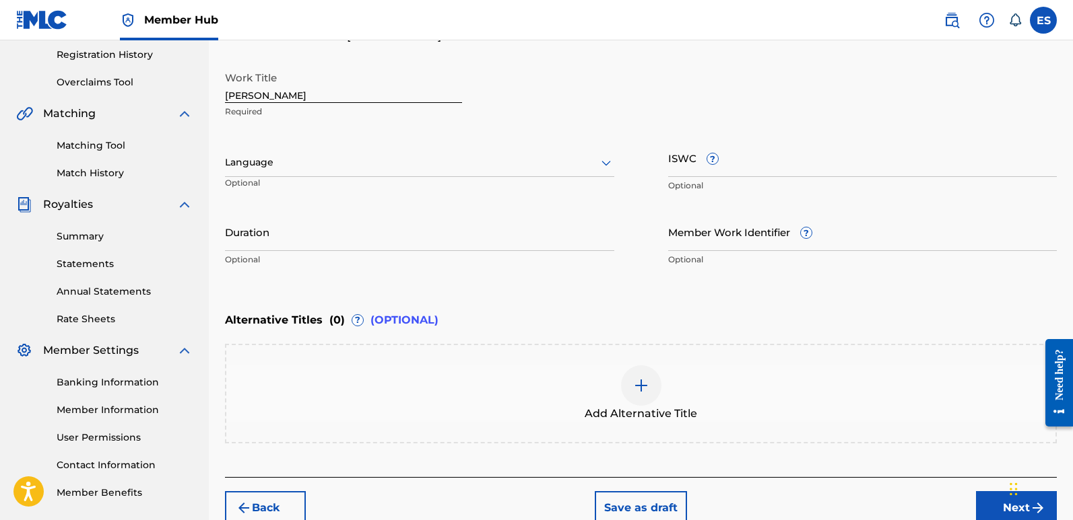
click at [299, 152] on div "Language" at bounding box center [419, 163] width 389 height 28
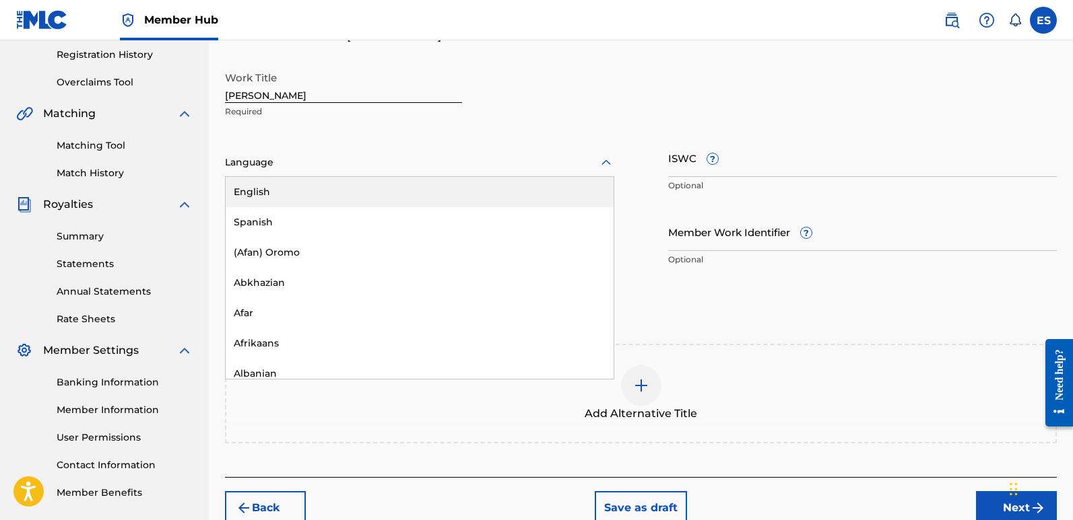
click at [322, 184] on div "English" at bounding box center [420, 192] width 388 height 30
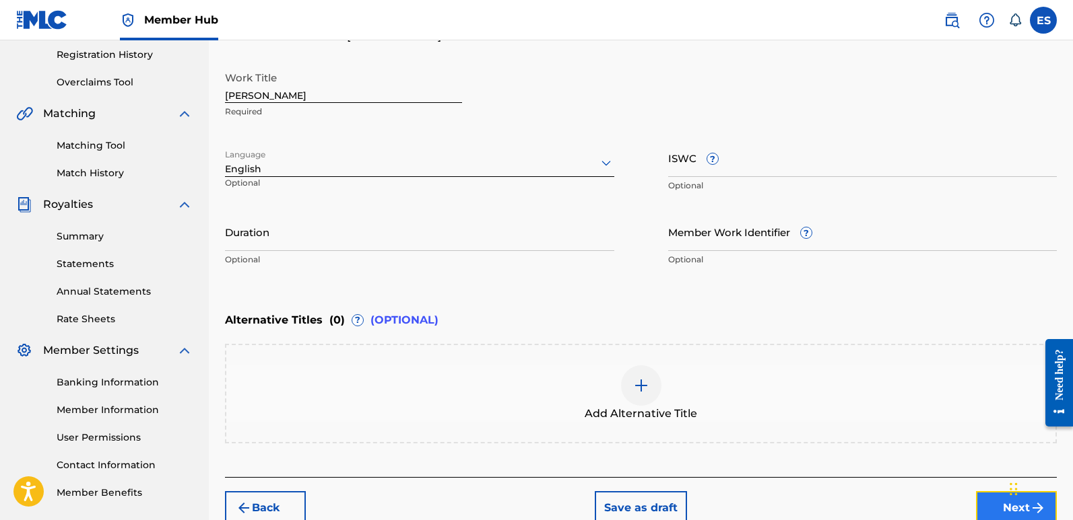
click at [986, 507] on button "Next" at bounding box center [1016, 509] width 81 height 34
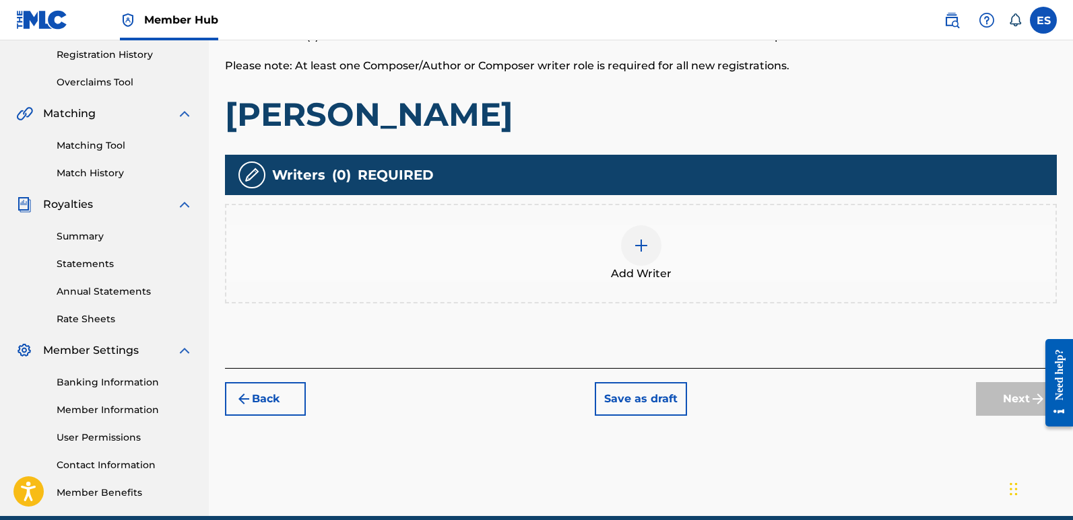
scroll to position [61, 0]
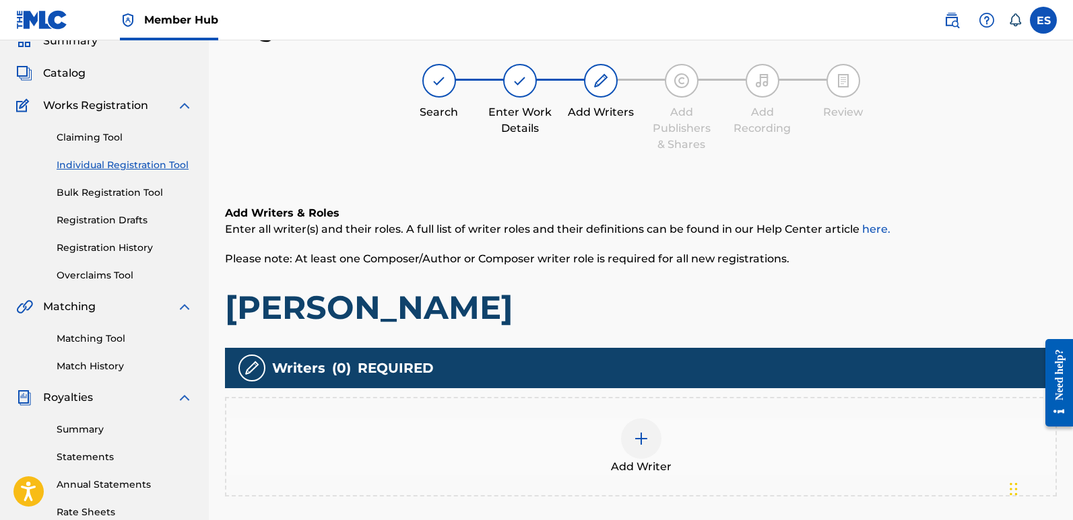
click at [641, 438] on img at bounding box center [641, 439] width 16 height 16
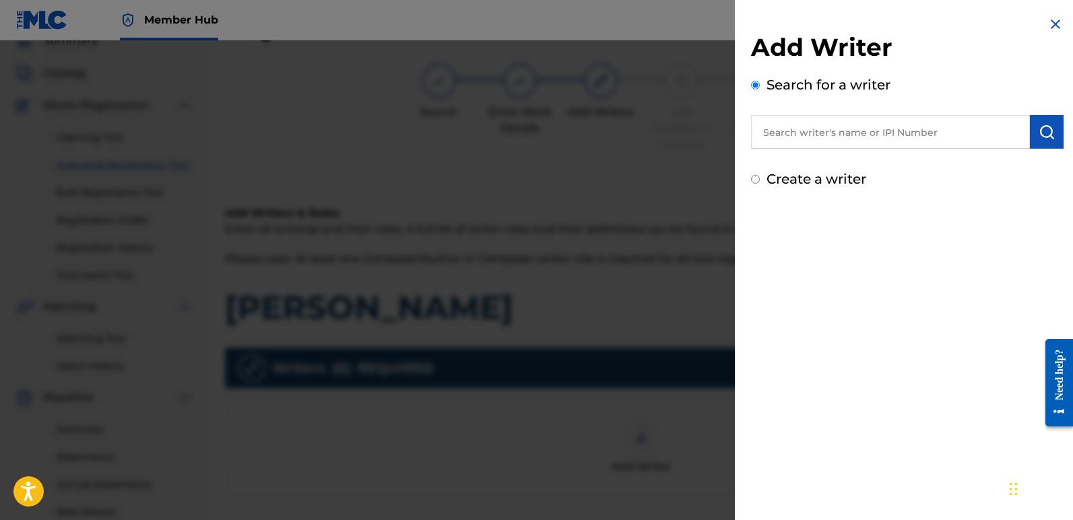
click at [878, 135] on input "text" at bounding box center [890, 132] width 279 height 34
type input "emanuelesciuto"
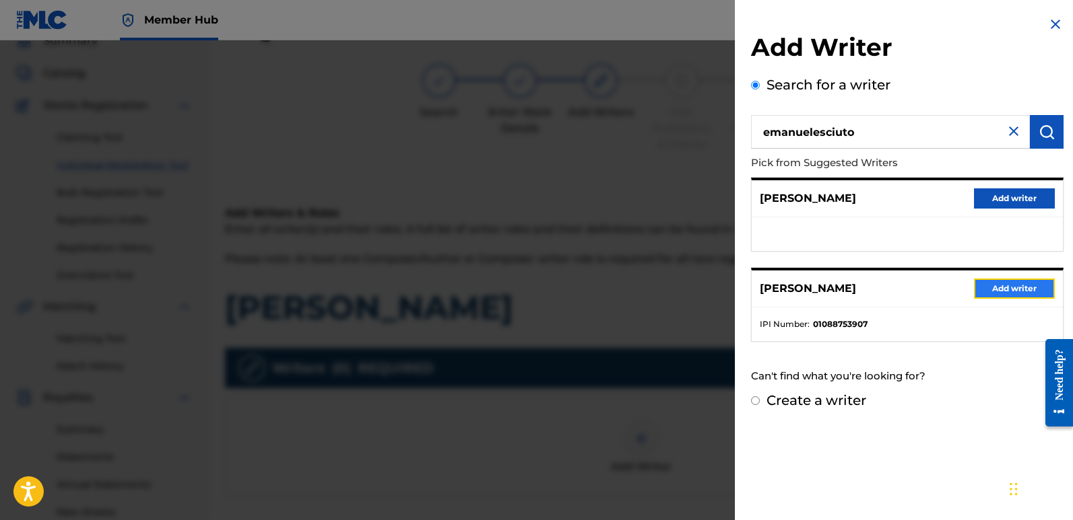
click at [1009, 291] on button "Add writer" at bounding box center [1014, 289] width 81 height 20
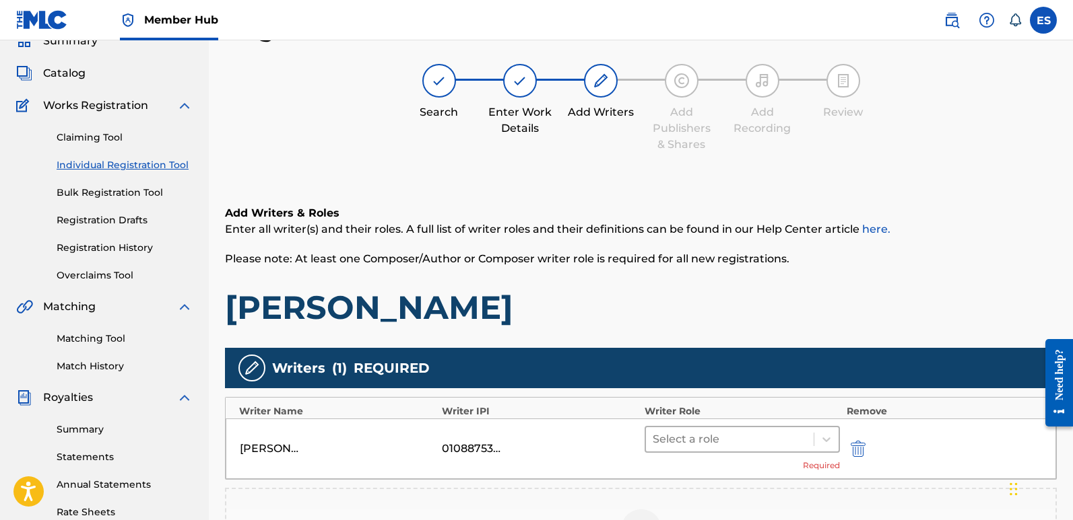
click at [763, 449] on div "Select a role" at bounding box center [730, 440] width 168 height 24
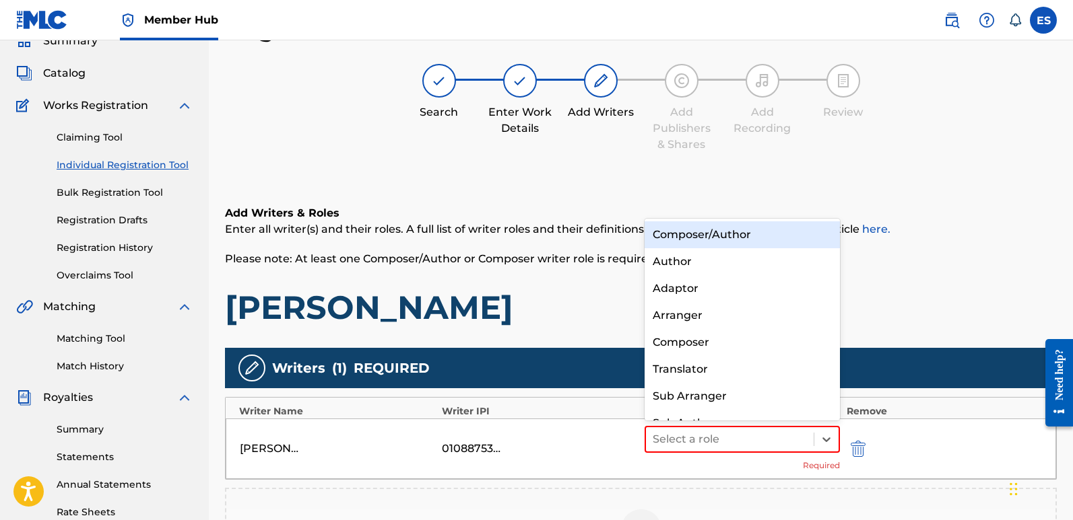
click at [729, 231] on div "Composer/Author" at bounding box center [741, 235] width 195 height 27
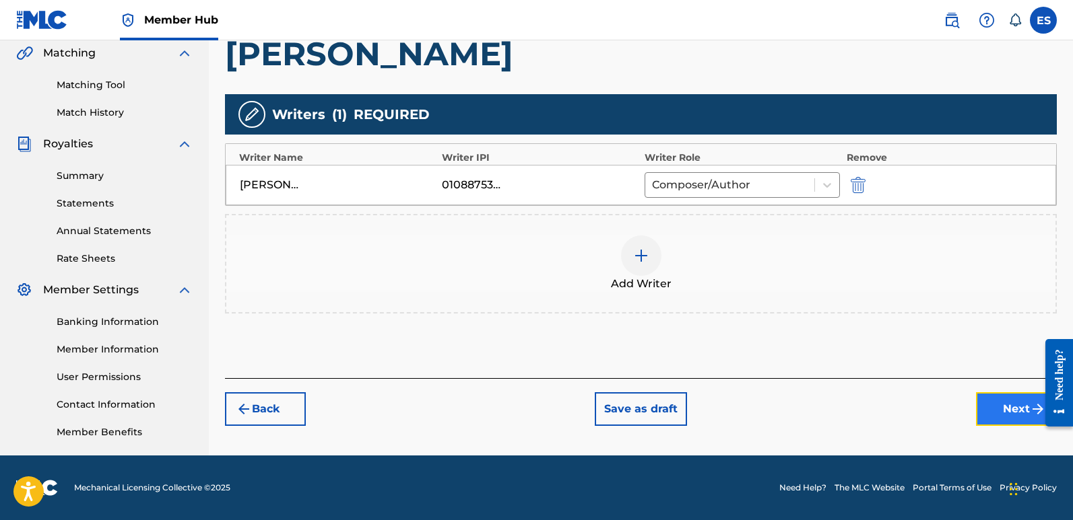
click at [1005, 413] on button "Next" at bounding box center [1016, 410] width 81 height 34
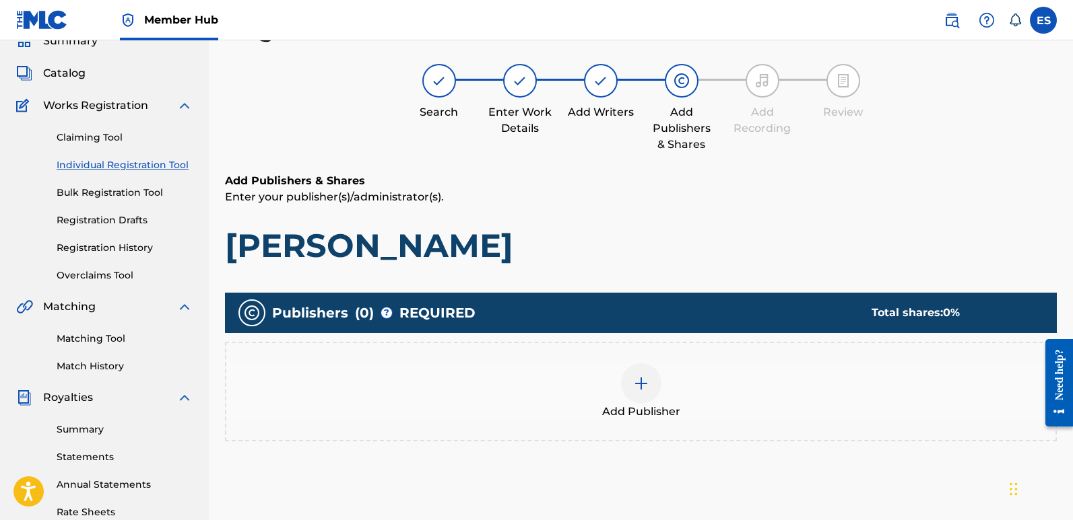
click at [662, 416] on span "Add Publisher" at bounding box center [641, 412] width 78 height 16
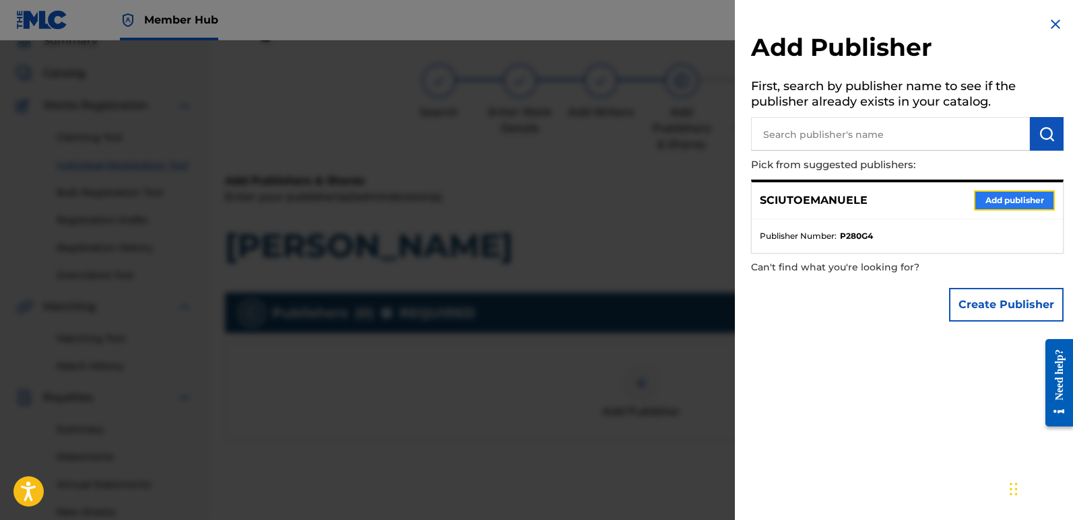
click at [1001, 196] on button "Add publisher" at bounding box center [1014, 201] width 81 height 20
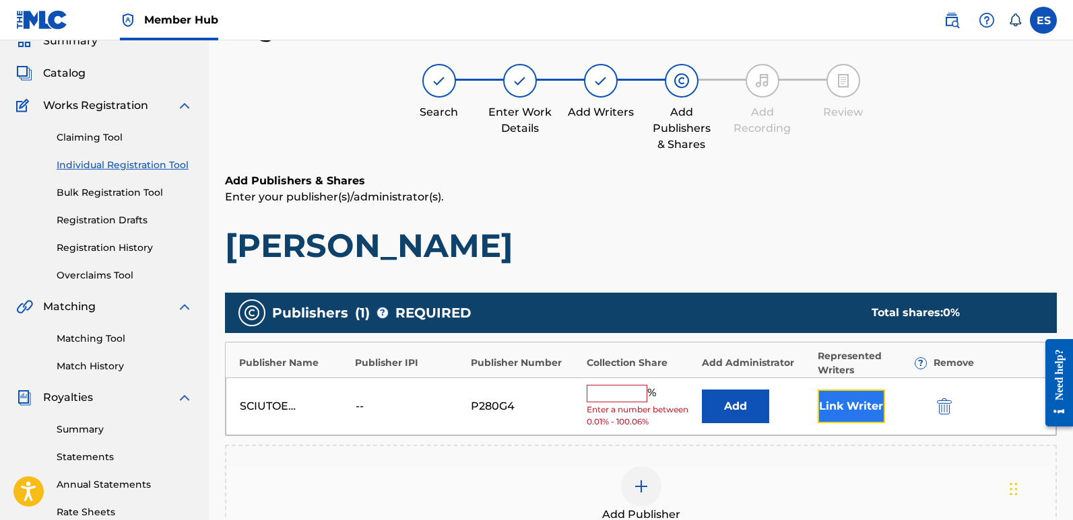
click at [849, 405] on button "Link Writer" at bounding box center [850, 407] width 67 height 34
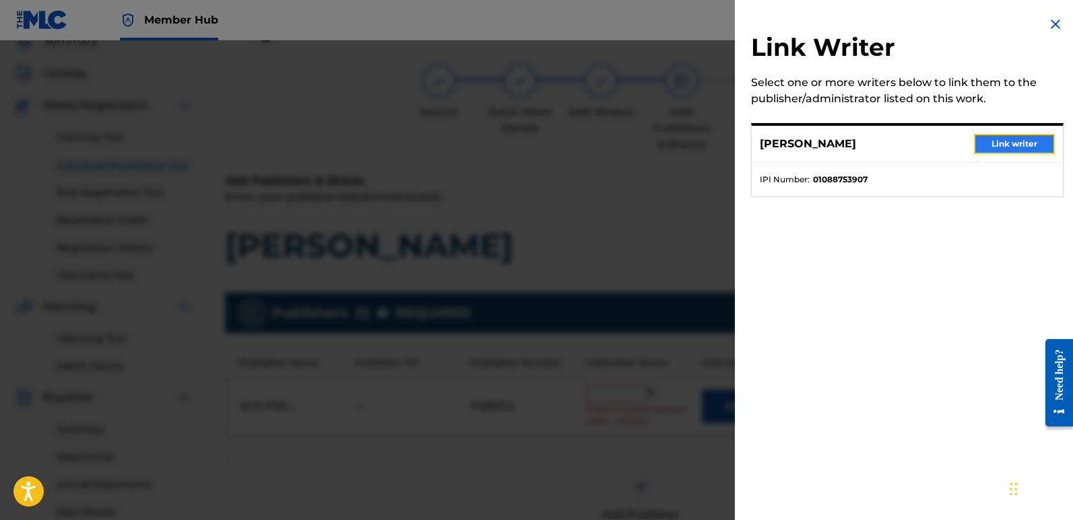
click at [1009, 141] on button "Link writer" at bounding box center [1014, 144] width 81 height 20
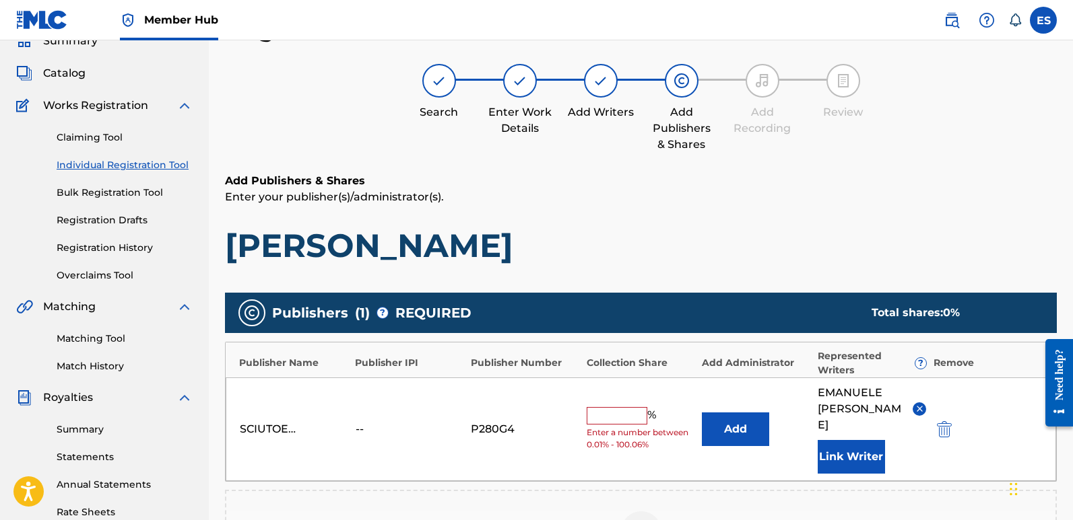
click at [612, 409] on input "text" at bounding box center [616, 416] width 61 height 18
type input "100"
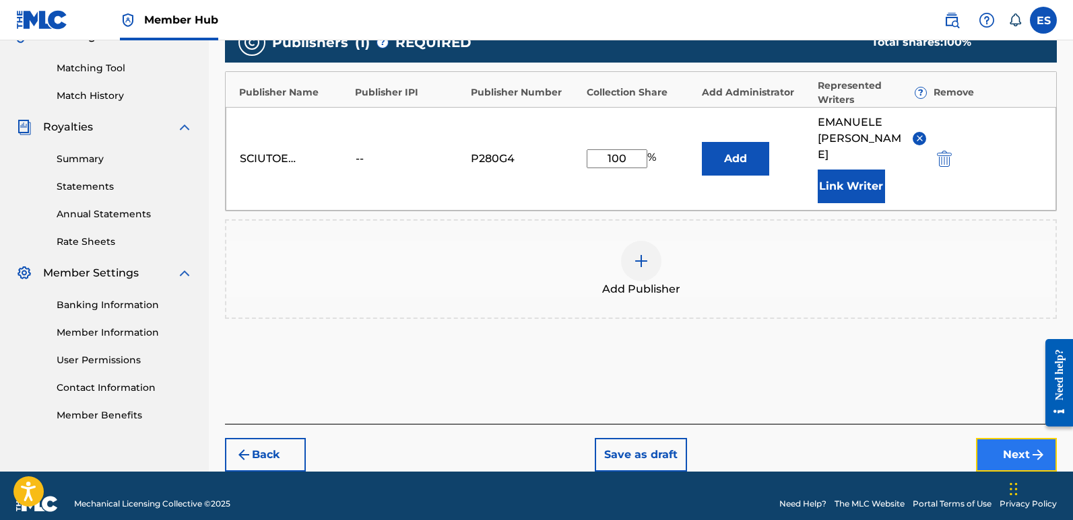
click at [1003, 438] on button "Next" at bounding box center [1016, 455] width 81 height 34
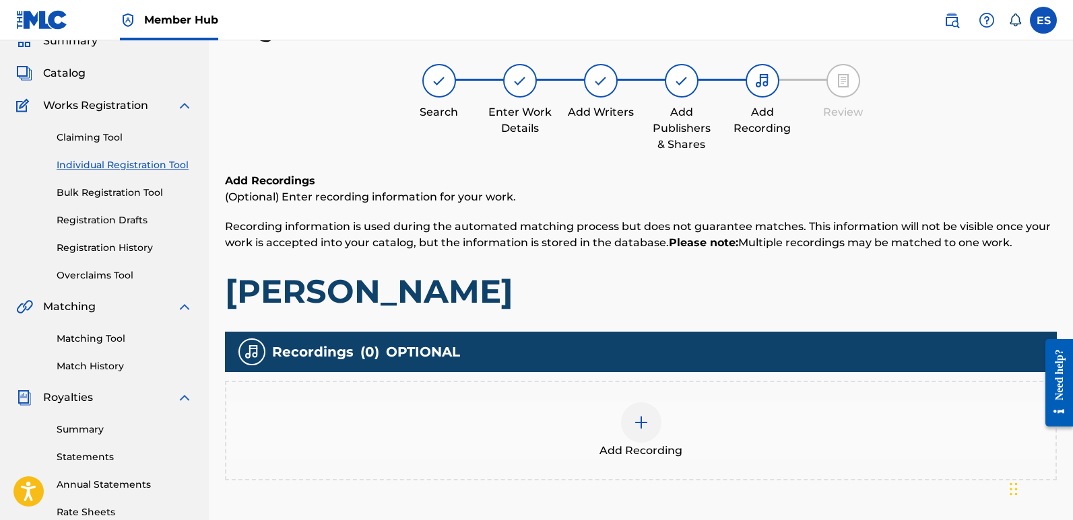
click at [647, 408] on div at bounding box center [641, 423] width 40 height 40
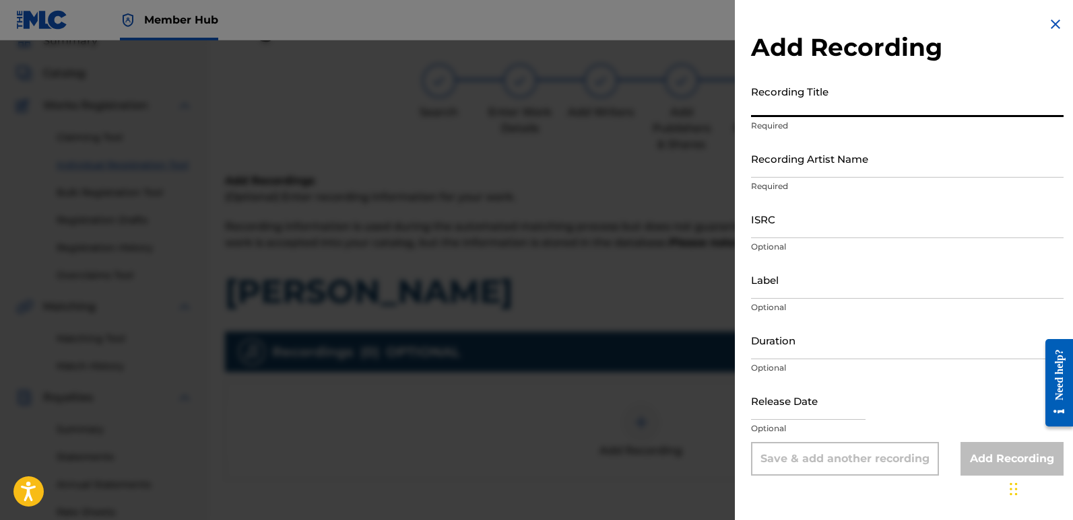
paste input "[PERSON_NAME]"
type input "[PERSON_NAME]"
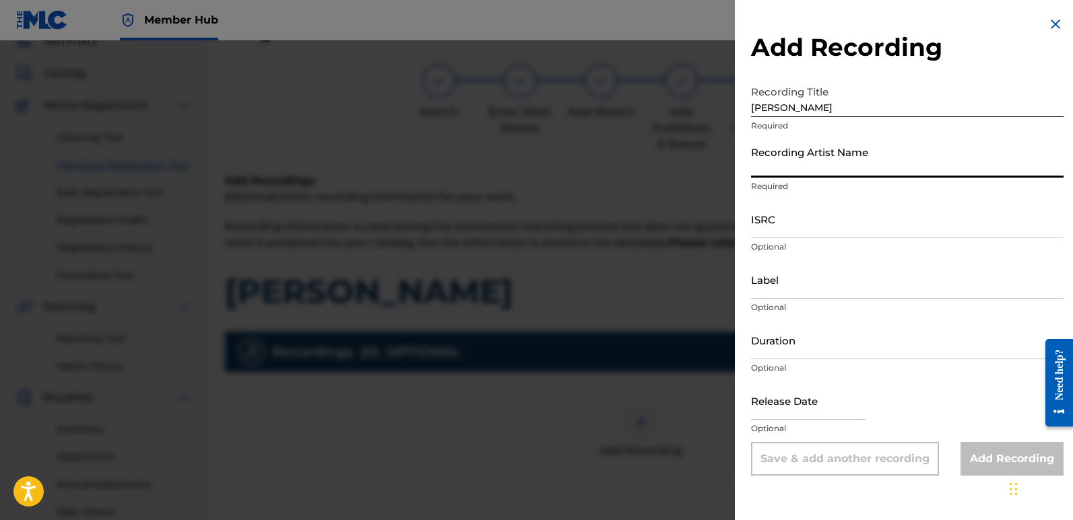
click at [836, 154] on input "Recording Artist Name" at bounding box center [907, 158] width 312 height 38
type input "Frequencia"
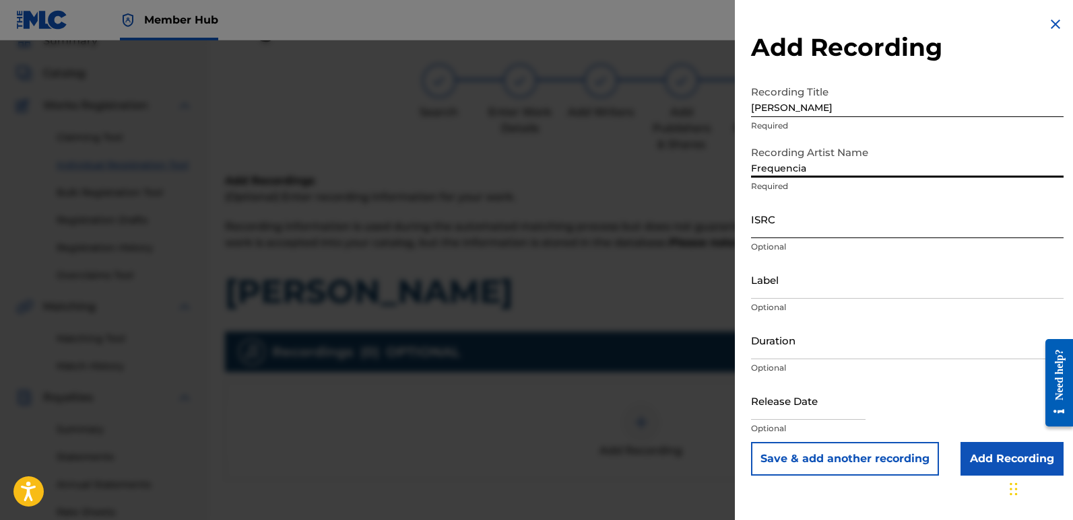
click at [790, 209] on input "ISRC" at bounding box center [907, 219] width 312 height 38
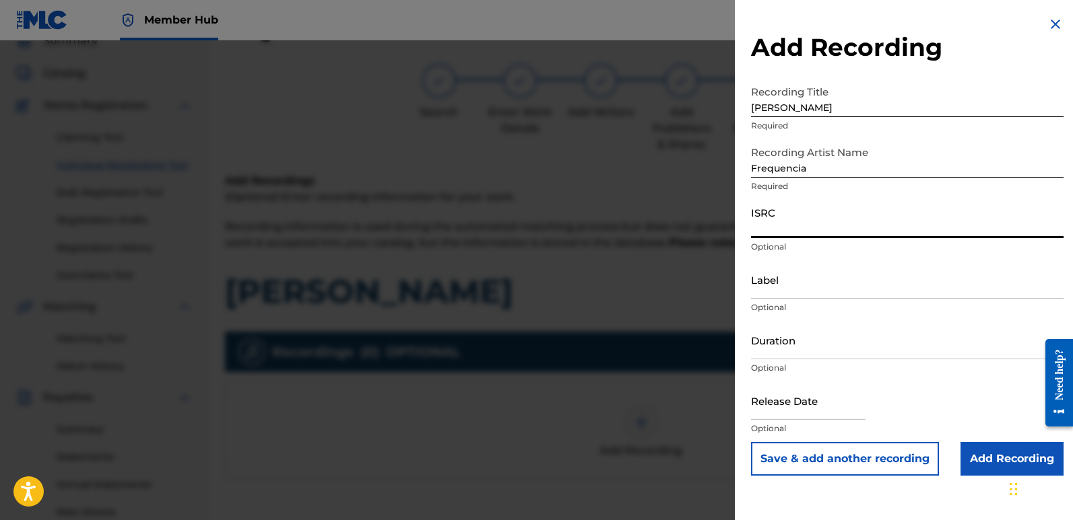
paste input "QT3F62506211"
type input "QT3F62506211"
click at [819, 283] on input "Label" at bounding box center [907, 280] width 312 height 38
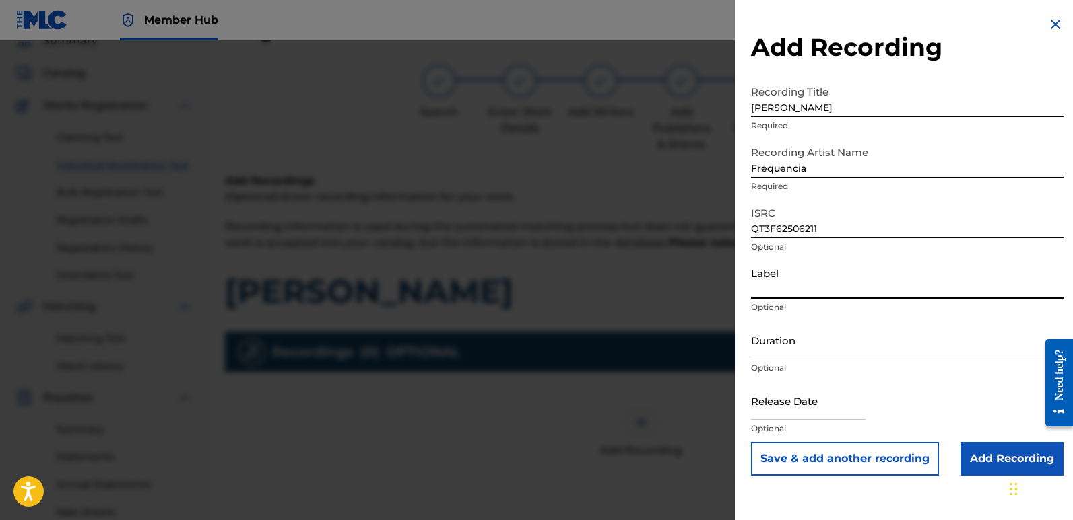
type input "Divinebeats"
click at [782, 402] on input "text" at bounding box center [808, 401] width 114 height 38
select select "8"
select select "2025"
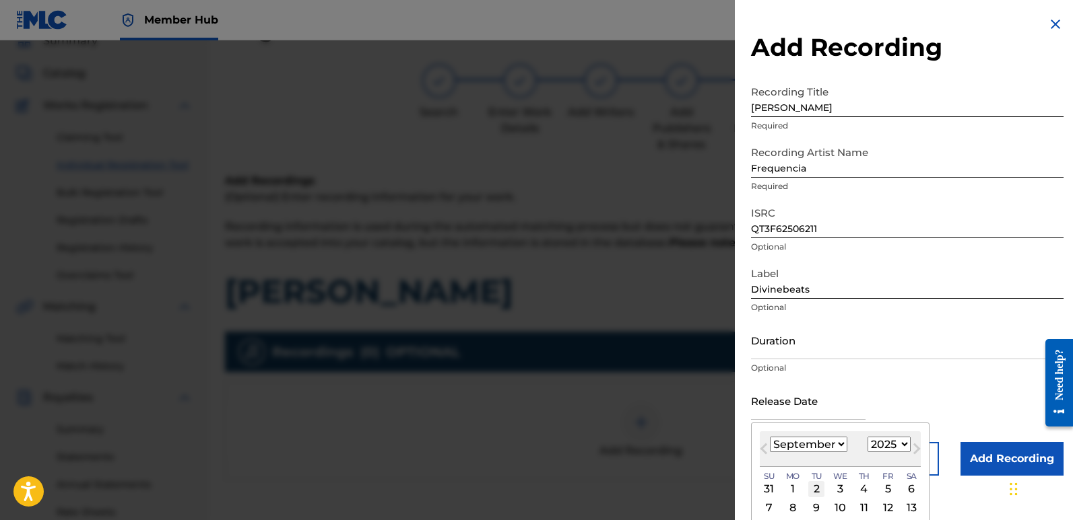
click at [817, 487] on div "2" at bounding box center [816, 489] width 16 height 16
type input "[DATE]"
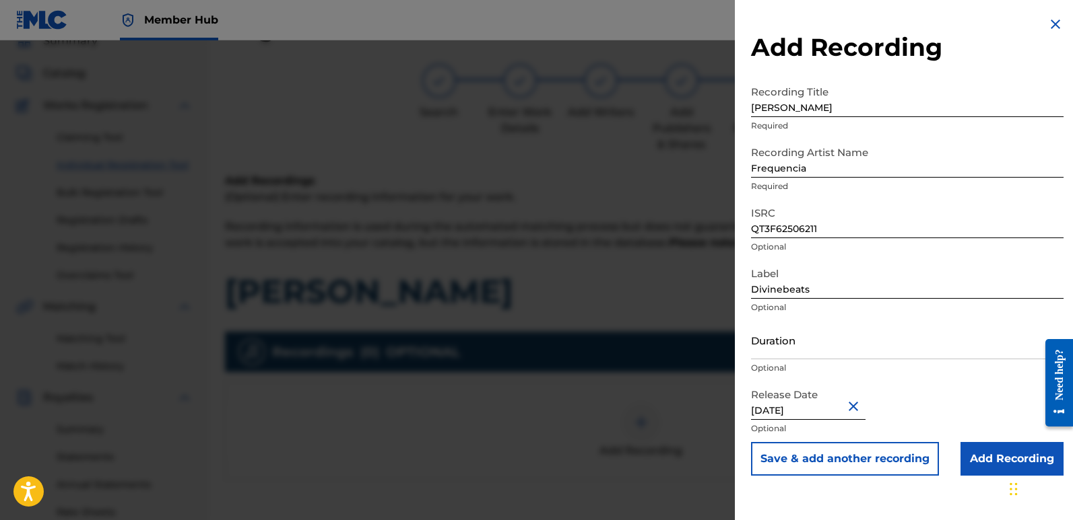
click at [813, 408] on input "[DATE]" at bounding box center [808, 401] width 114 height 38
select select "8"
select select "2025"
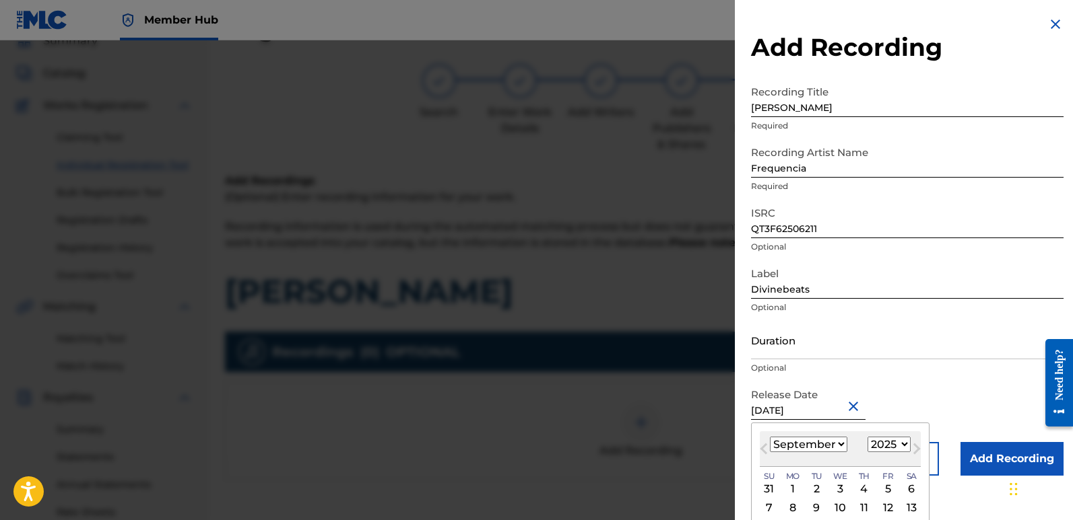
type input "[DATE]"
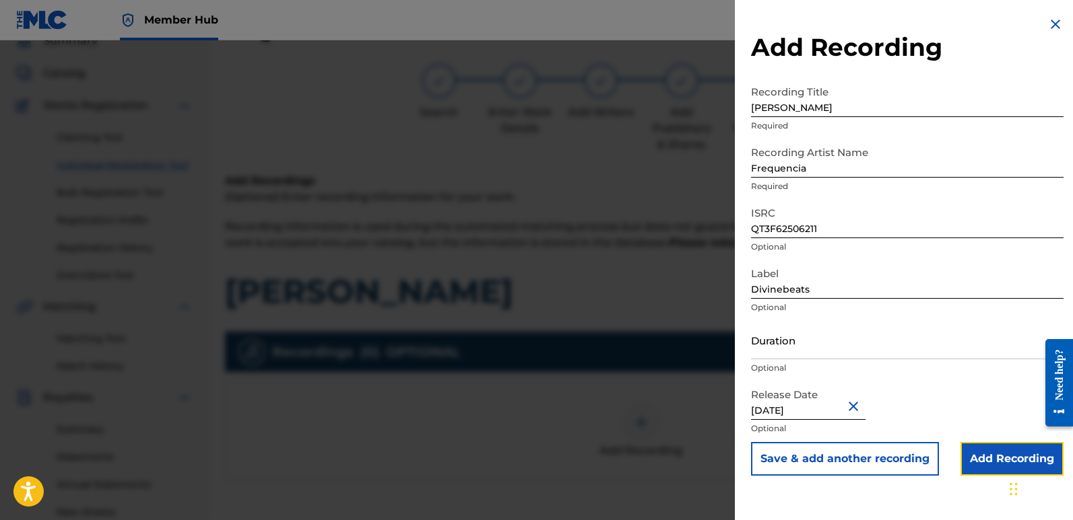
click at [970, 449] on input "Add Recording" at bounding box center [1011, 459] width 103 height 34
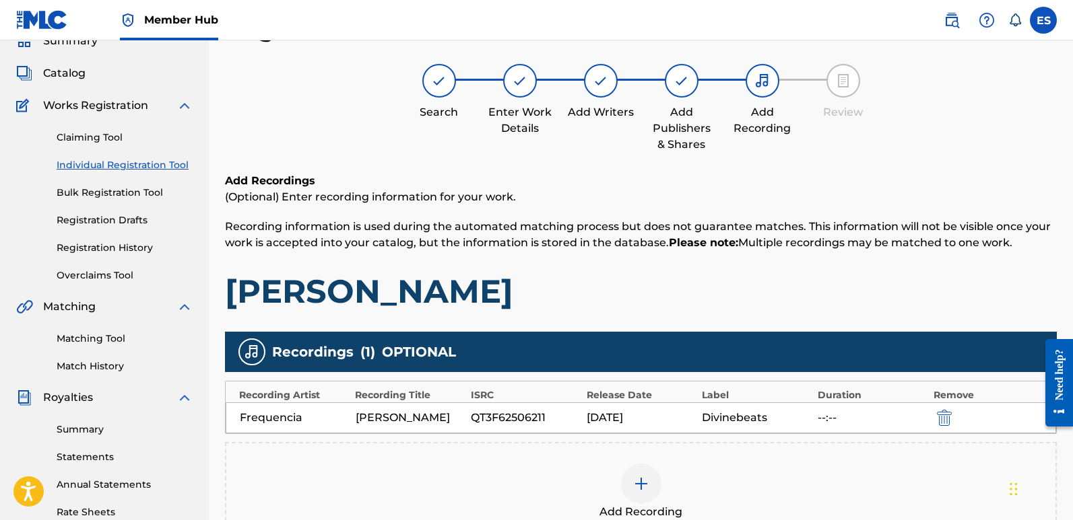
scroll to position [314, 0]
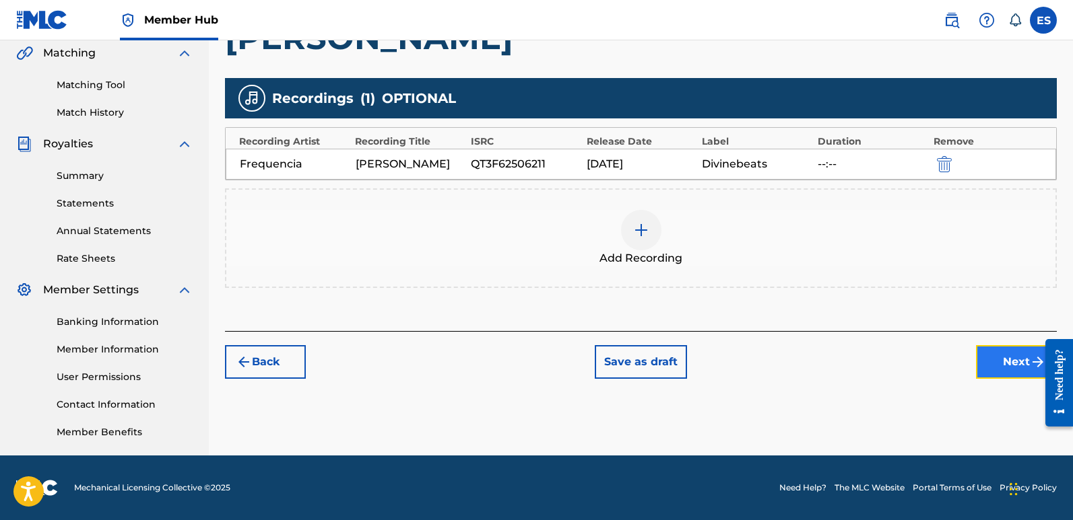
click at [1003, 363] on button "Next" at bounding box center [1016, 362] width 81 height 34
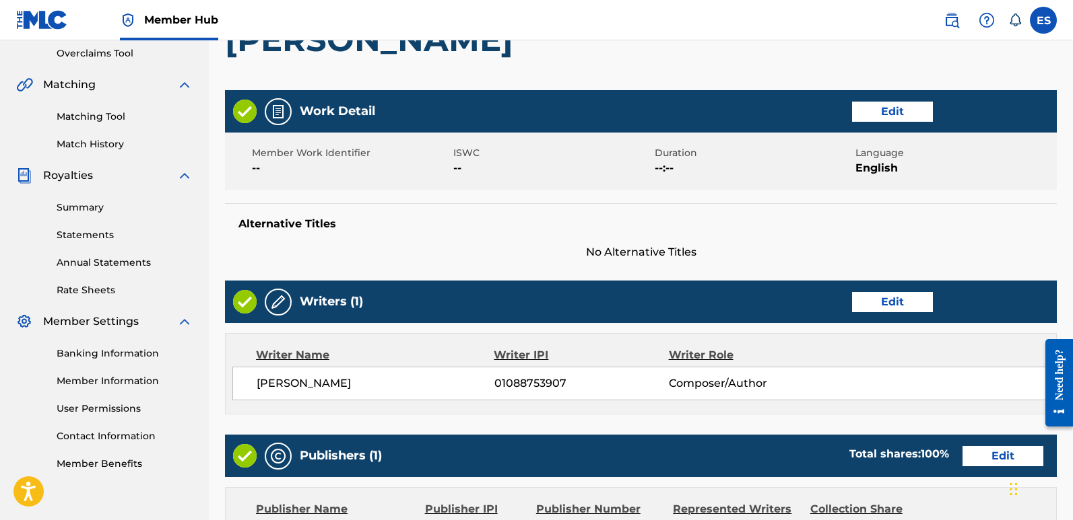
scroll to position [601, 0]
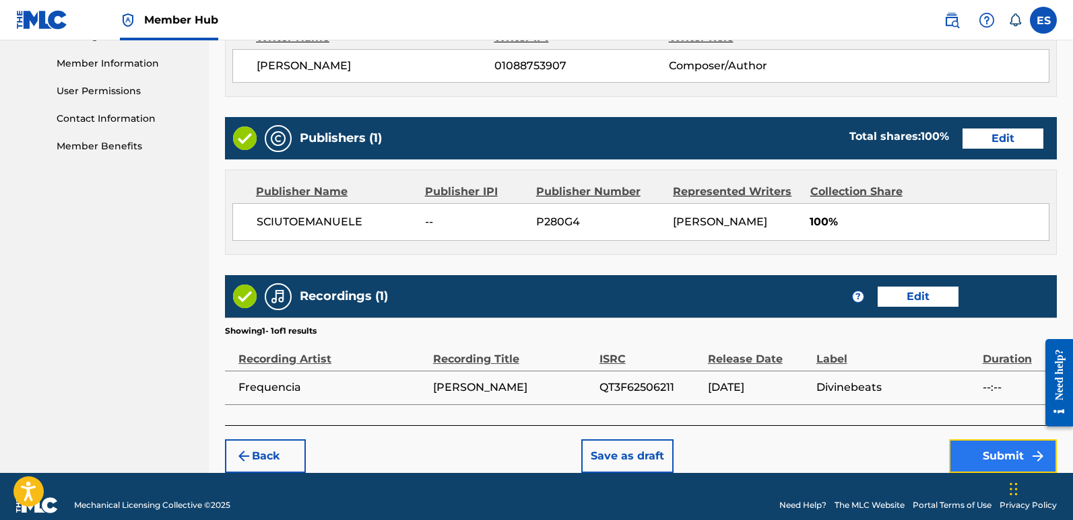
click at [988, 452] on button "Submit" at bounding box center [1003, 457] width 108 height 34
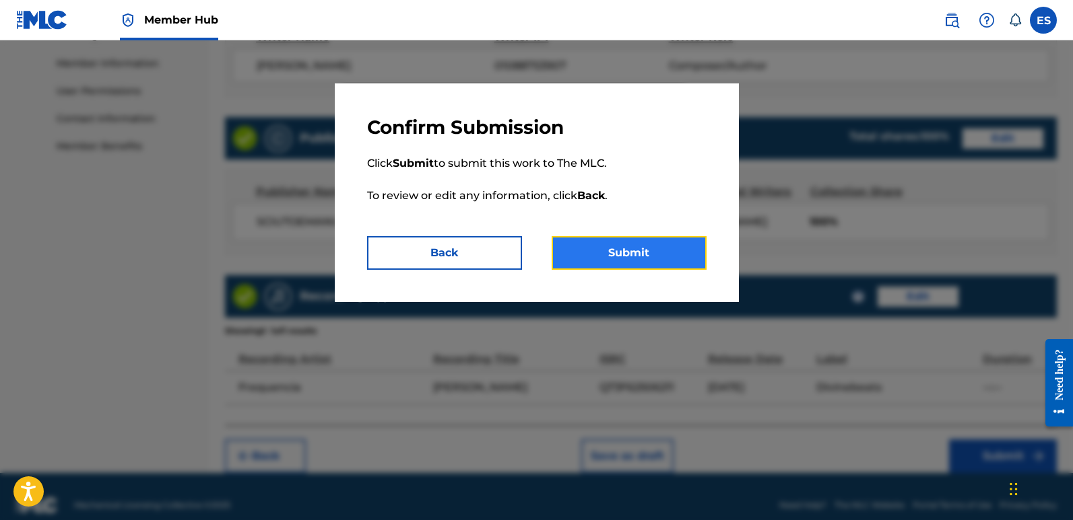
click at [627, 250] on button "Submit" at bounding box center [628, 253] width 155 height 34
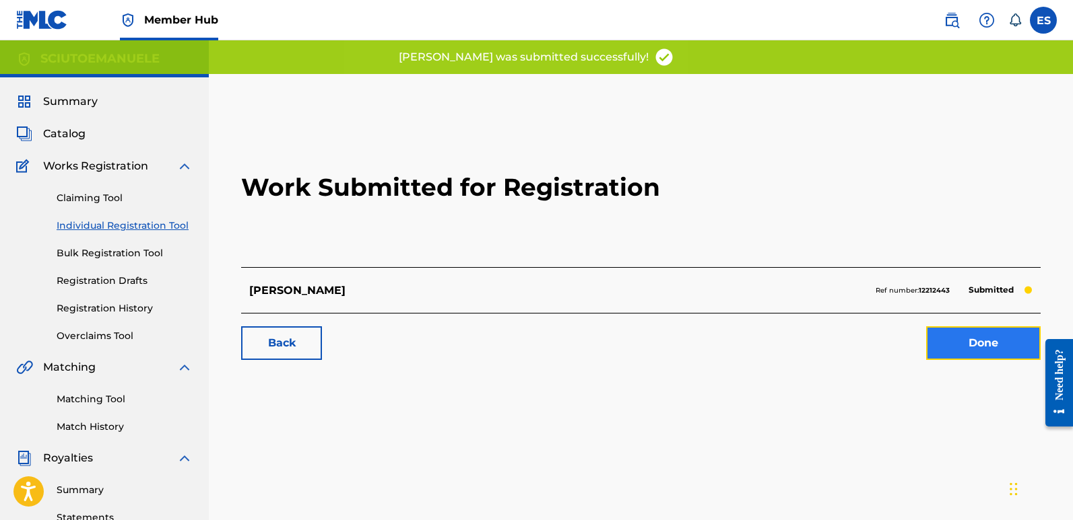
click at [977, 337] on link "Done" at bounding box center [983, 344] width 114 height 34
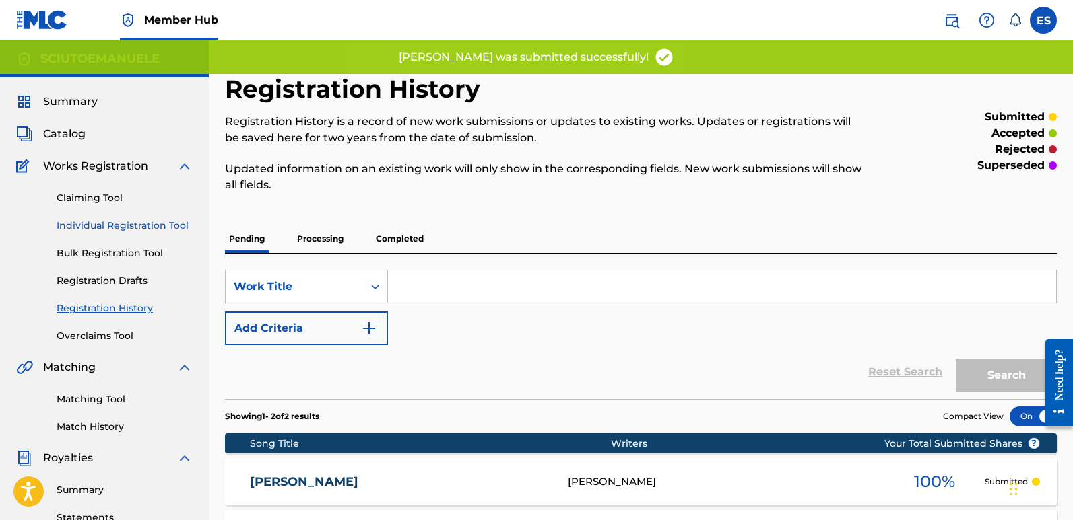
click at [143, 230] on link "Individual Registration Tool" at bounding box center [125, 226] width 136 height 14
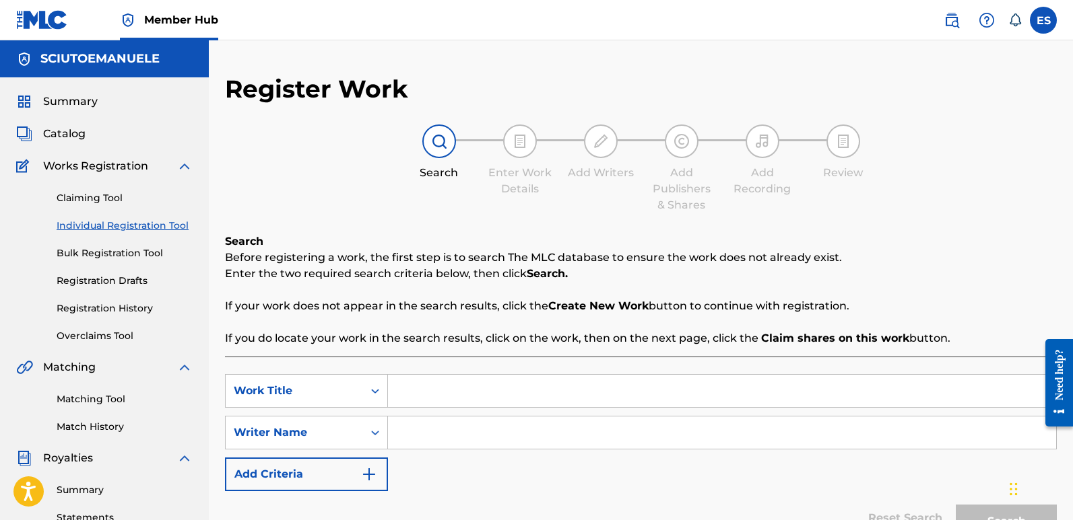
click at [440, 394] on input "Search Form" at bounding box center [722, 391] width 668 height 32
paste input "Walkin´ With [PERSON_NAME]"
type input "Walkin´ With [PERSON_NAME]"
click at [446, 438] on input "Search Form" at bounding box center [722, 433] width 668 height 32
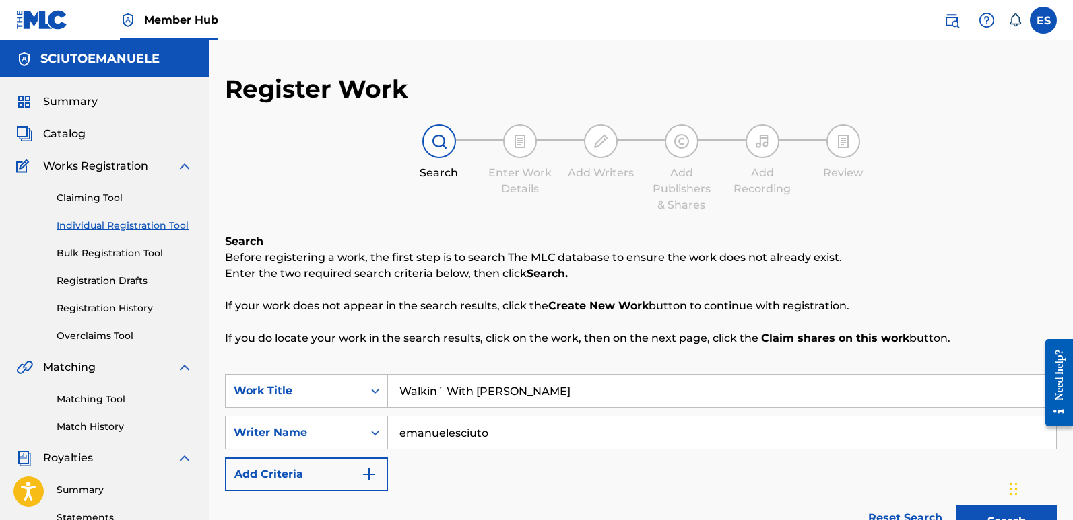
type input "emanuelesciuto"
click at [955, 505] on button "Search" at bounding box center [1005, 522] width 101 height 34
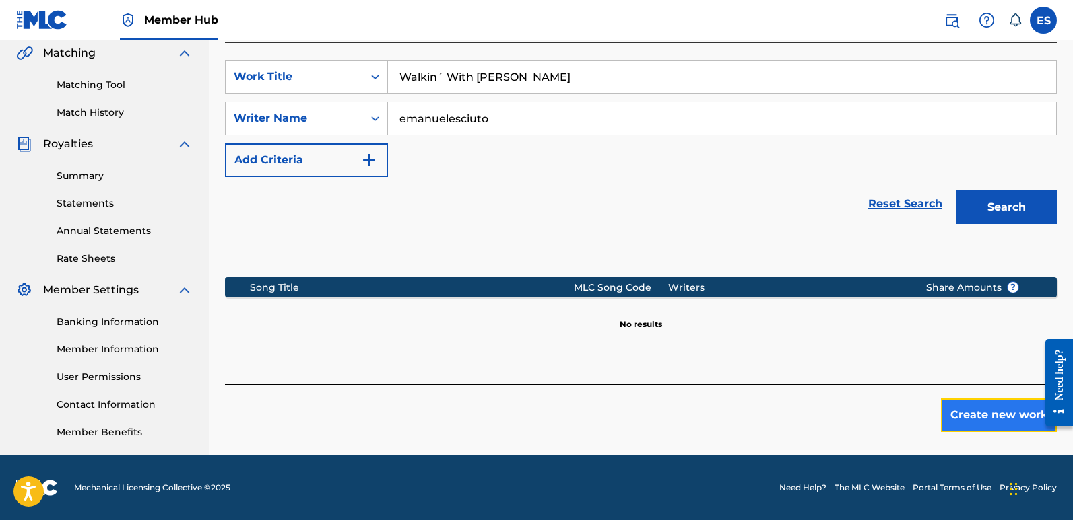
click at [976, 417] on button "Create new work" at bounding box center [999, 416] width 116 height 34
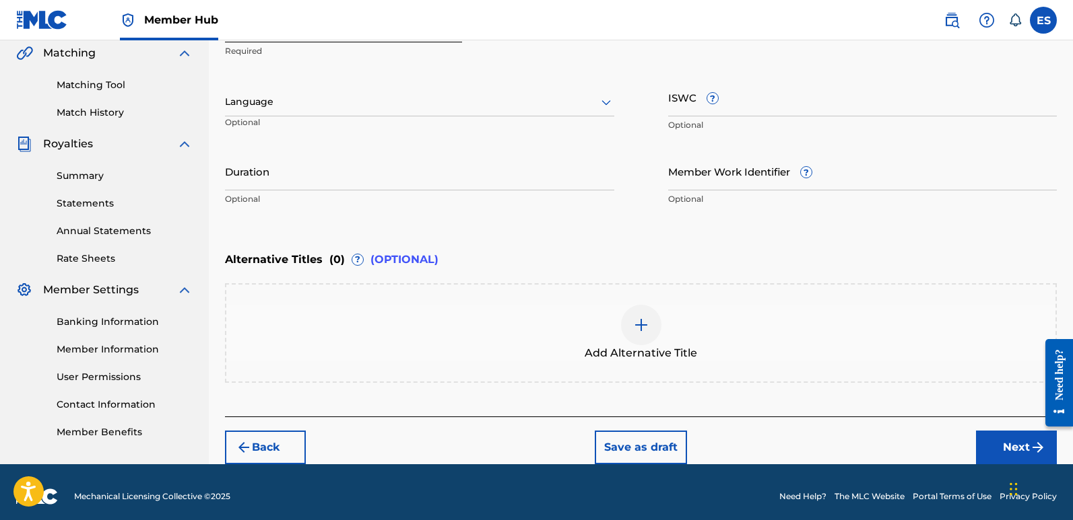
click at [337, 96] on div at bounding box center [419, 102] width 389 height 17
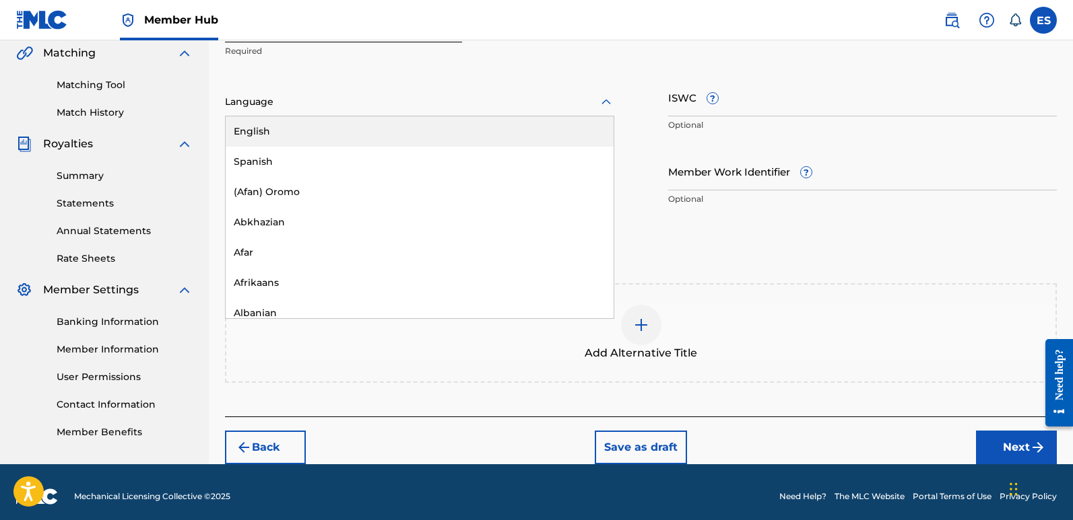
click at [275, 129] on div "English" at bounding box center [420, 131] width 388 height 30
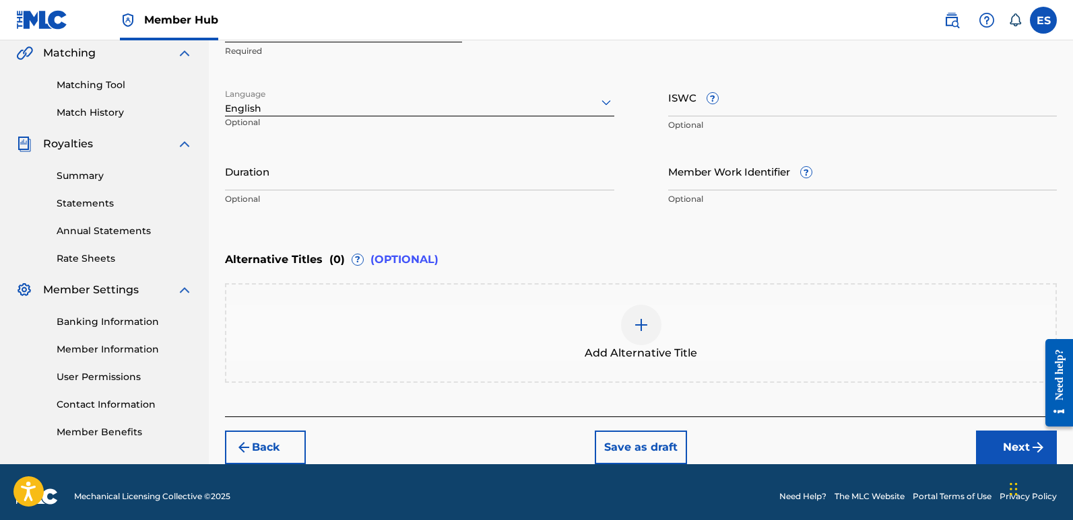
scroll to position [191, 0]
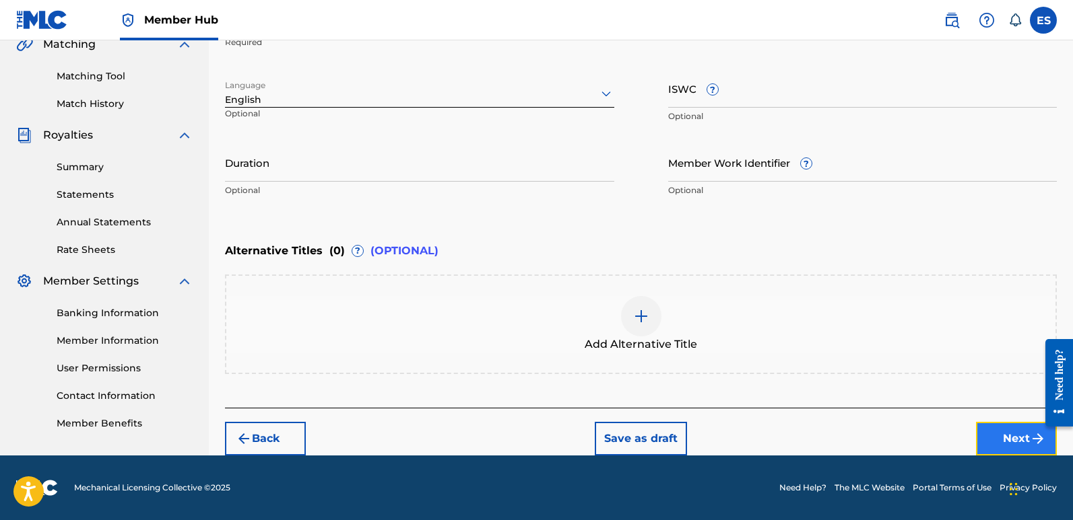
click at [1009, 445] on button "Next" at bounding box center [1016, 439] width 81 height 34
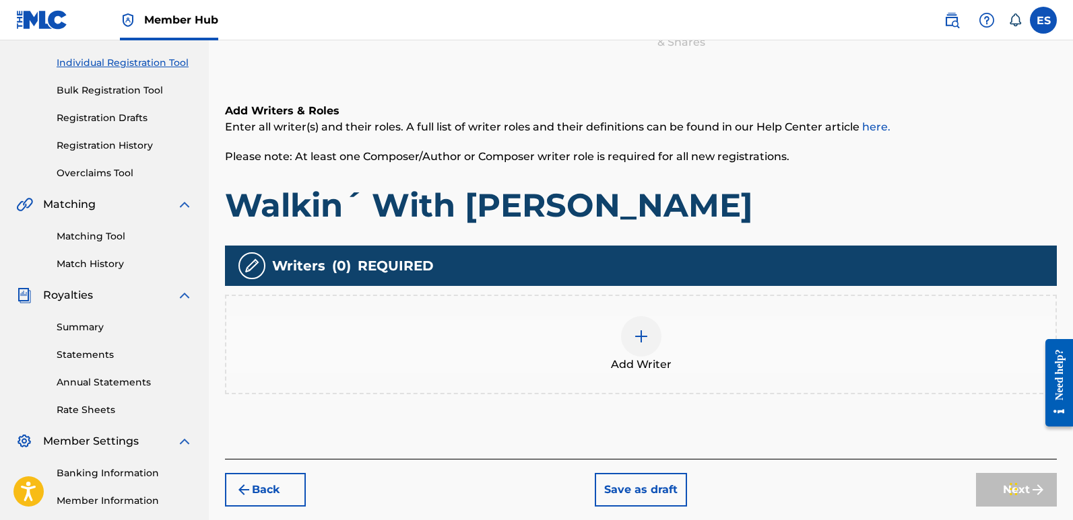
scroll to position [61, 0]
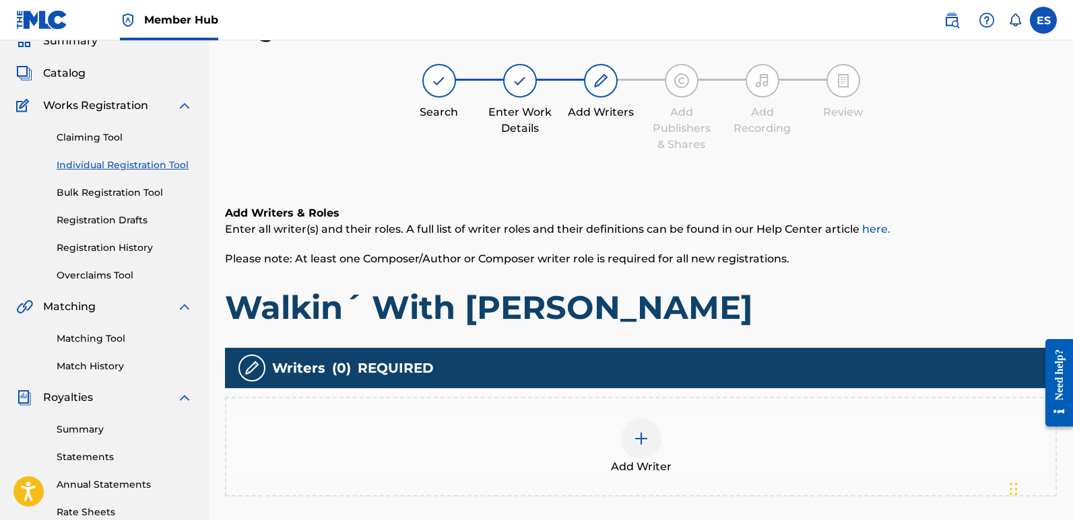
click at [655, 444] on div at bounding box center [641, 439] width 40 height 40
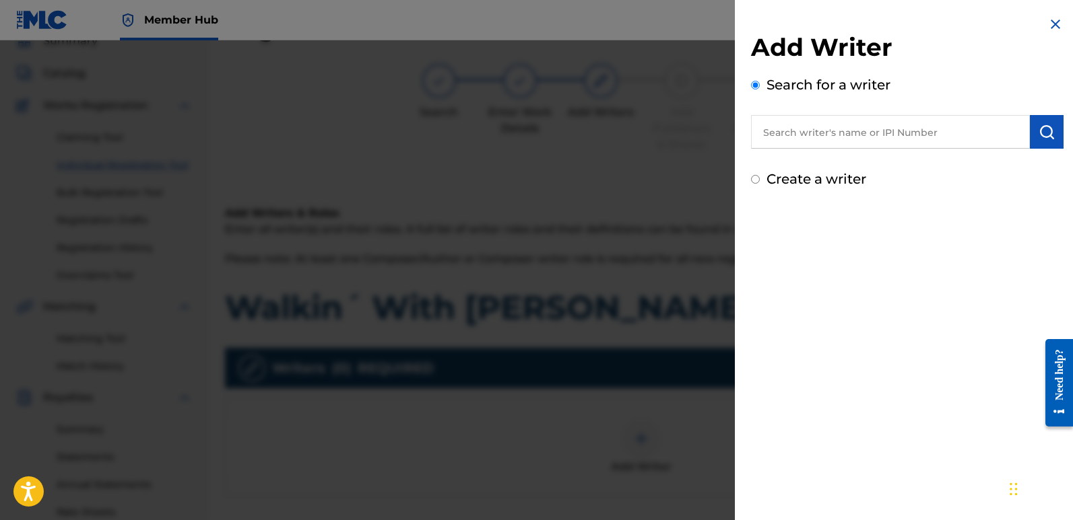
click at [883, 140] on input "text" at bounding box center [890, 132] width 279 height 34
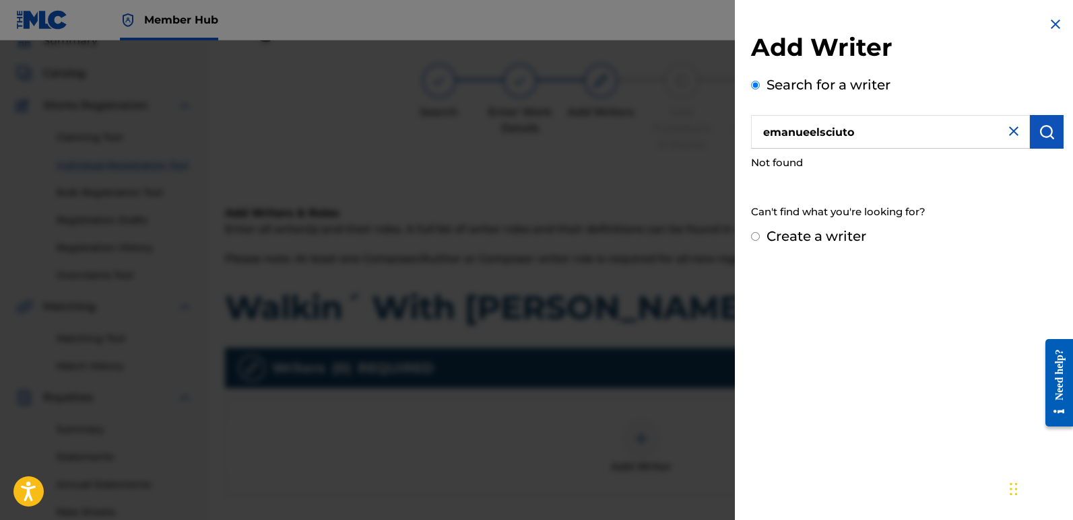
click at [820, 127] on input "emanueelsciuto" at bounding box center [890, 132] width 279 height 34
type input "emanuelesciuto"
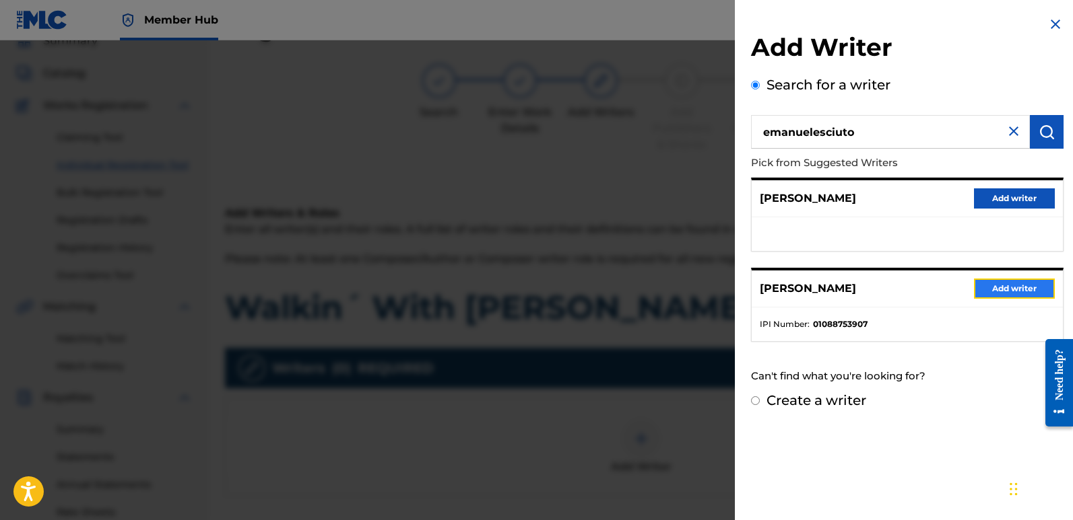
click at [1005, 283] on button "Add writer" at bounding box center [1014, 289] width 81 height 20
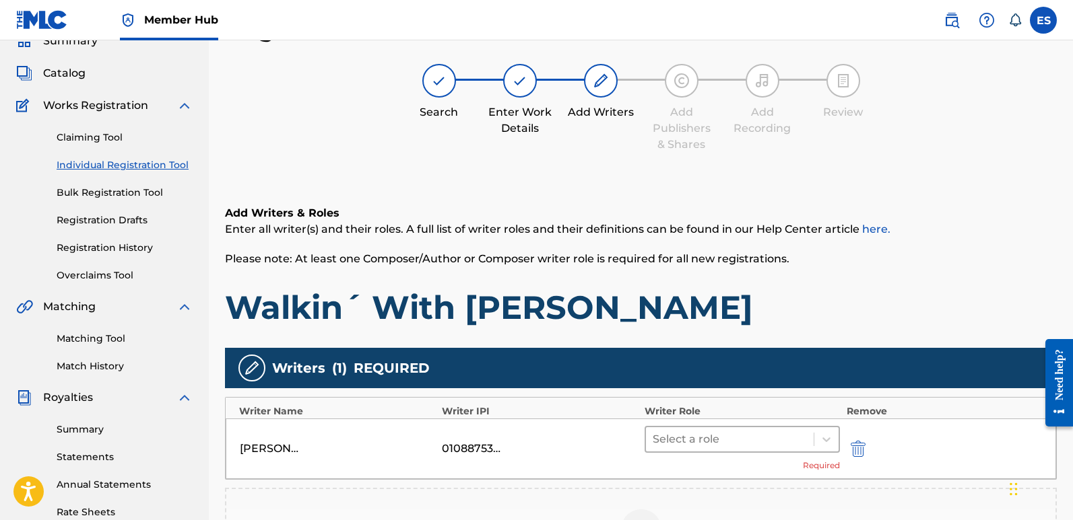
click at [724, 441] on div at bounding box center [729, 439] width 154 height 19
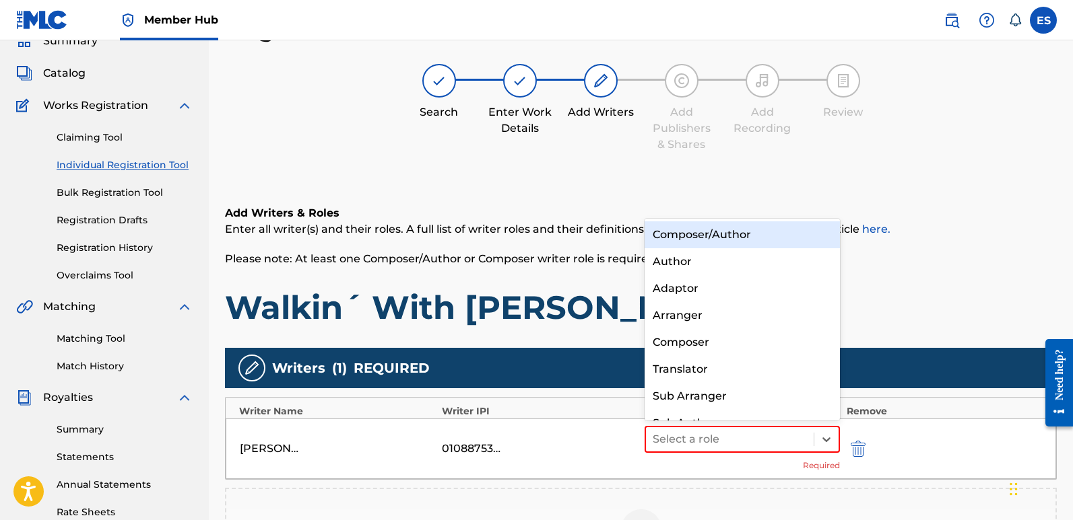
scroll to position [19, 0]
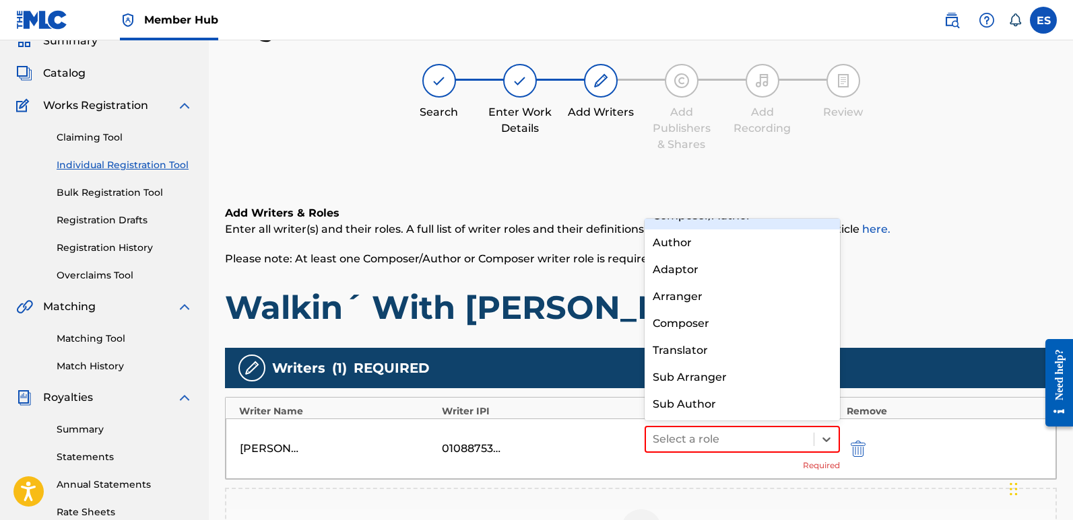
click at [708, 223] on div "Composer/Author" at bounding box center [741, 216] width 195 height 27
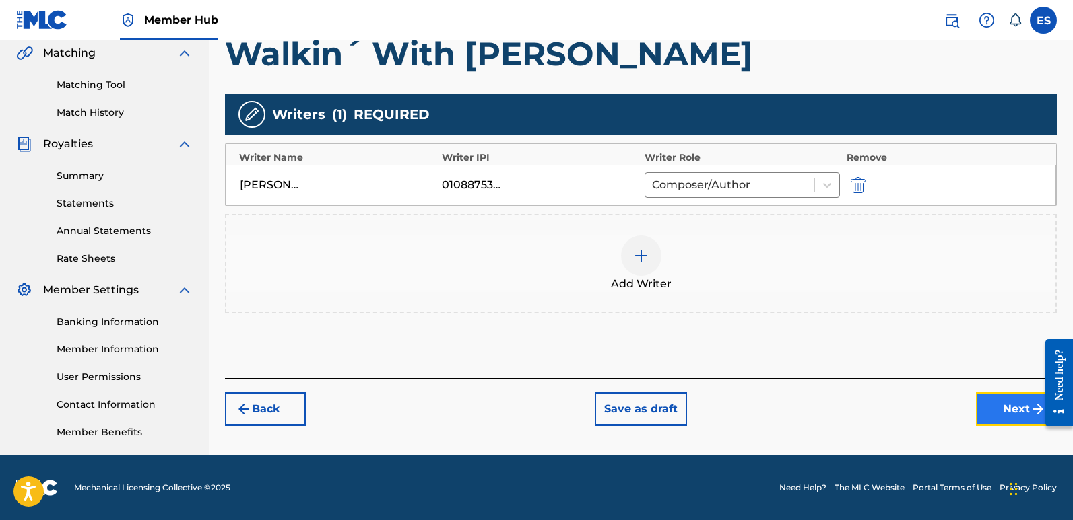
click at [1012, 415] on button "Next" at bounding box center [1016, 410] width 81 height 34
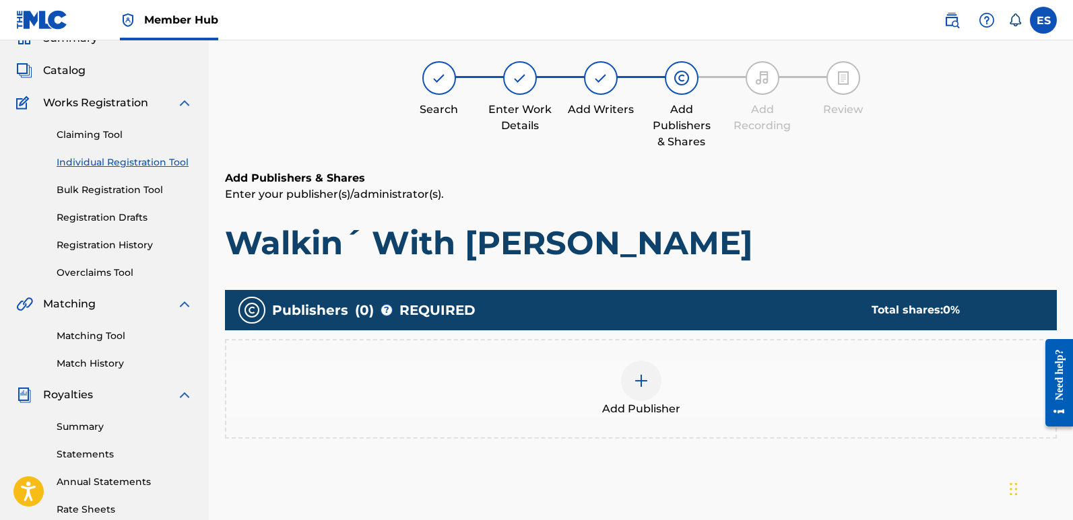
scroll to position [61, 0]
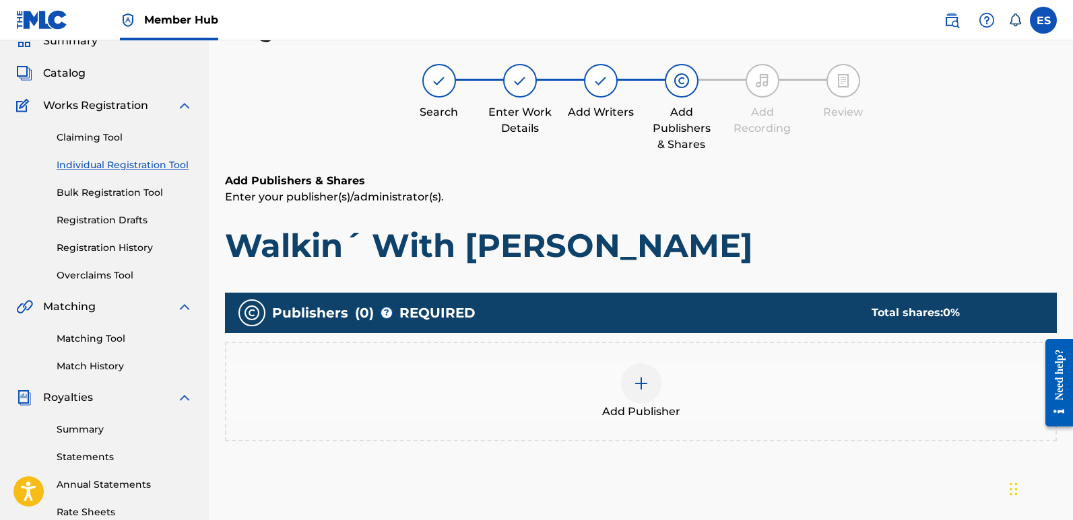
click at [639, 419] on span "Add Publisher" at bounding box center [641, 412] width 78 height 16
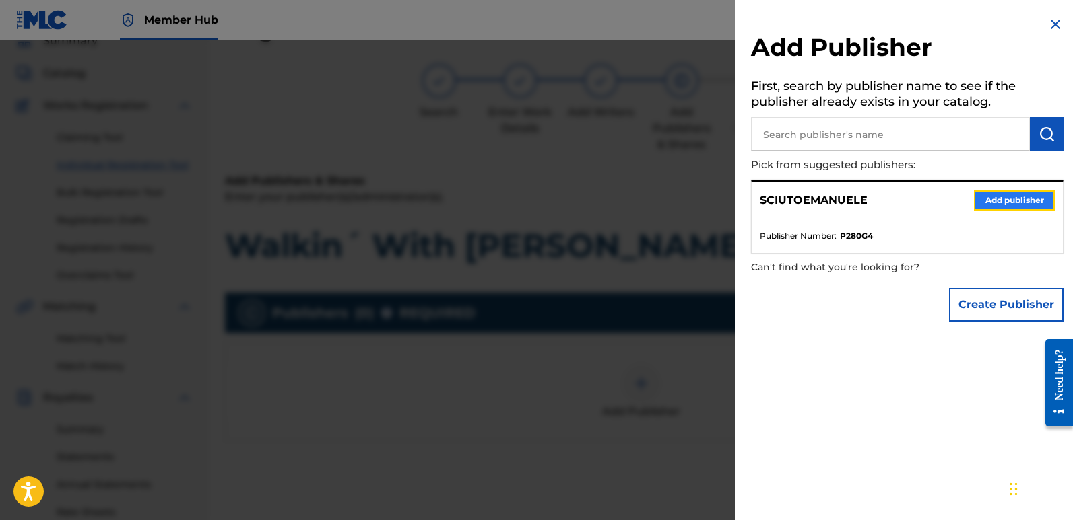
click at [996, 204] on button "Add publisher" at bounding box center [1014, 201] width 81 height 20
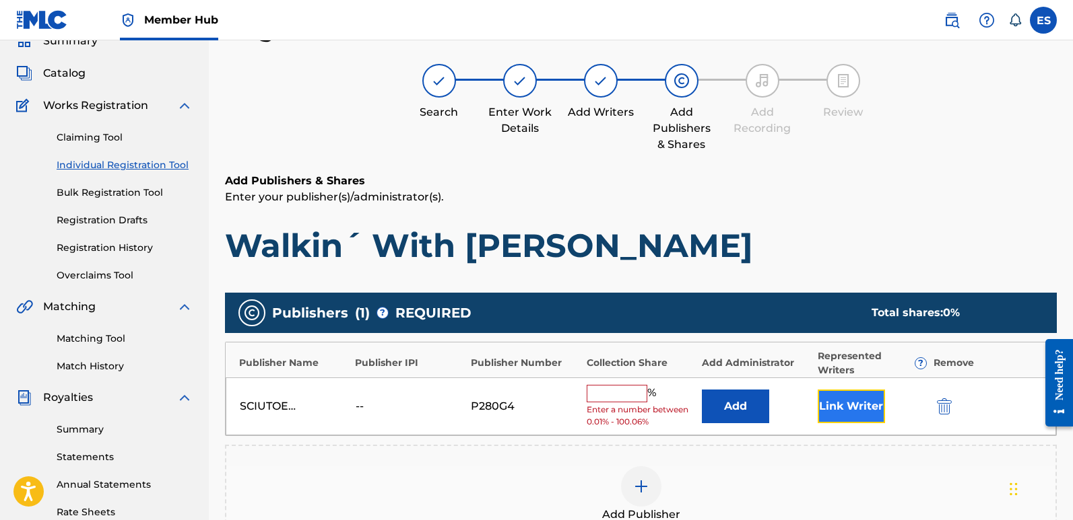
click at [848, 401] on button "Link Writer" at bounding box center [850, 407] width 67 height 34
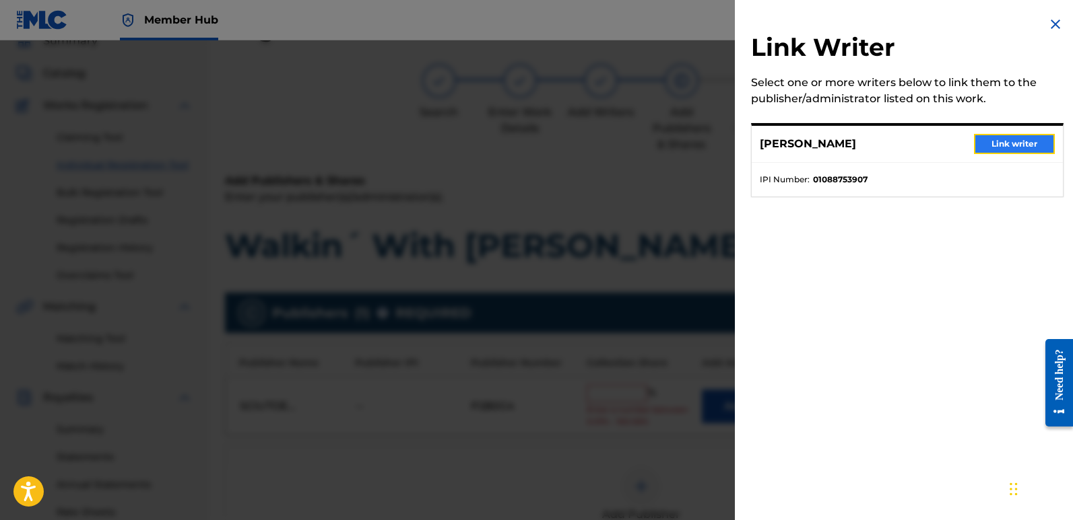
click at [1006, 139] on button "Link writer" at bounding box center [1014, 144] width 81 height 20
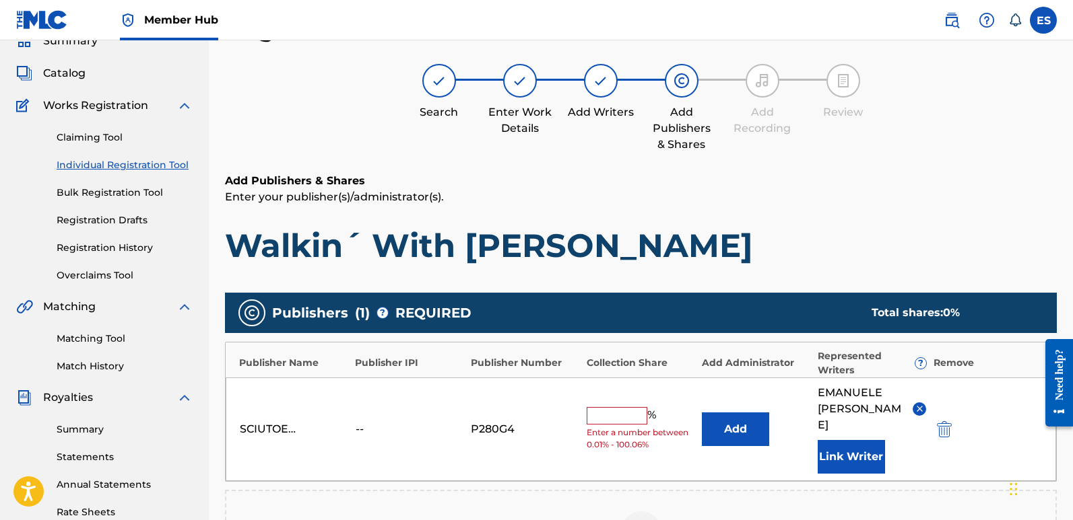
click at [620, 407] on input "text" at bounding box center [616, 416] width 61 height 18
type input "100"
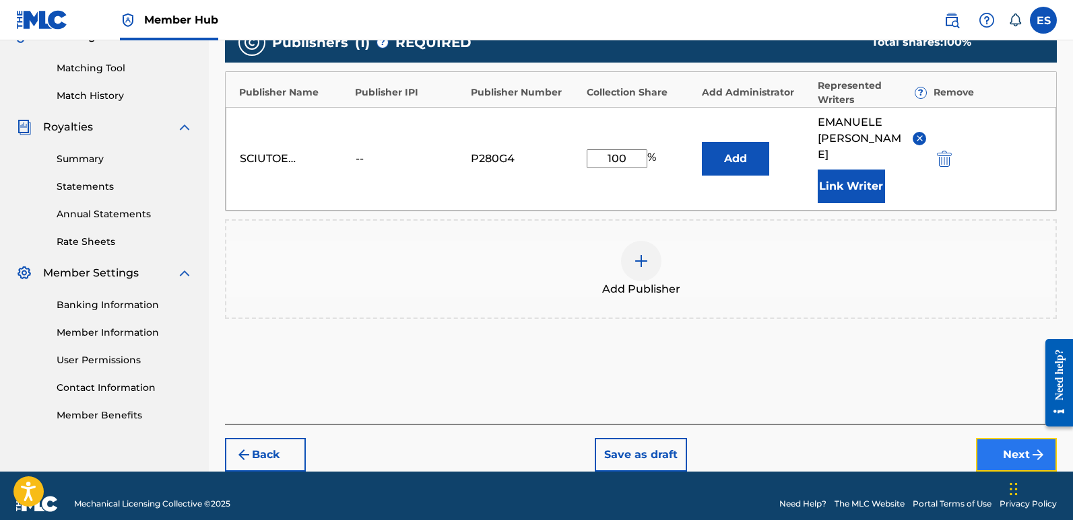
click at [1003, 440] on button "Next" at bounding box center [1016, 455] width 81 height 34
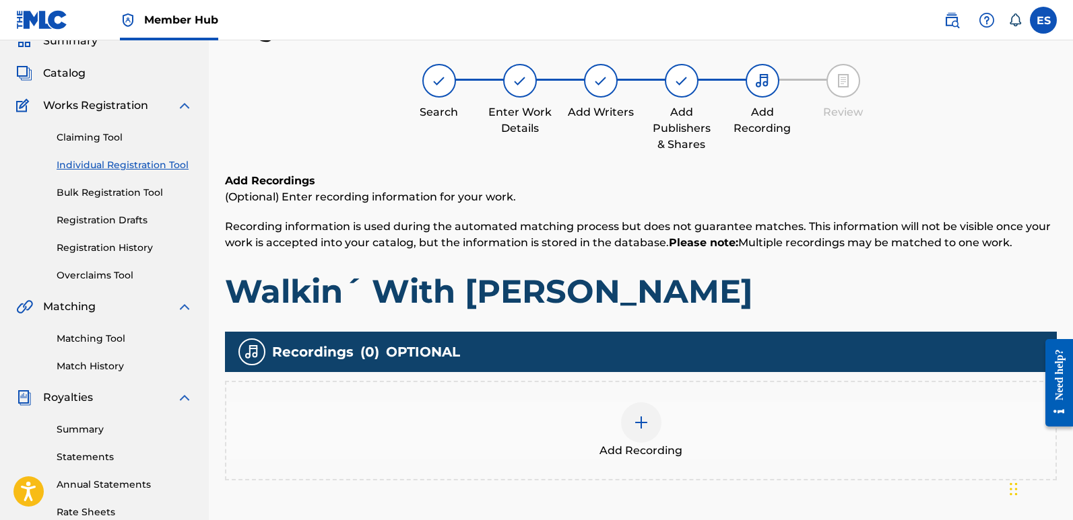
click at [627, 428] on div at bounding box center [641, 423] width 40 height 40
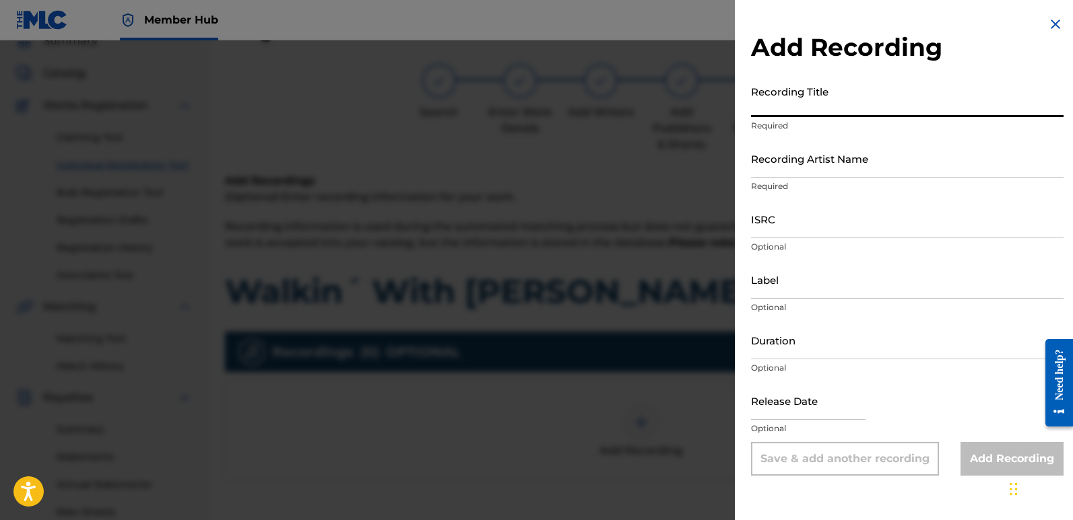
paste input "Walkin´ With [PERSON_NAME]"
type input "Walkin´ With [PERSON_NAME]"
click at [842, 168] on input "Recording Artist Name" at bounding box center [907, 158] width 312 height 38
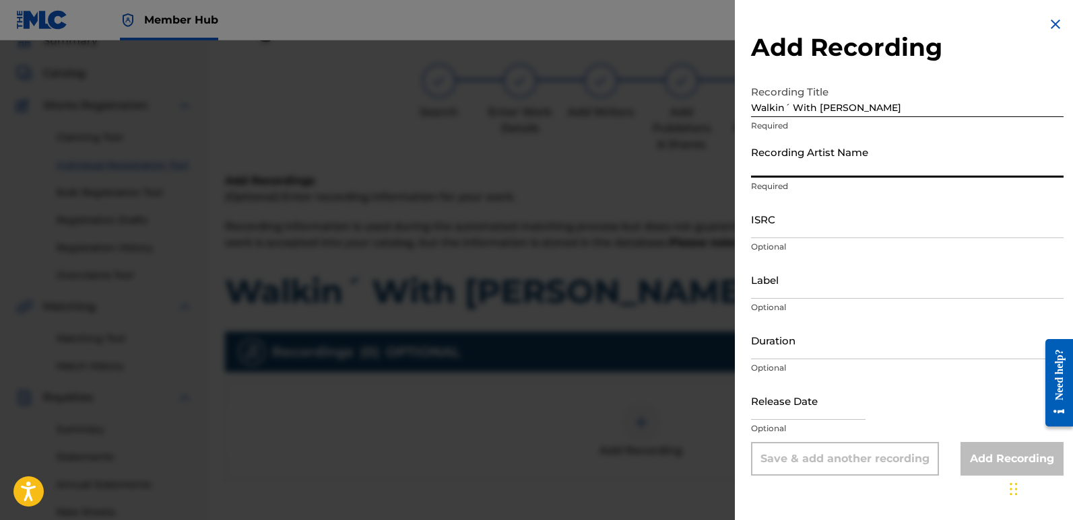
type input "Frequencia"
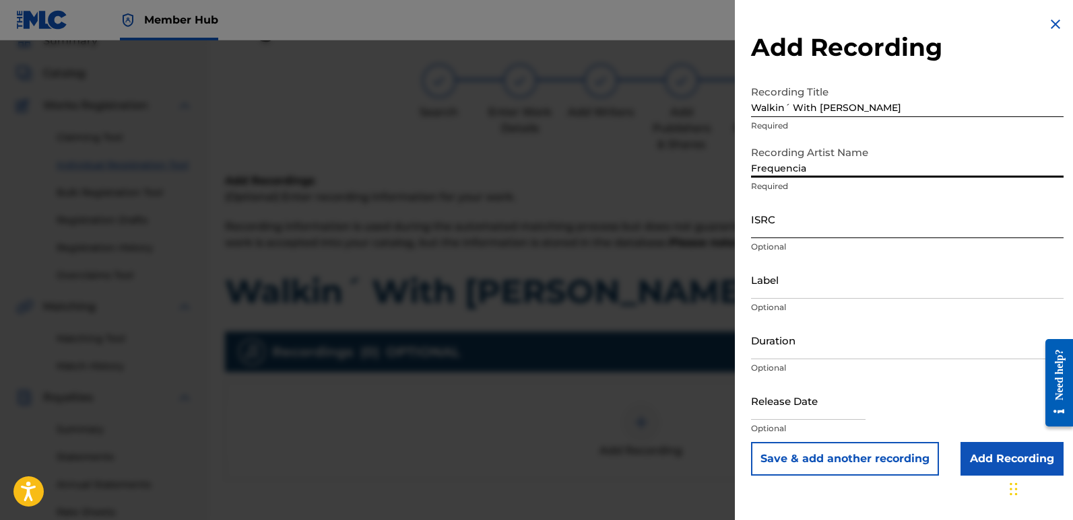
click at [797, 217] on input "ISRC" at bounding box center [907, 219] width 312 height 38
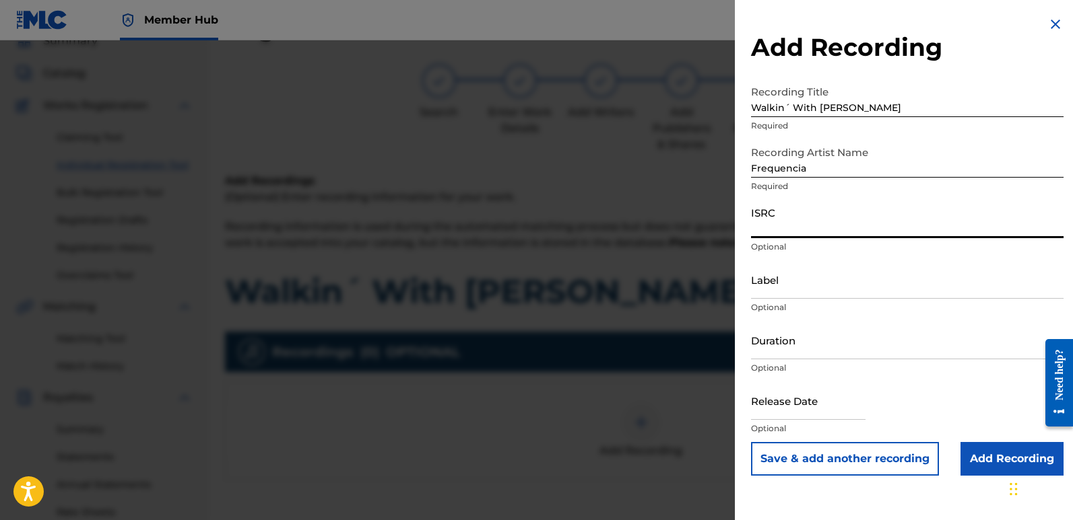
paste input "QT3F62506212"
type input "QT3F62506212"
click at [835, 284] on input "Label" at bounding box center [907, 280] width 312 height 38
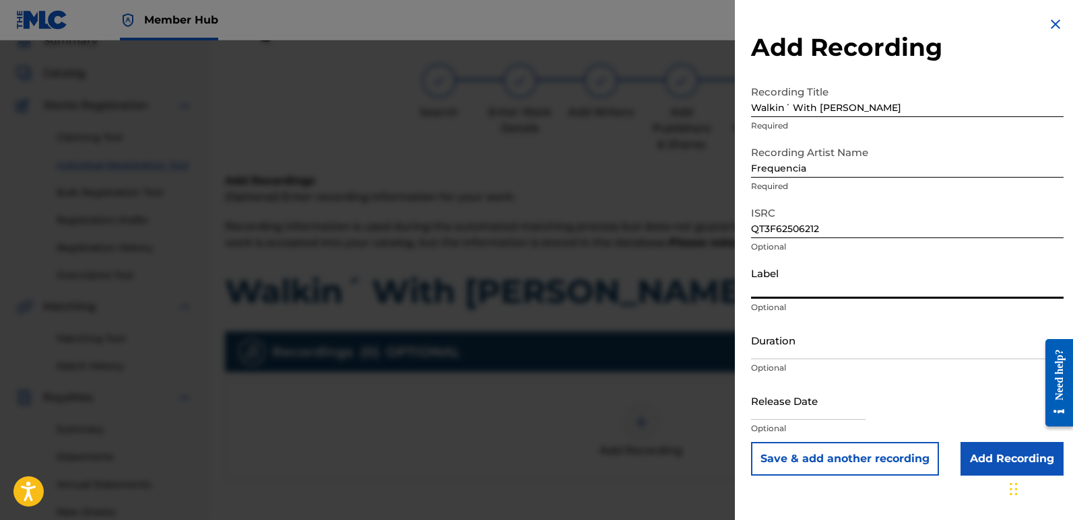
type input "Divinebeats"
click at [796, 401] on input "text" at bounding box center [808, 401] width 114 height 38
select select "8"
select select "2025"
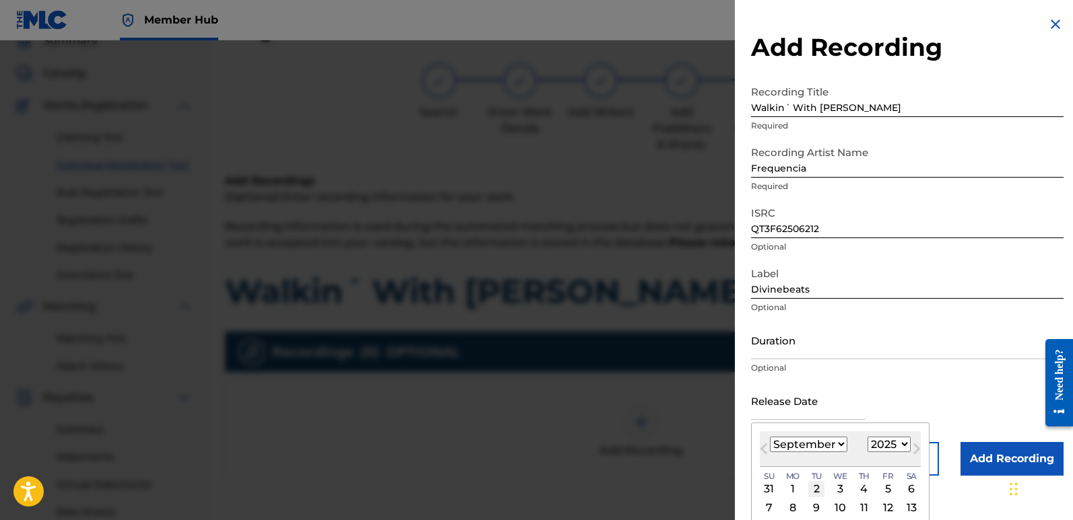
click at [821, 489] on div "2" at bounding box center [816, 489] width 16 height 16
type input "[DATE]"
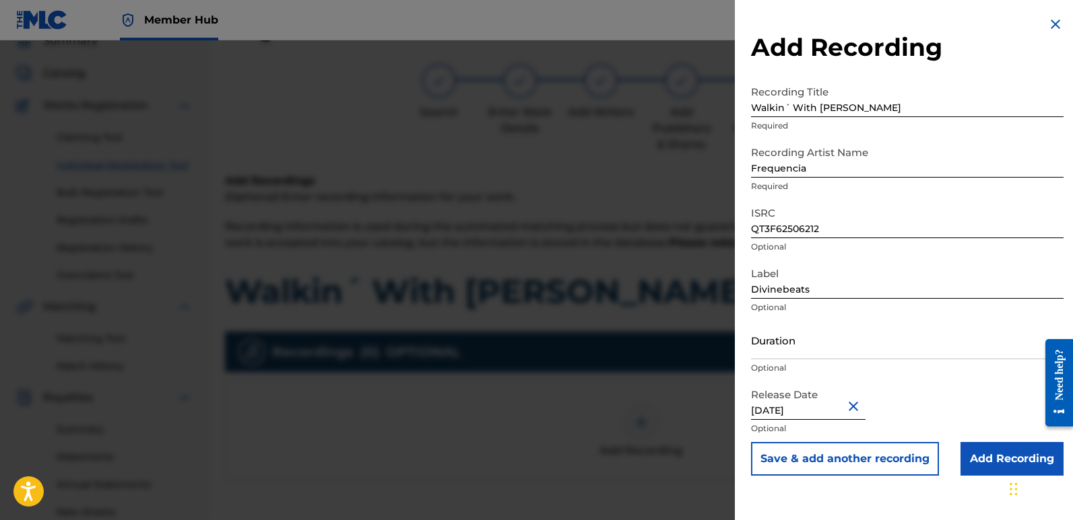
click at [812, 407] on input "[DATE]" at bounding box center [808, 401] width 114 height 38
select select "8"
select select "2025"
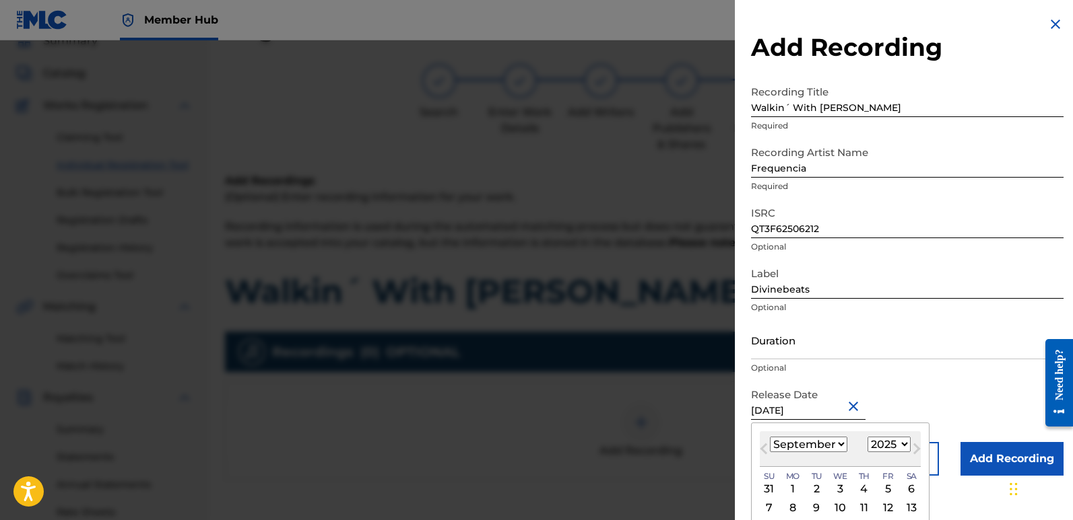
type input "[DATE]"
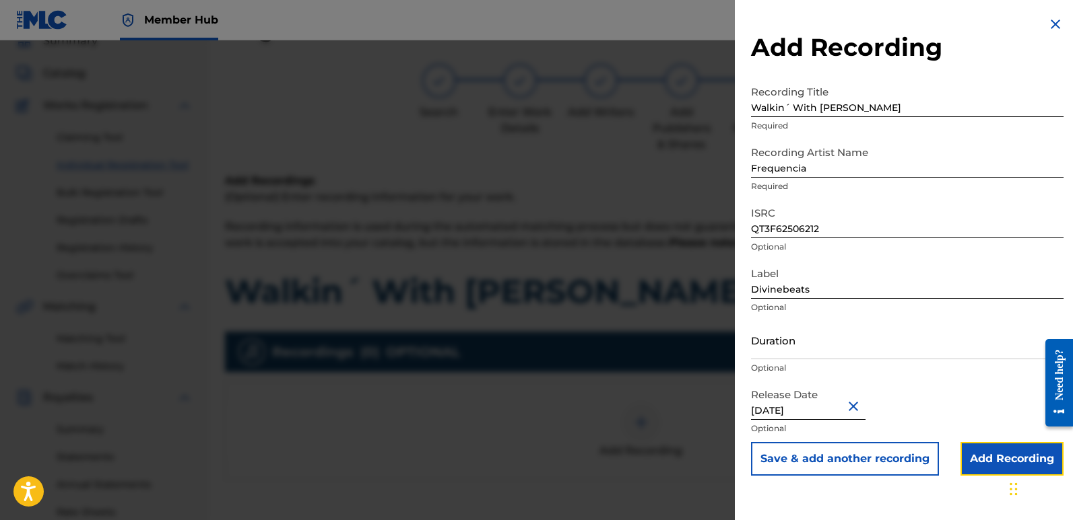
click at [982, 463] on input "Add Recording" at bounding box center [1011, 459] width 103 height 34
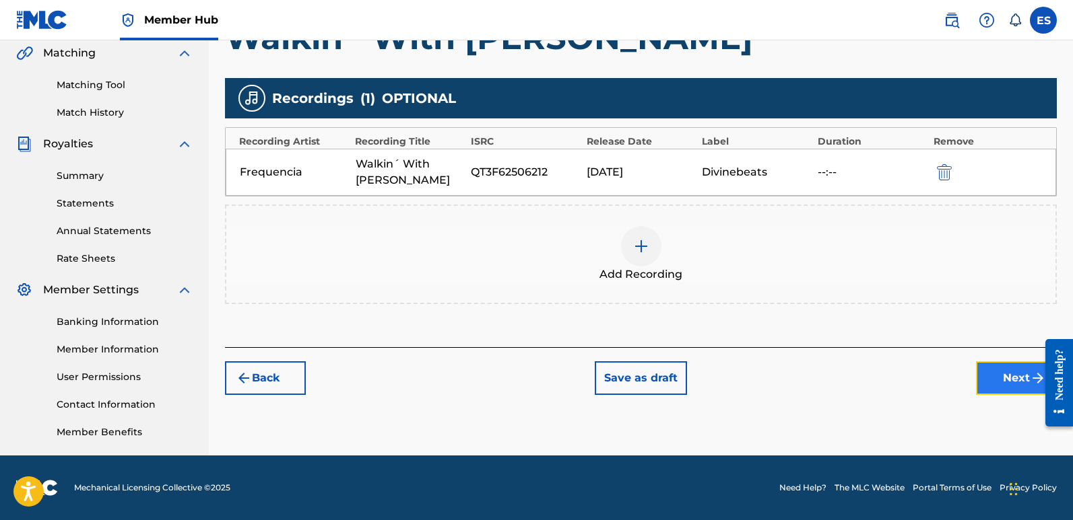
click at [1015, 374] on button "Next" at bounding box center [1016, 379] width 81 height 34
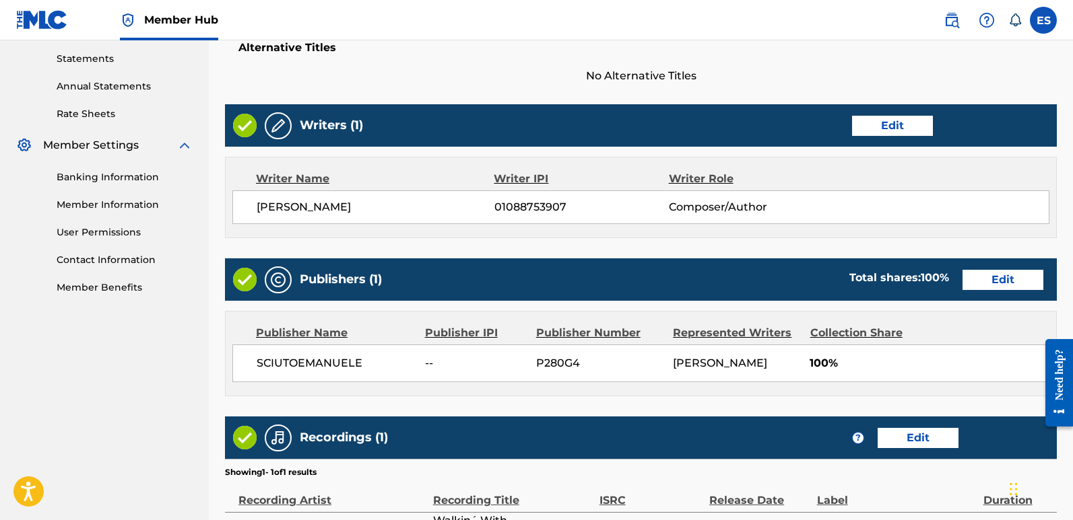
scroll to position [618, 0]
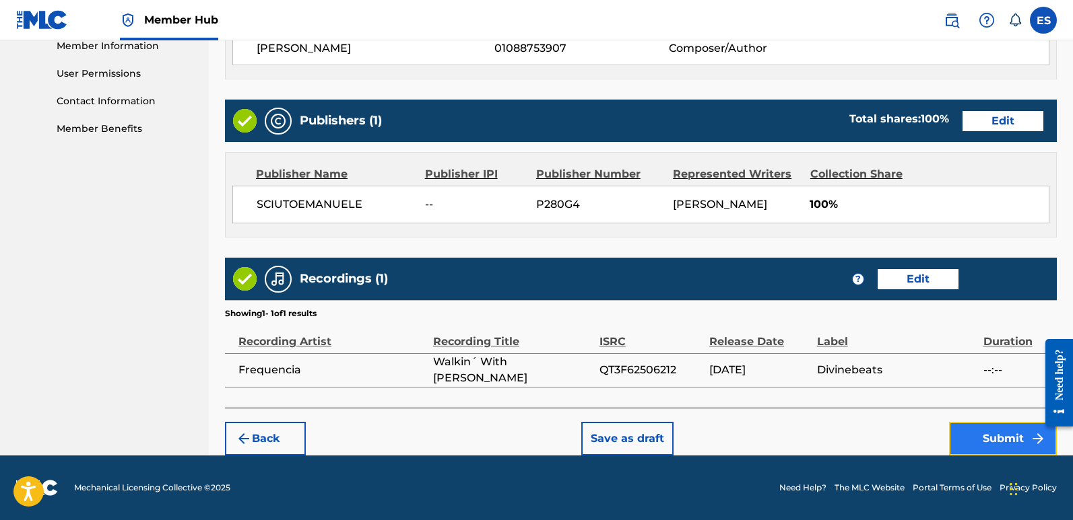
click at [1009, 448] on button "Submit" at bounding box center [1003, 439] width 108 height 34
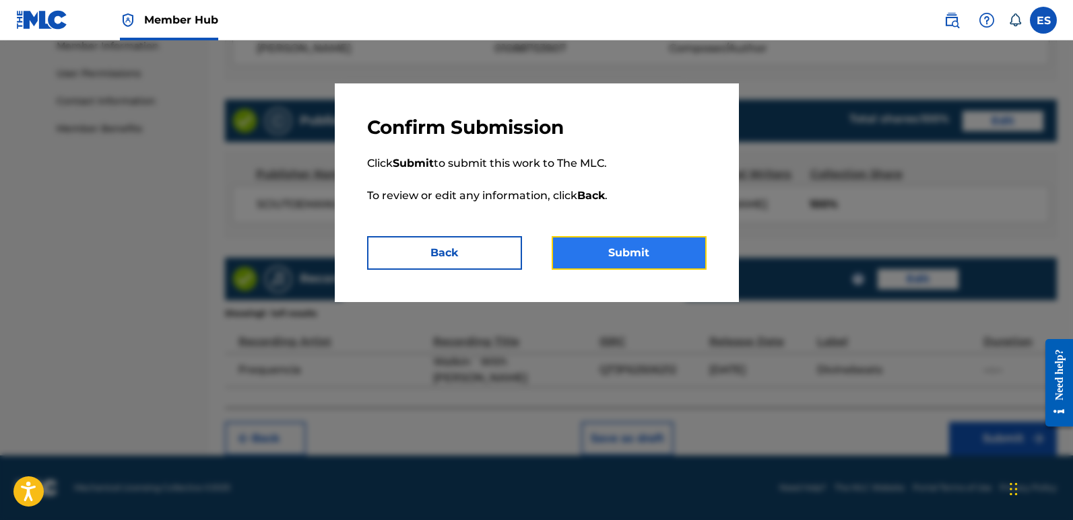
click at [646, 257] on button "Submit" at bounding box center [628, 253] width 155 height 34
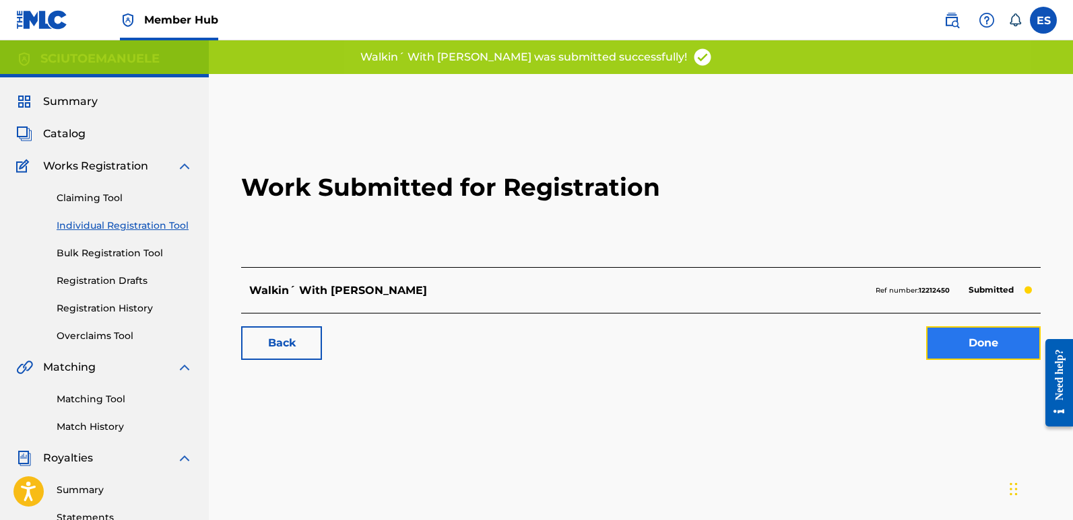
click at [982, 344] on link "Done" at bounding box center [983, 344] width 114 height 34
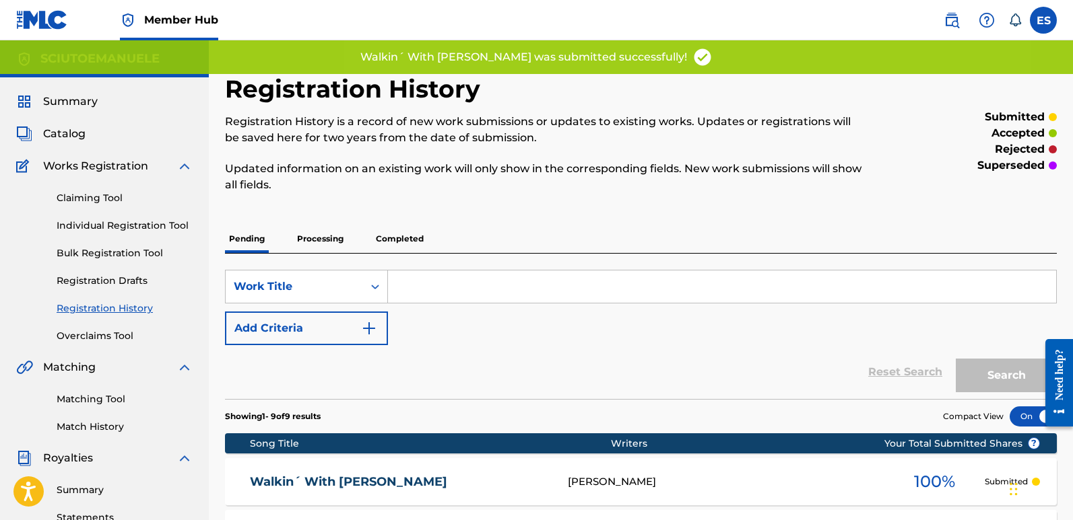
click at [102, 106] on div "Summary" at bounding box center [104, 102] width 176 height 16
click at [88, 104] on span "Summary" at bounding box center [70, 102] width 55 height 16
